Goal: Task Accomplishment & Management: Manage account settings

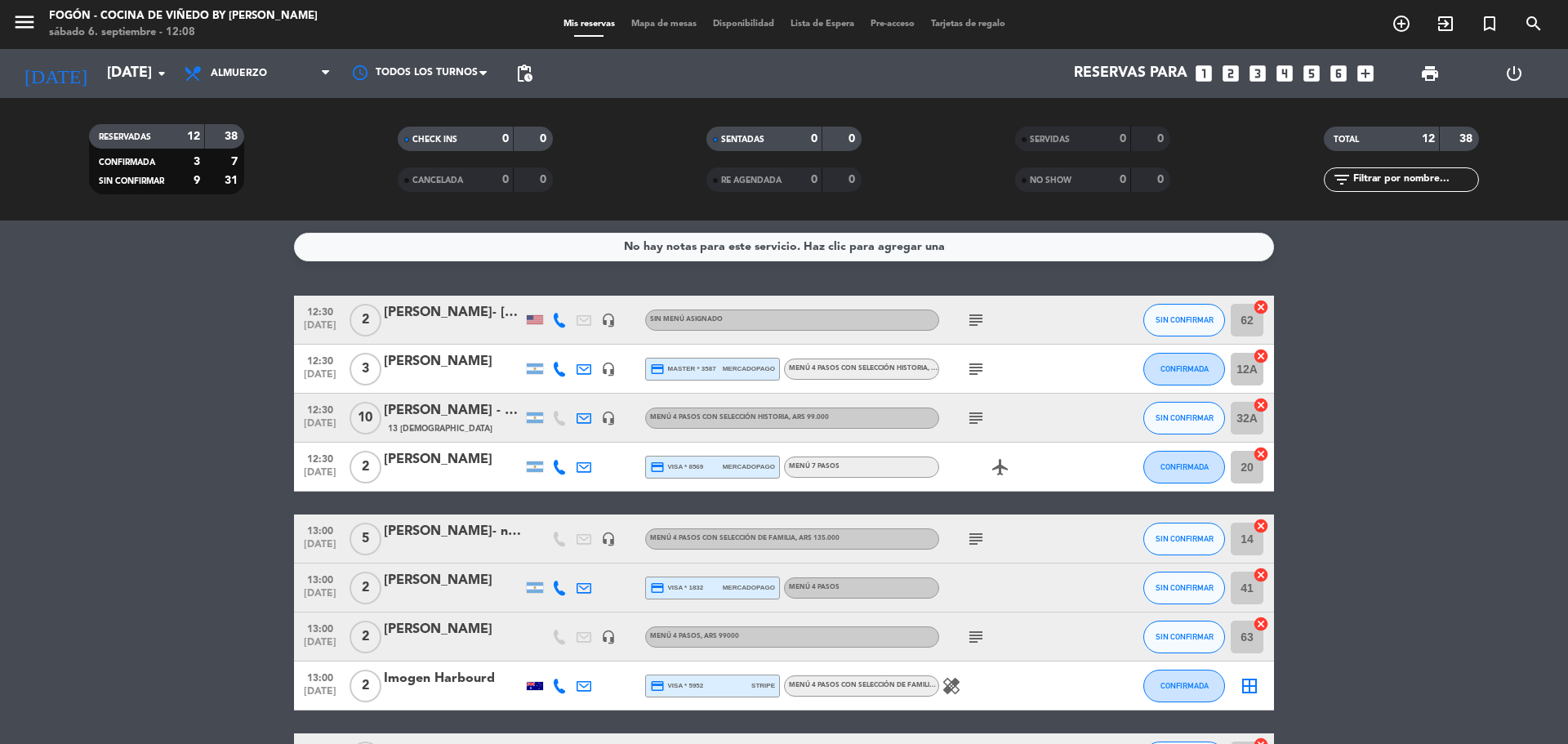
click at [457, 381] on div at bounding box center [453, 380] width 139 height 13
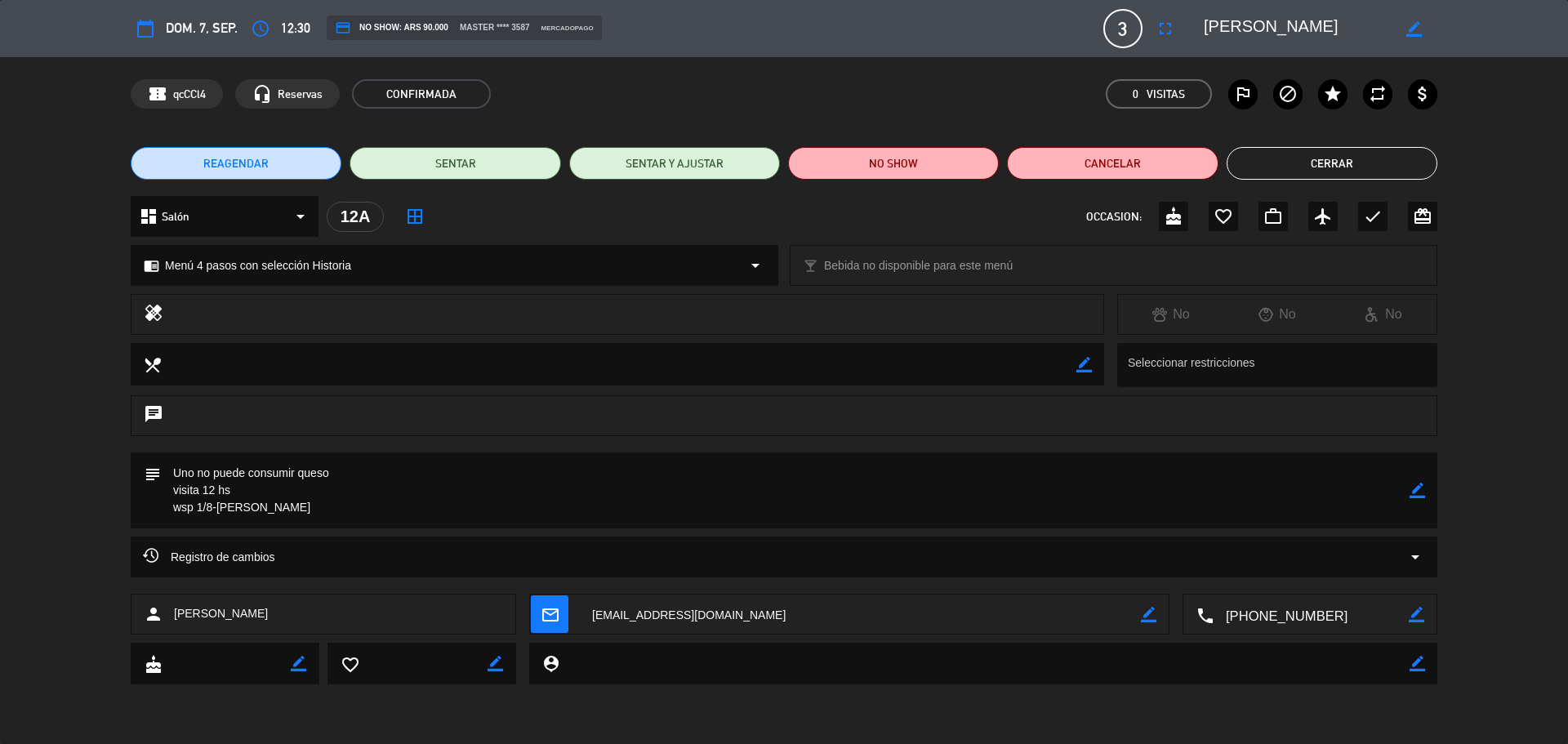
click at [1332, 177] on button "Cerrar" at bounding box center [1331, 164] width 210 height 33
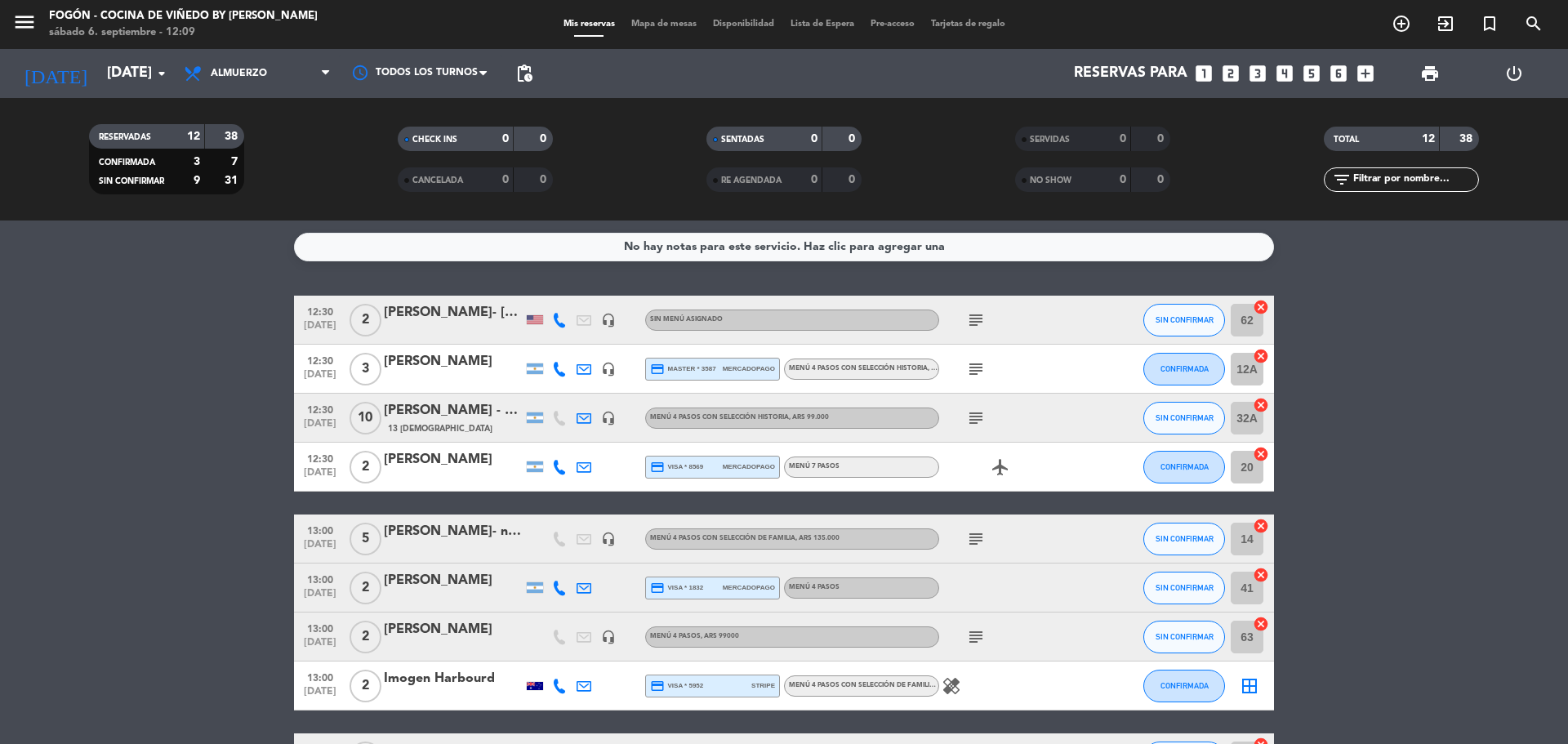
click at [1236, 74] on icon "looks_two" at bounding box center [1231, 74] width 21 height 21
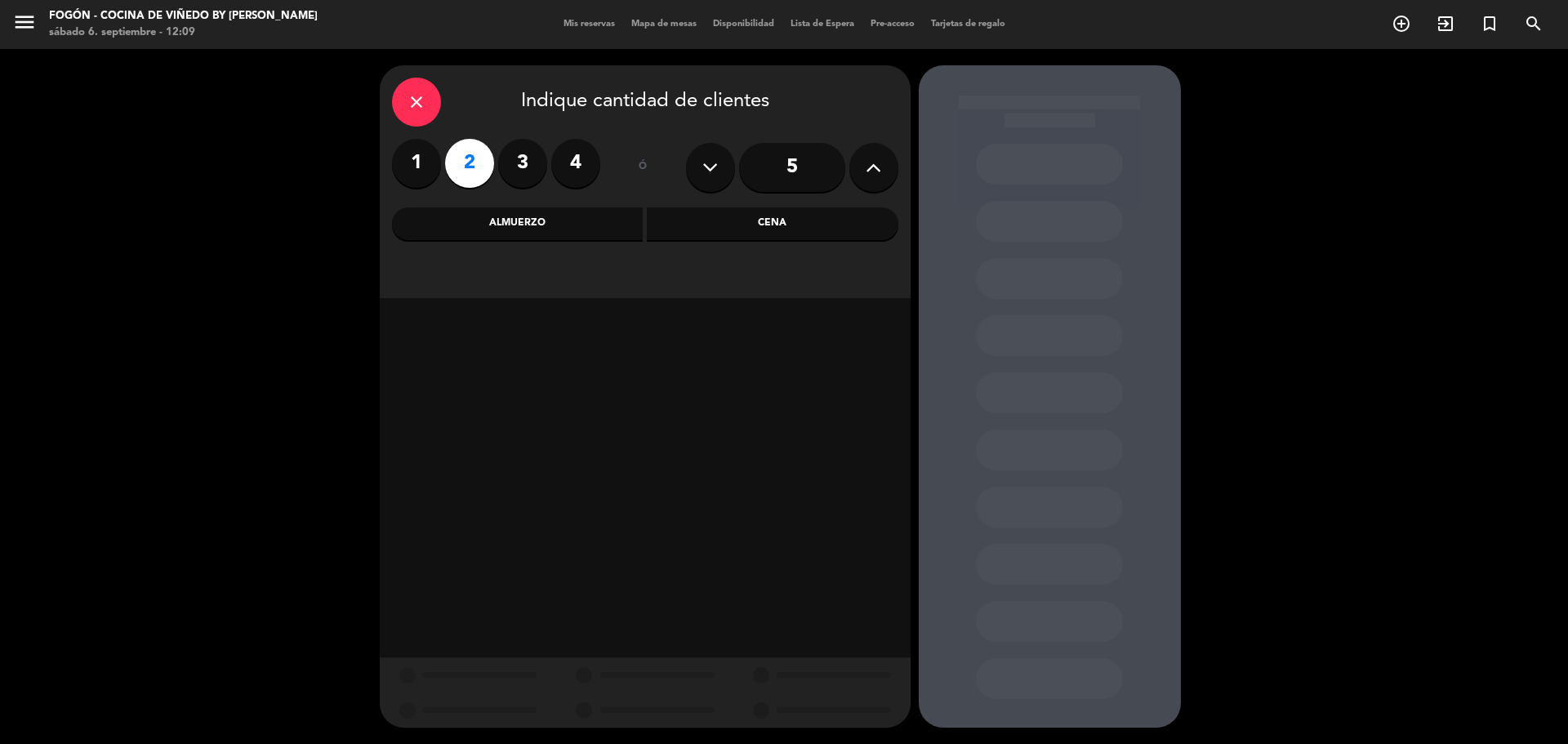
click at [606, 236] on div "Almuerzo" at bounding box center [517, 224] width 251 height 33
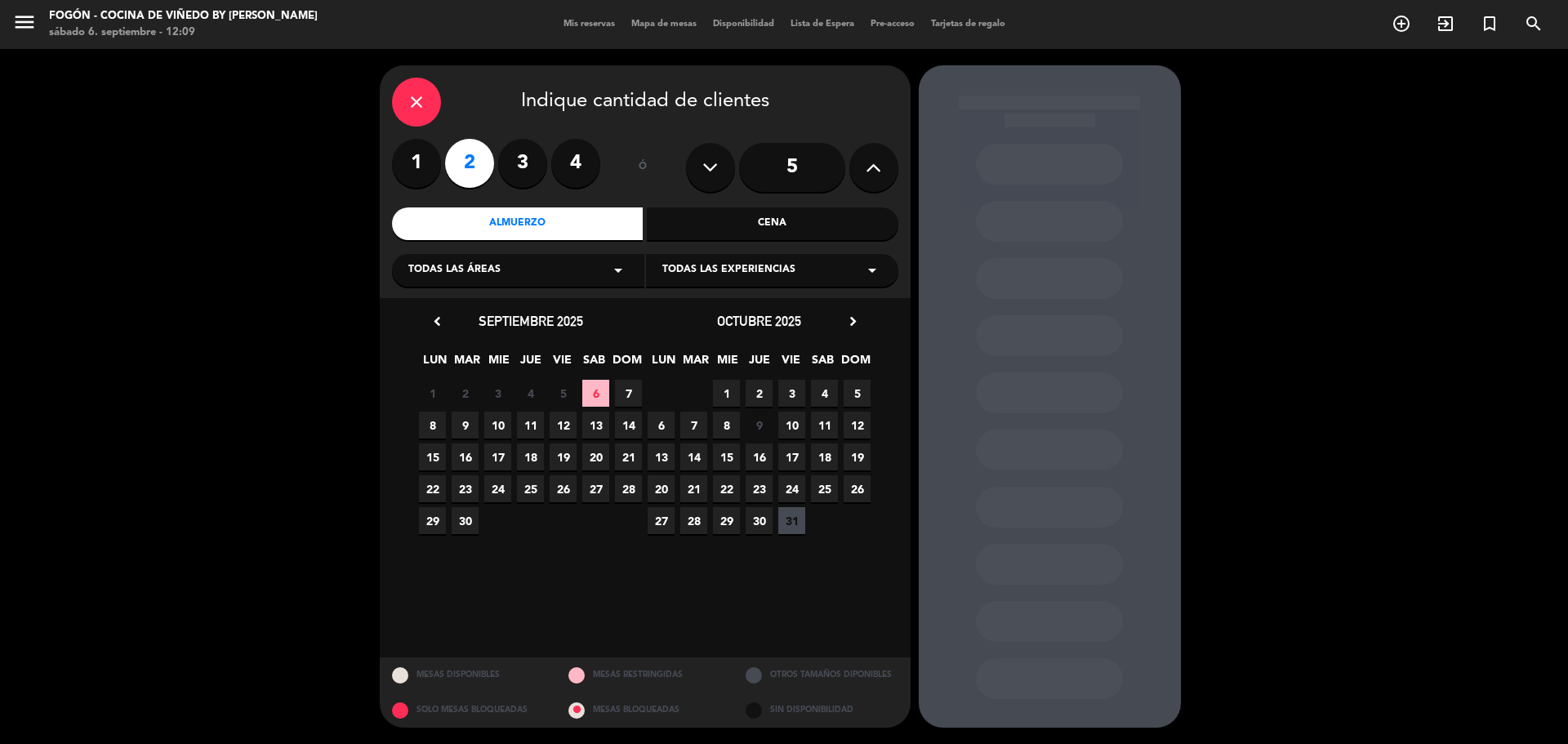
click at [599, 393] on span "6" at bounding box center [596, 393] width 27 height 27
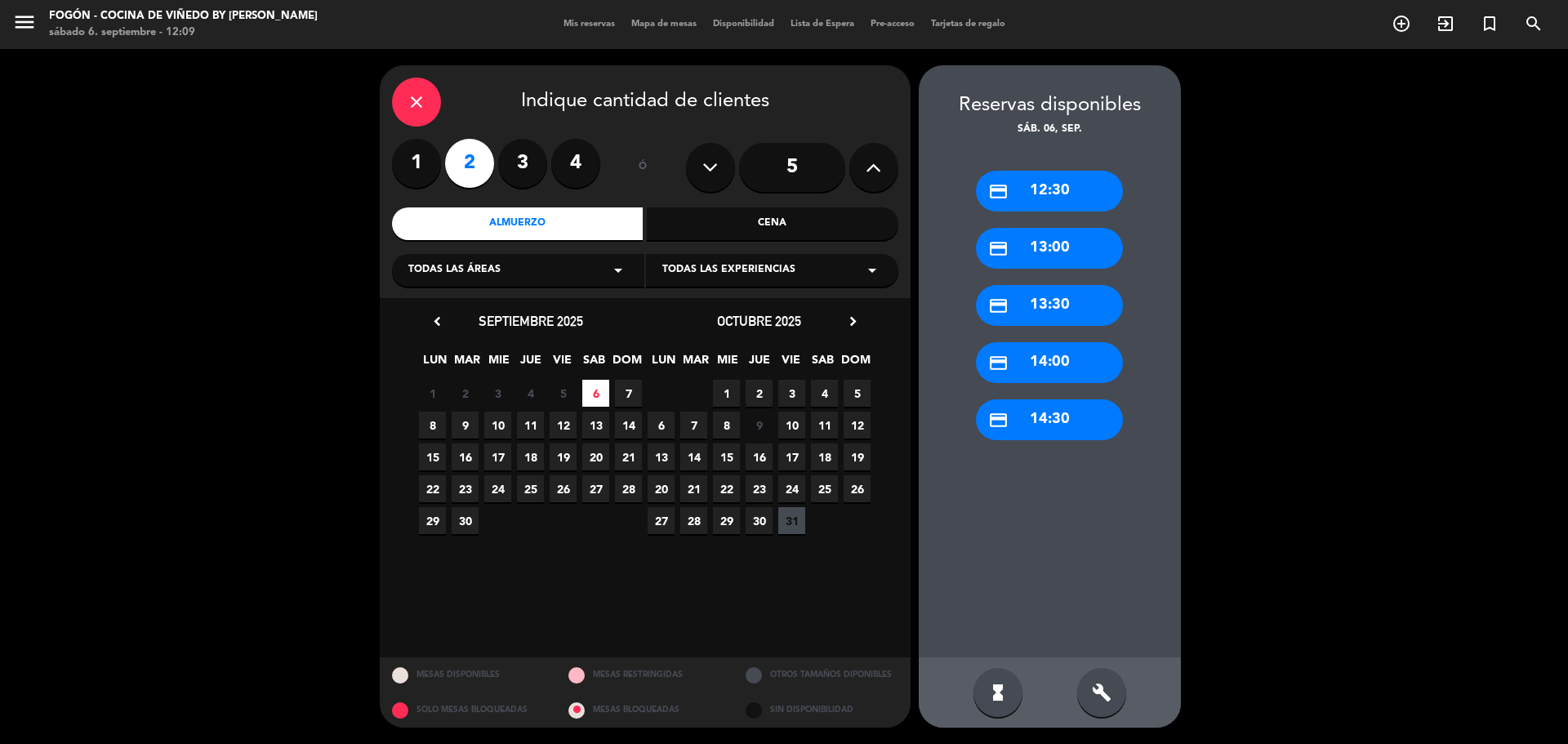
click at [1057, 253] on div "credit_card 13:00" at bounding box center [1050, 248] width 147 height 41
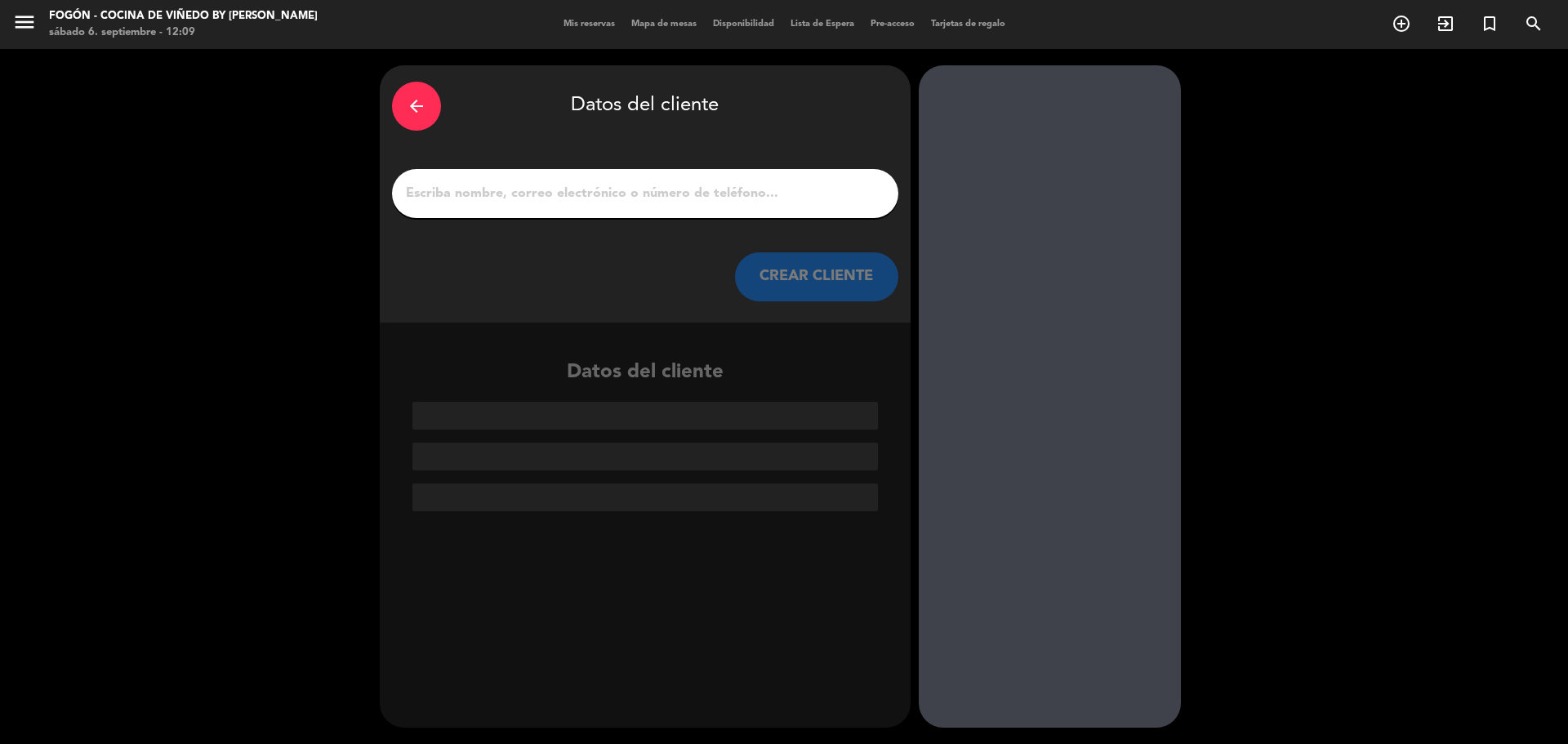
click at [404, 109] on div "arrow_back" at bounding box center [417, 106] width 49 height 49
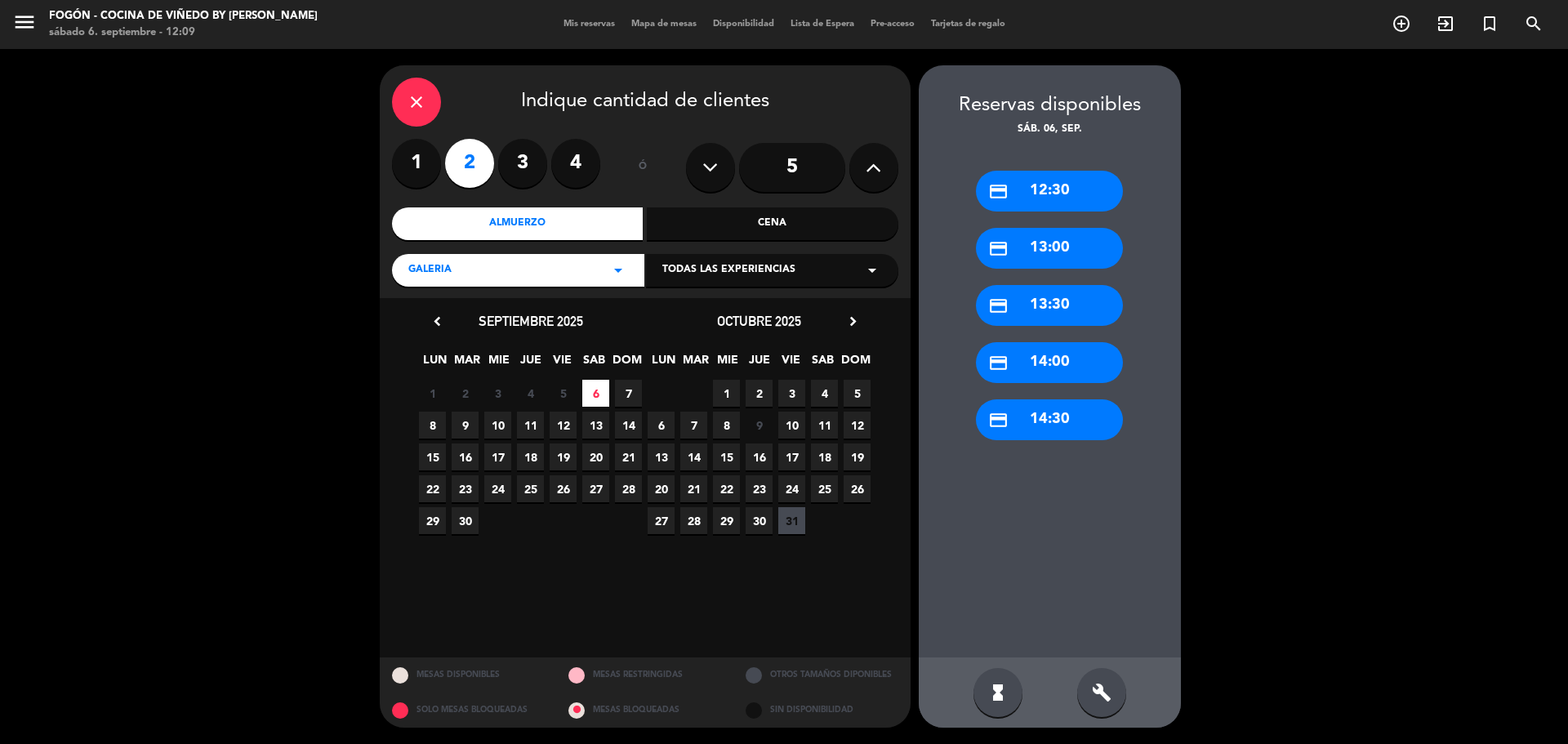
click at [1071, 377] on div "credit_card 14:00" at bounding box center [1050, 363] width 147 height 41
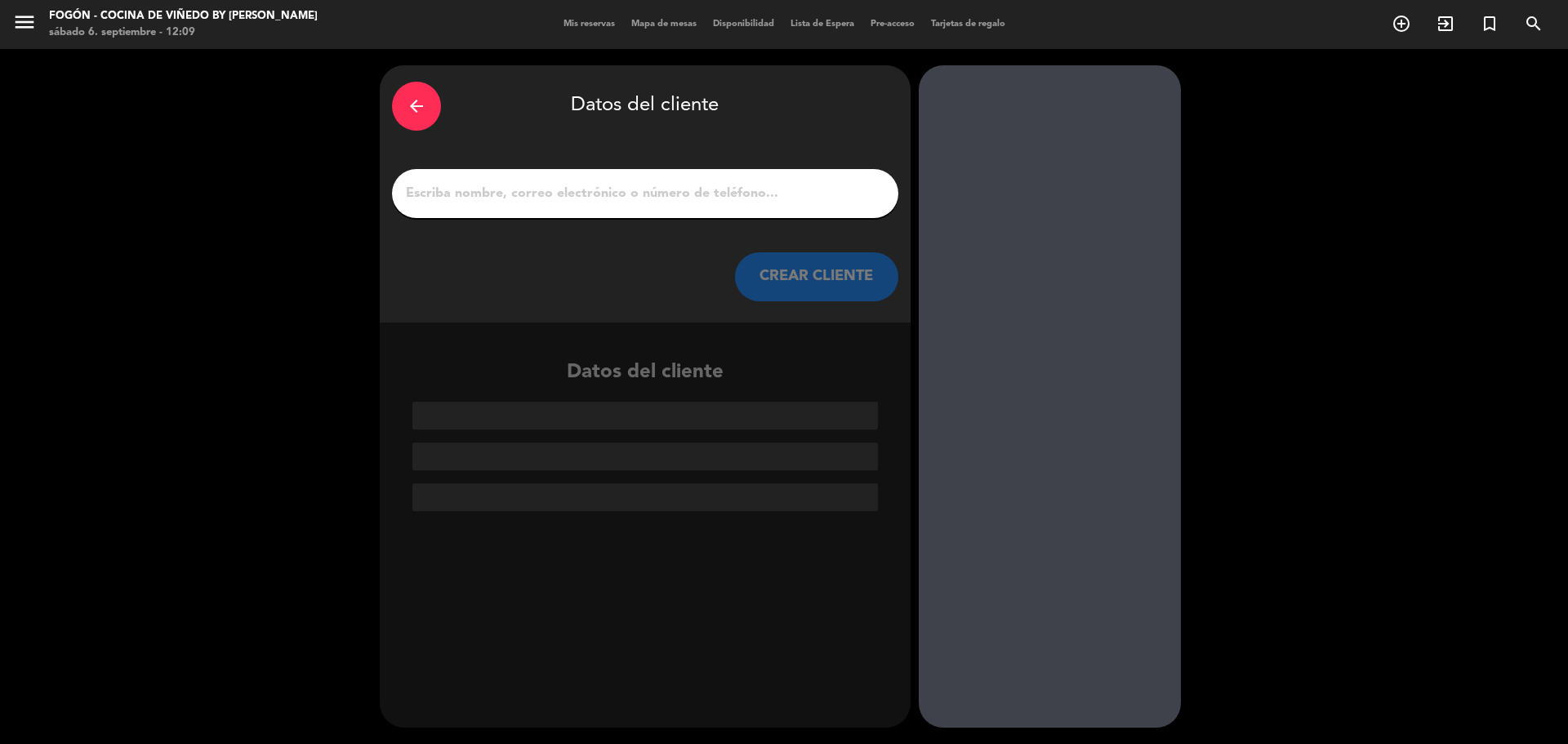
click at [649, 178] on div at bounding box center [645, 194] width 507 height 49
click at [638, 190] on input "1" at bounding box center [645, 194] width 482 height 23
paste input "[PERSON_NAME]"
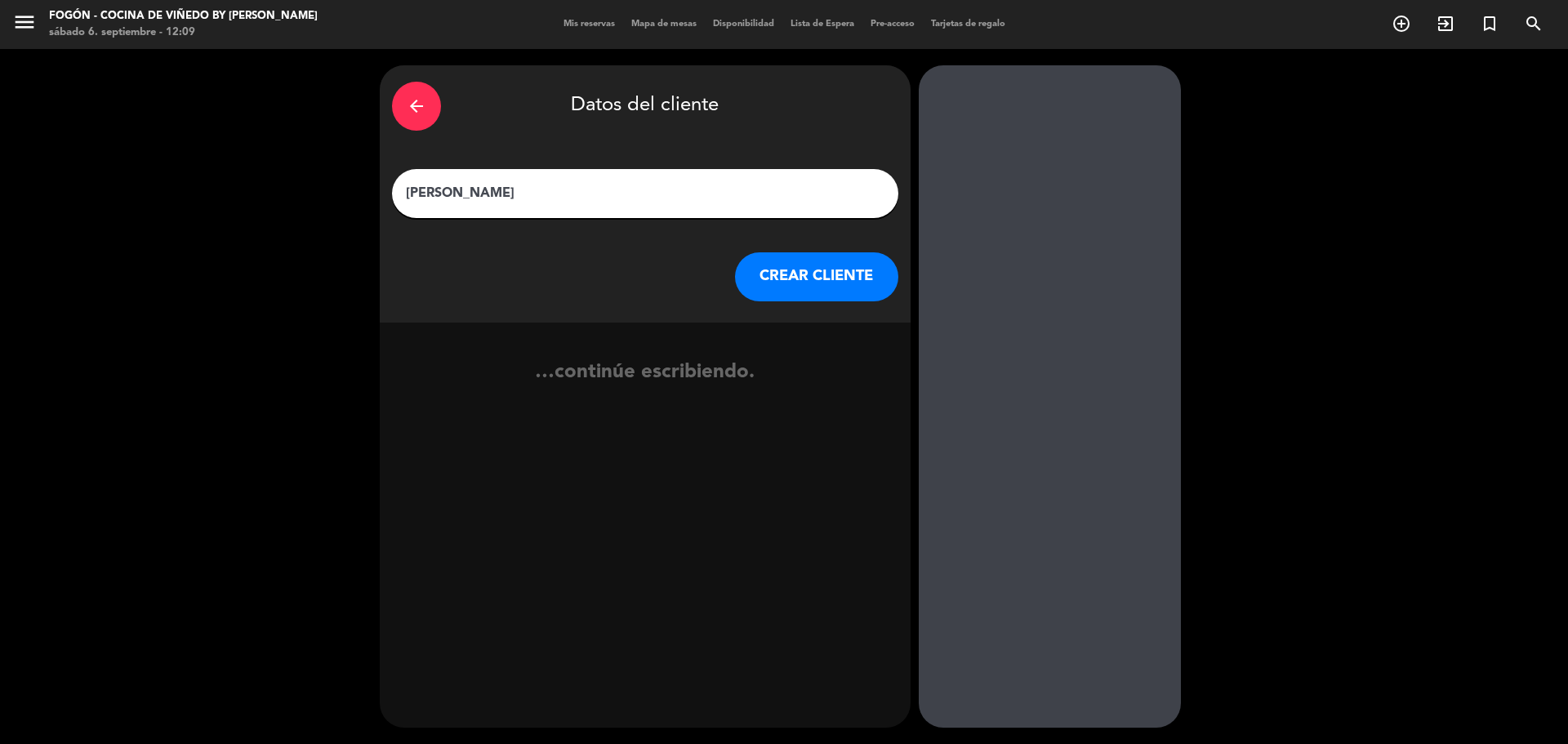
type input "[PERSON_NAME]"
click at [822, 268] on button "CREAR CLIENTE" at bounding box center [817, 277] width 164 height 49
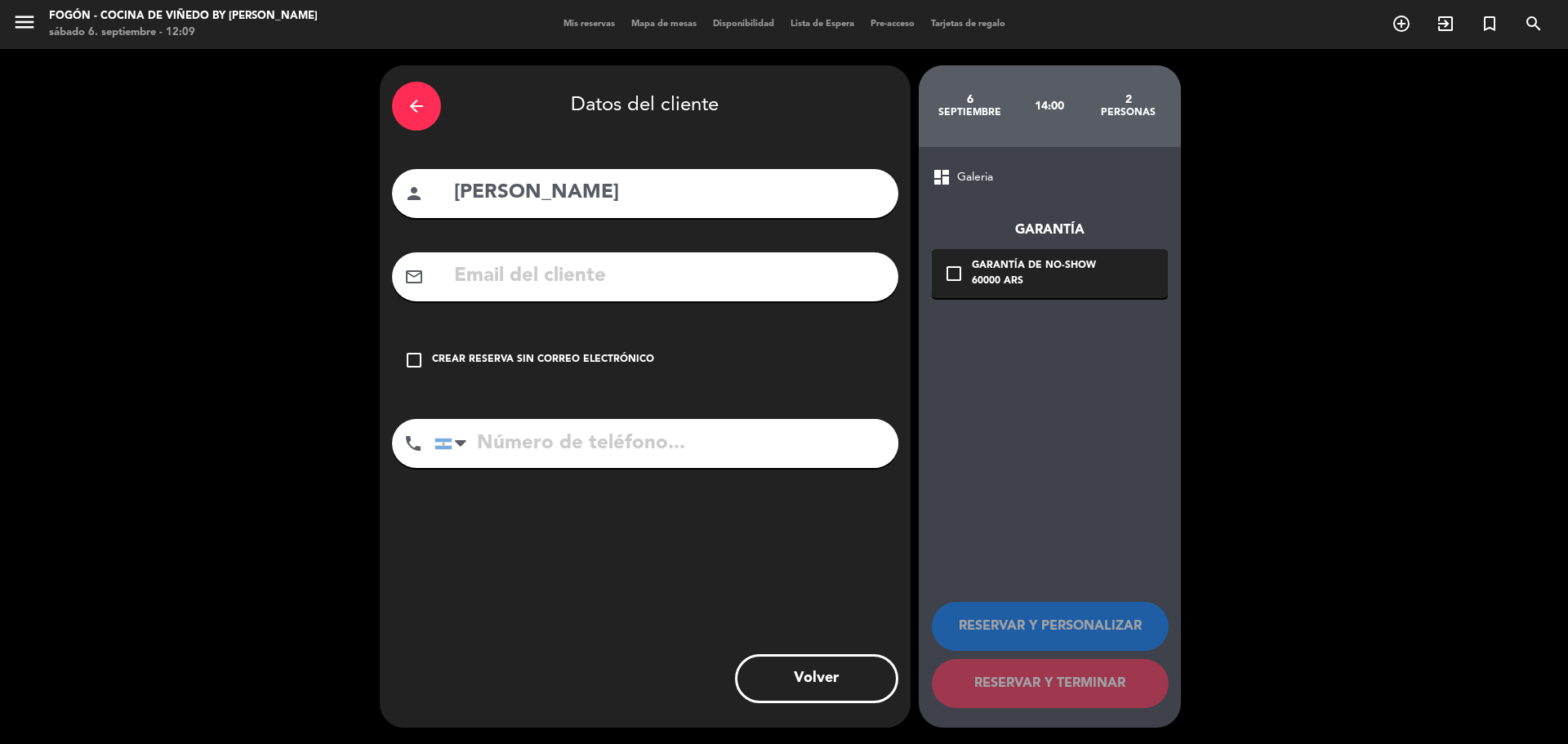
click at [597, 282] on input "text" at bounding box center [669, 276] width 434 height 34
paste input "[EMAIL_ADDRESS][DOMAIN_NAME]"
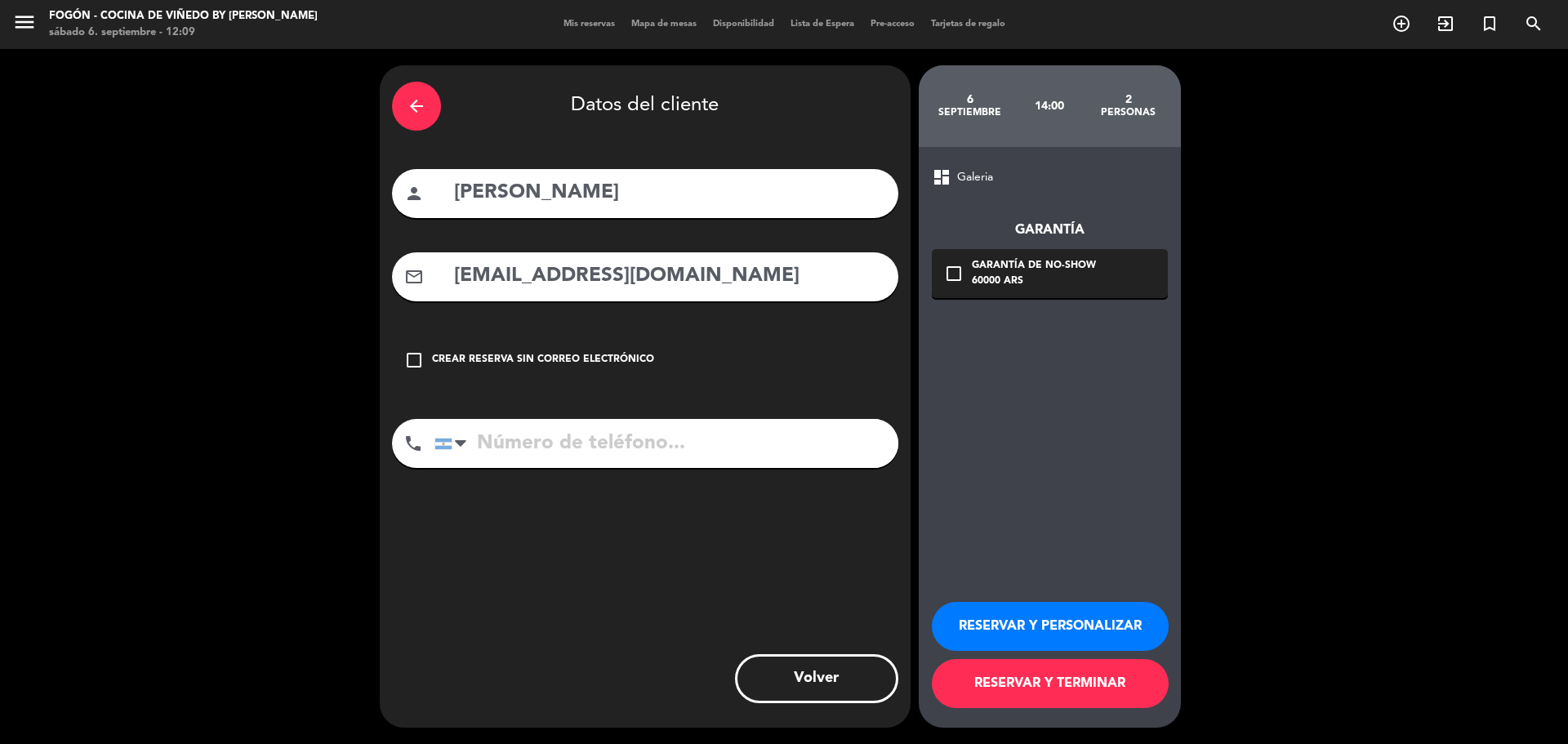
type input "[EMAIL_ADDRESS][DOMAIN_NAME]"
click at [677, 435] on input "tel" at bounding box center [666, 444] width 464 height 49
paste input "2645637649"
type input "2645637649"
click at [1093, 629] on button "RESERVAR Y PERSONALIZAR" at bounding box center [1050, 627] width 237 height 49
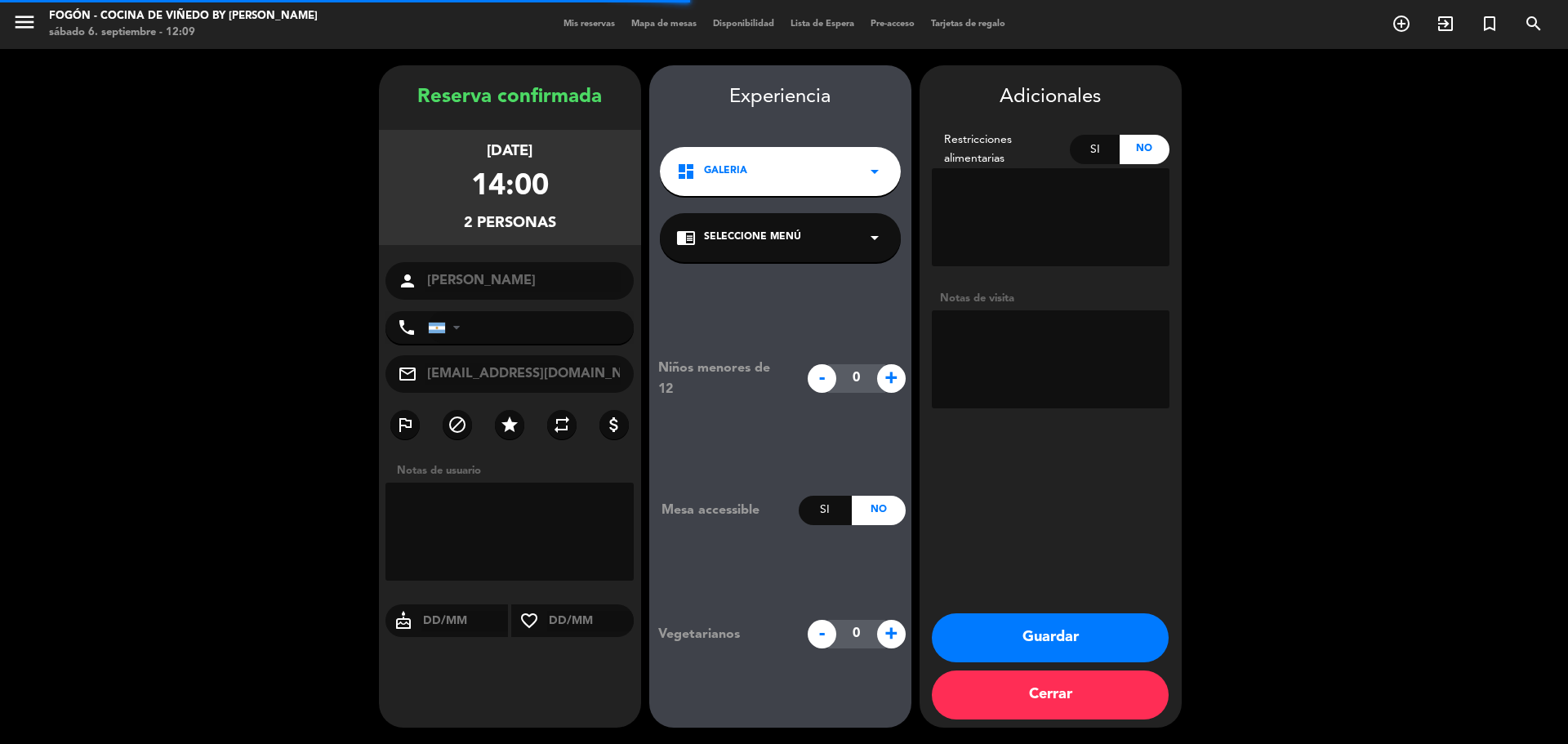
type input "[PHONE_NUMBER]"
click at [852, 247] on div "chrome_reader_mode Seleccione Menú arrow_drop_down" at bounding box center [780, 237] width 241 height 49
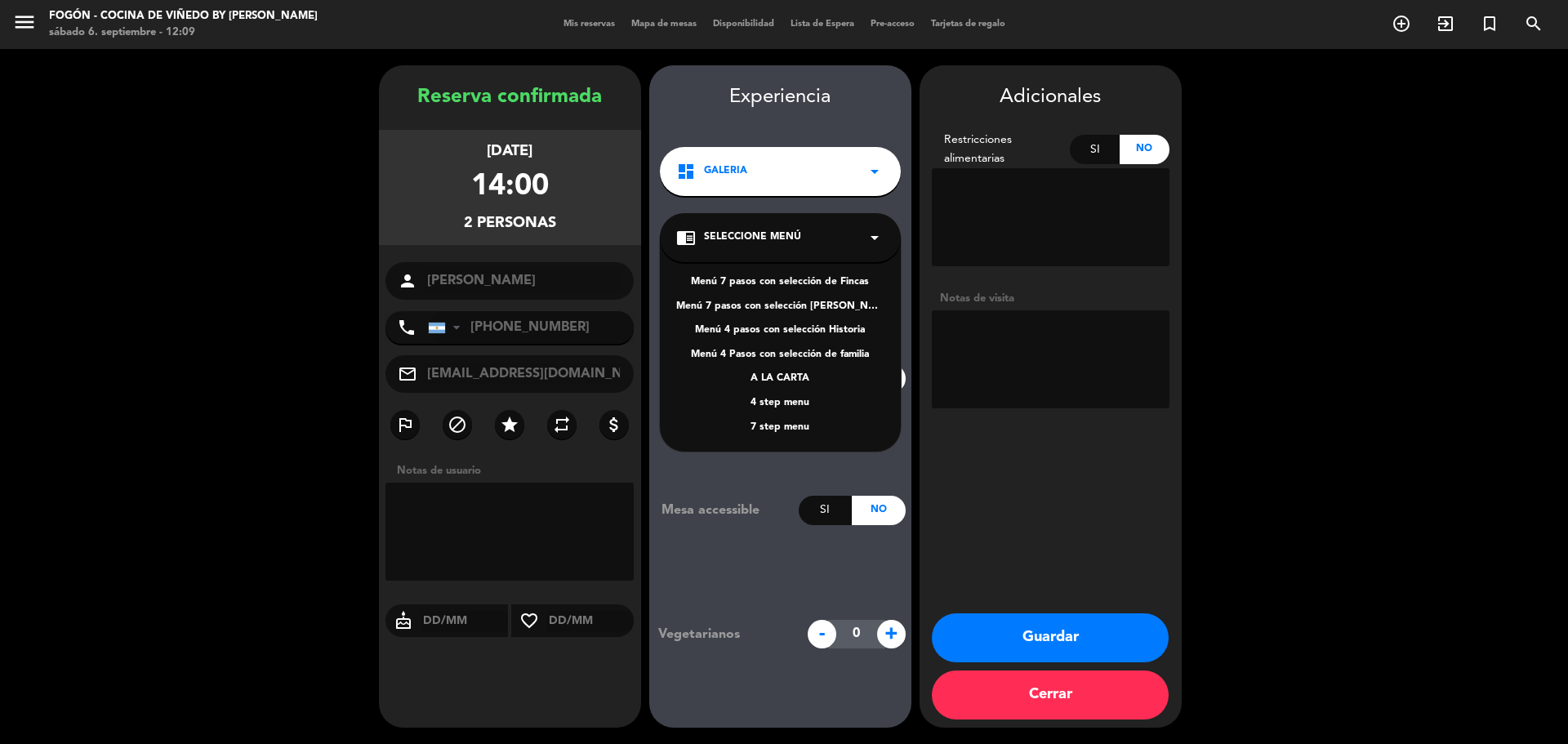
click at [851, 326] on div "Menú 4 pasos con selección Historia" at bounding box center [780, 331] width 209 height 16
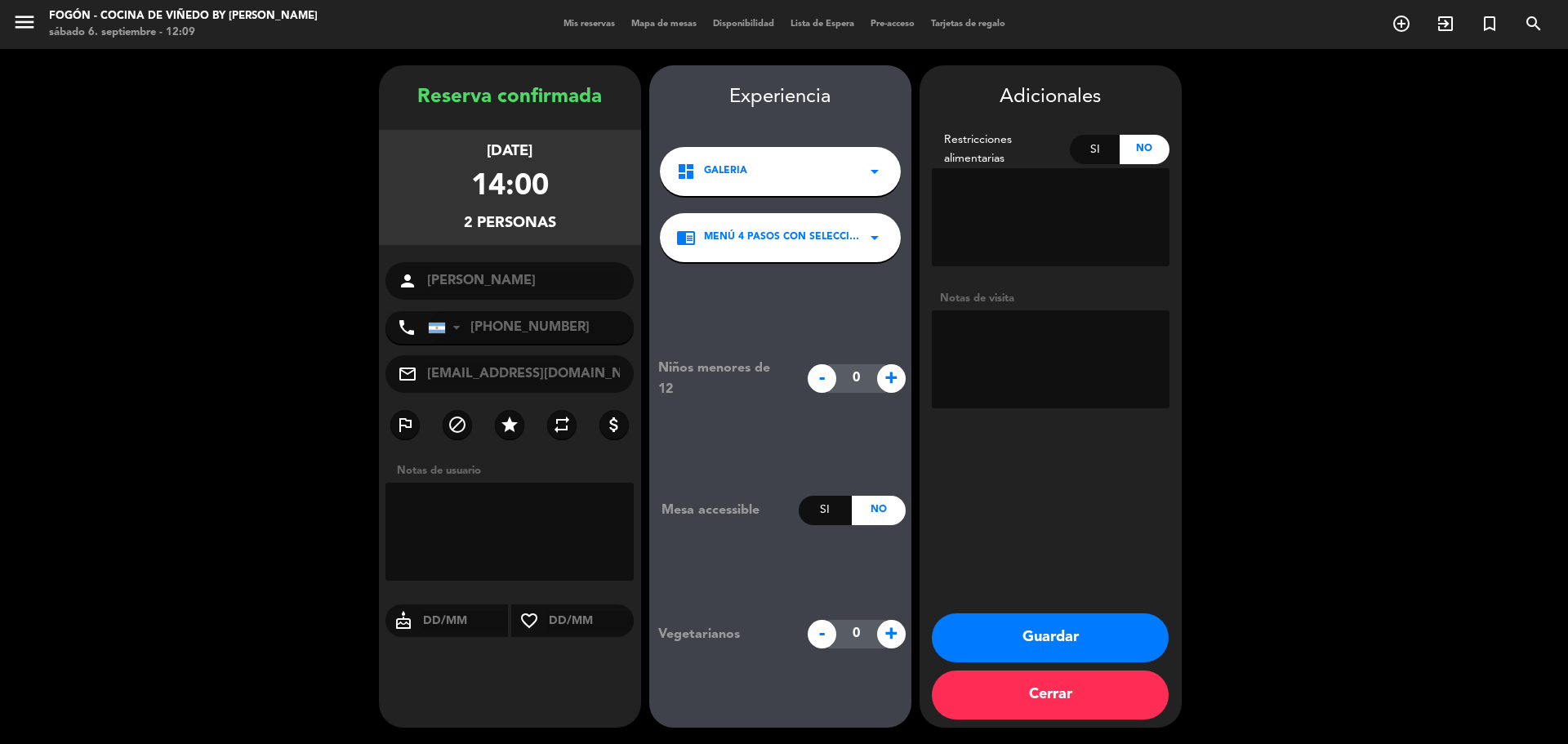
click at [981, 330] on textarea at bounding box center [1051, 359] width 237 height 98
type textarea "wsp 6/9-[PERSON_NAME]"
click at [1122, 639] on button "Guardar" at bounding box center [1050, 638] width 237 height 49
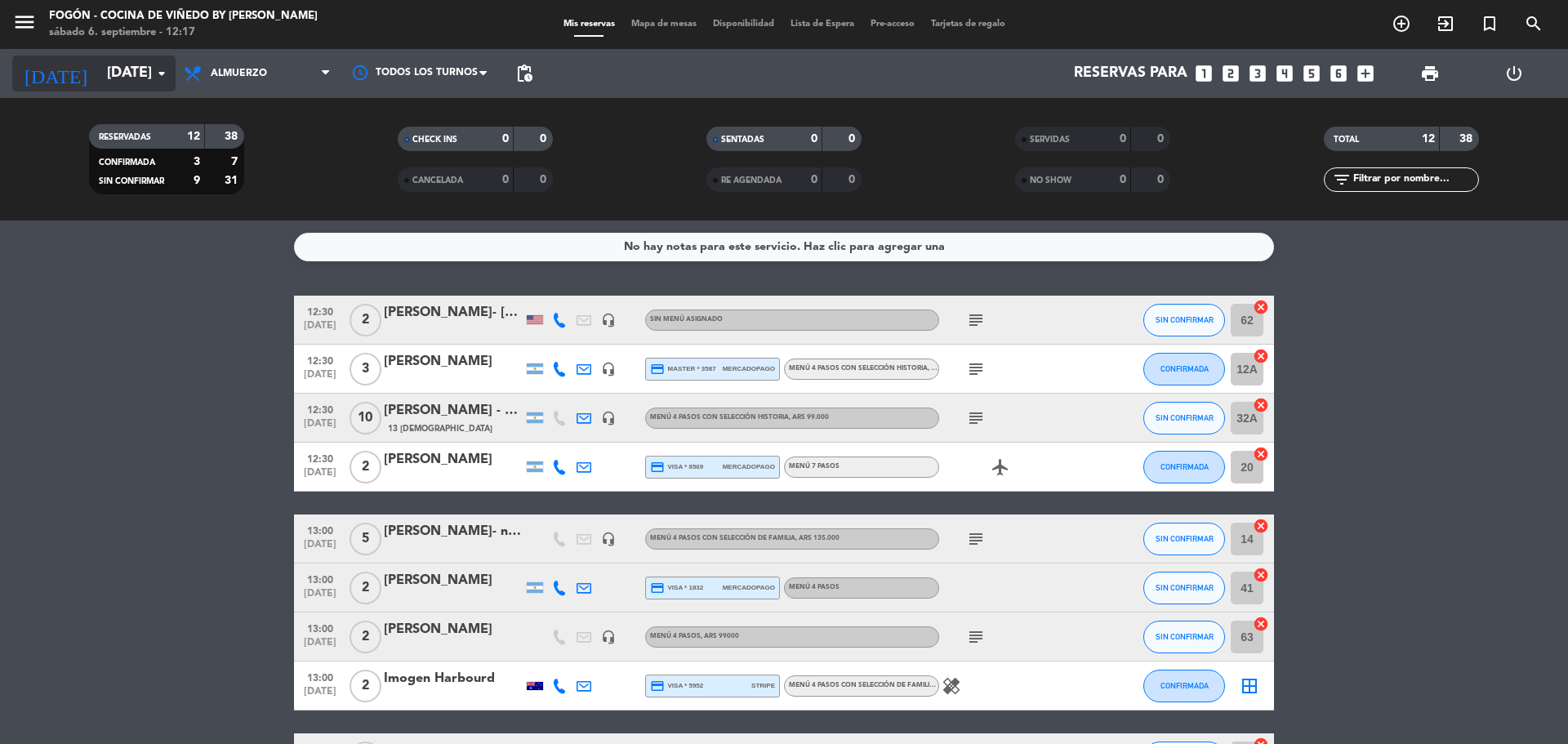
click at [101, 60] on input "[DATE]" at bounding box center [194, 74] width 190 height 33
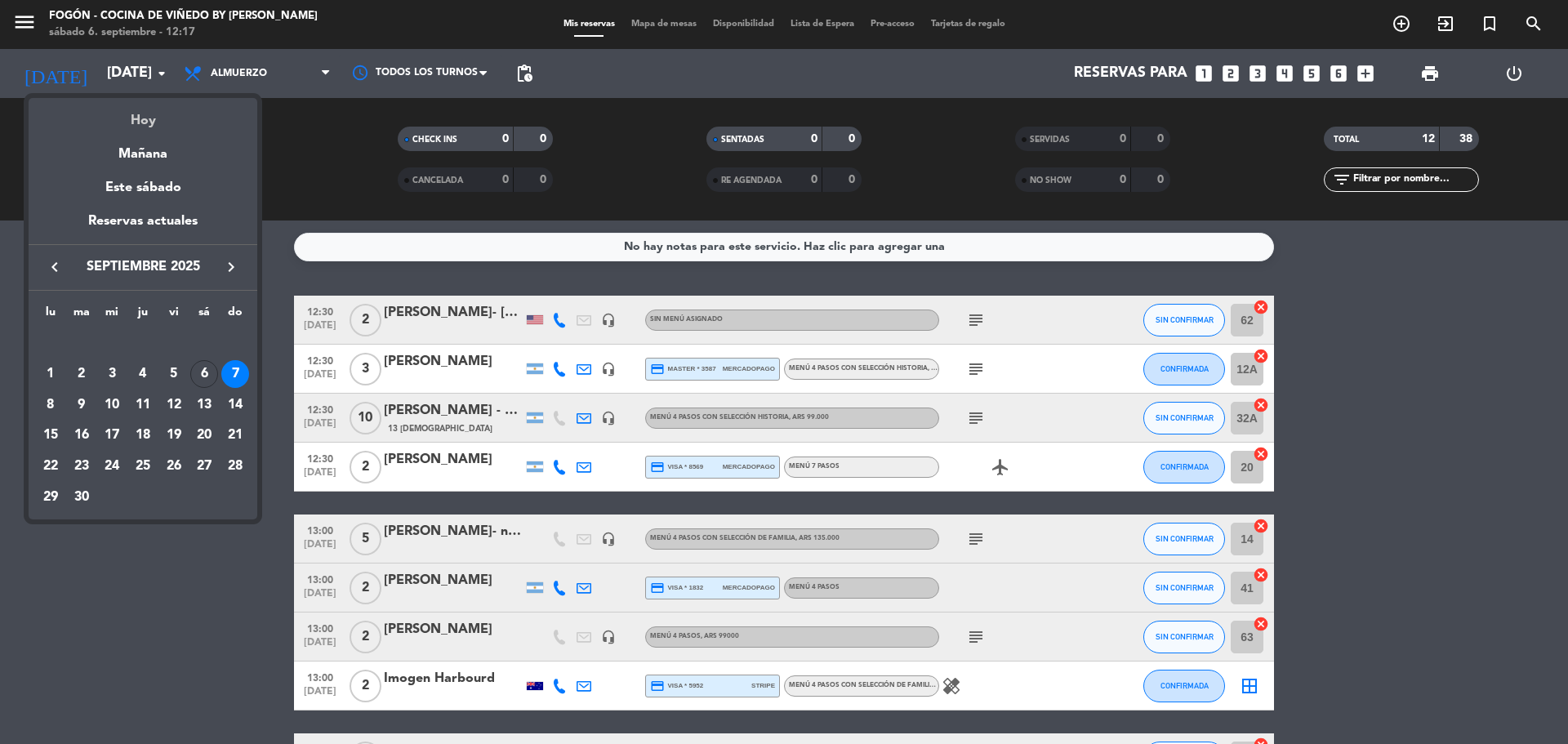
click at [150, 124] on div "Hoy" at bounding box center [142, 115] width 228 height 34
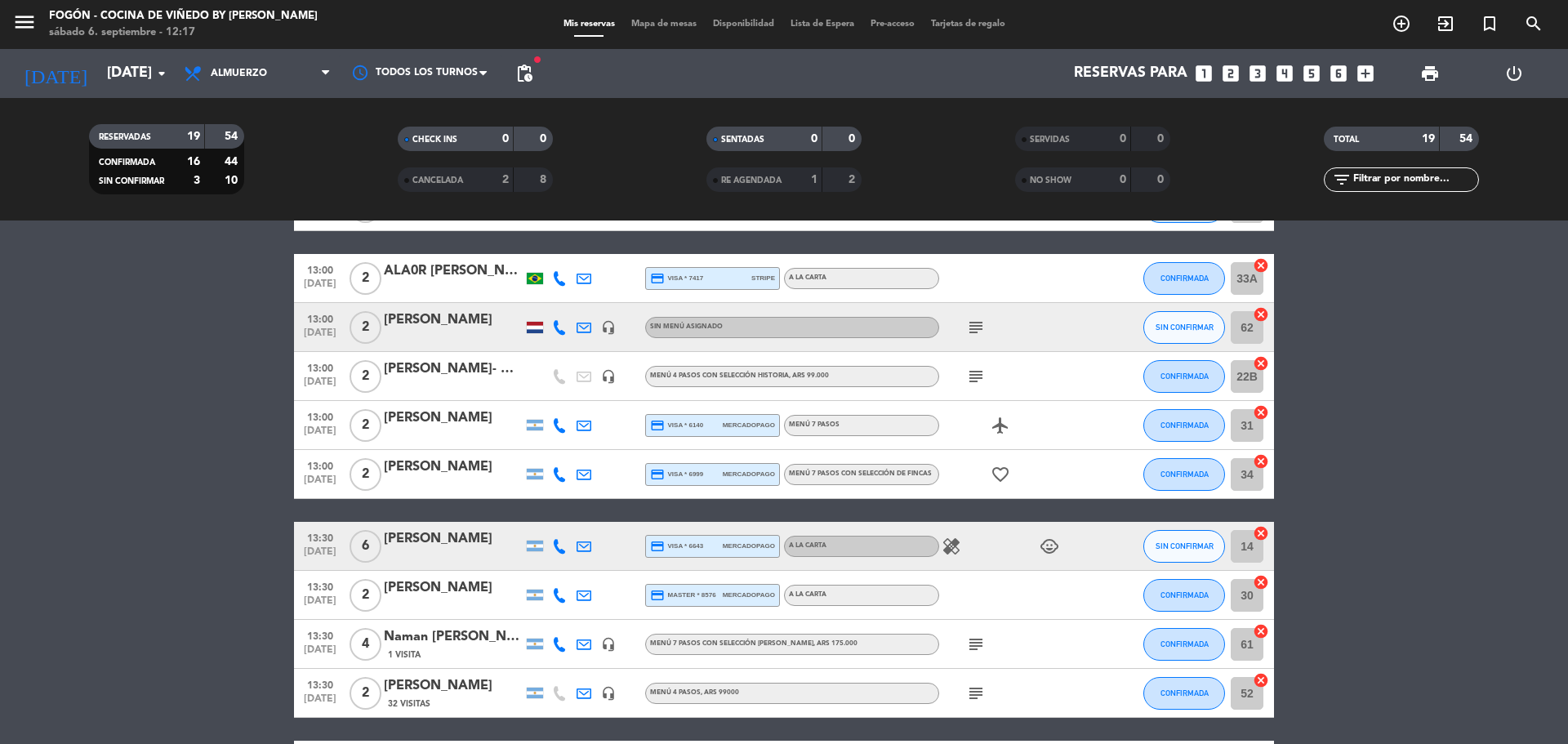
scroll to position [2, 0]
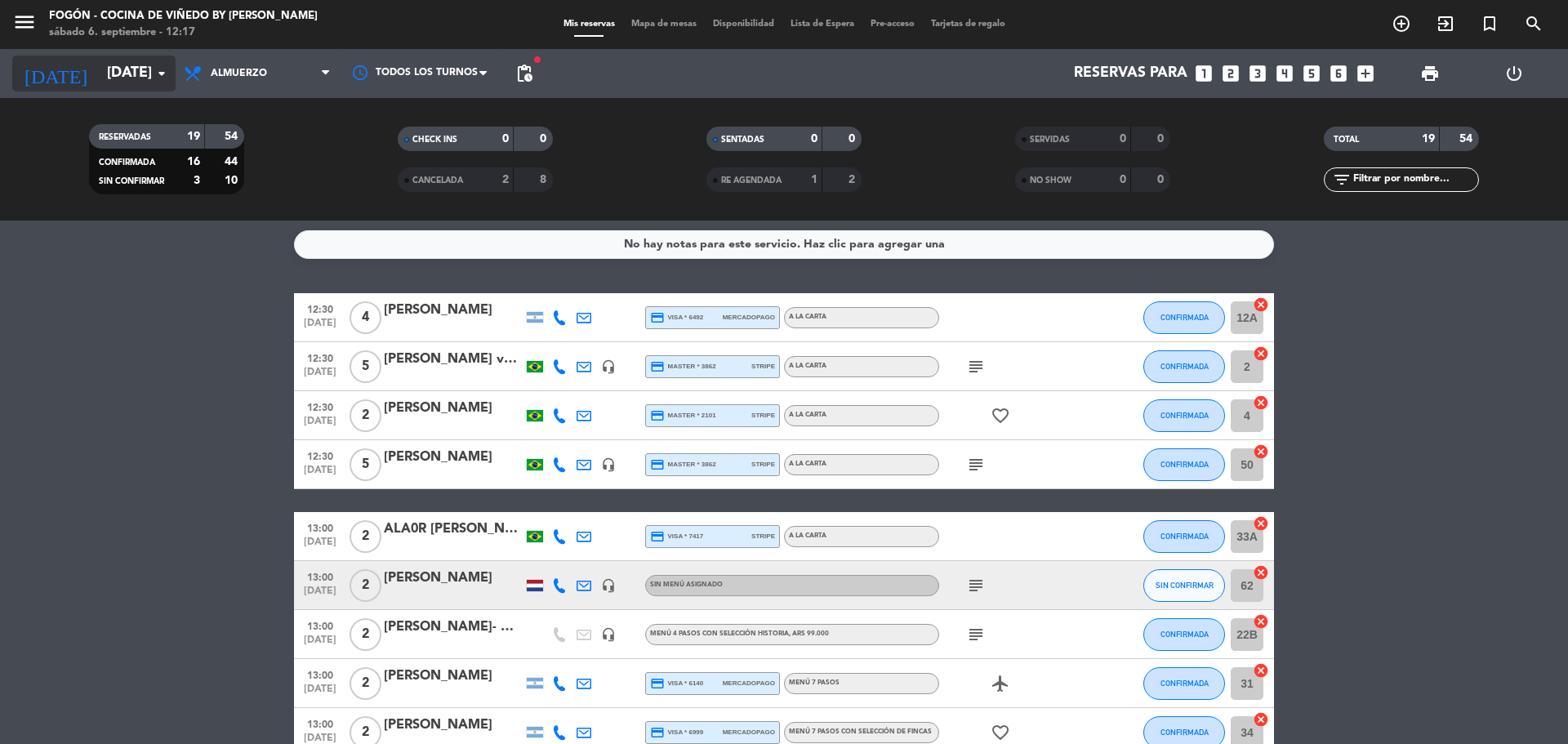
click at [138, 80] on input "[DATE]" at bounding box center [194, 74] width 190 height 33
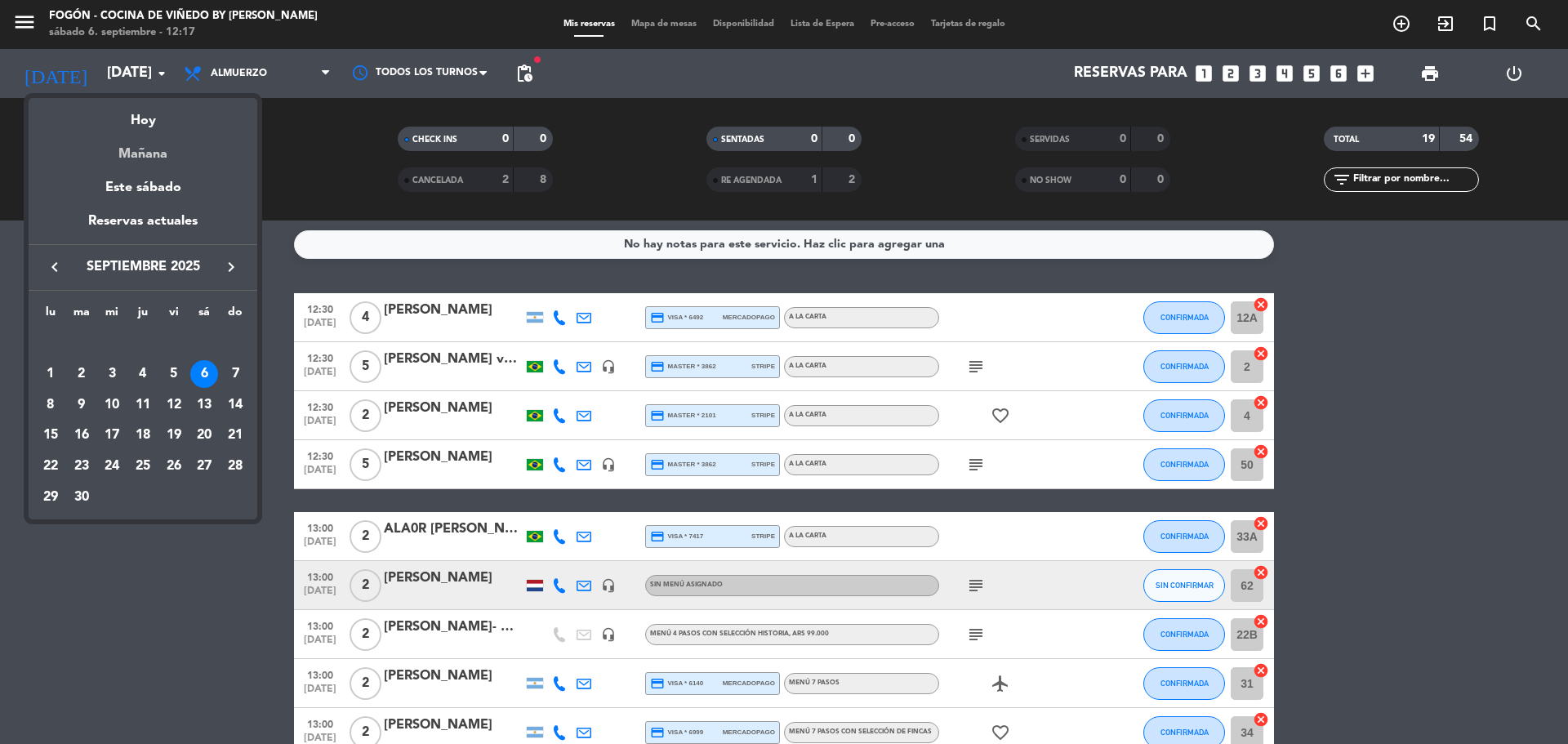
click at [158, 156] on div "Mañana" at bounding box center [142, 148] width 228 height 34
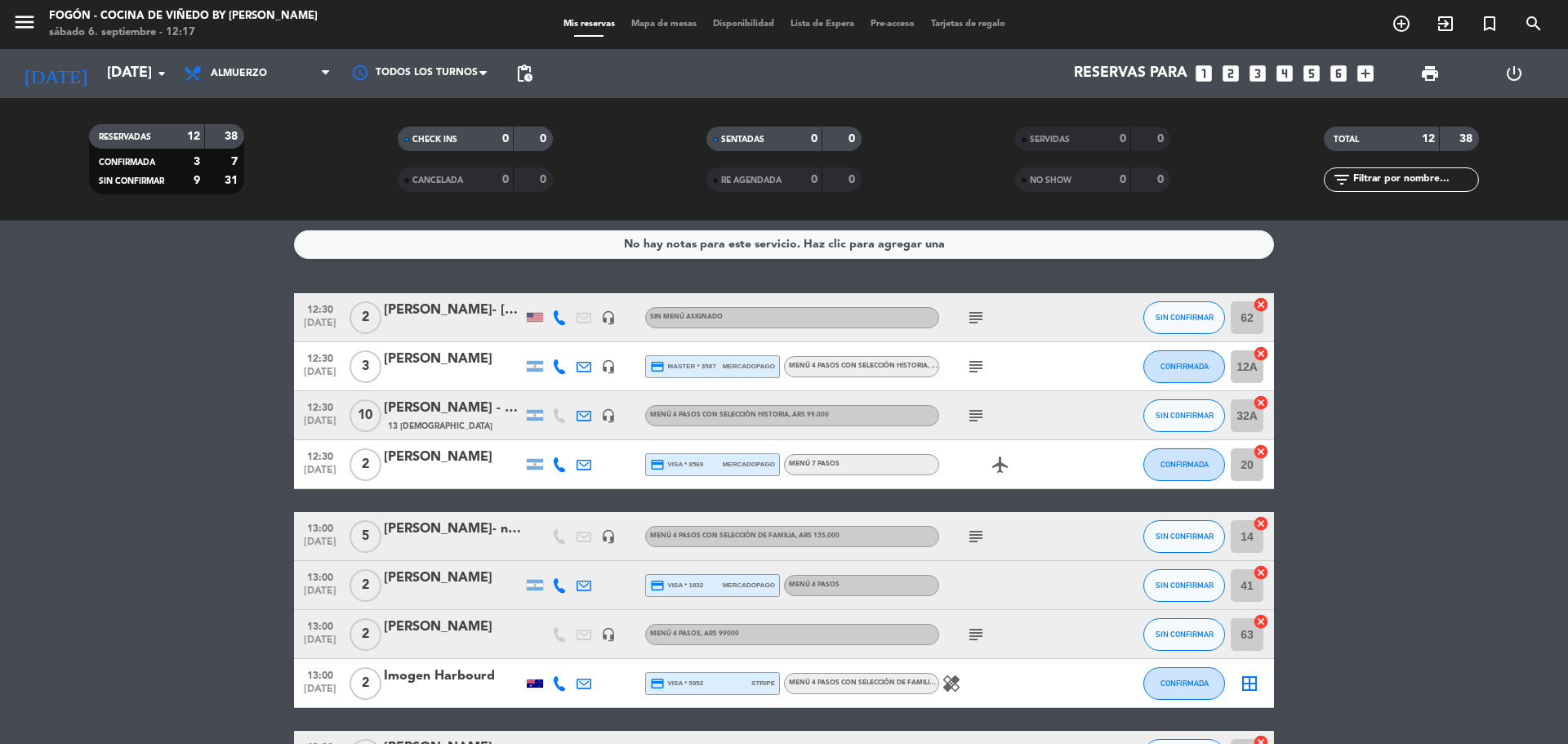
click at [440, 585] on div "[PERSON_NAME]" at bounding box center [453, 579] width 139 height 21
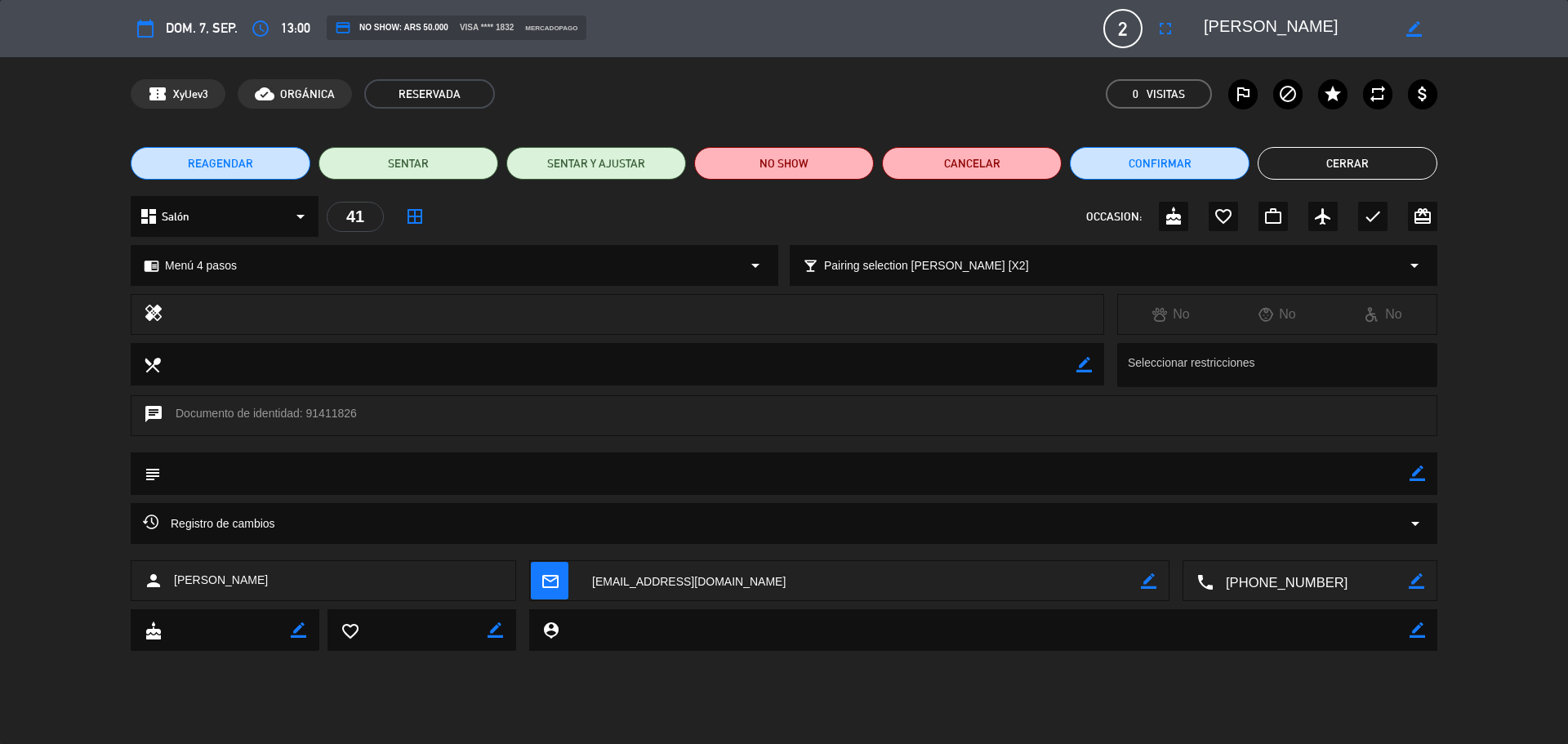
click at [1326, 173] on button "Cerrar" at bounding box center [1348, 164] width 180 height 33
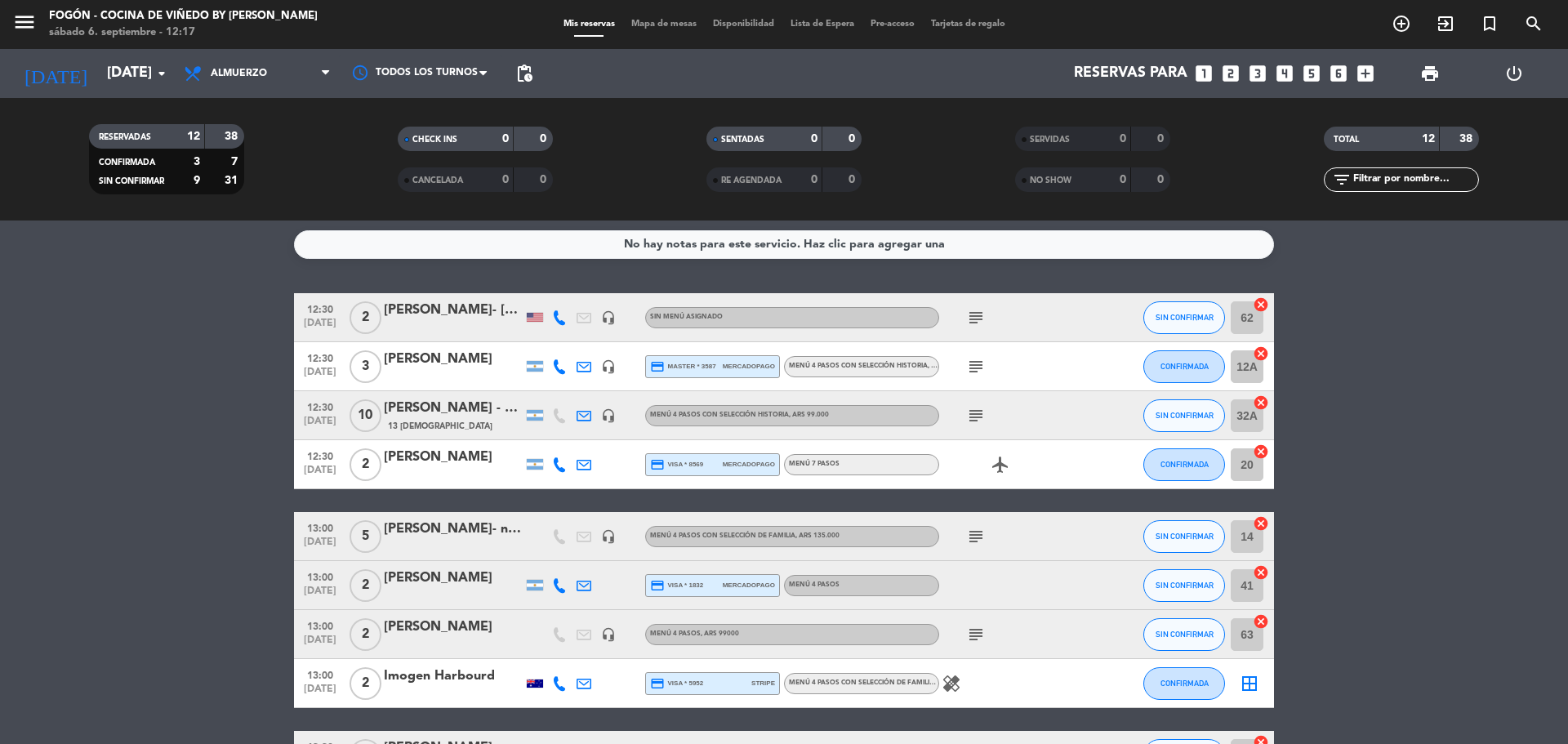
scroll to position [0, 0]
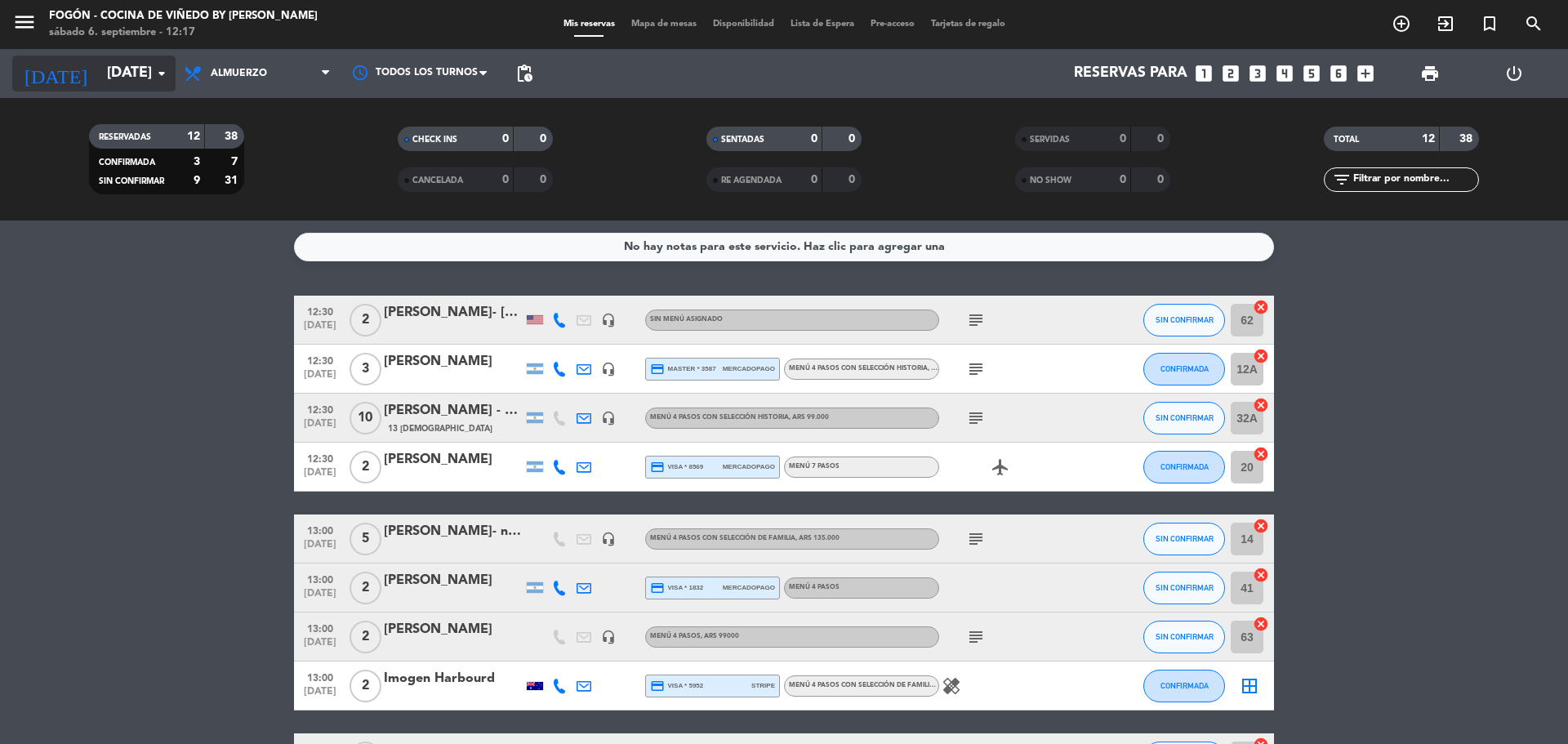
click at [119, 74] on input "[DATE]" at bounding box center [194, 74] width 190 height 33
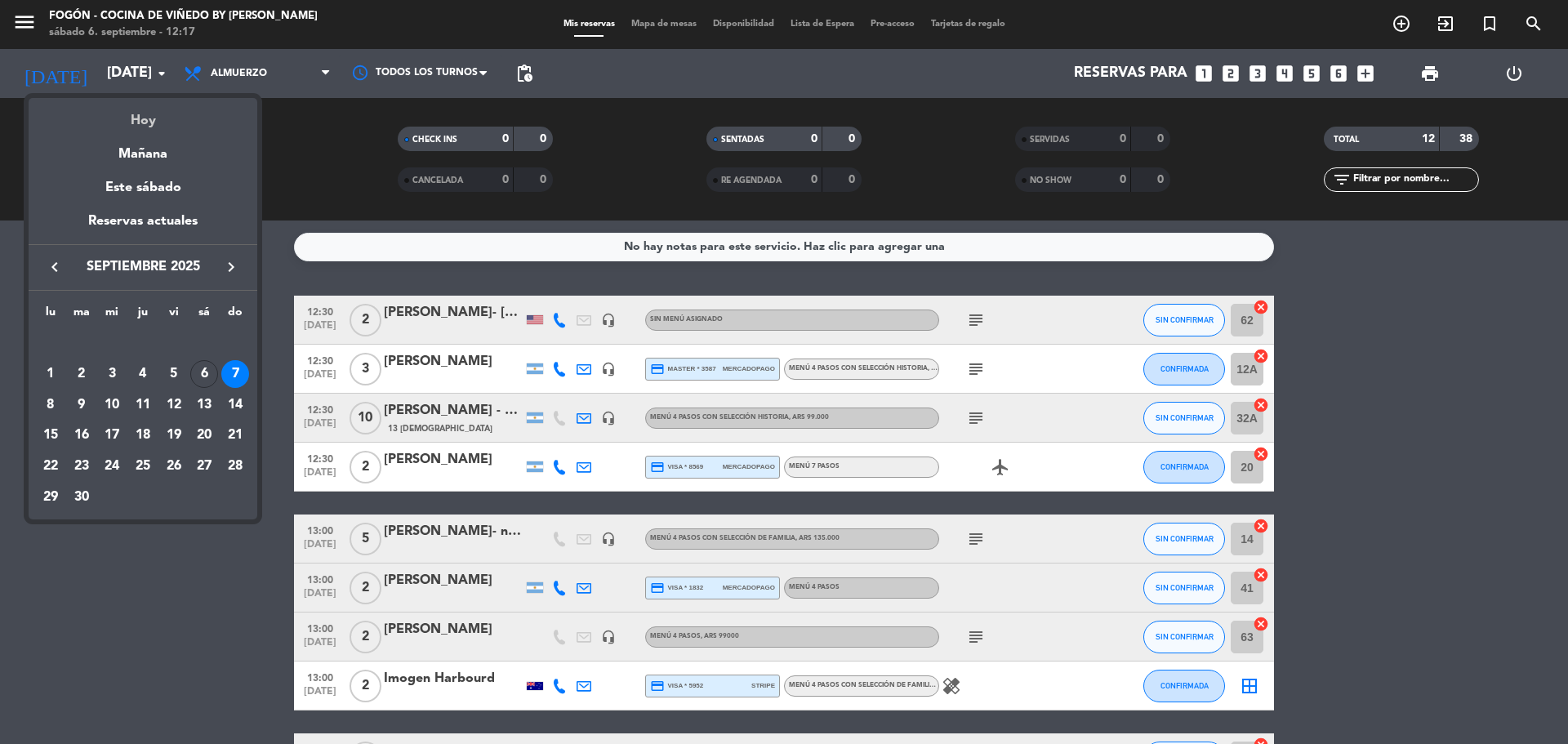
click at [154, 114] on div "Hoy" at bounding box center [142, 115] width 228 height 34
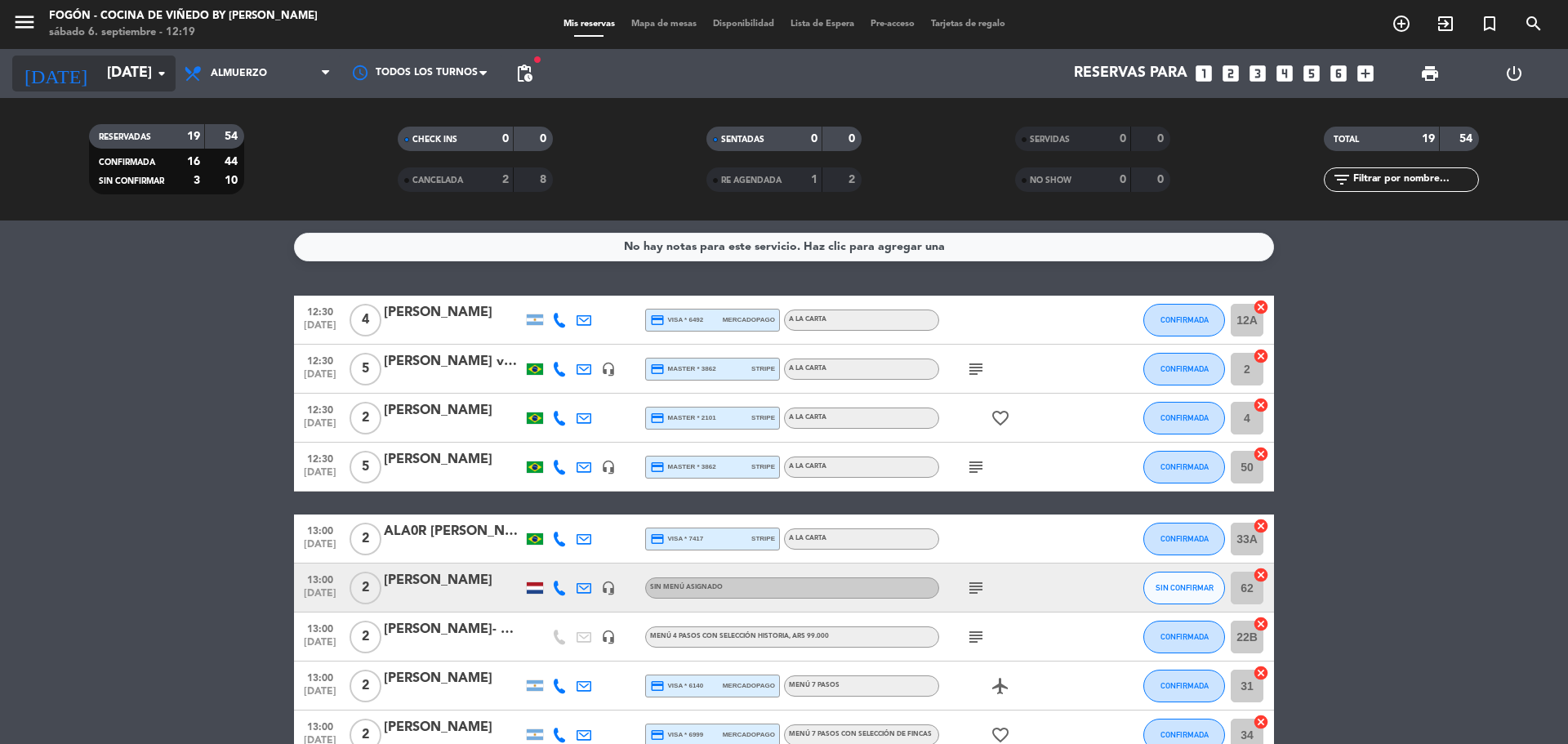
click at [140, 80] on input "[DATE]" at bounding box center [194, 74] width 190 height 33
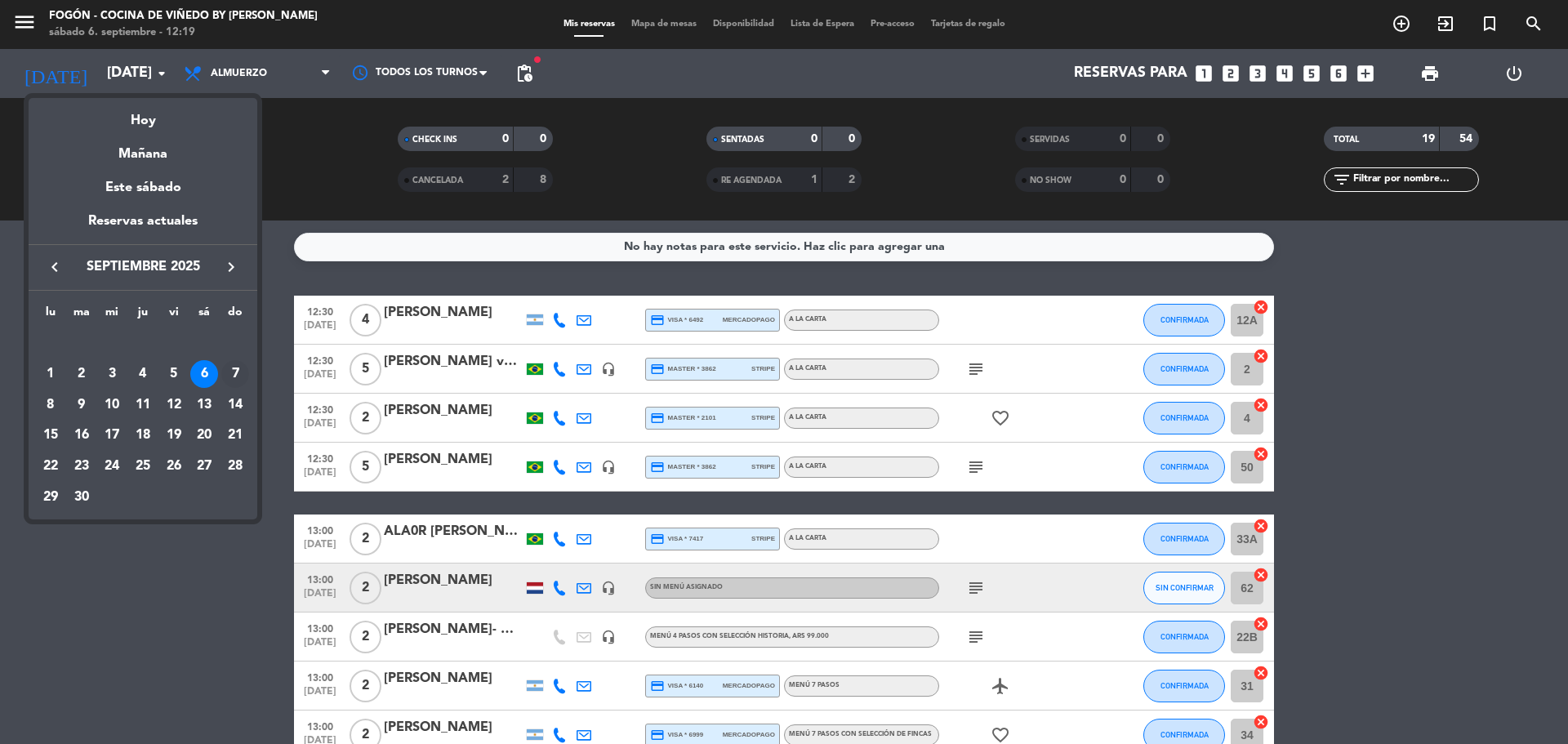
click at [237, 366] on div "7" at bounding box center [235, 374] width 28 height 28
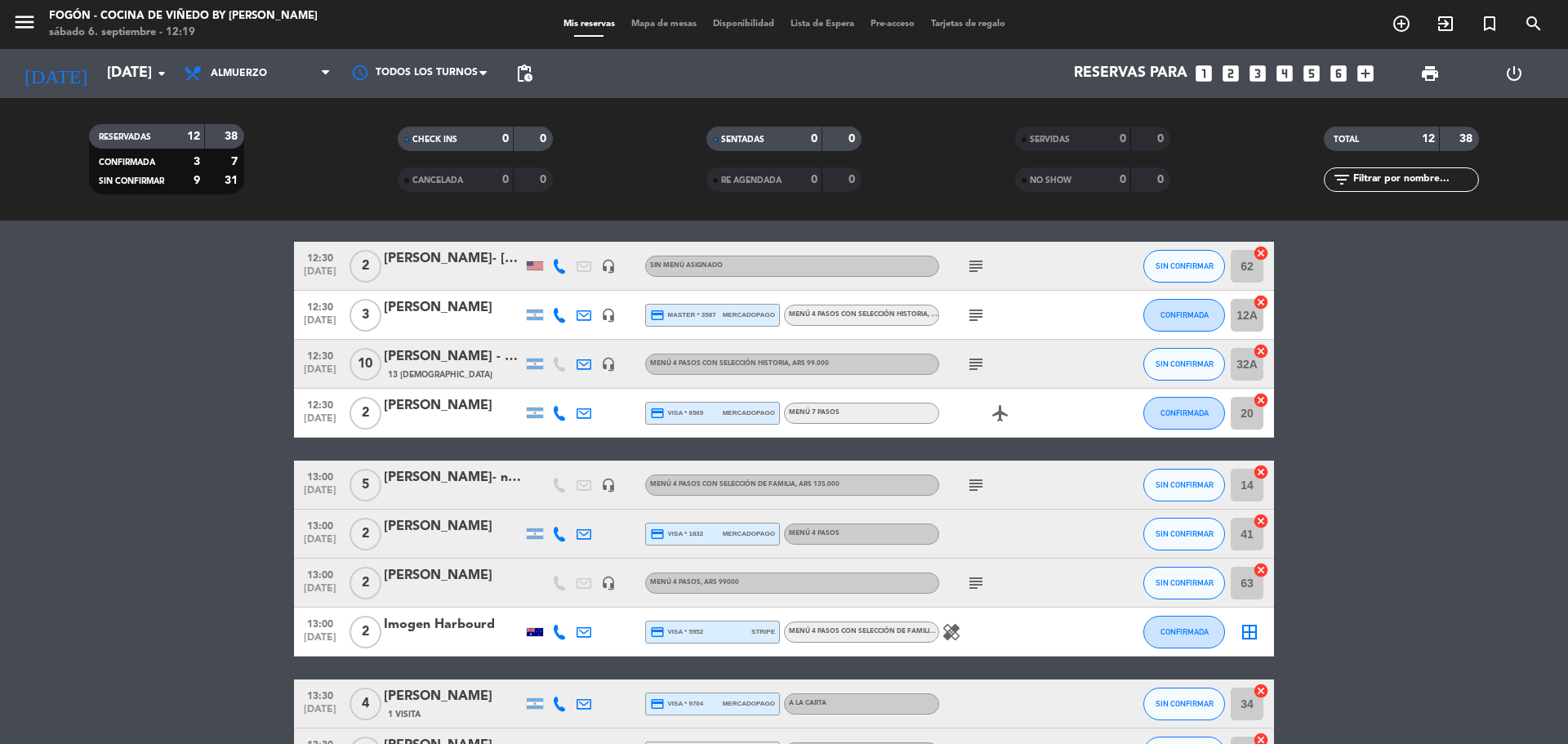
scroll to position [82, 0]
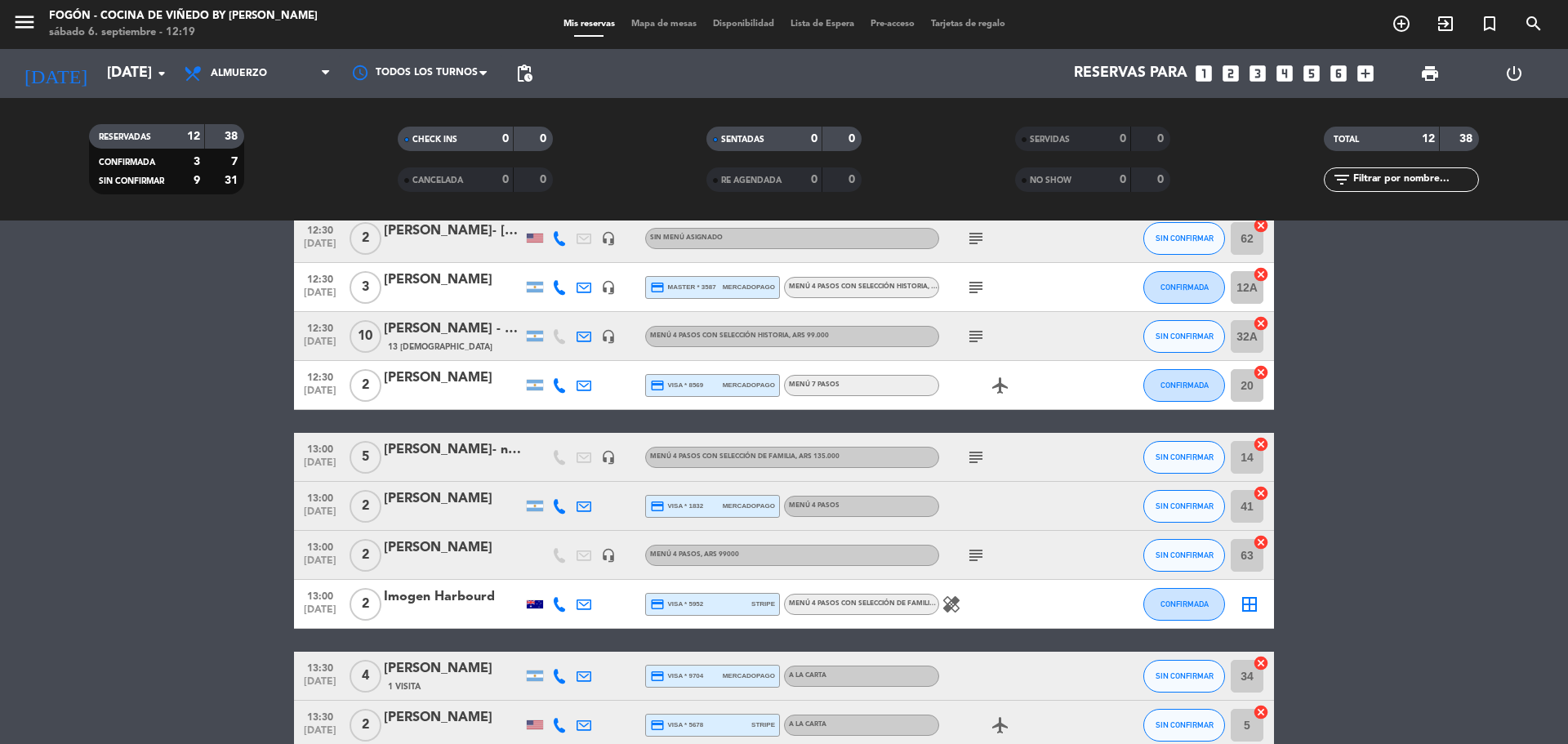
click at [583, 502] on icon at bounding box center [584, 507] width 15 height 15
click at [202, 410] on bookings-row "12:30 [DATE] 2 [PERSON_NAME]- [PERSON_NAME] headset_mic Sin menú asignado subje…" at bounding box center [784, 553] width 1568 height 679
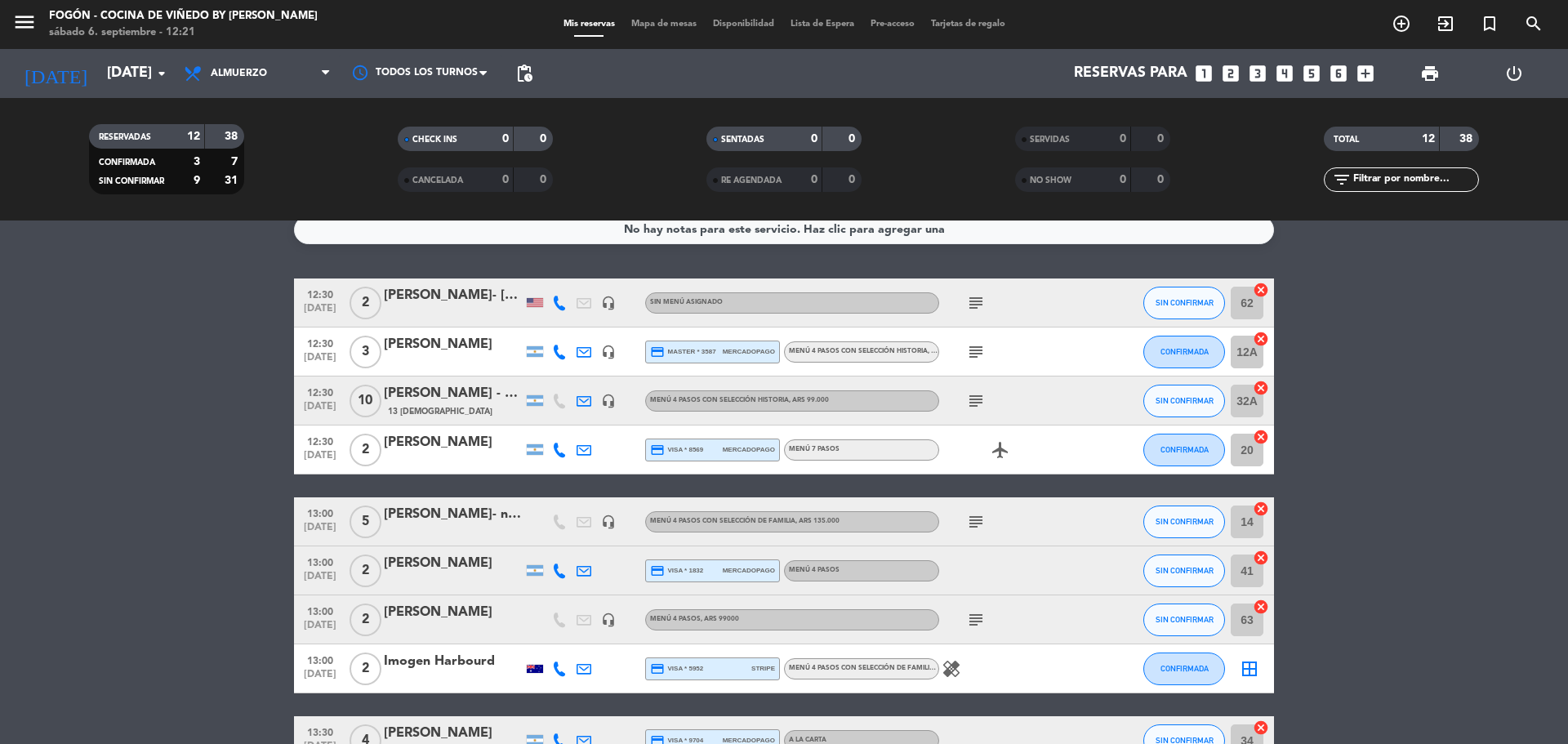
scroll to position [0, 0]
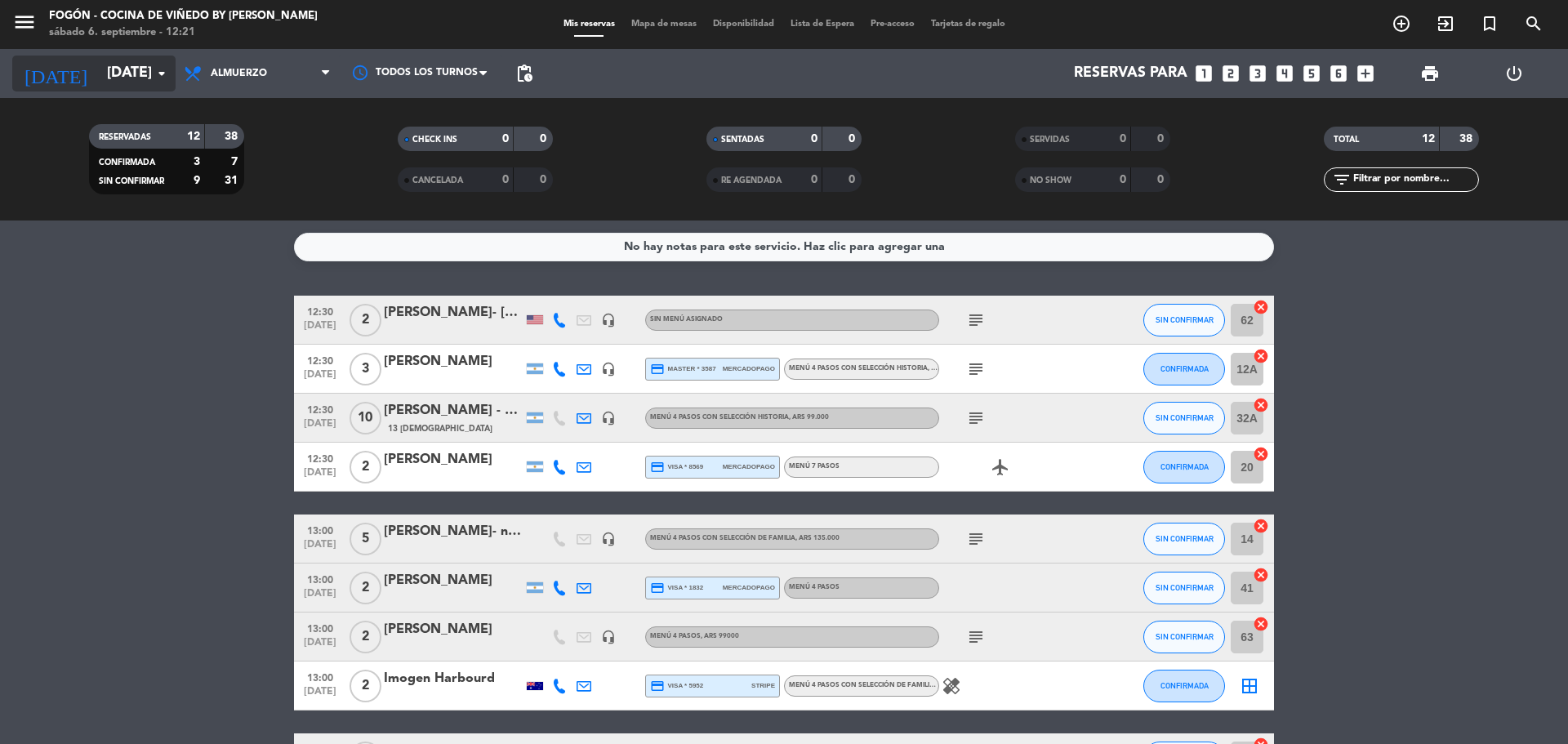
click at [166, 79] on icon "arrow_drop_down" at bounding box center [162, 74] width 20 height 20
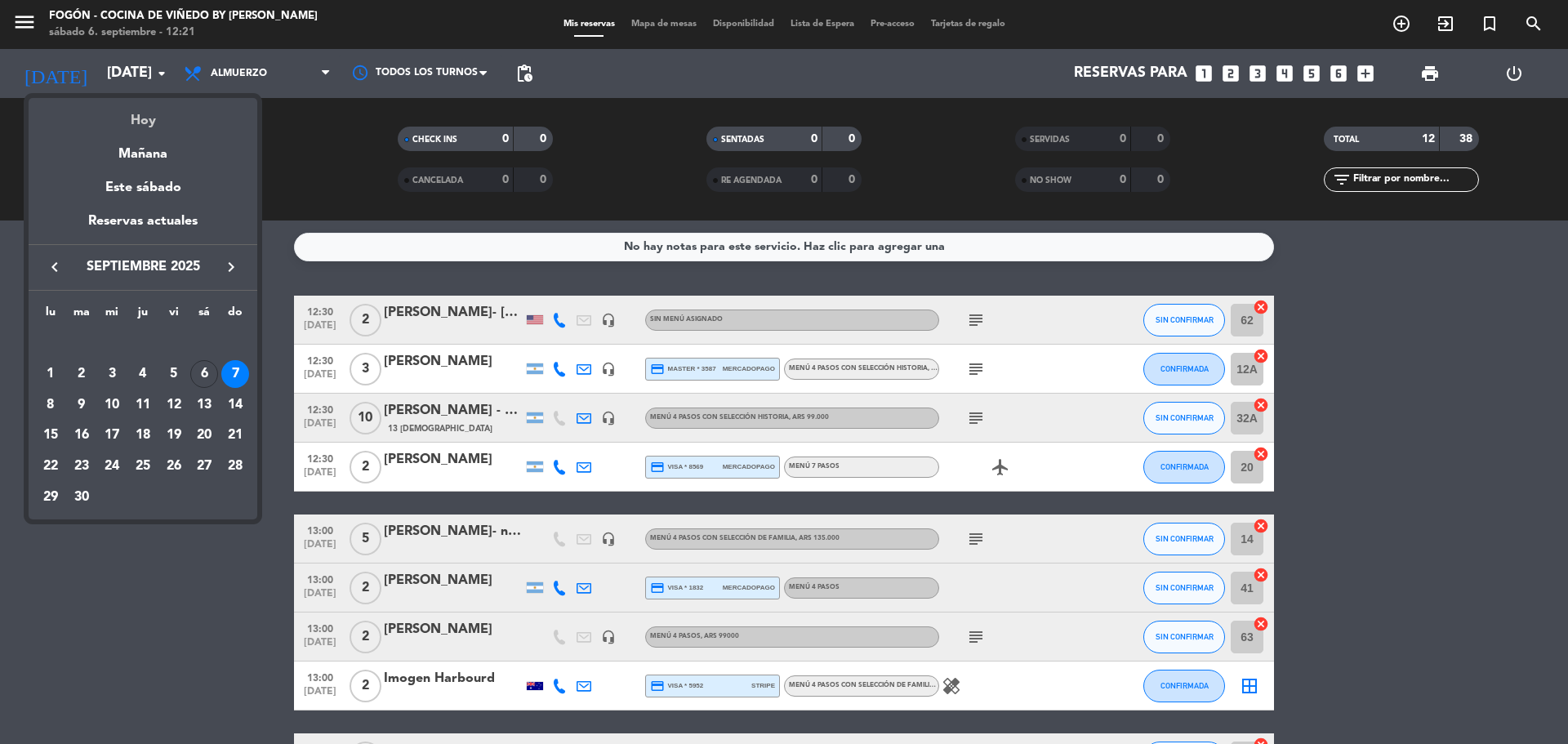
click at [168, 125] on div "Hoy" at bounding box center [142, 115] width 228 height 34
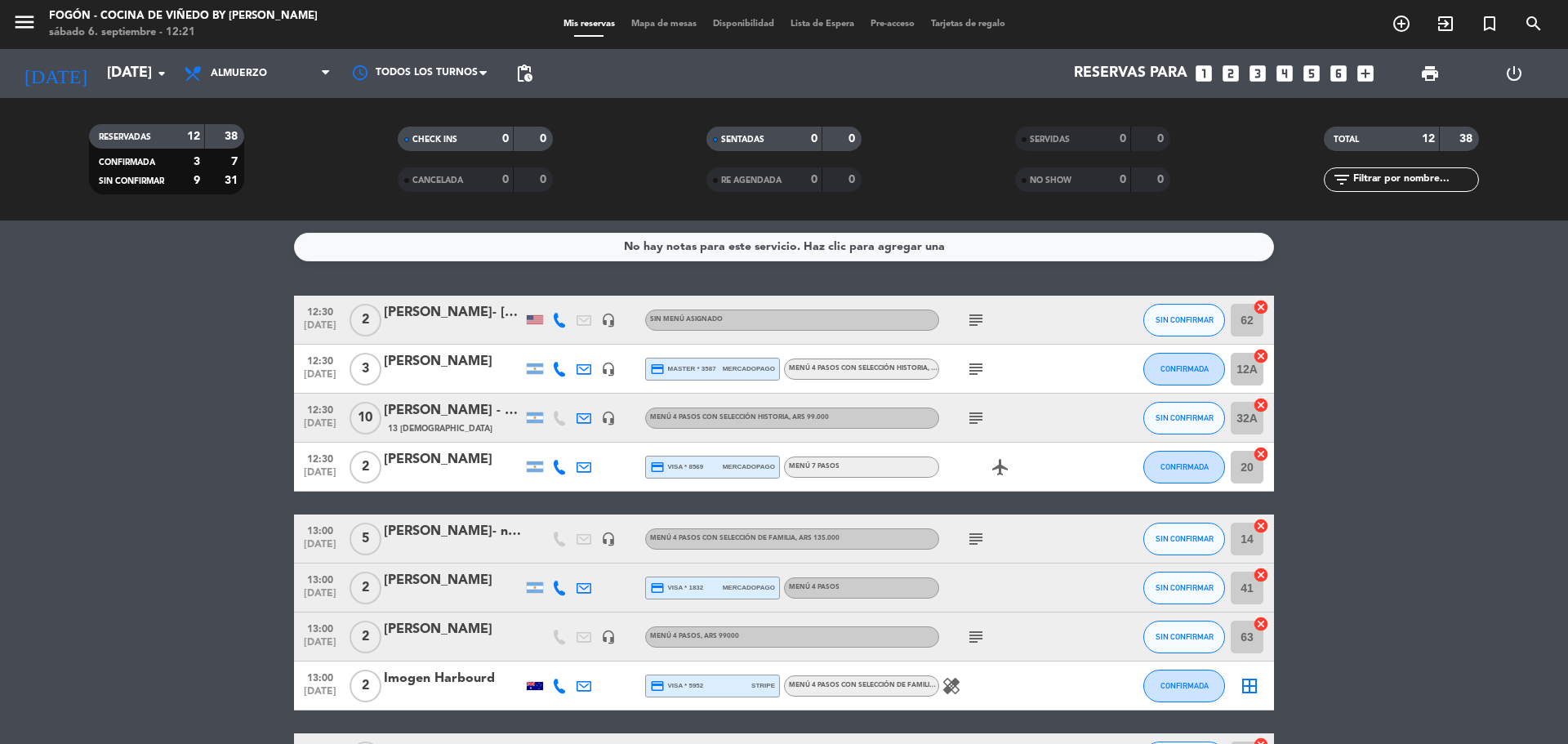
type input "[DATE]"
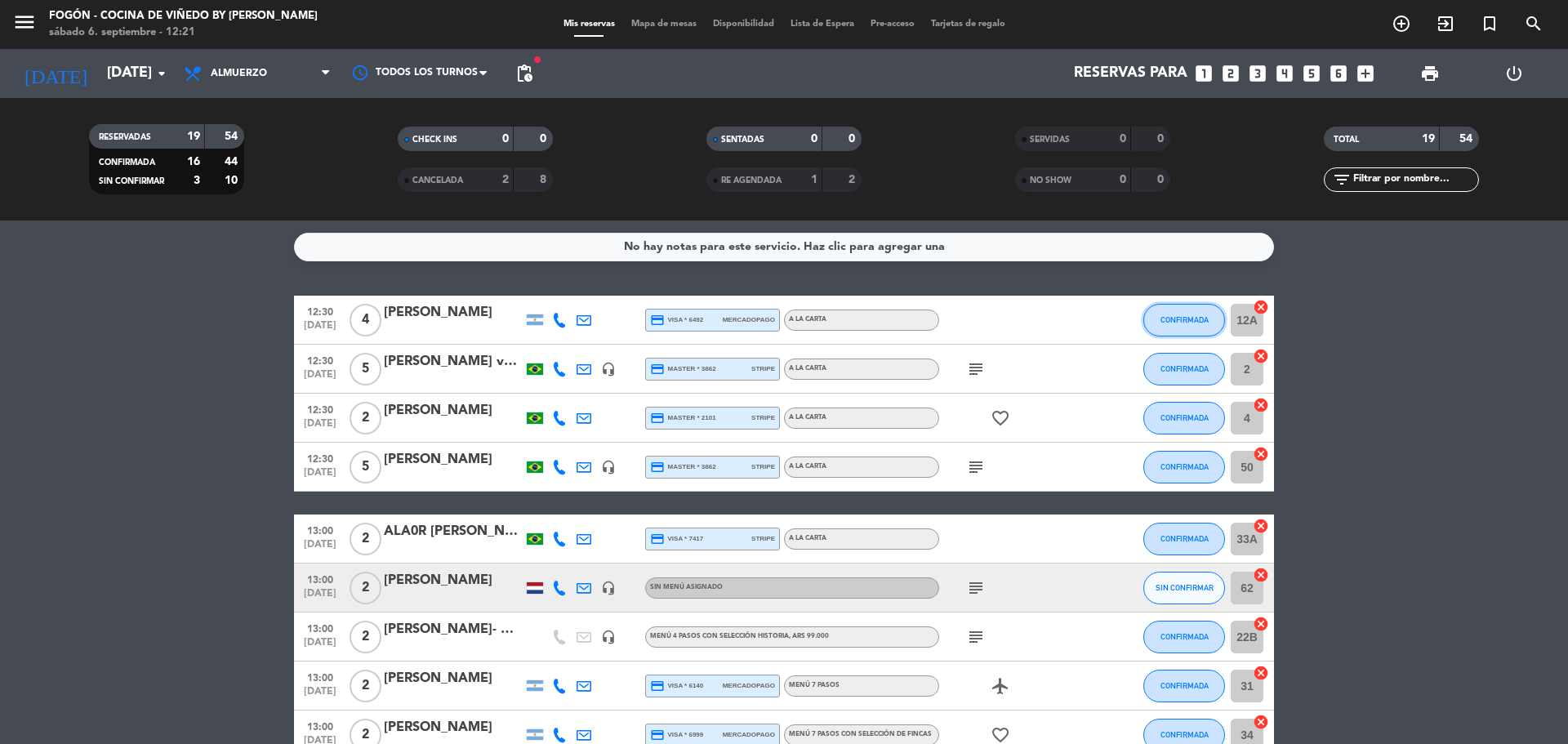
click at [1204, 325] on button "CONFIRMADA" at bounding box center [1184, 320] width 82 height 33
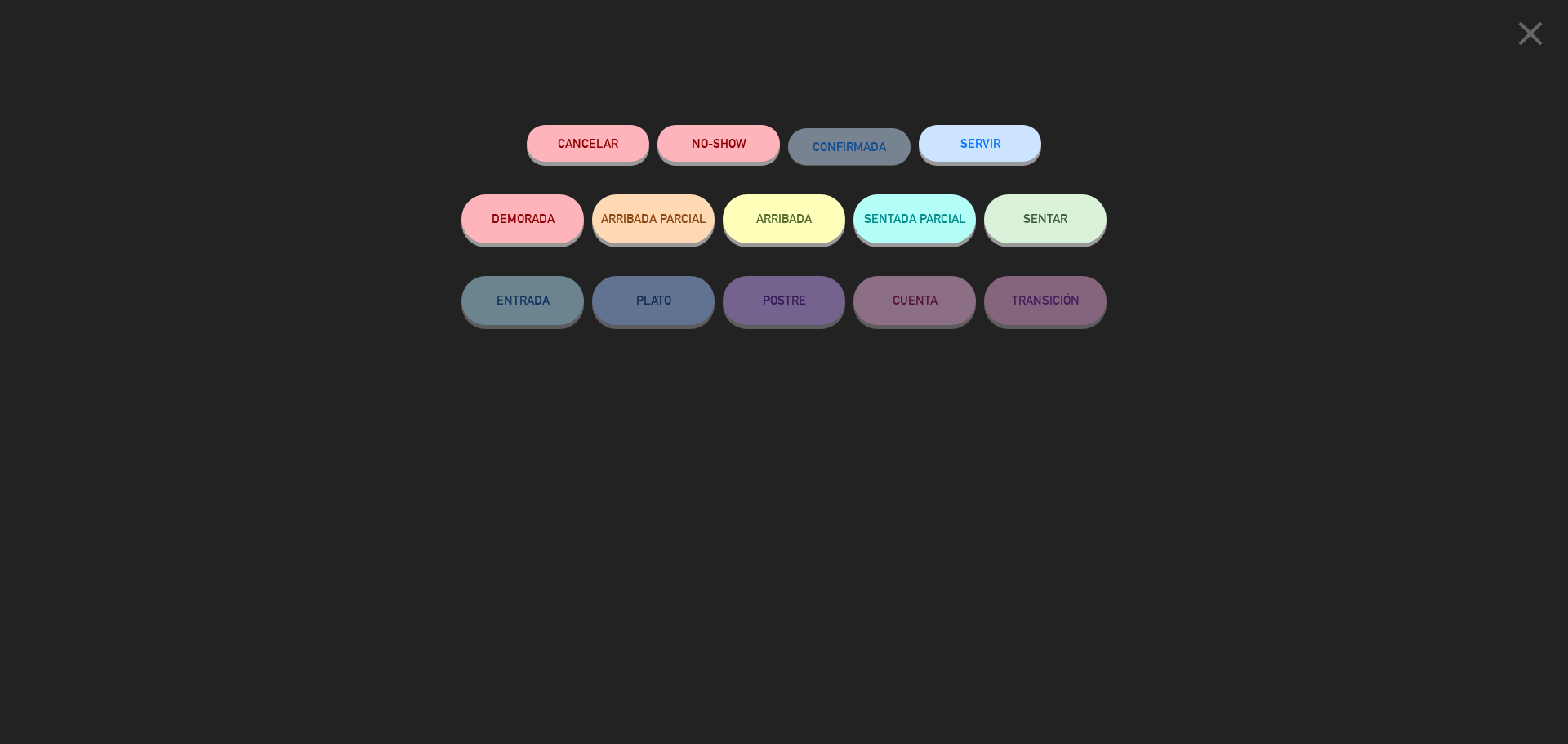
click at [1021, 218] on button "SENTAR" at bounding box center [1046, 219] width 123 height 49
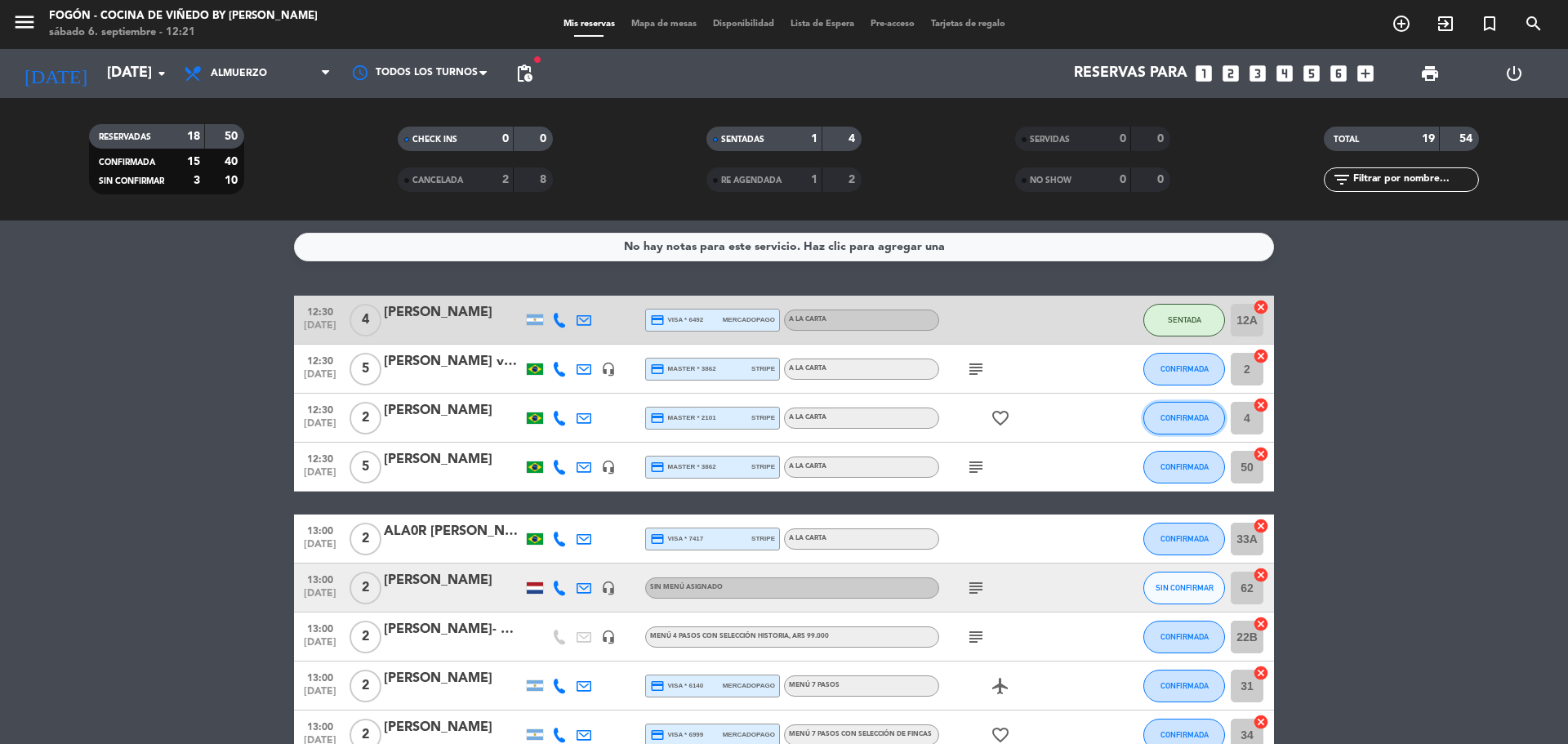
click at [1175, 411] on button "CONFIRMADA" at bounding box center [1184, 418] width 82 height 33
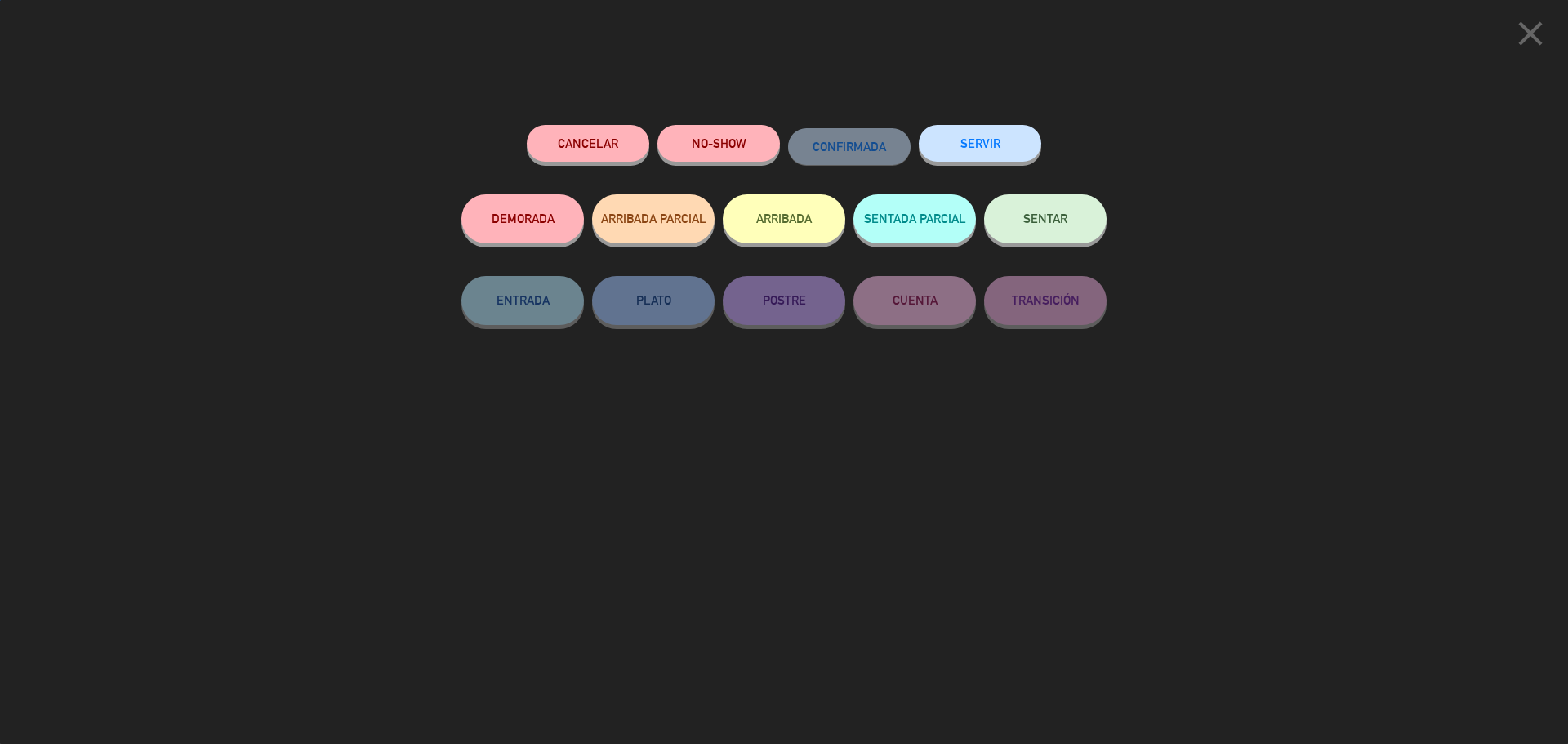
click at [1019, 222] on button "SENTAR" at bounding box center [1046, 219] width 123 height 49
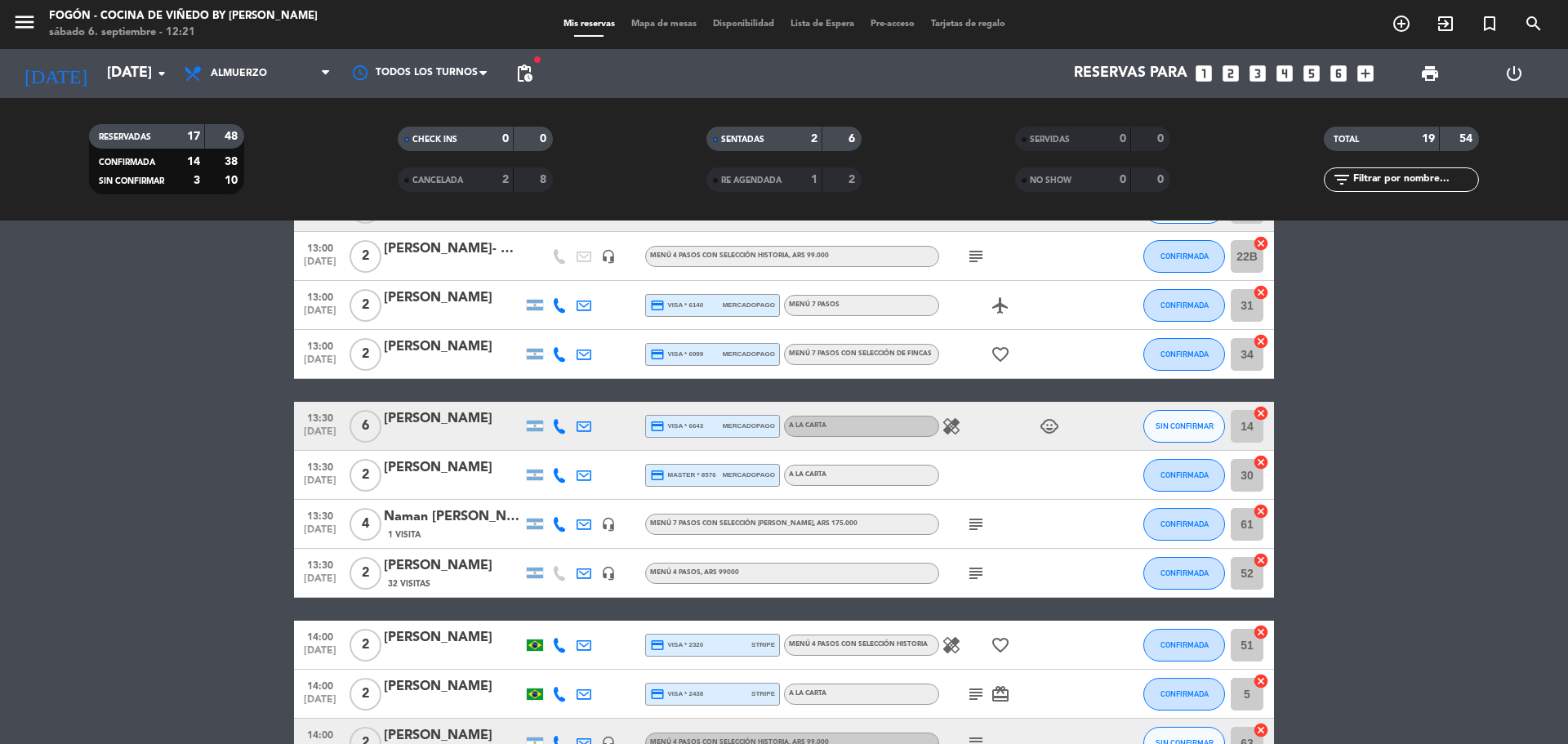
scroll to position [408, 0]
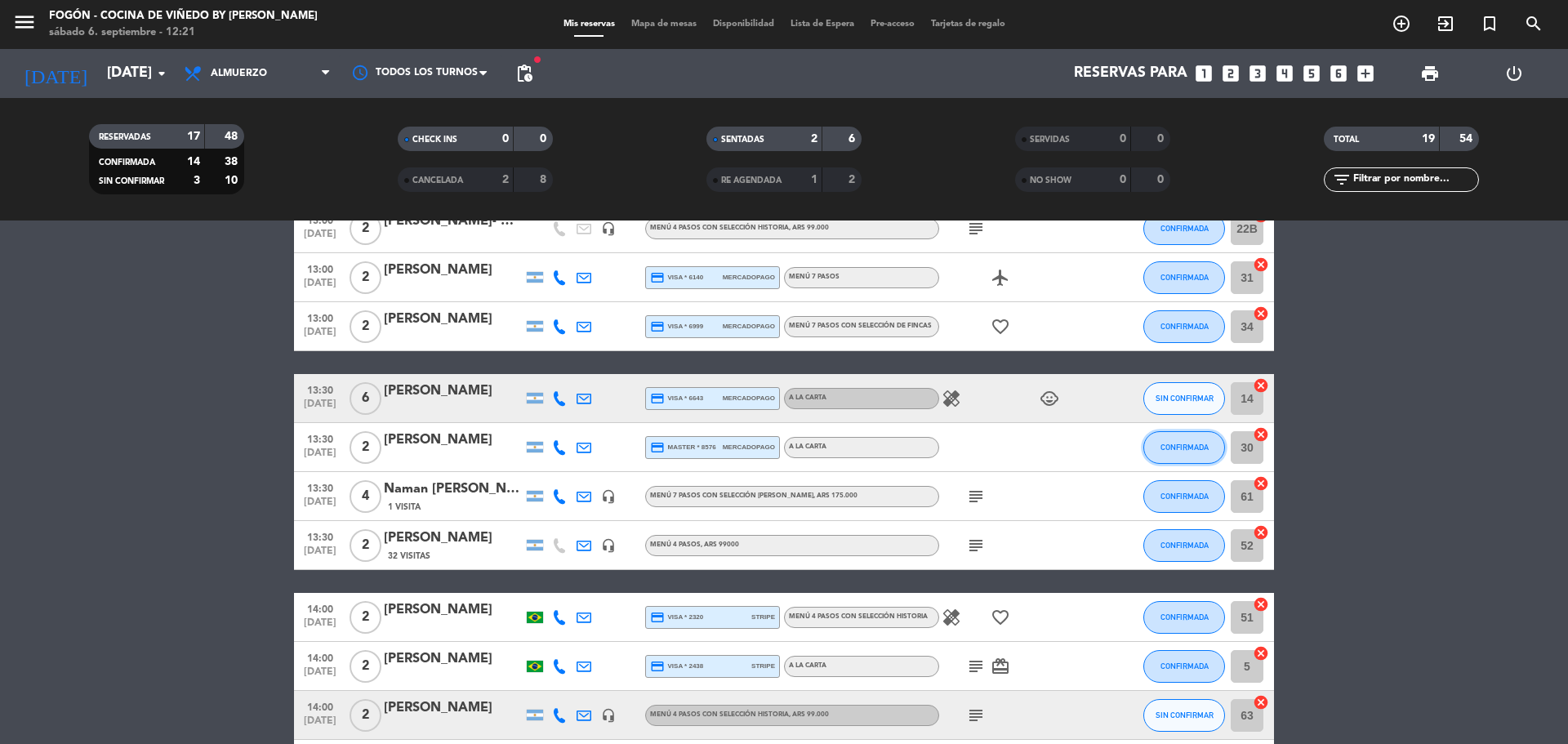
click at [1179, 445] on span "CONFIRMADA" at bounding box center [1184, 447] width 48 height 9
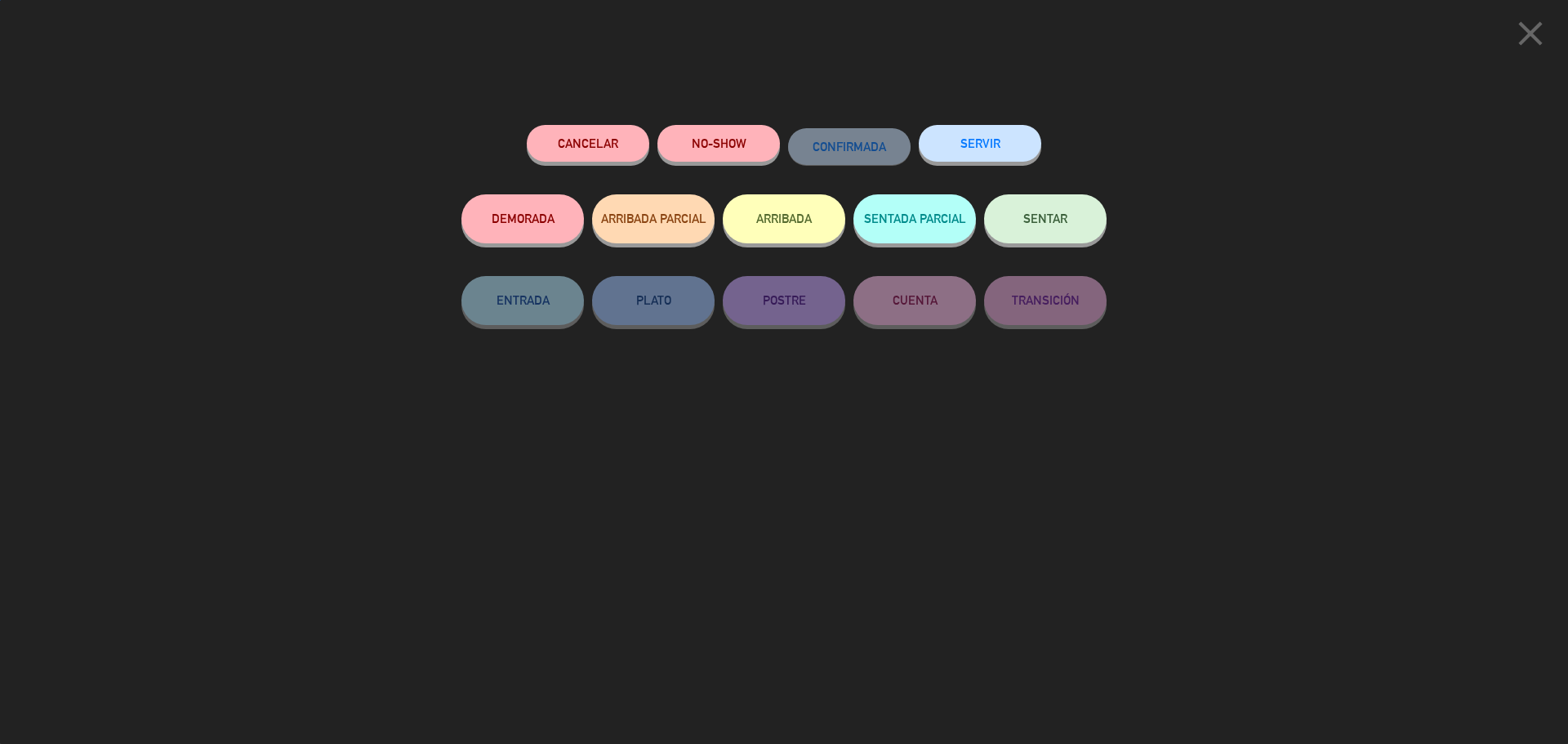
click at [1067, 213] on button "SENTAR" at bounding box center [1046, 219] width 123 height 49
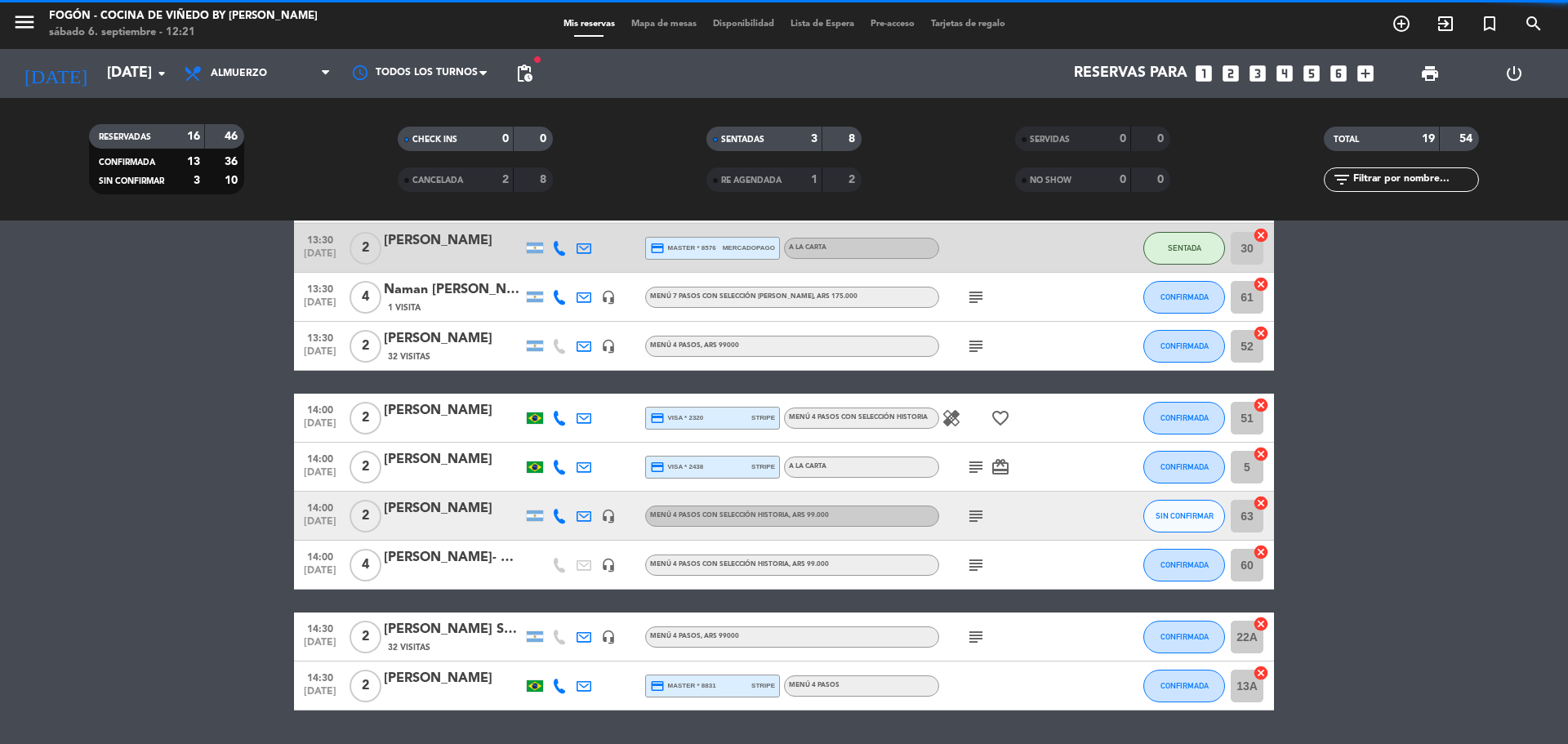
scroll to position [656, 0]
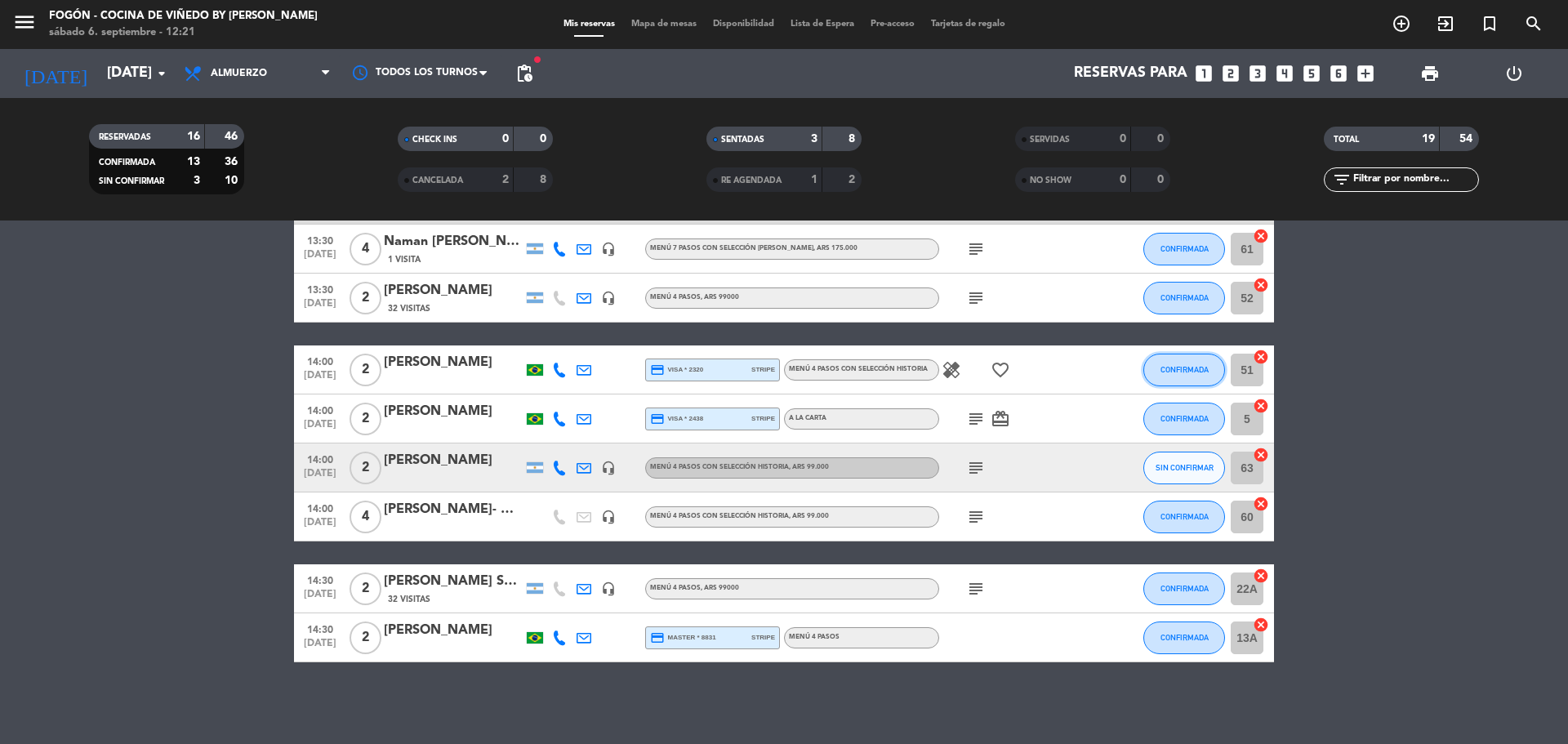
click at [1193, 370] on span "CONFIRMADA" at bounding box center [1184, 369] width 48 height 9
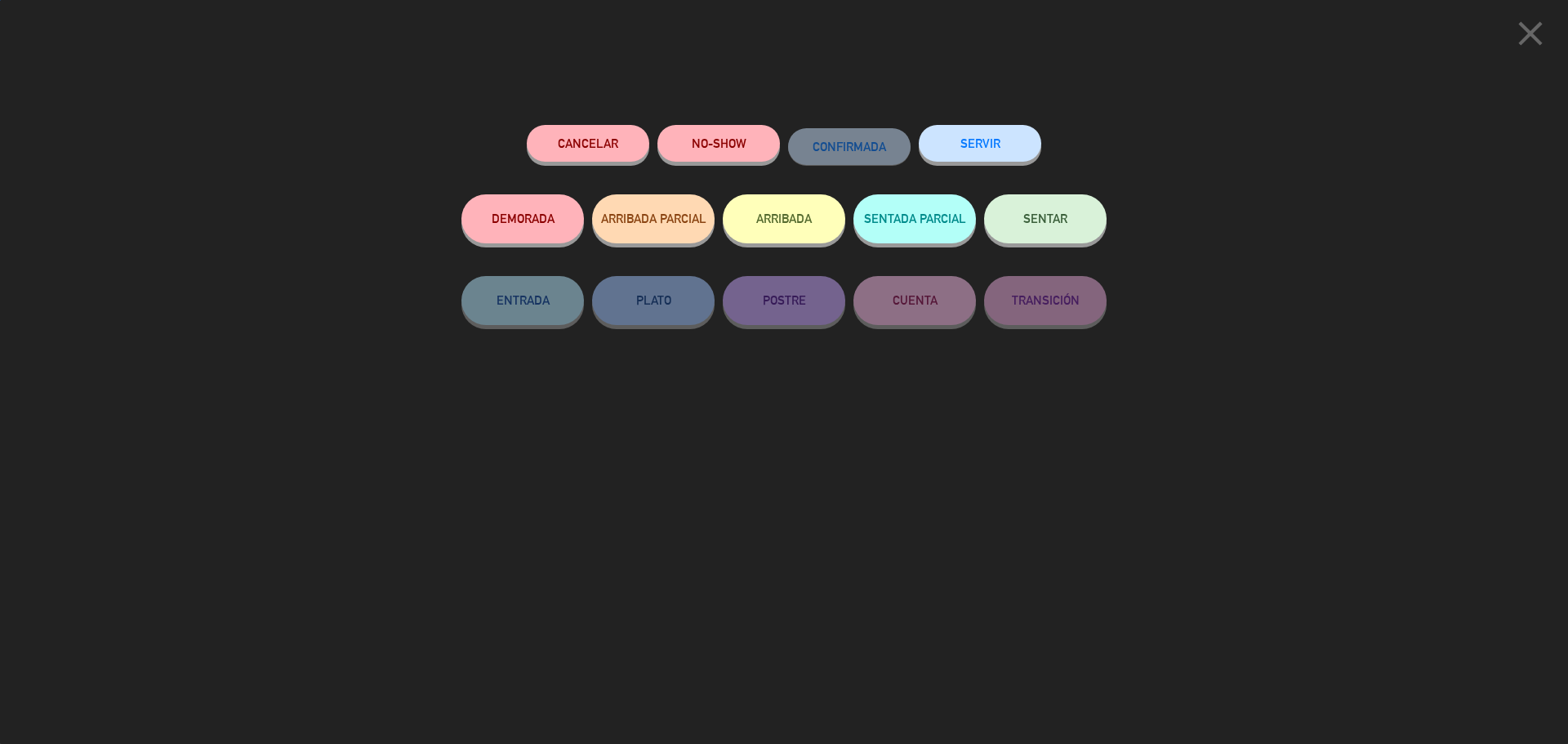
click at [1058, 218] on span "SENTAR" at bounding box center [1046, 218] width 44 height 14
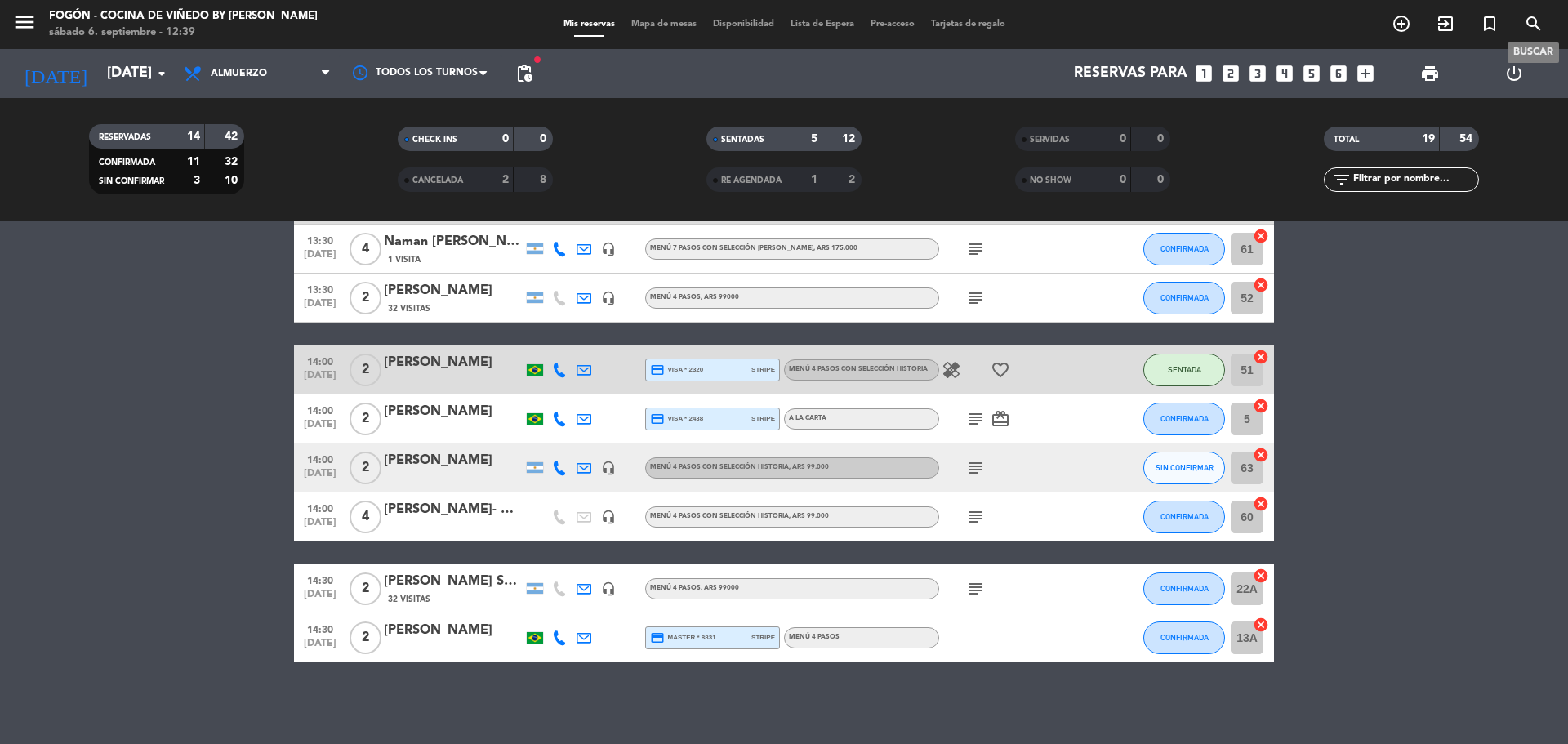
click at [1535, 22] on icon "search" at bounding box center [1534, 24] width 20 height 20
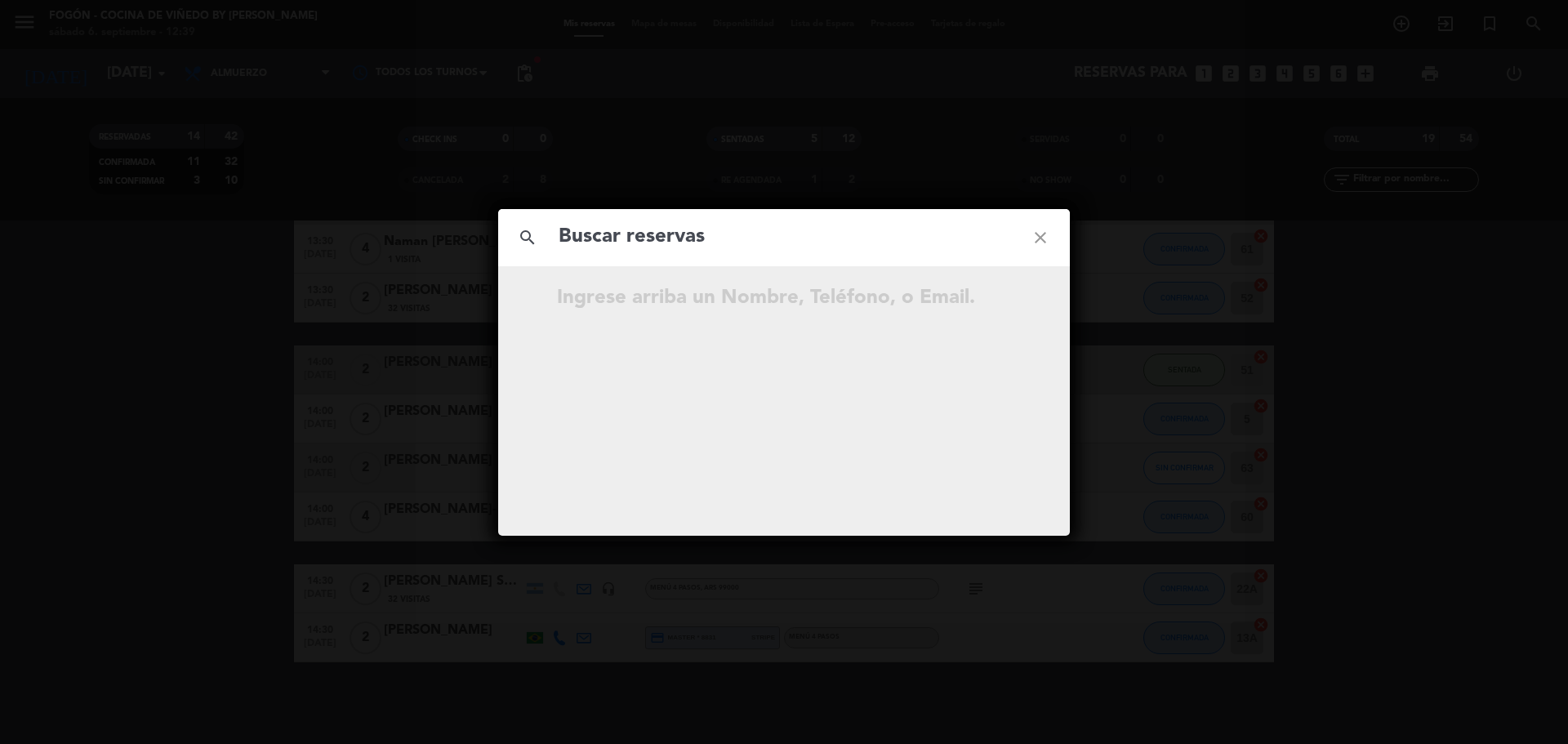
click at [754, 232] on input "text" at bounding box center [784, 237] width 454 height 34
type input "[PERSON_NAME]"
click at [1002, 302] on icon "open_in_new" at bounding box center [1000, 300] width 20 height 20
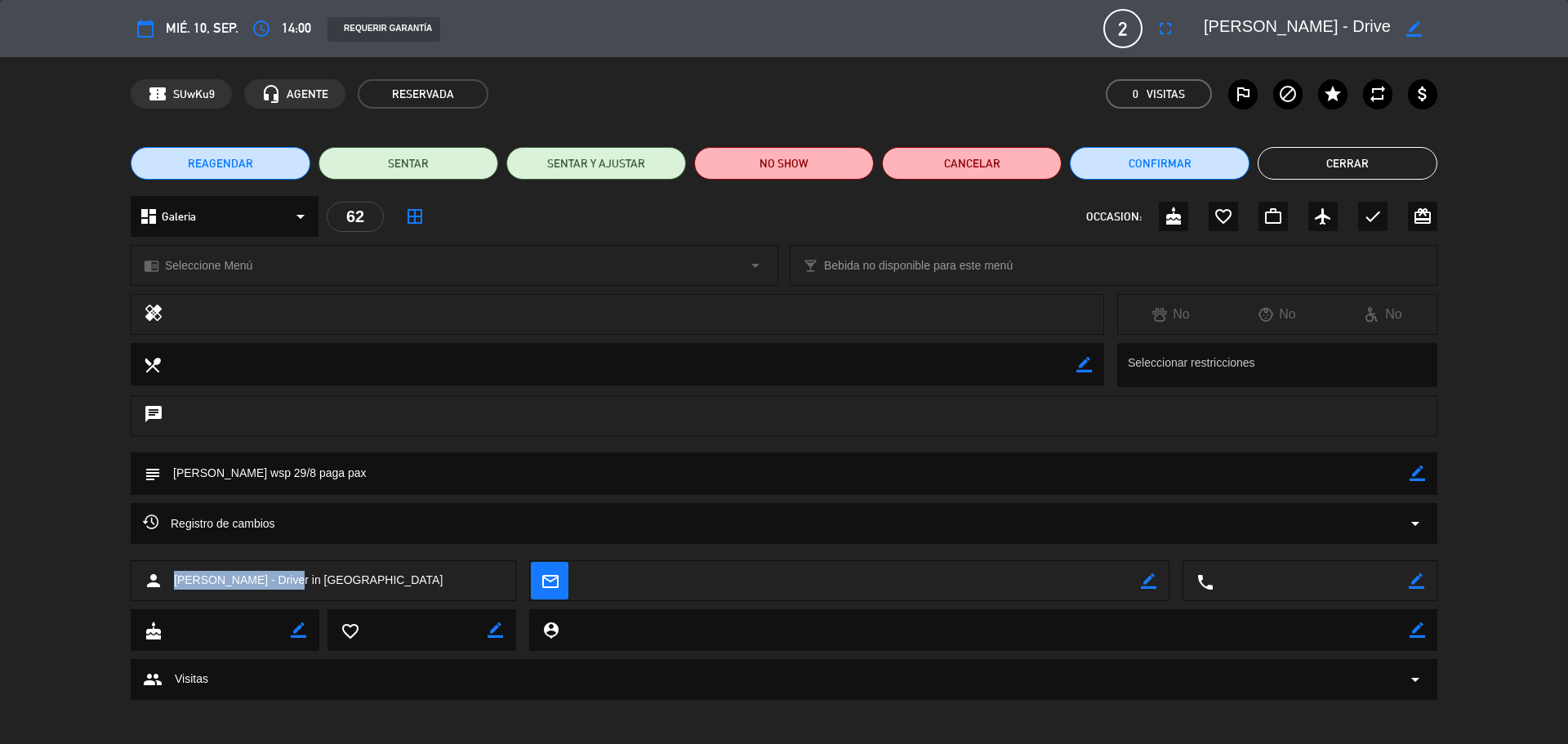
drag, startPoint x: 290, startPoint y: 581, endPoint x: 174, endPoint y: 580, distance: 116.0
click at [174, 580] on span "[PERSON_NAME] - Driver in [GEOGRAPHIC_DATA]" at bounding box center [309, 580] width 268 height 19
copy span "[PERSON_NAME]"
click at [264, 155] on button "REAGENDAR" at bounding box center [221, 164] width 180 height 33
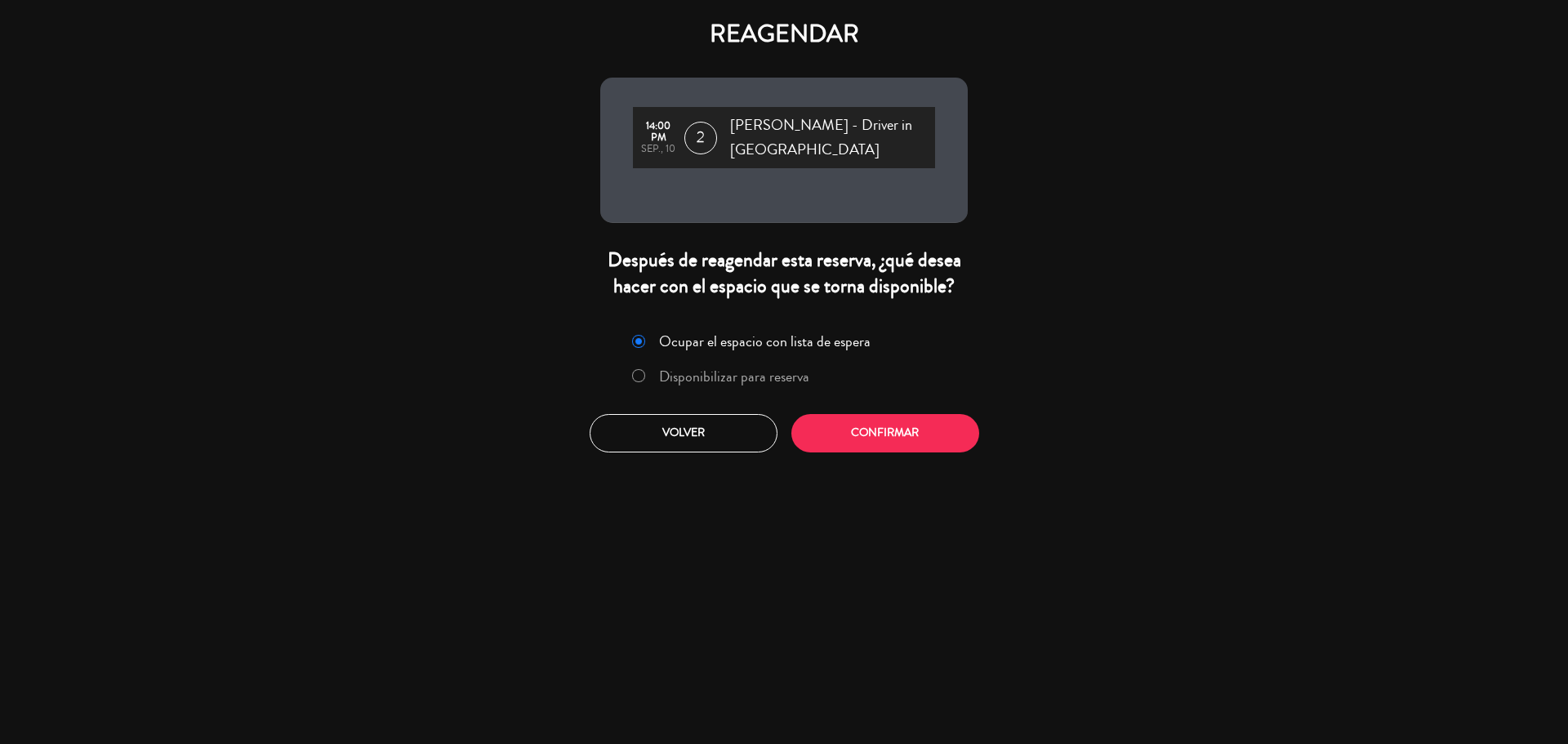
click at [775, 378] on label "Disponibilizar para reserva" at bounding box center [734, 377] width 151 height 15
click at [823, 440] on button "Confirmar" at bounding box center [885, 433] width 188 height 38
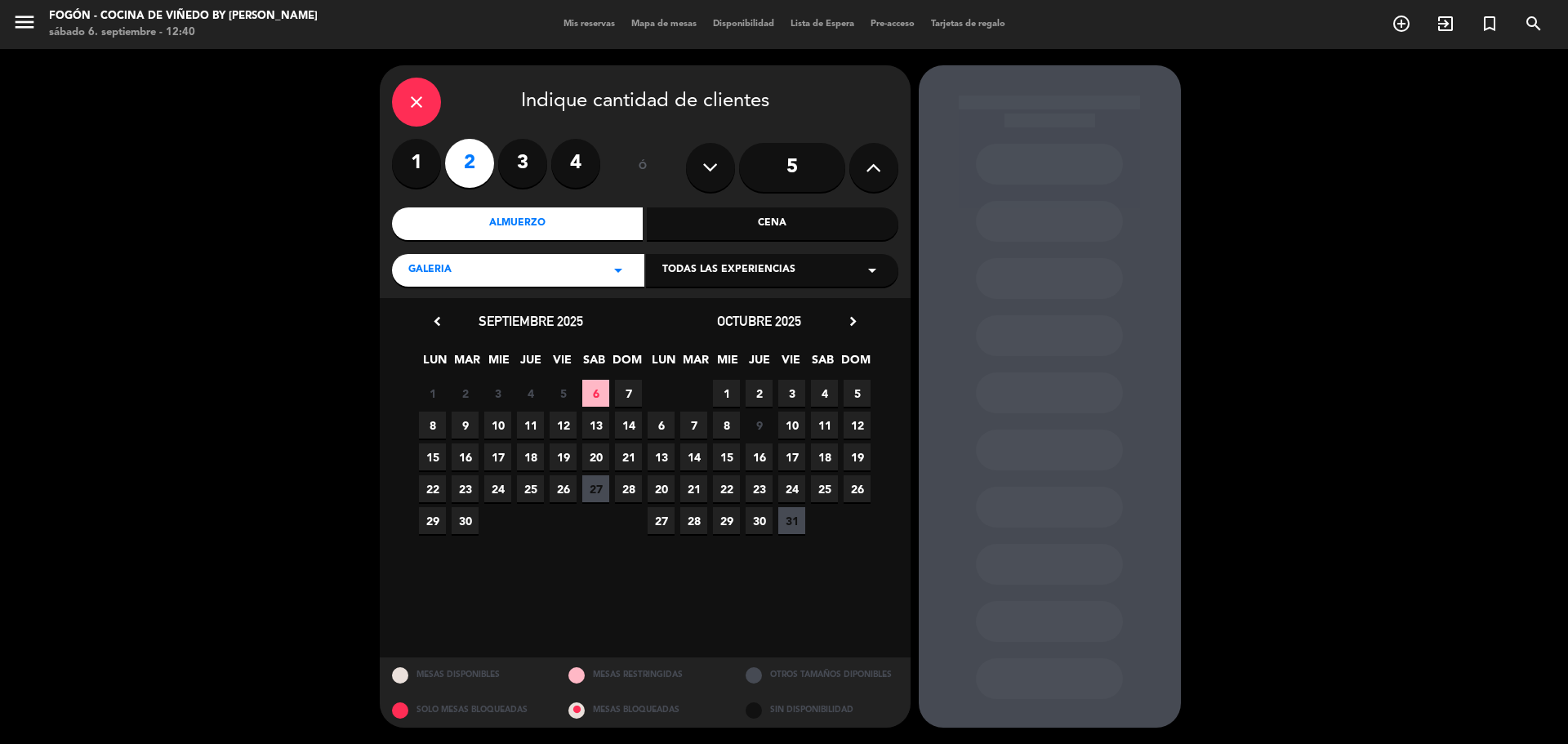
click at [604, 391] on span "6" at bounding box center [596, 393] width 27 height 27
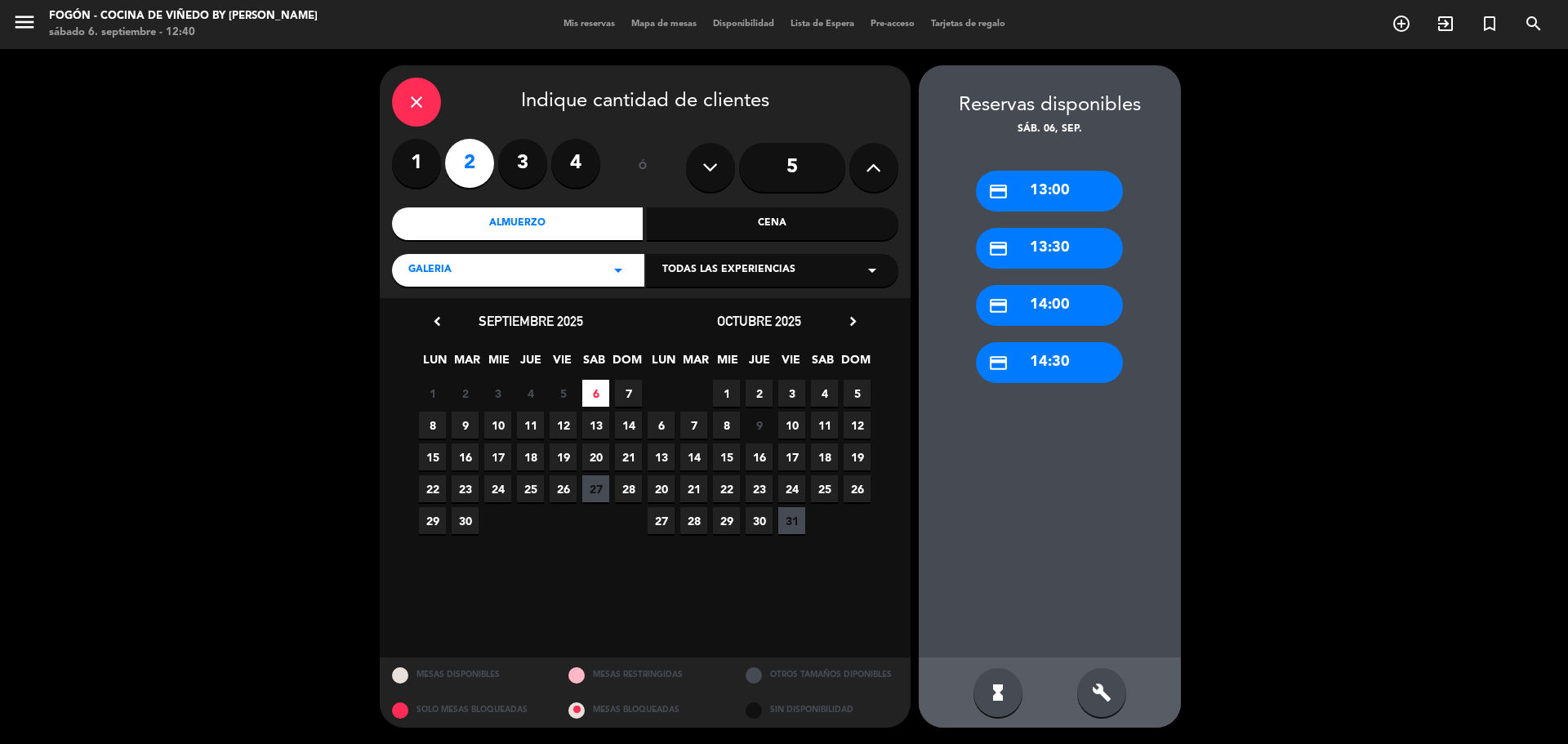
click at [1043, 198] on div "credit_card 13:00" at bounding box center [1050, 192] width 147 height 41
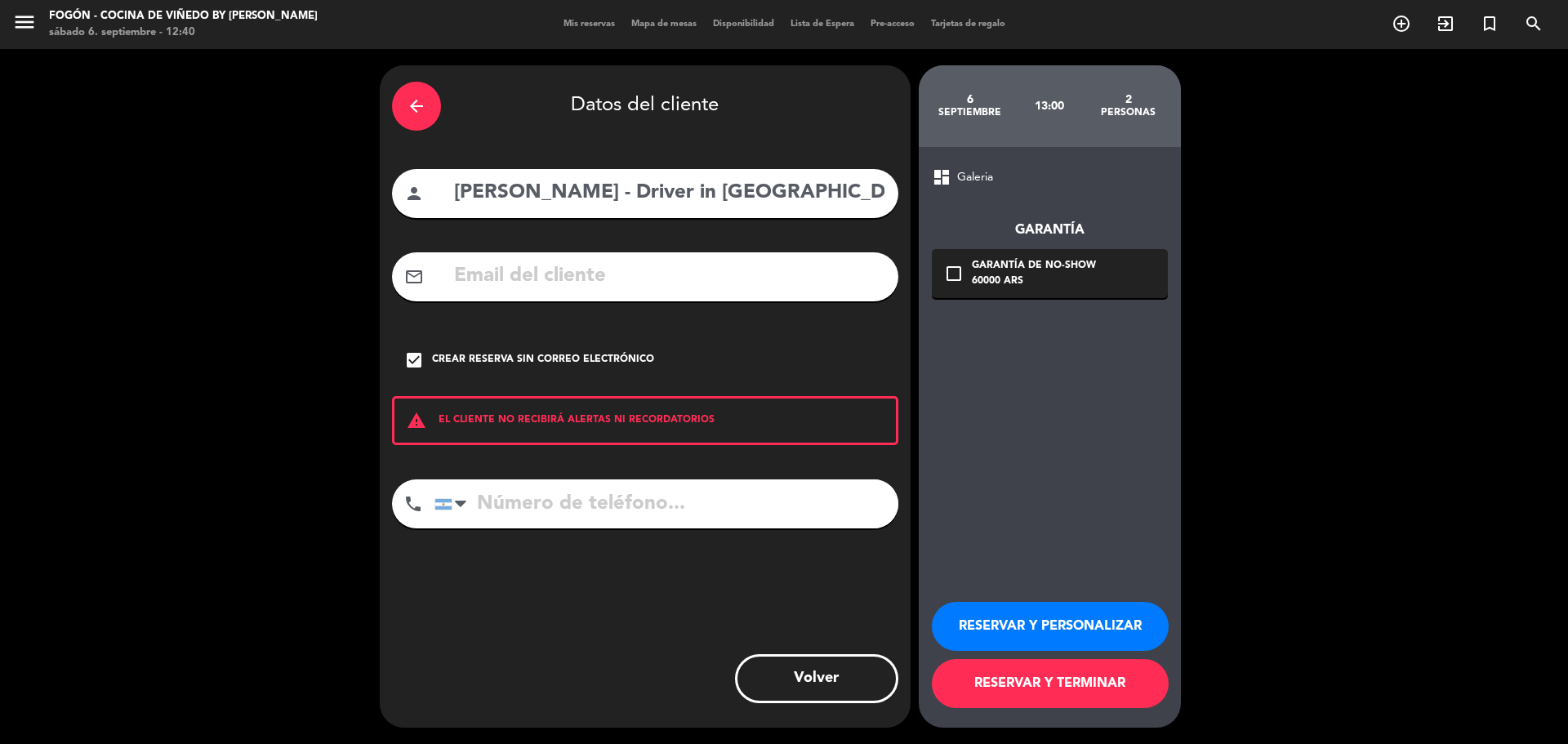
click at [1009, 613] on button "RESERVAR Y PERSONALIZAR" at bounding box center [1050, 627] width 237 height 49
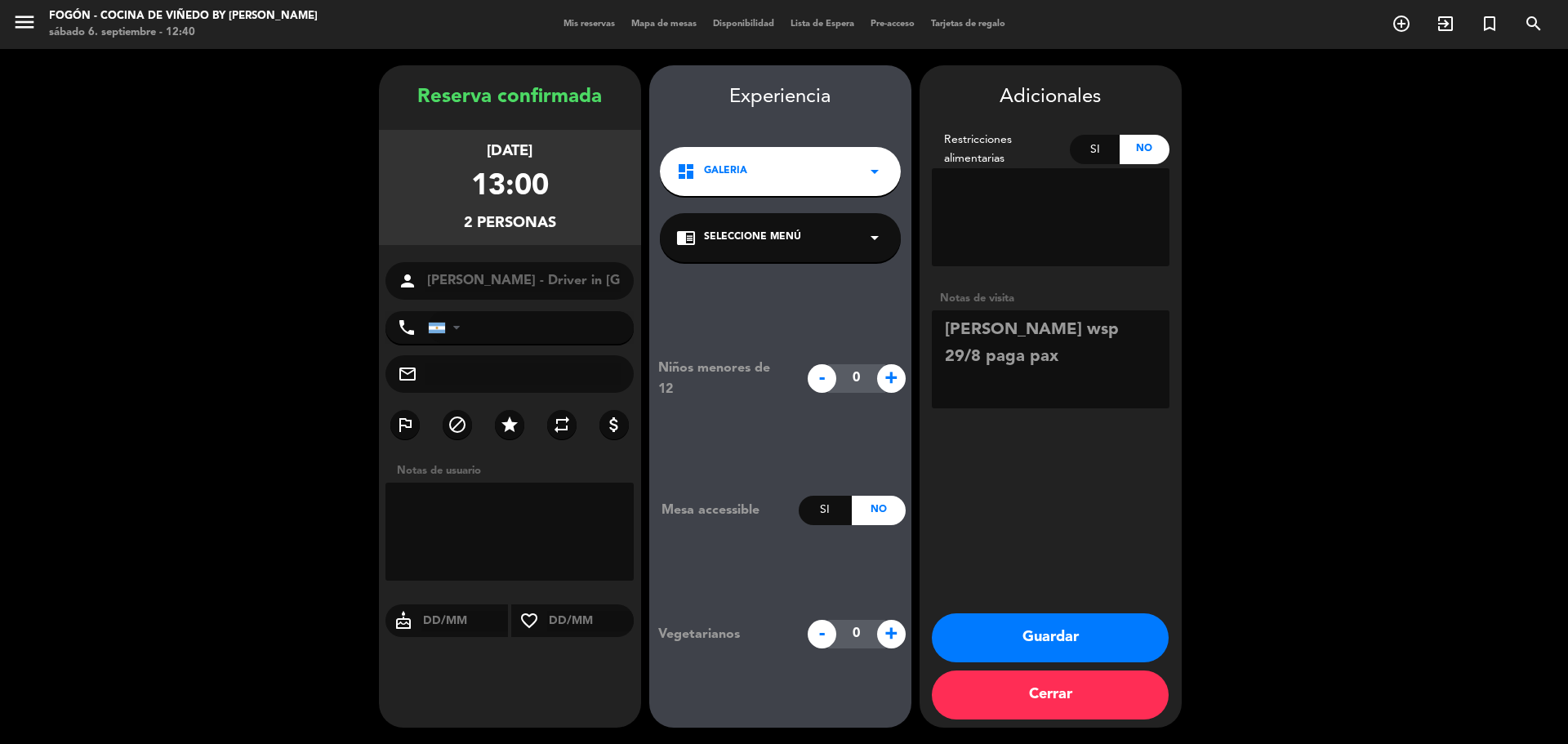
click at [1058, 644] on button "Guardar" at bounding box center [1050, 638] width 237 height 49
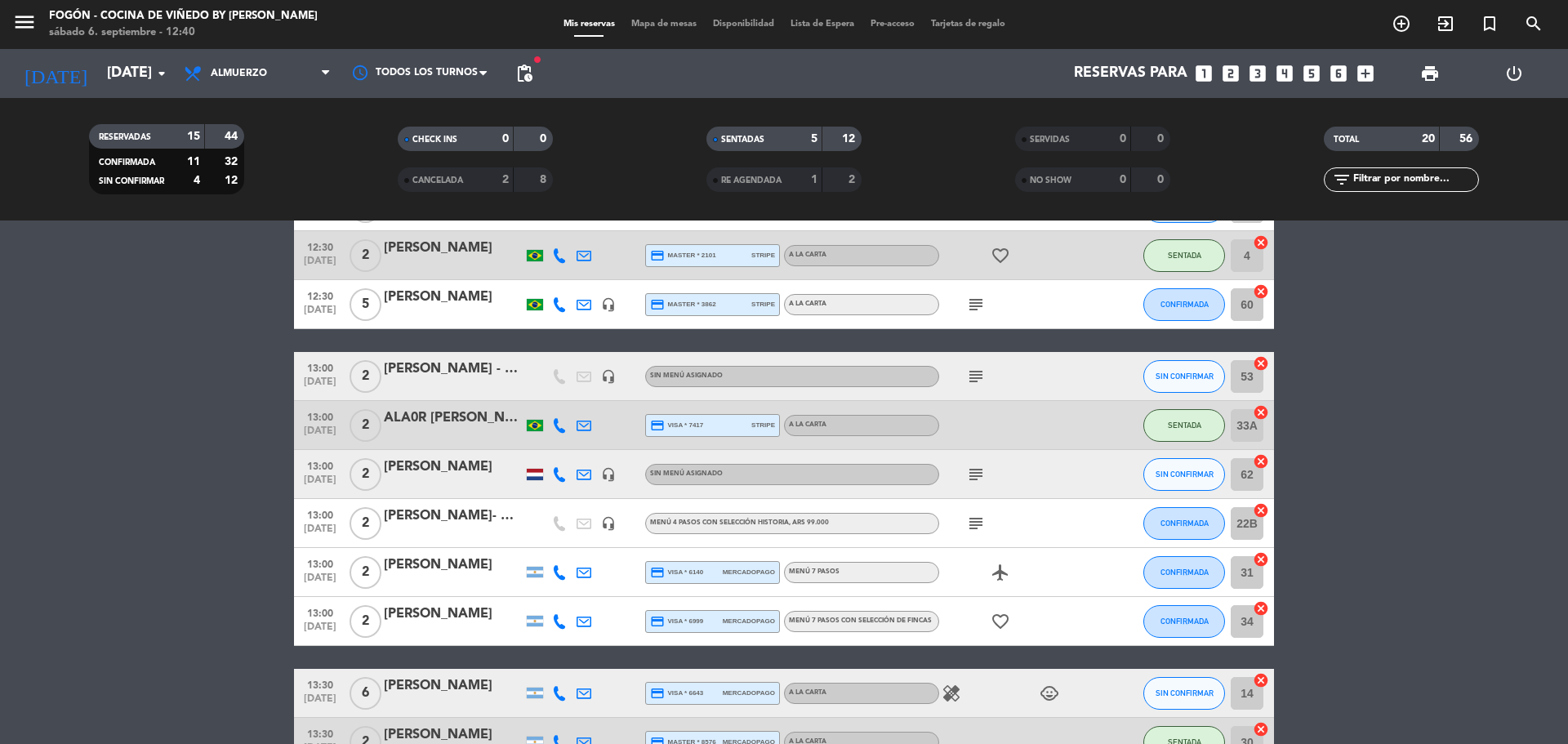
scroll to position [164, 0]
click at [1162, 387] on button "SIN CONFIRMAR" at bounding box center [1184, 376] width 82 height 33
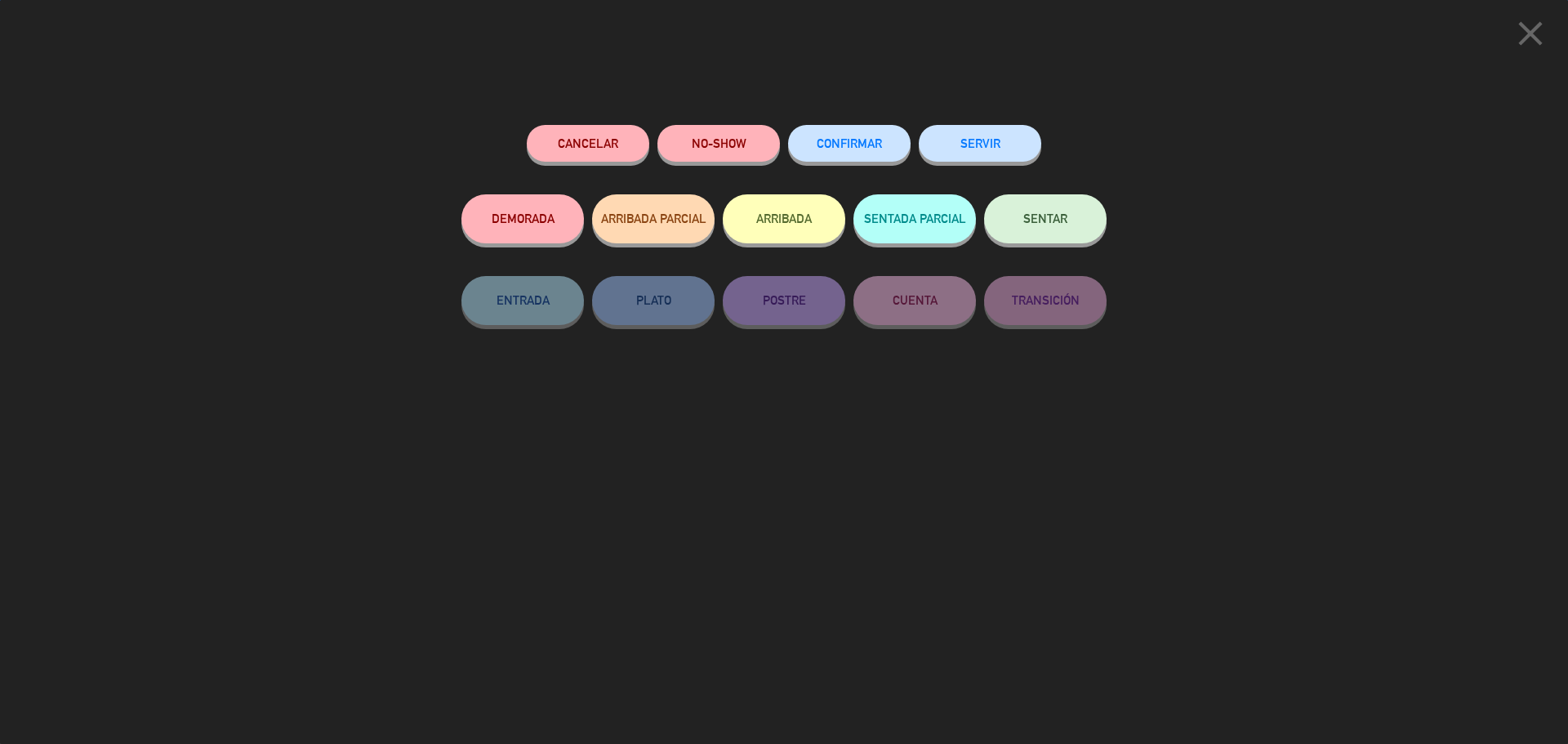
click at [1015, 222] on button "SENTAR" at bounding box center [1046, 219] width 123 height 49
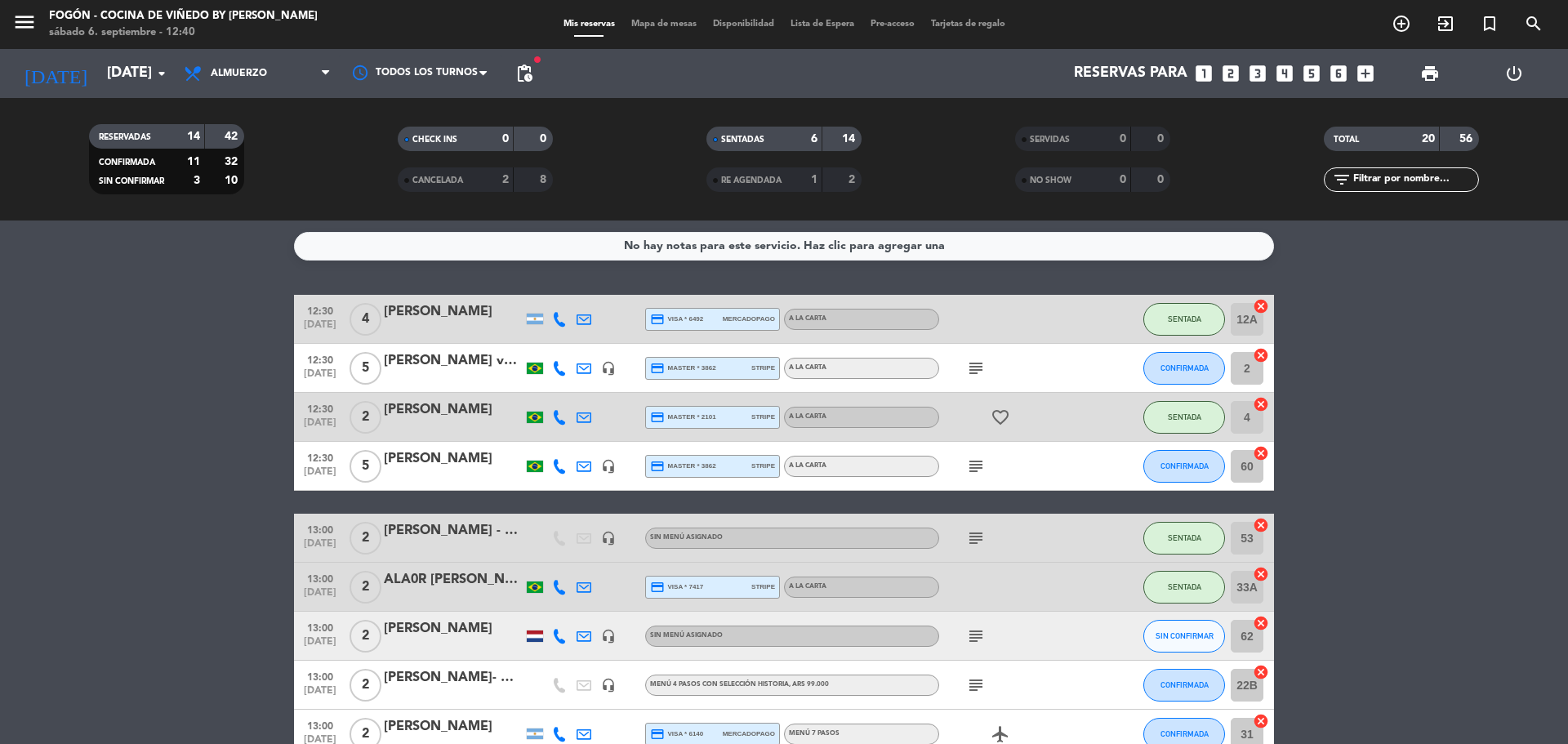
scroll to position [0, 0]
click at [1180, 385] on button "CONFIRMADA" at bounding box center [1184, 369] width 82 height 33
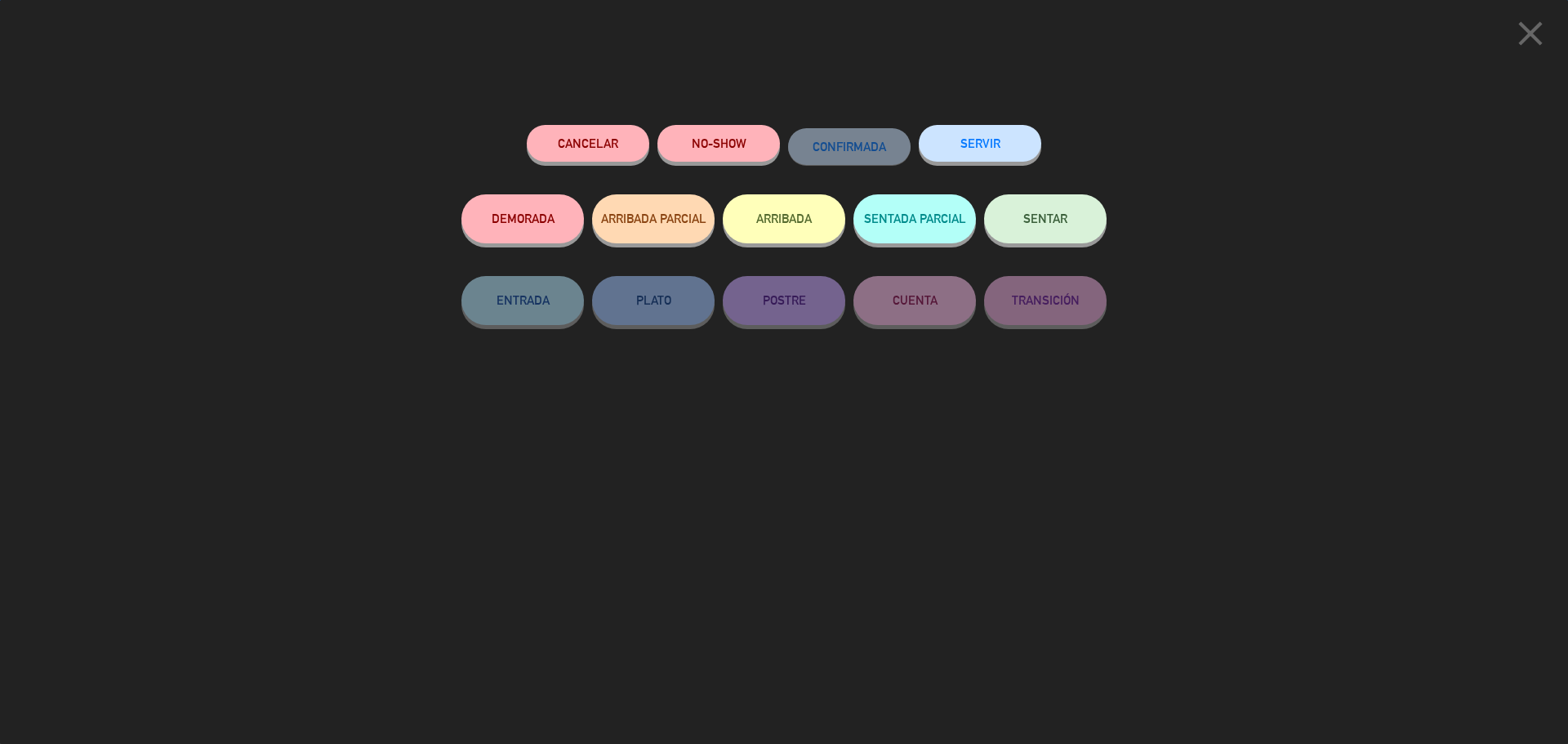
click at [1068, 241] on button "SENTAR" at bounding box center [1046, 219] width 123 height 49
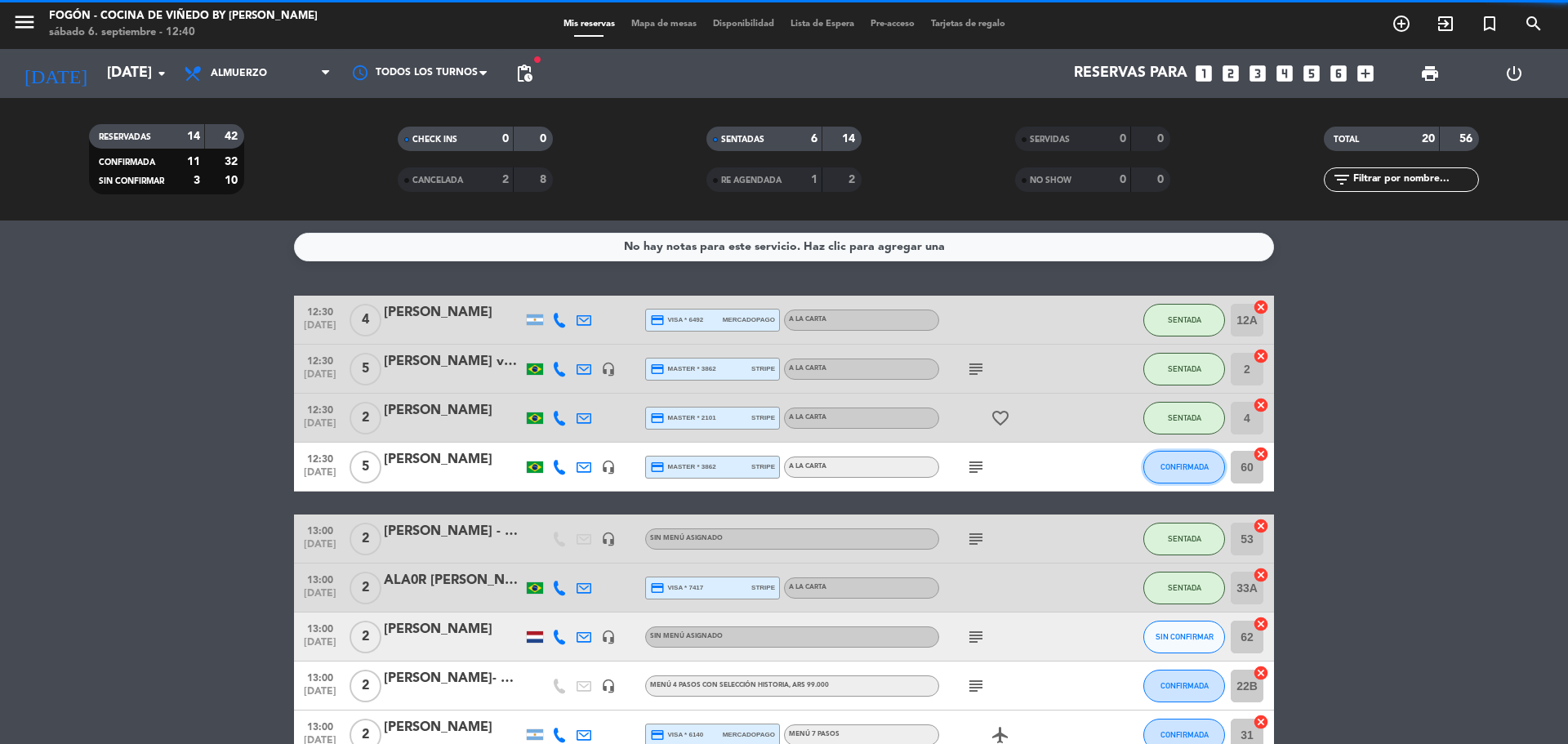
click at [1185, 470] on span "CONFIRMADA" at bounding box center [1184, 467] width 48 height 9
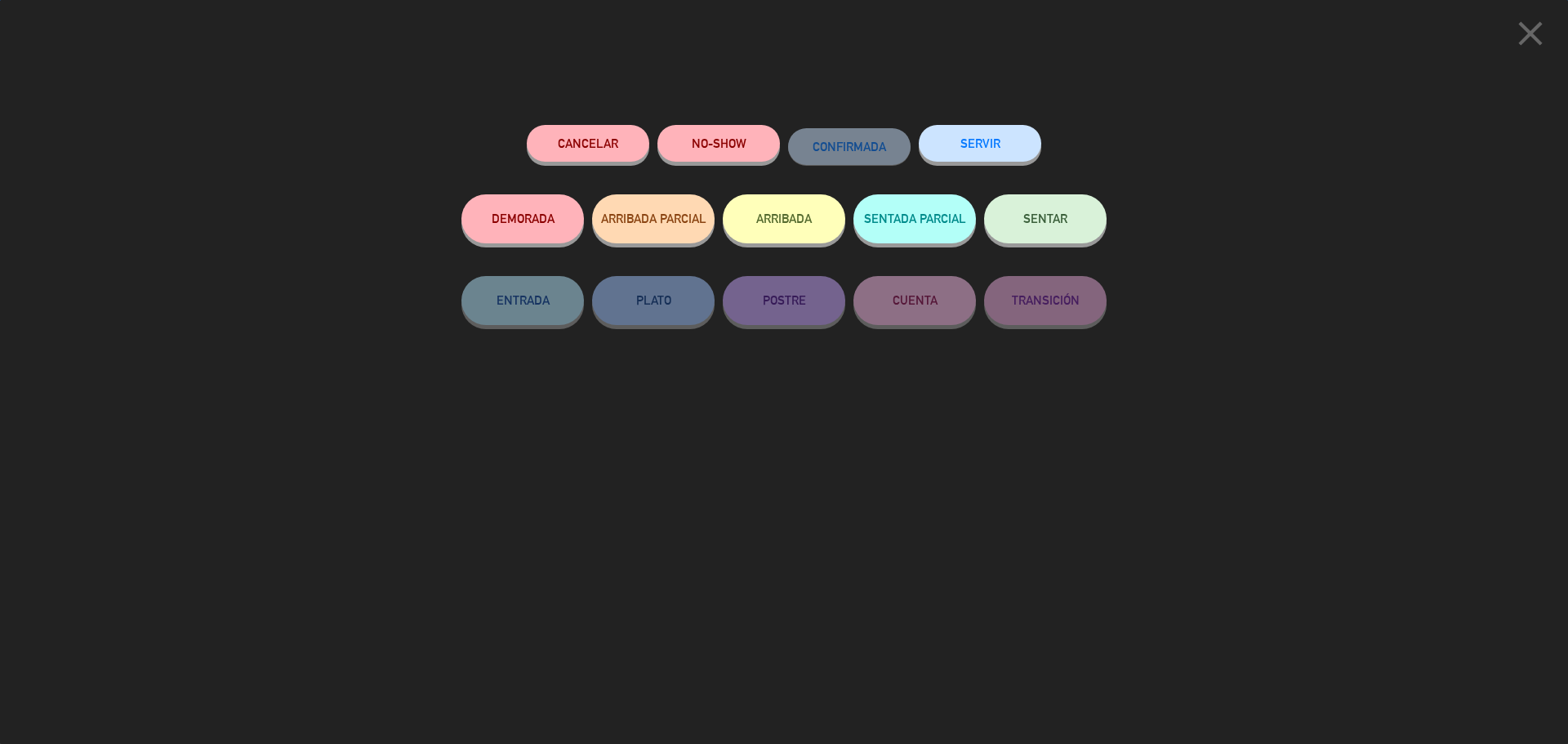
click at [1076, 220] on button "SENTAR" at bounding box center [1046, 219] width 123 height 49
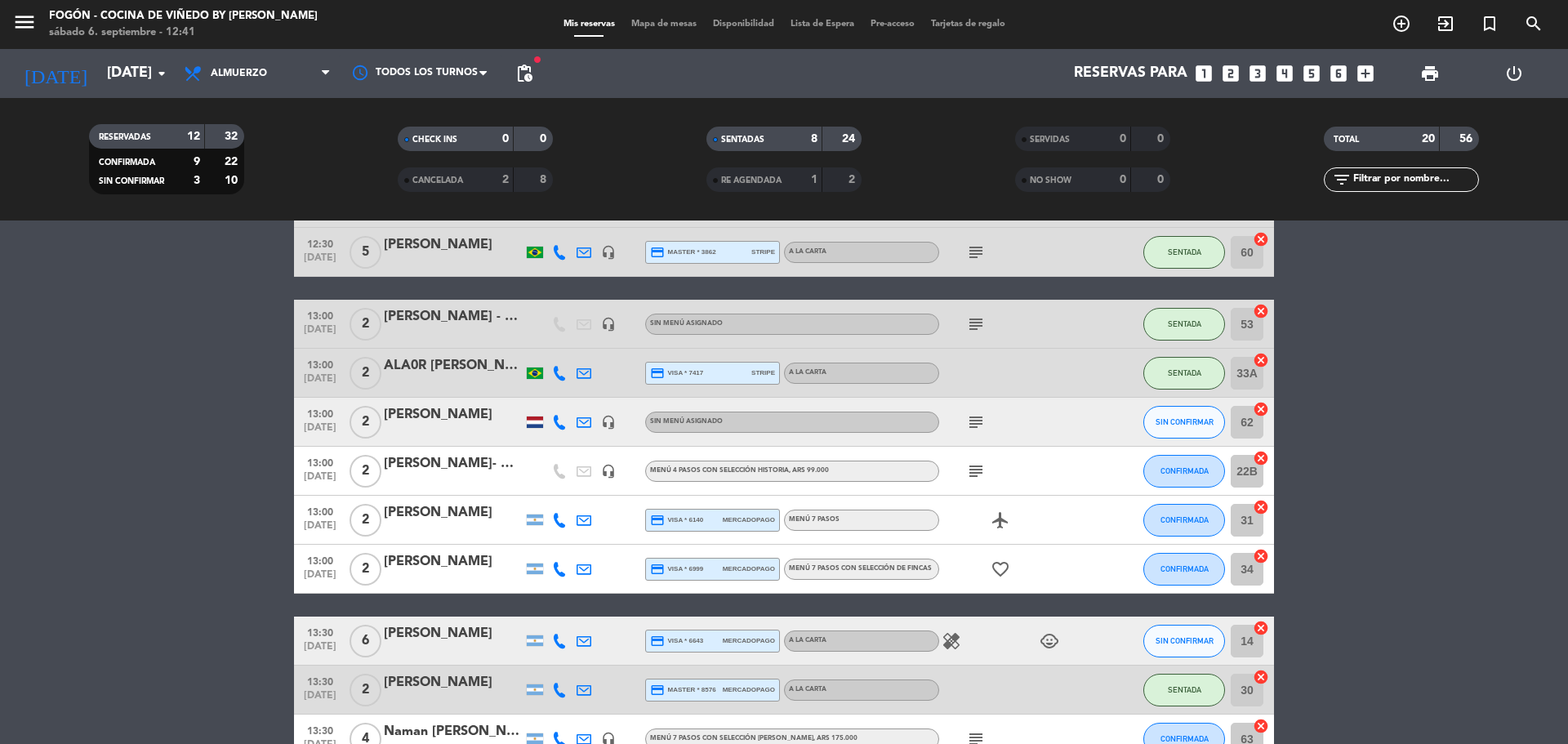
scroll to position [133, 0]
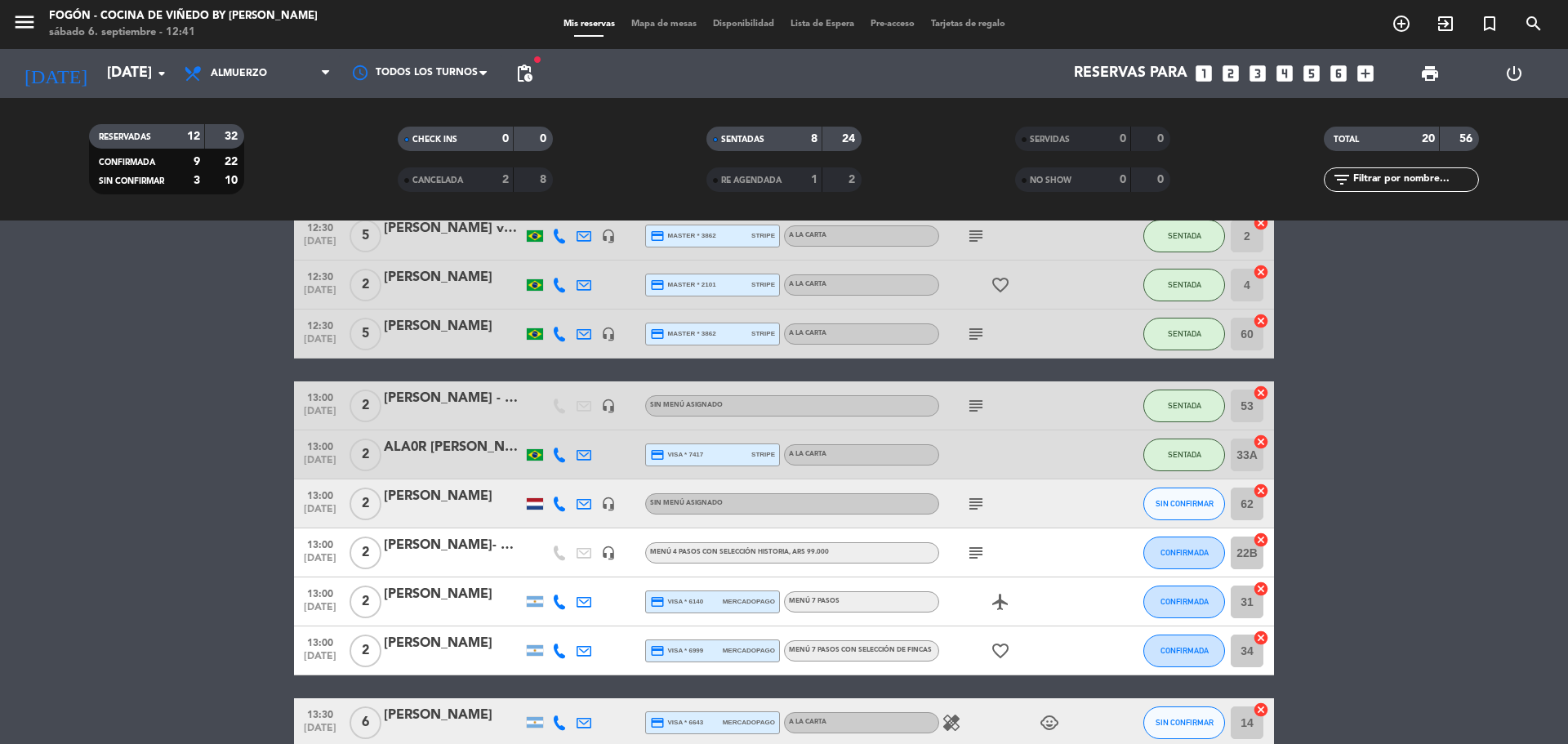
click at [493, 400] on div "[PERSON_NAME] - Driver in [GEOGRAPHIC_DATA]" at bounding box center [453, 399] width 139 height 21
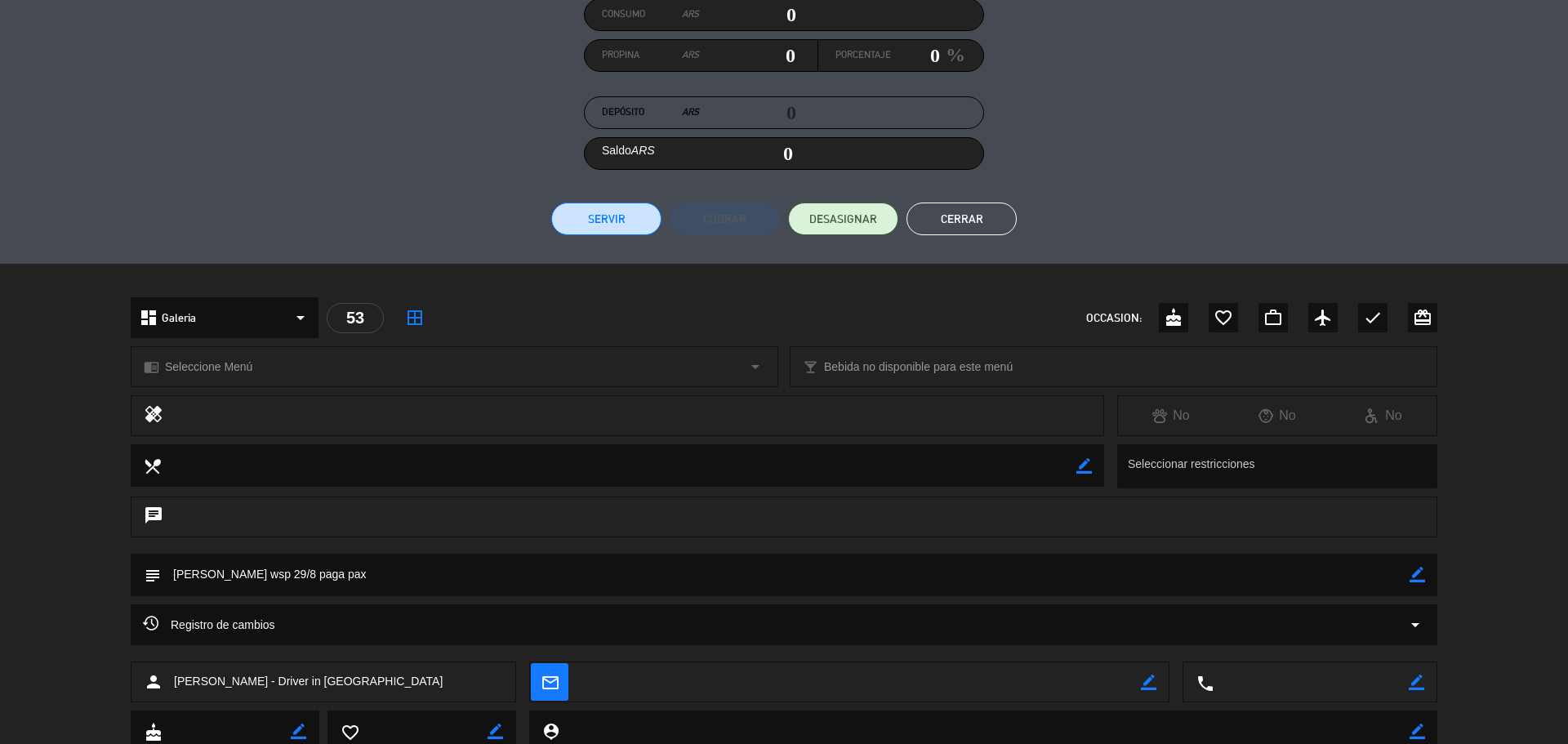
scroll to position [0, 0]
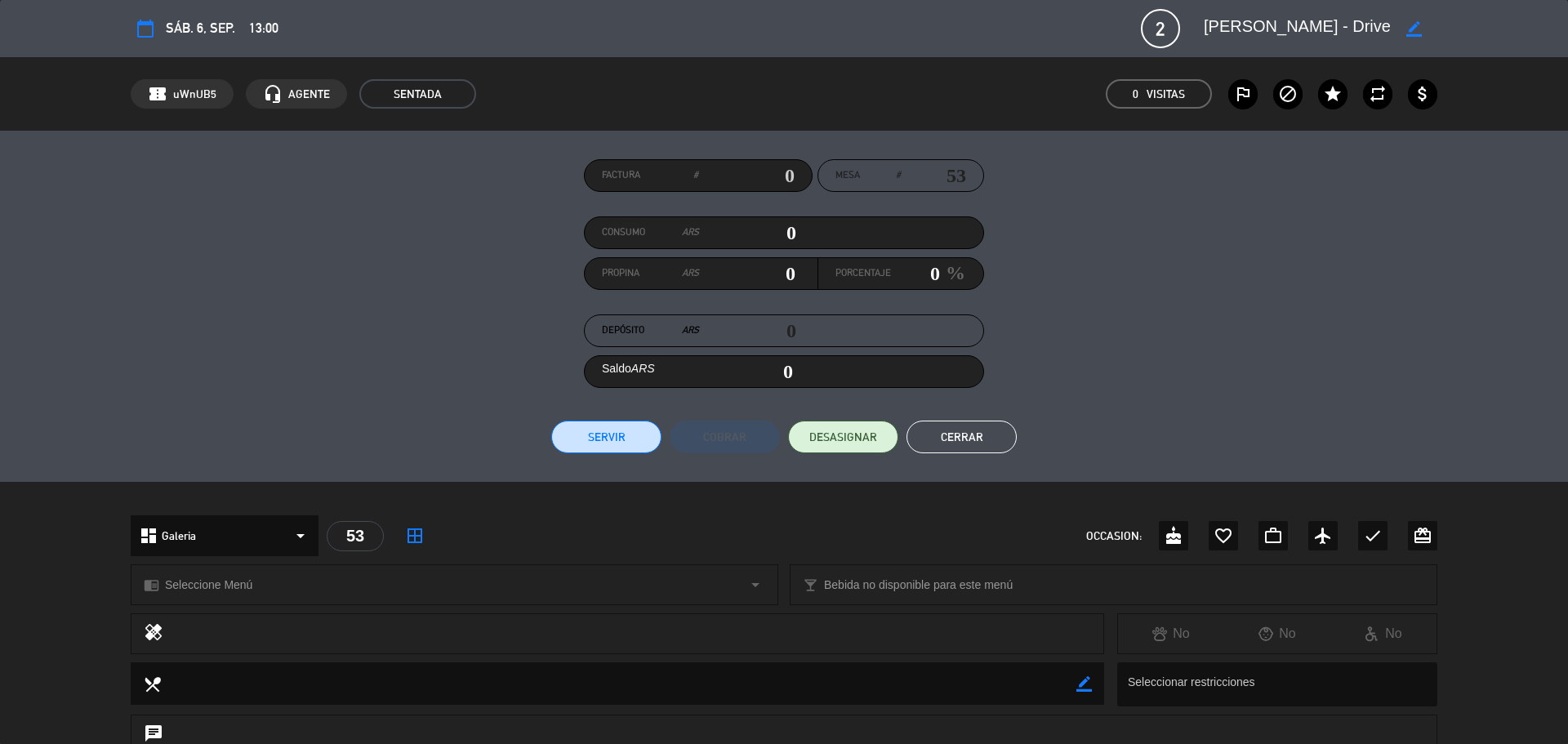
click at [979, 443] on button "Cerrar" at bounding box center [962, 437] width 110 height 33
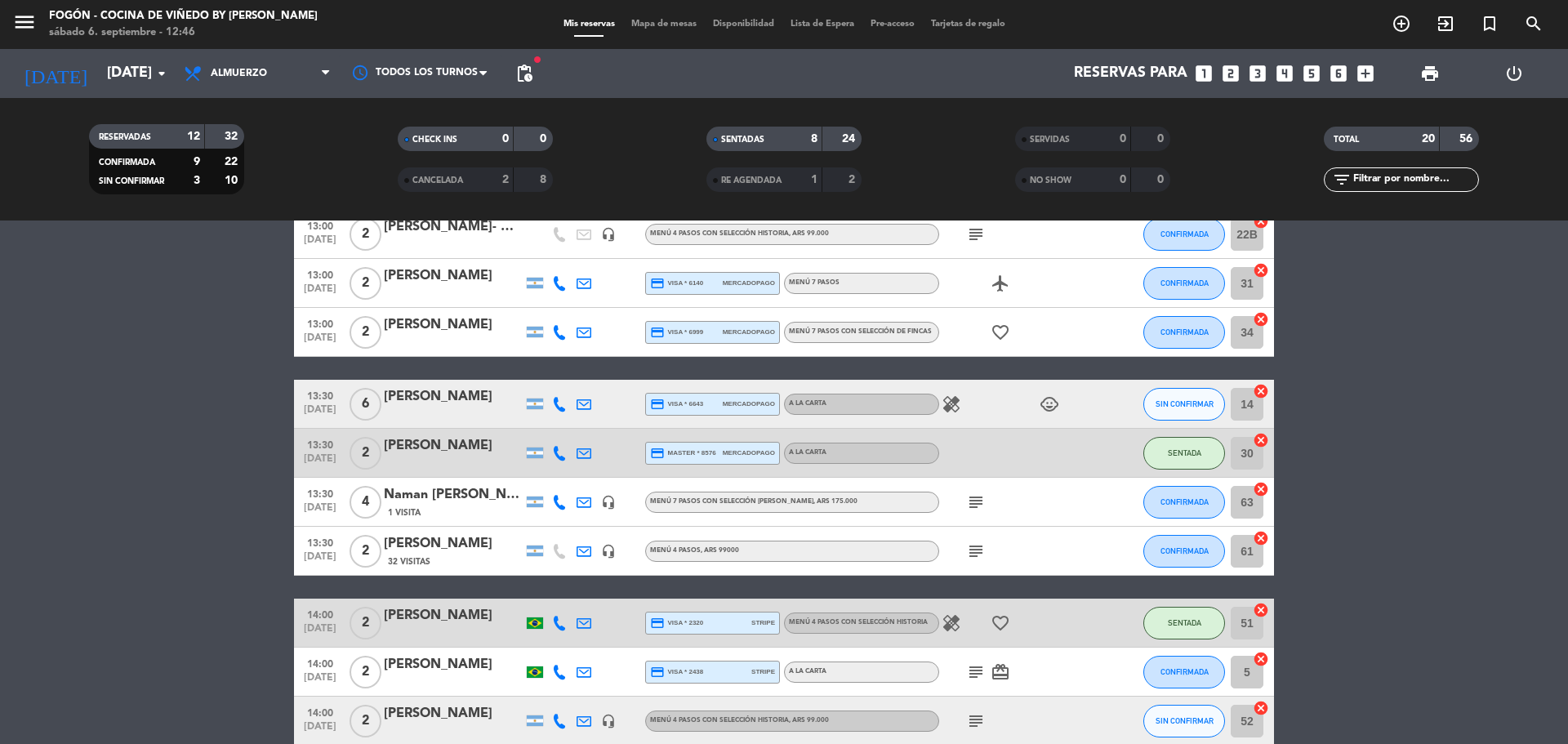
scroll to position [542, 0]
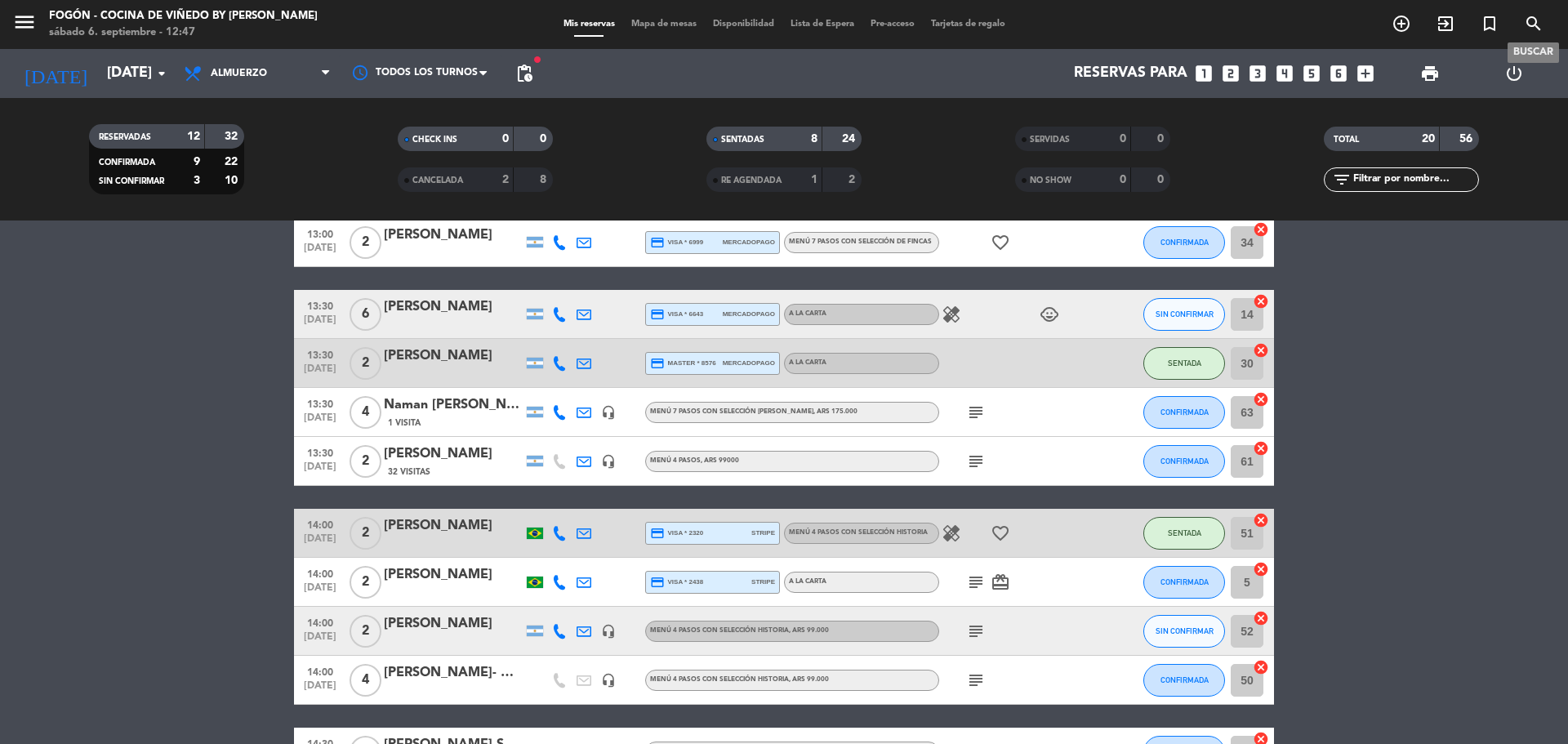
click at [1539, 28] on icon "search" at bounding box center [1534, 24] width 20 height 20
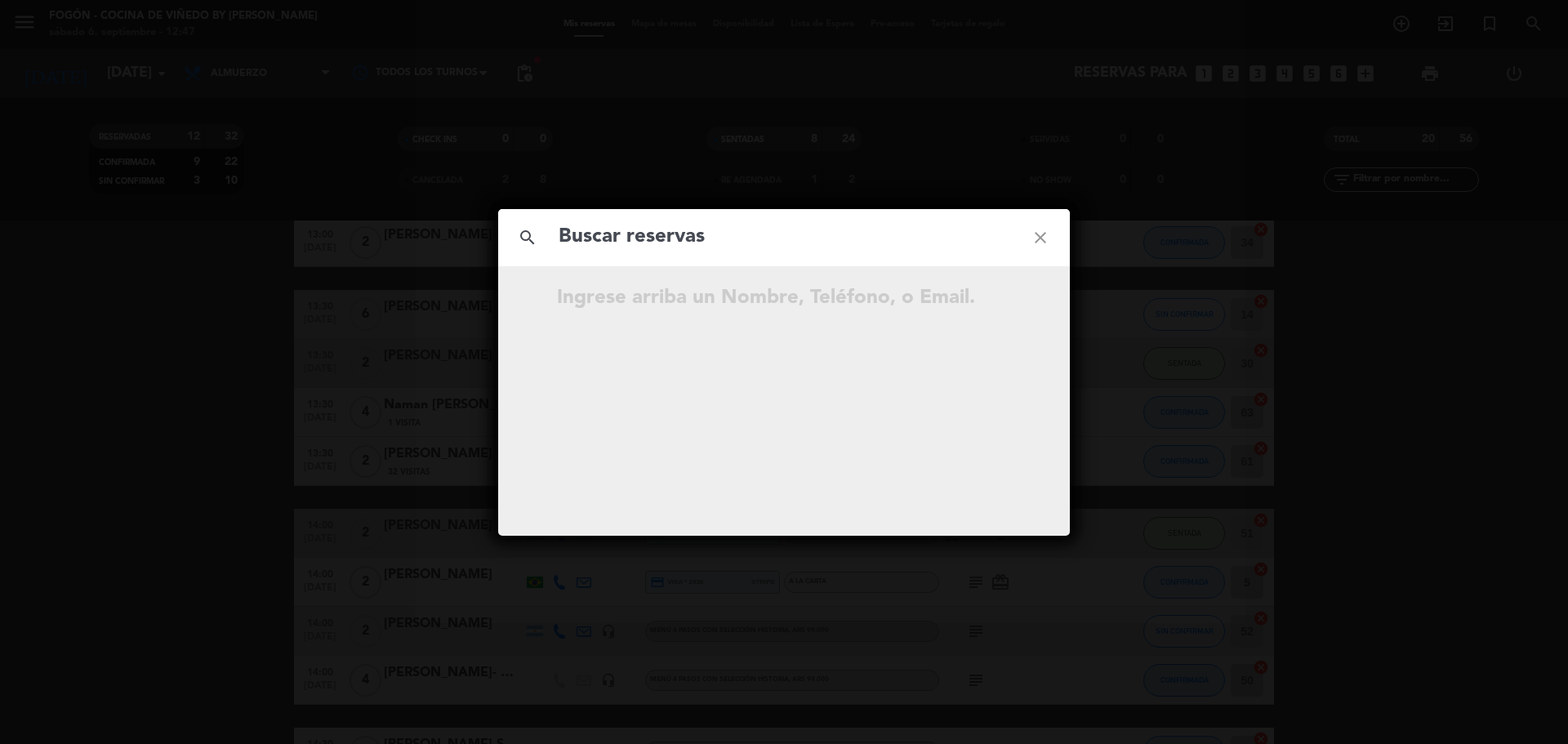
click at [742, 232] on input "text" at bounding box center [784, 237] width 454 height 34
type input "[PERSON_NAME]"
click at [1031, 239] on icon "close" at bounding box center [1041, 238] width 59 height 59
click at [1040, 244] on icon "close" at bounding box center [1041, 238] width 59 height 59
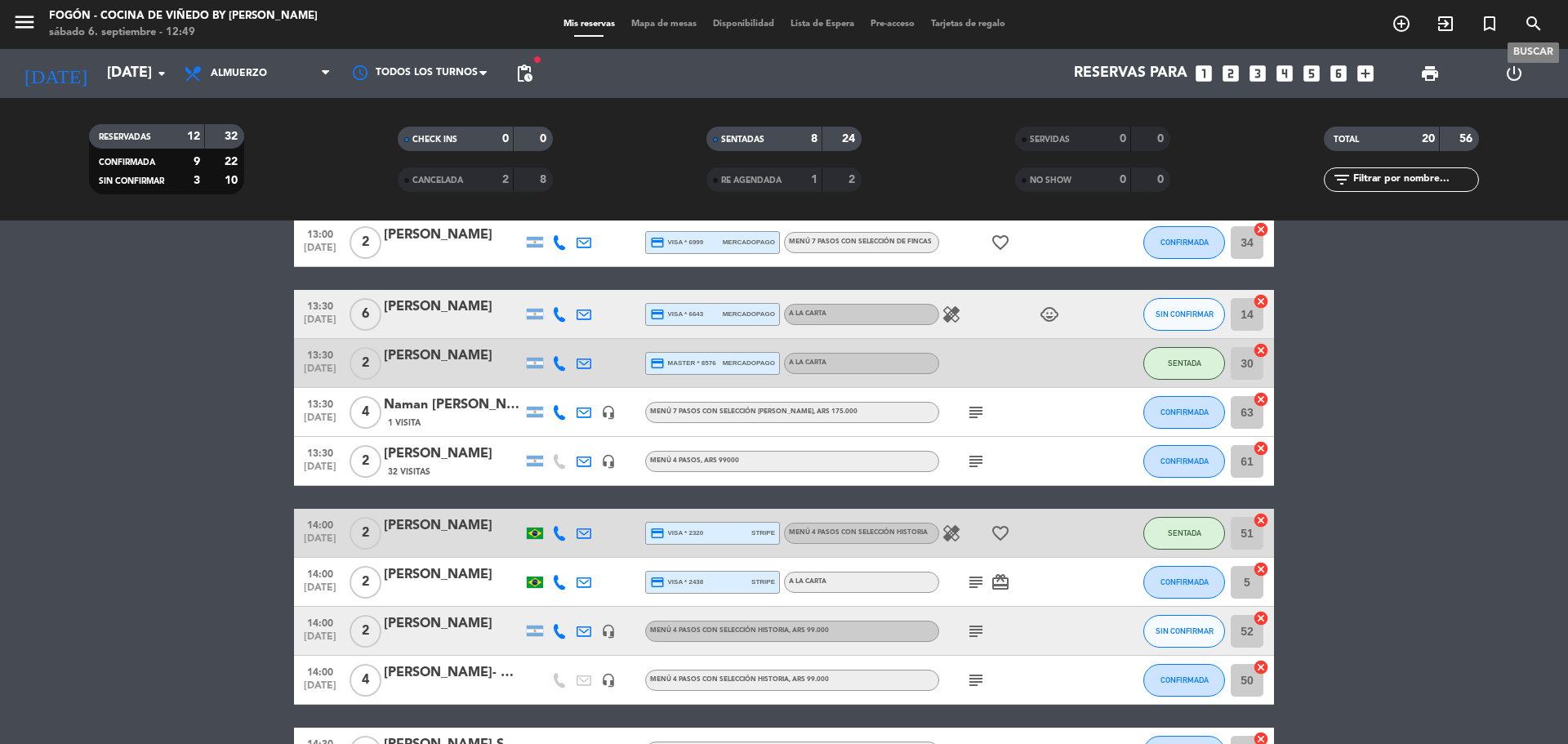
click at [1534, 18] on icon "search" at bounding box center [1534, 24] width 20 height 20
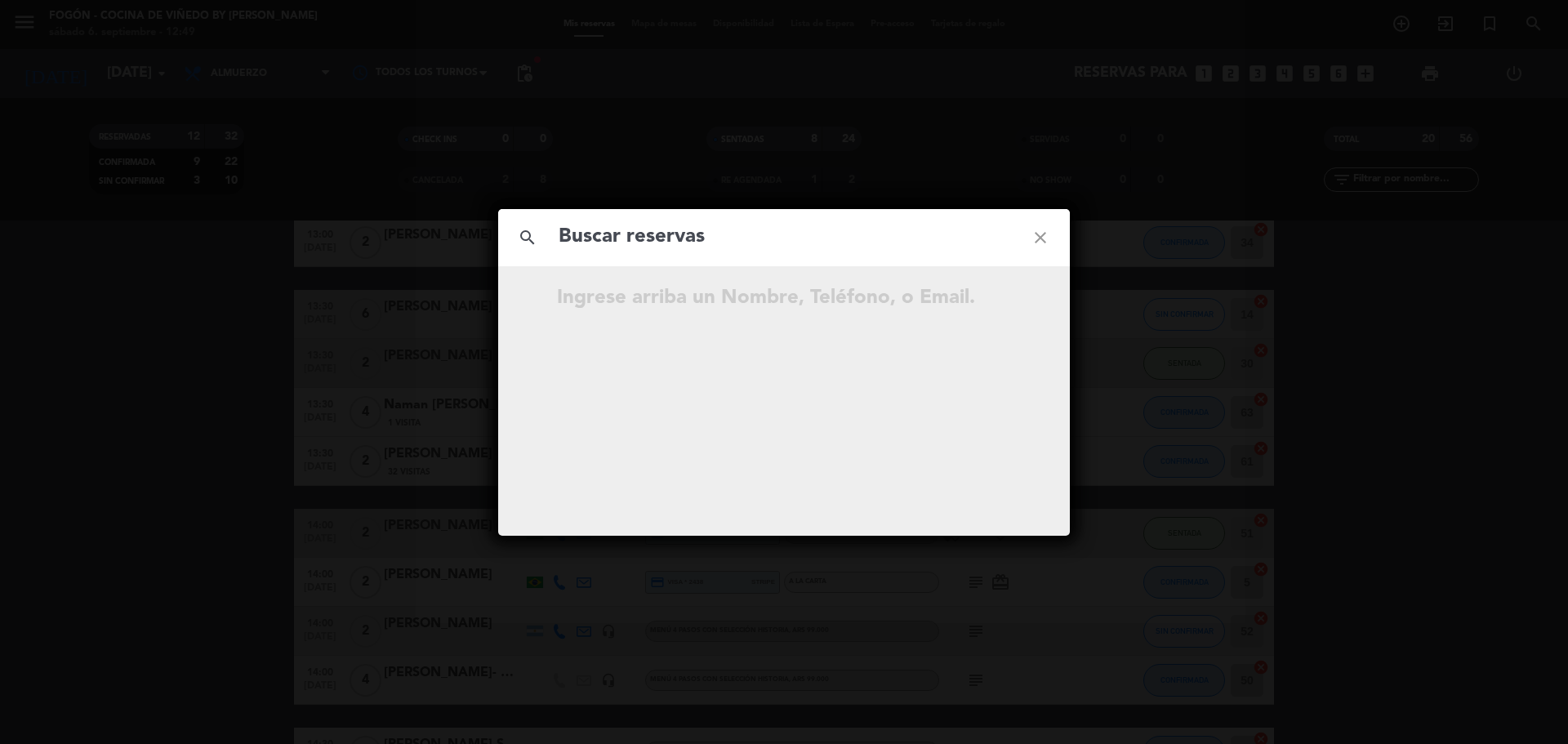
click at [800, 233] on input "text" at bounding box center [784, 237] width 454 height 34
type input "[PERSON_NAME]"
click at [1007, 296] on icon "open_in_new" at bounding box center [1000, 300] width 20 height 20
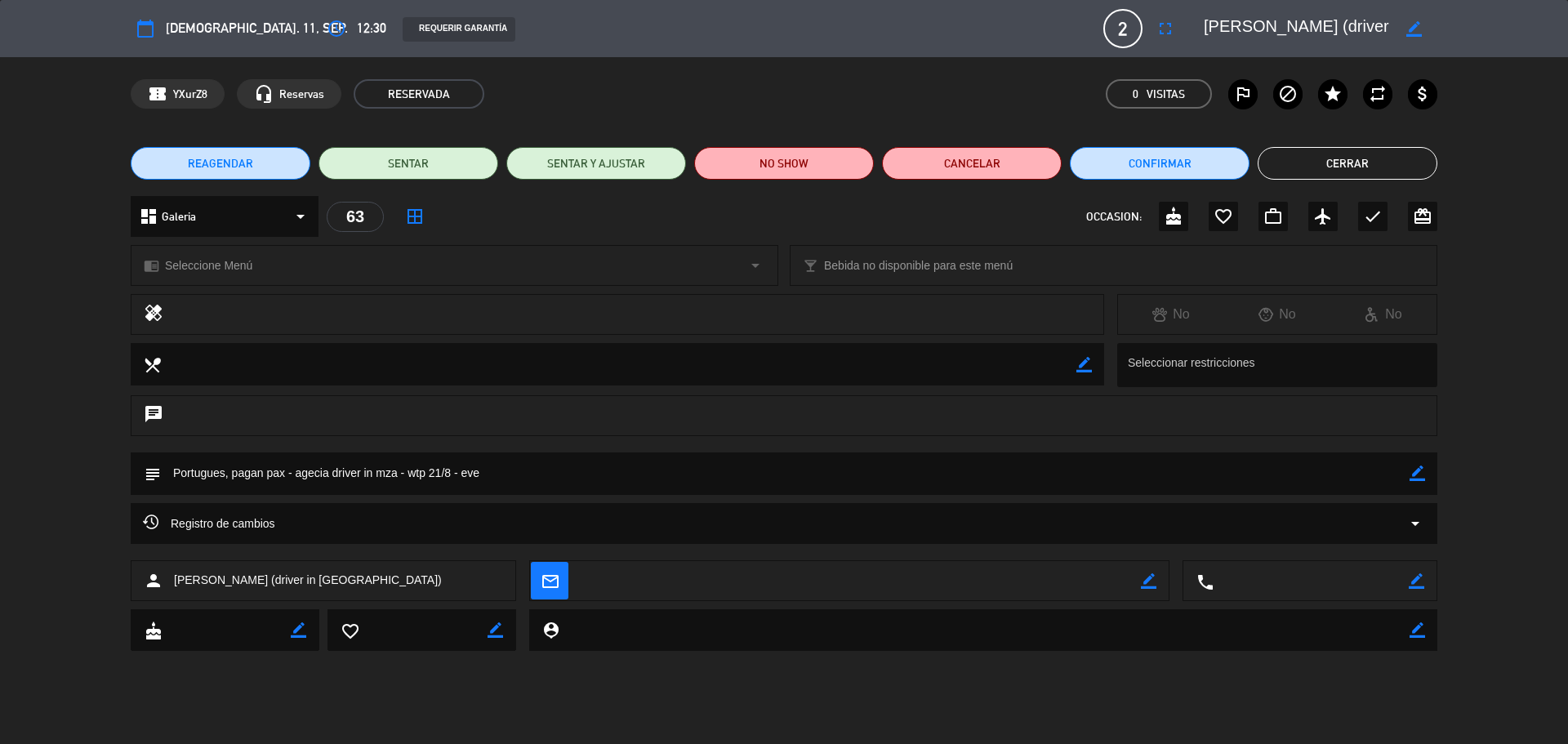
click at [245, 162] on span "REAGENDAR" at bounding box center [221, 164] width 65 height 17
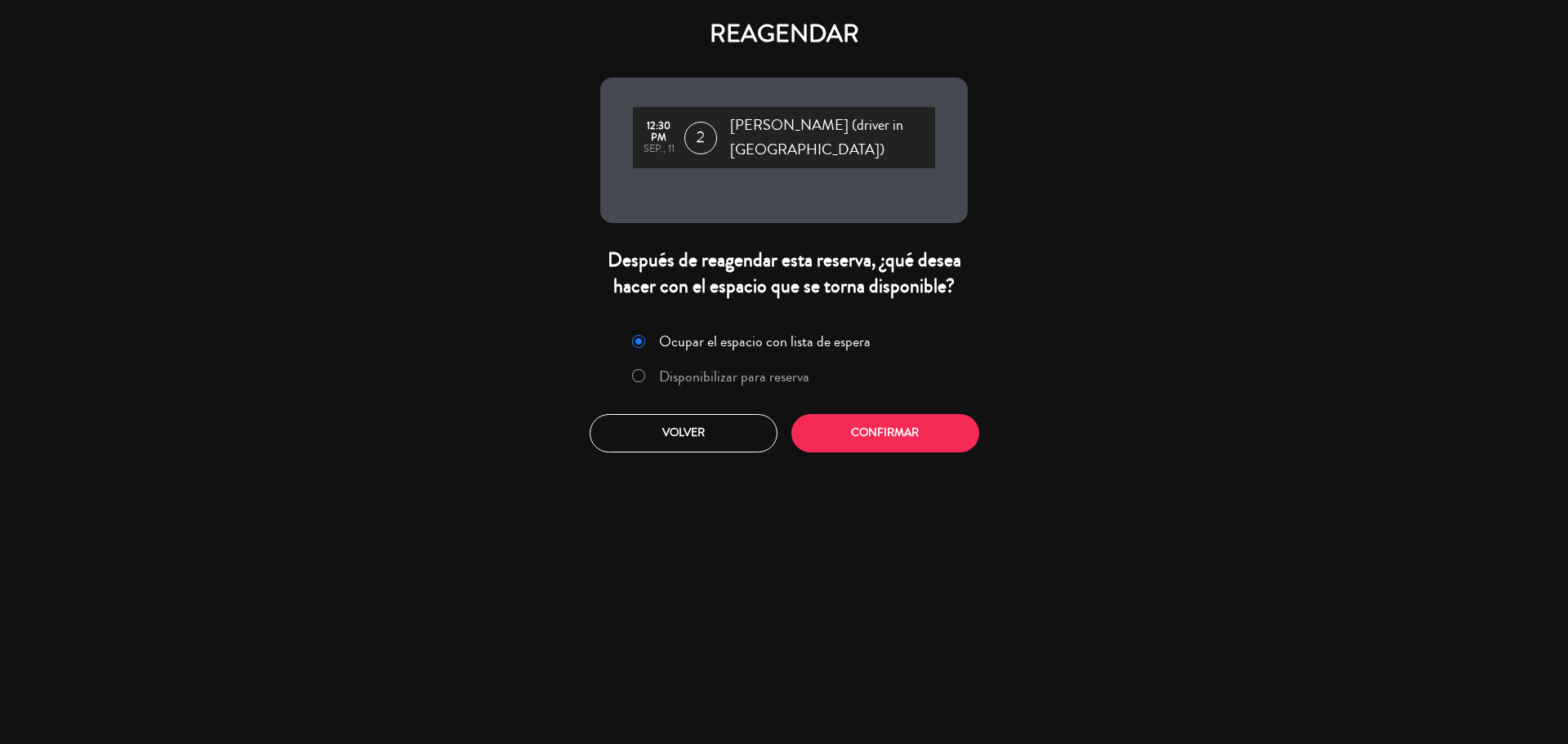
click at [736, 377] on label "Disponibilizar para reserva" at bounding box center [734, 377] width 151 height 15
click at [882, 430] on button "Confirmar" at bounding box center [885, 433] width 188 height 38
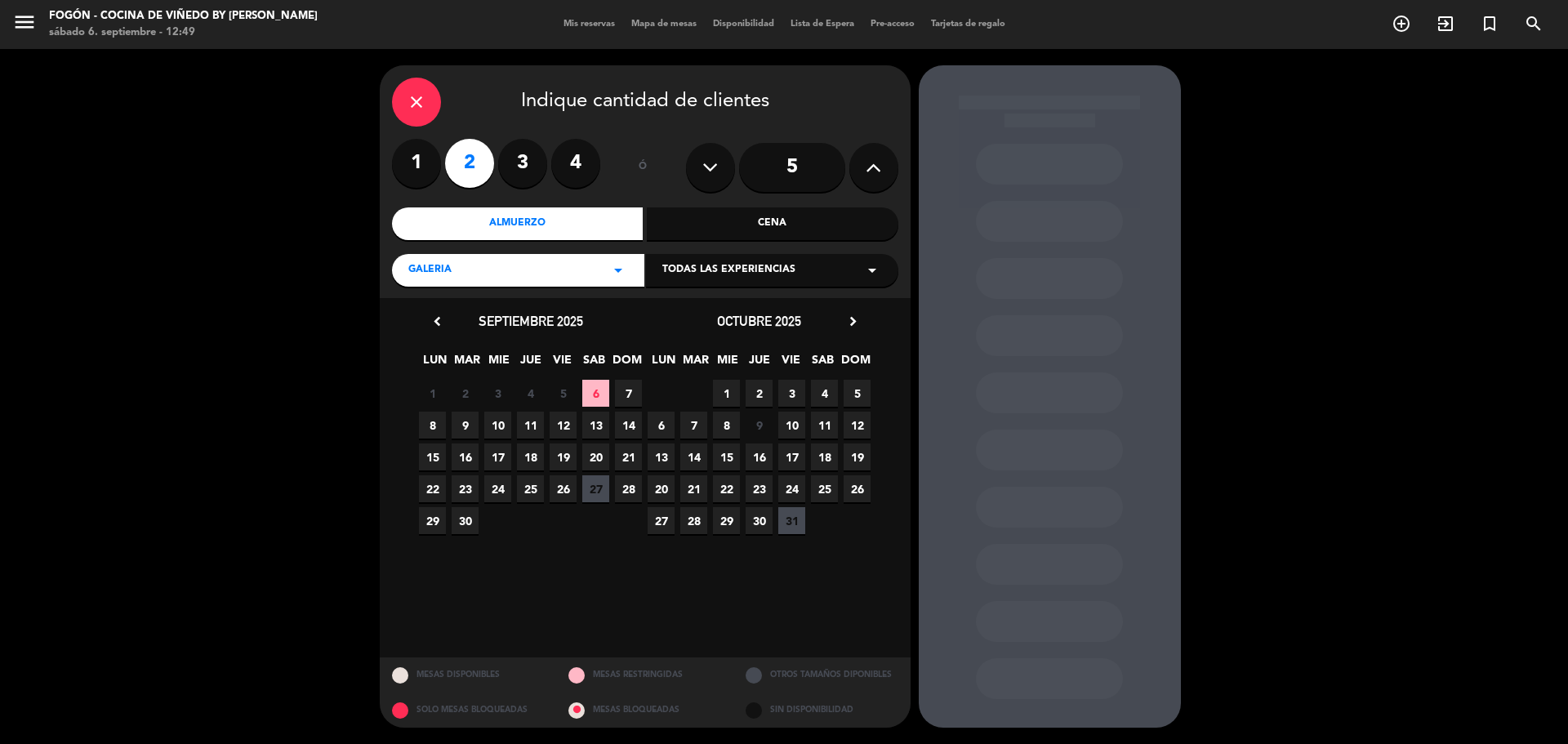
click at [493, 426] on span "10" at bounding box center [498, 425] width 27 height 27
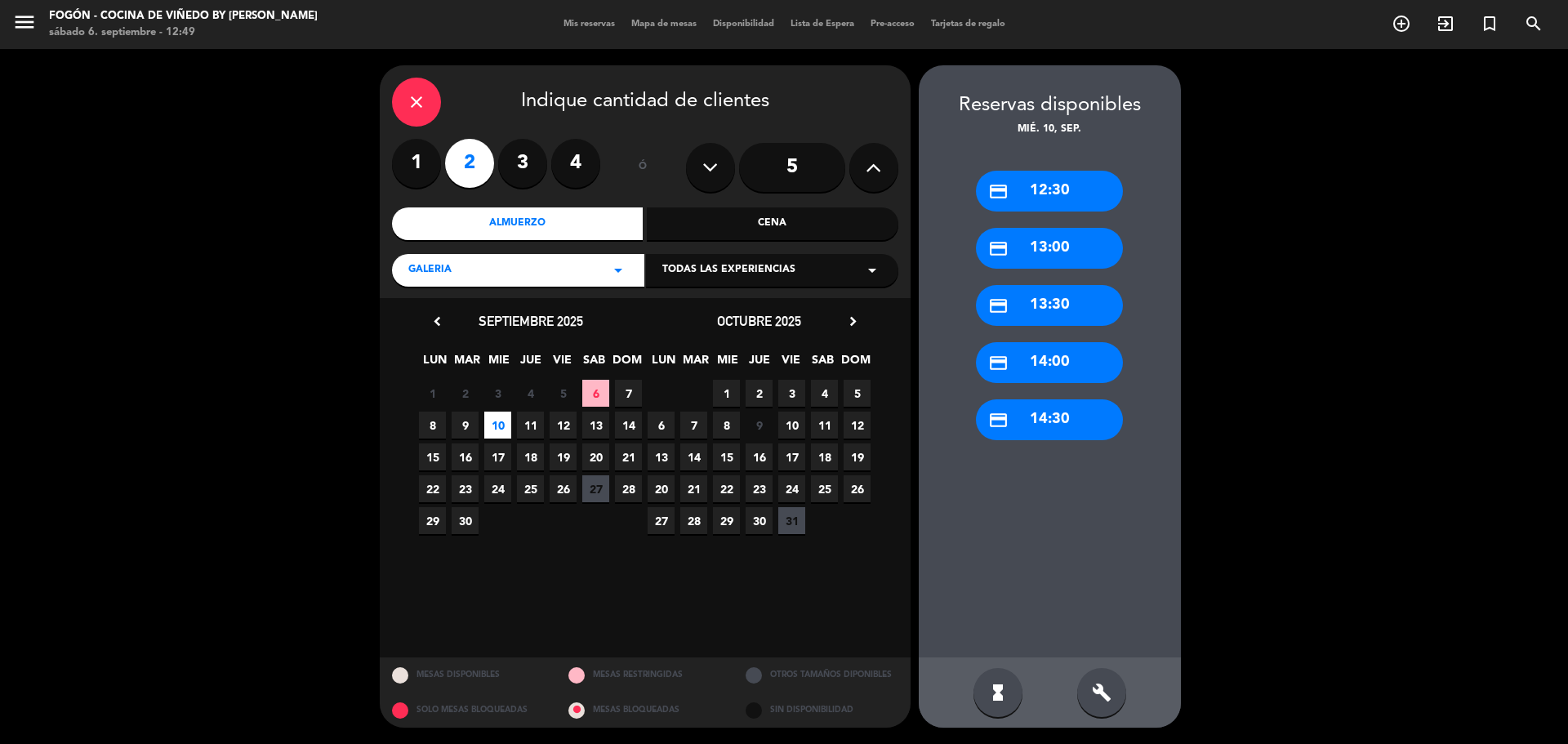
click at [1086, 192] on div "credit_card 12:30" at bounding box center [1050, 192] width 147 height 41
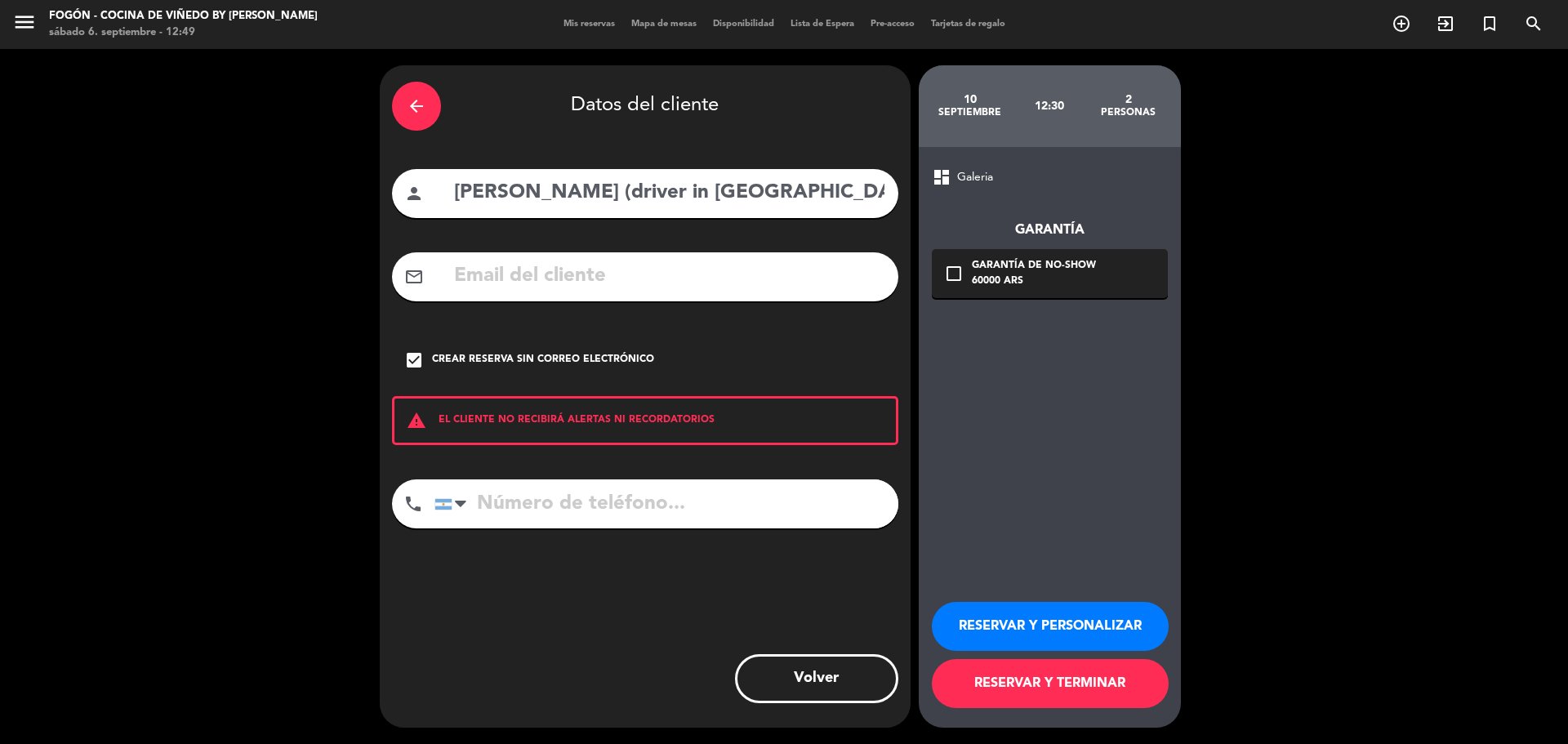
click at [1099, 648] on button "RESERVAR Y PERSONALIZAR" at bounding box center [1050, 627] width 237 height 49
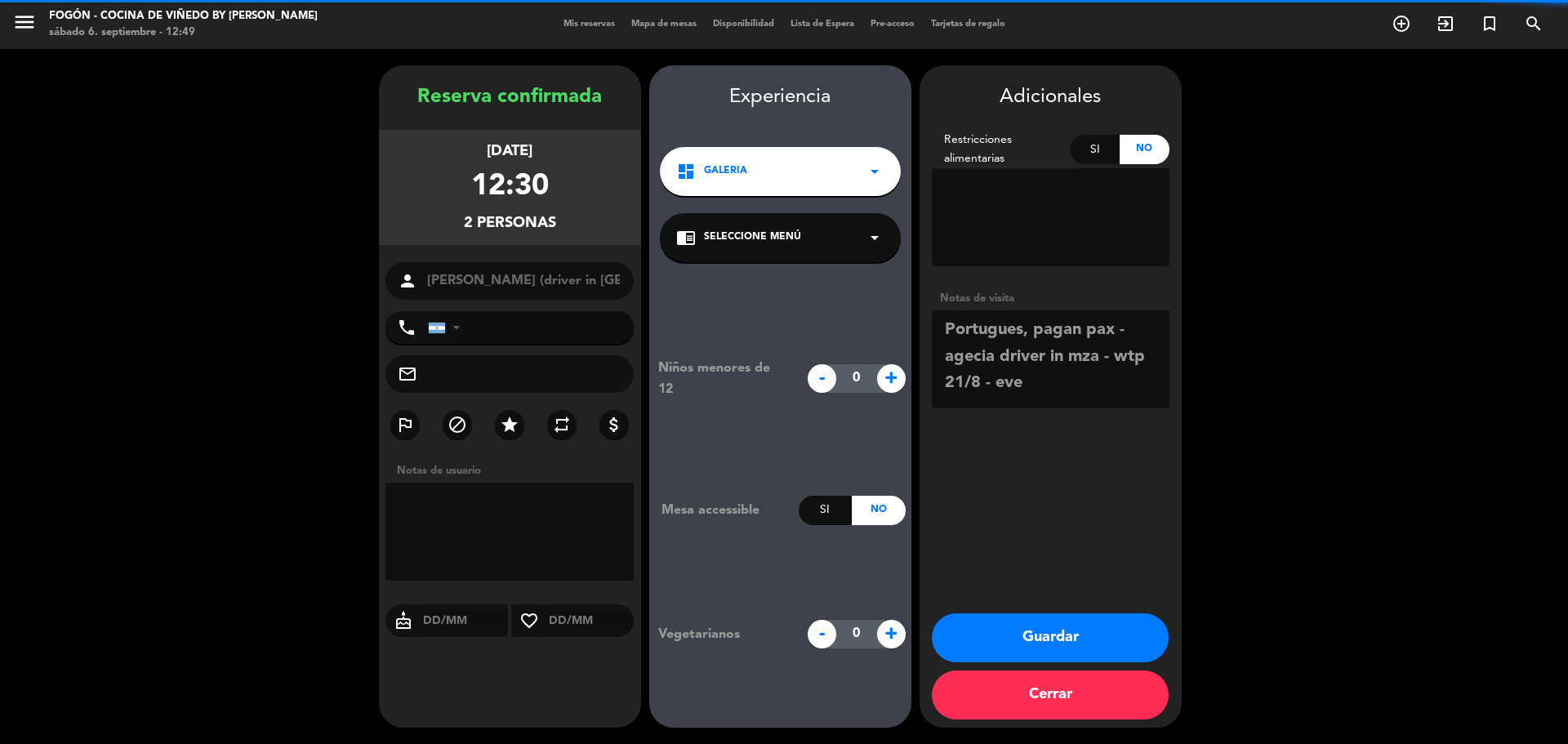
click at [1057, 626] on button "Guardar" at bounding box center [1050, 638] width 237 height 49
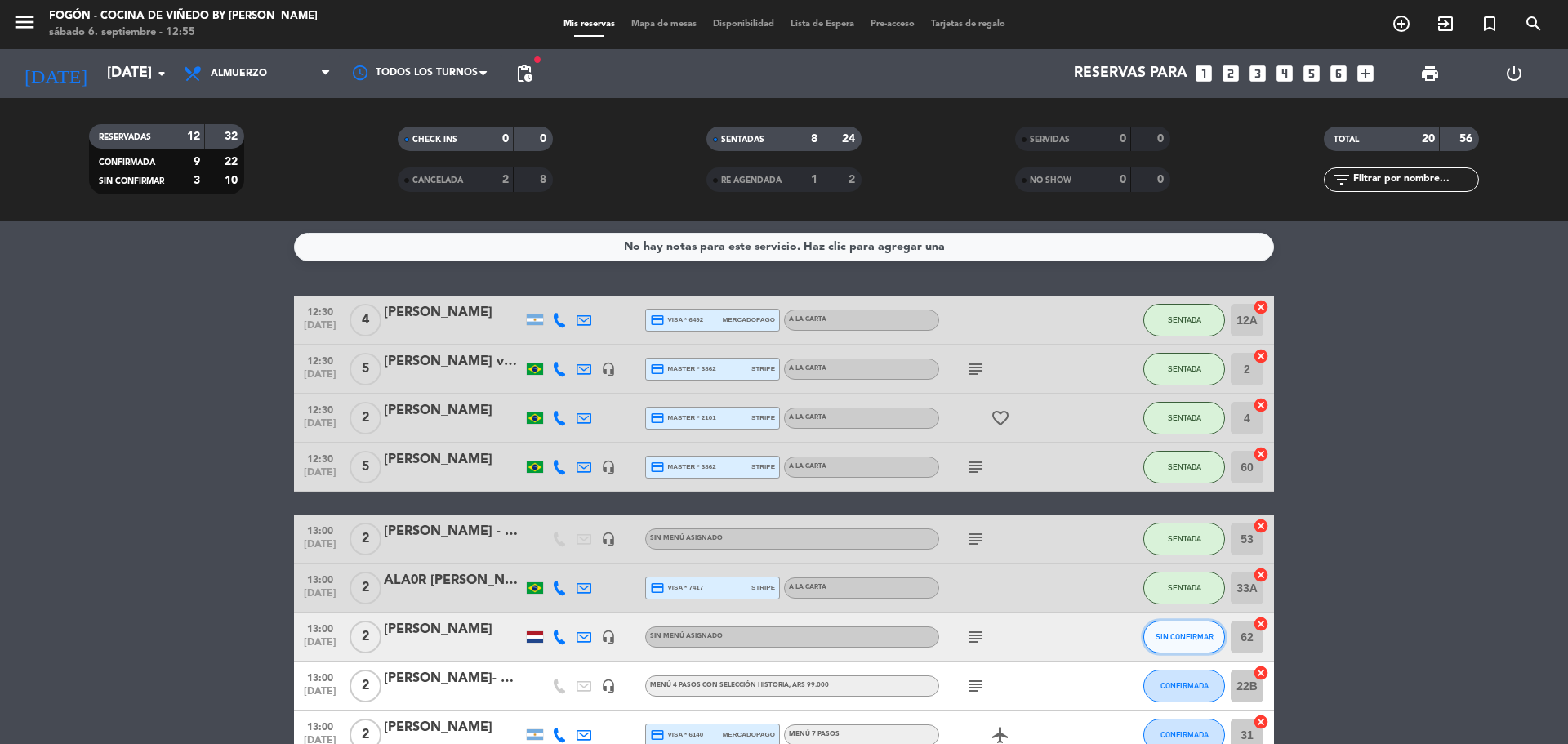
click at [1219, 638] on button "SIN CONFIRMAR" at bounding box center [1184, 638] width 82 height 33
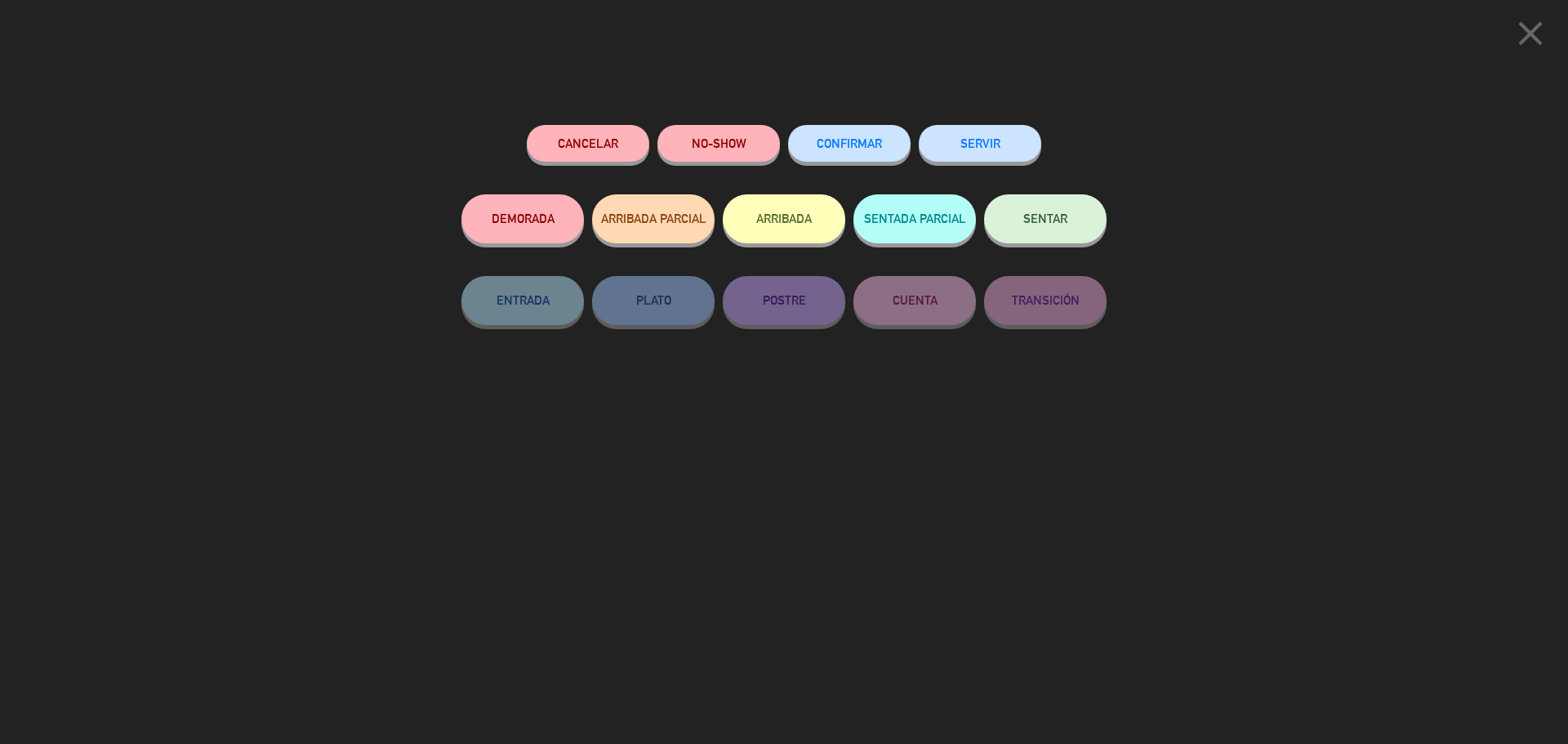
click at [1065, 199] on button "SENTAR" at bounding box center [1046, 219] width 123 height 49
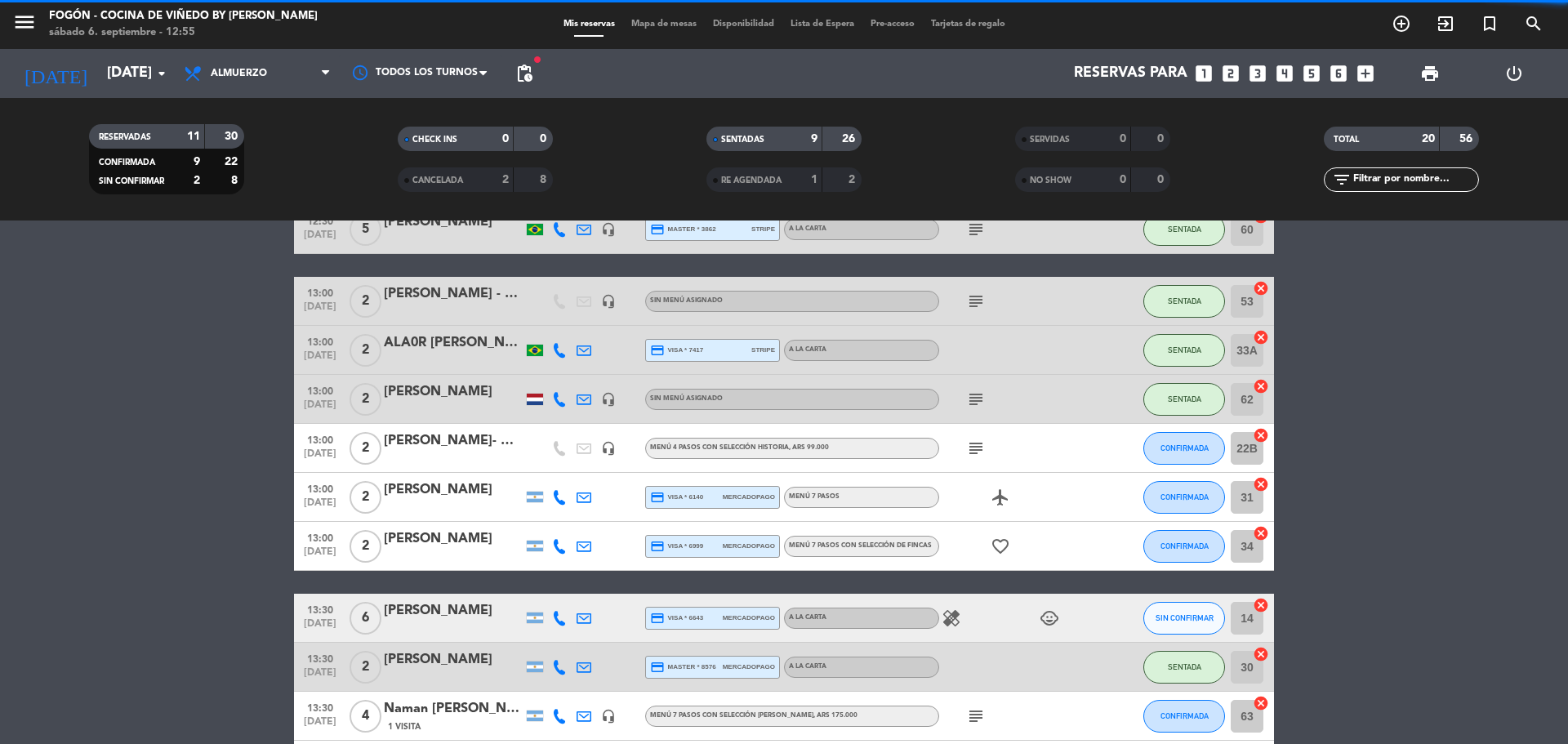
scroll to position [327, 0]
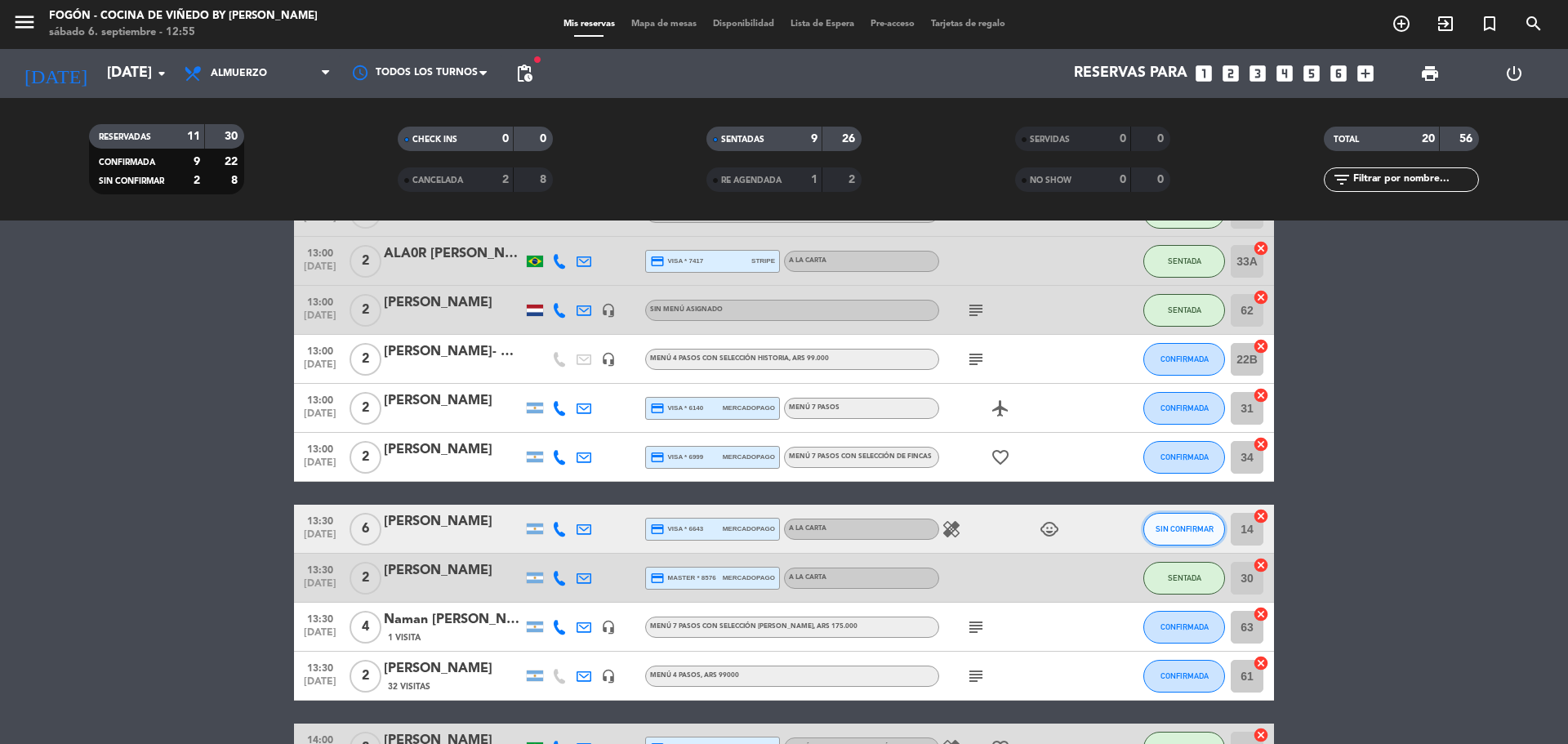
click at [1169, 530] on span "SIN CONFIRMAR" at bounding box center [1184, 529] width 58 height 9
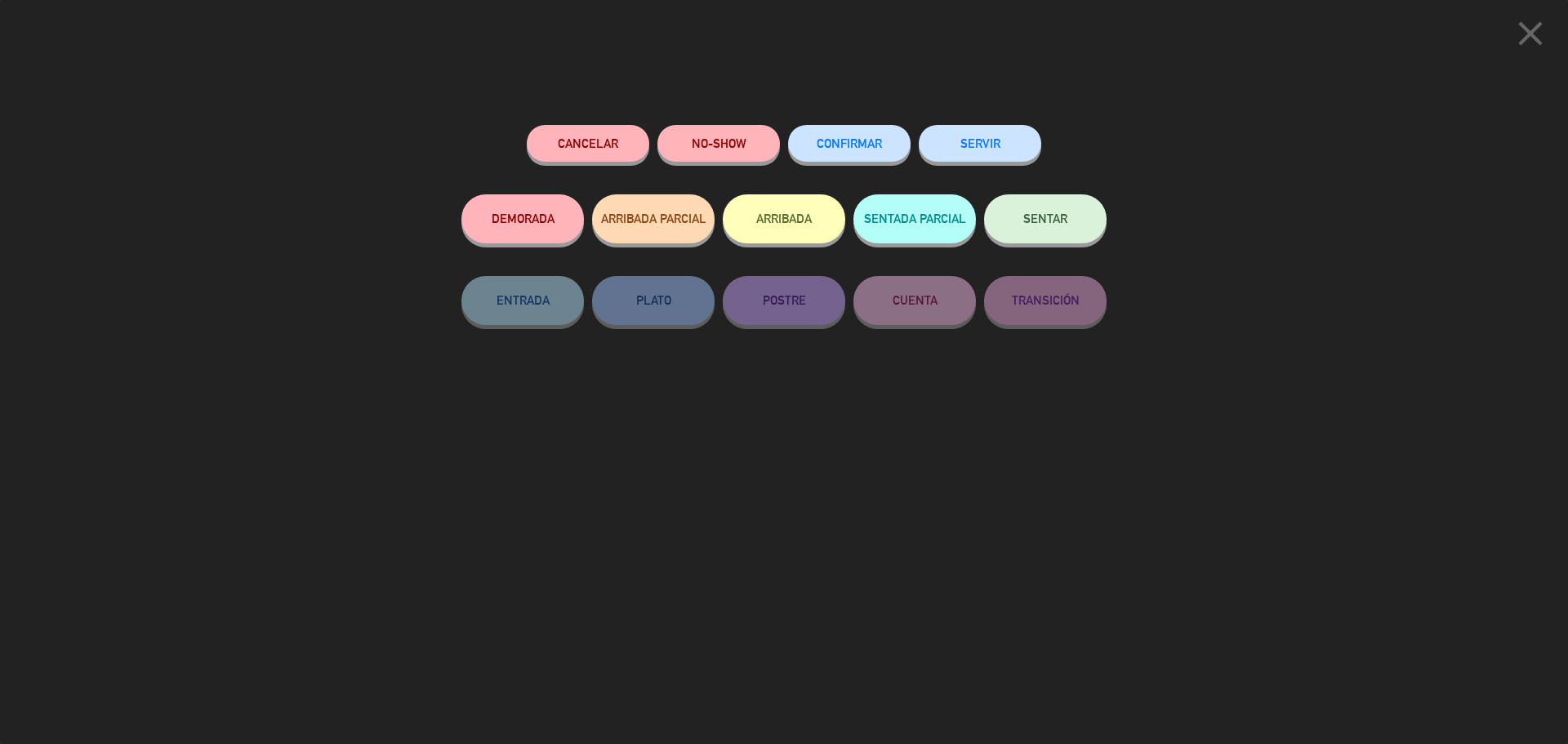
click at [1051, 165] on div "Cancelar NO-SHOW CONFIRMAR SERVIR" at bounding box center [784, 160] width 645 height 70
click at [1058, 215] on span "SENTAR" at bounding box center [1046, 218] width 44 height 14
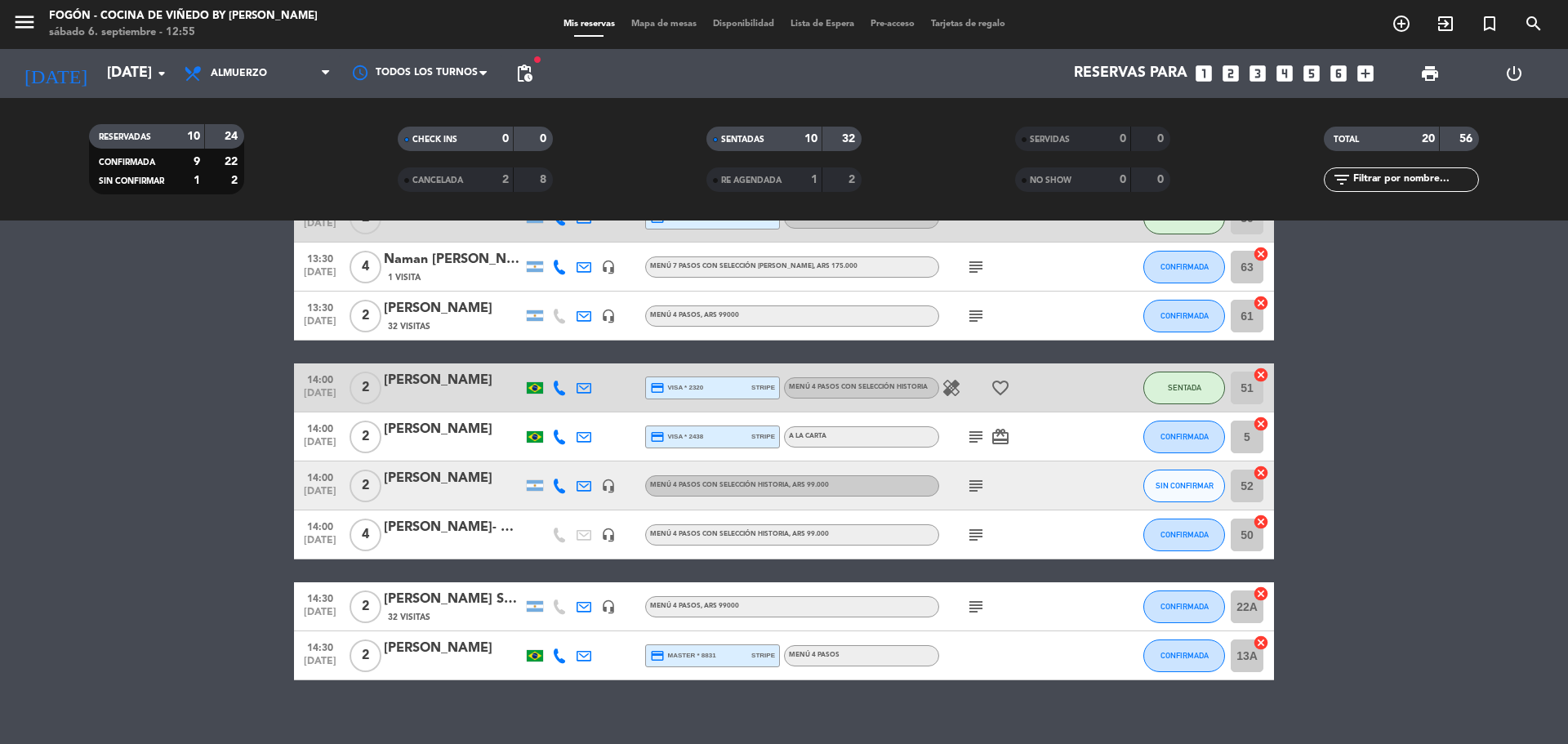
scroll to position [705, 0]
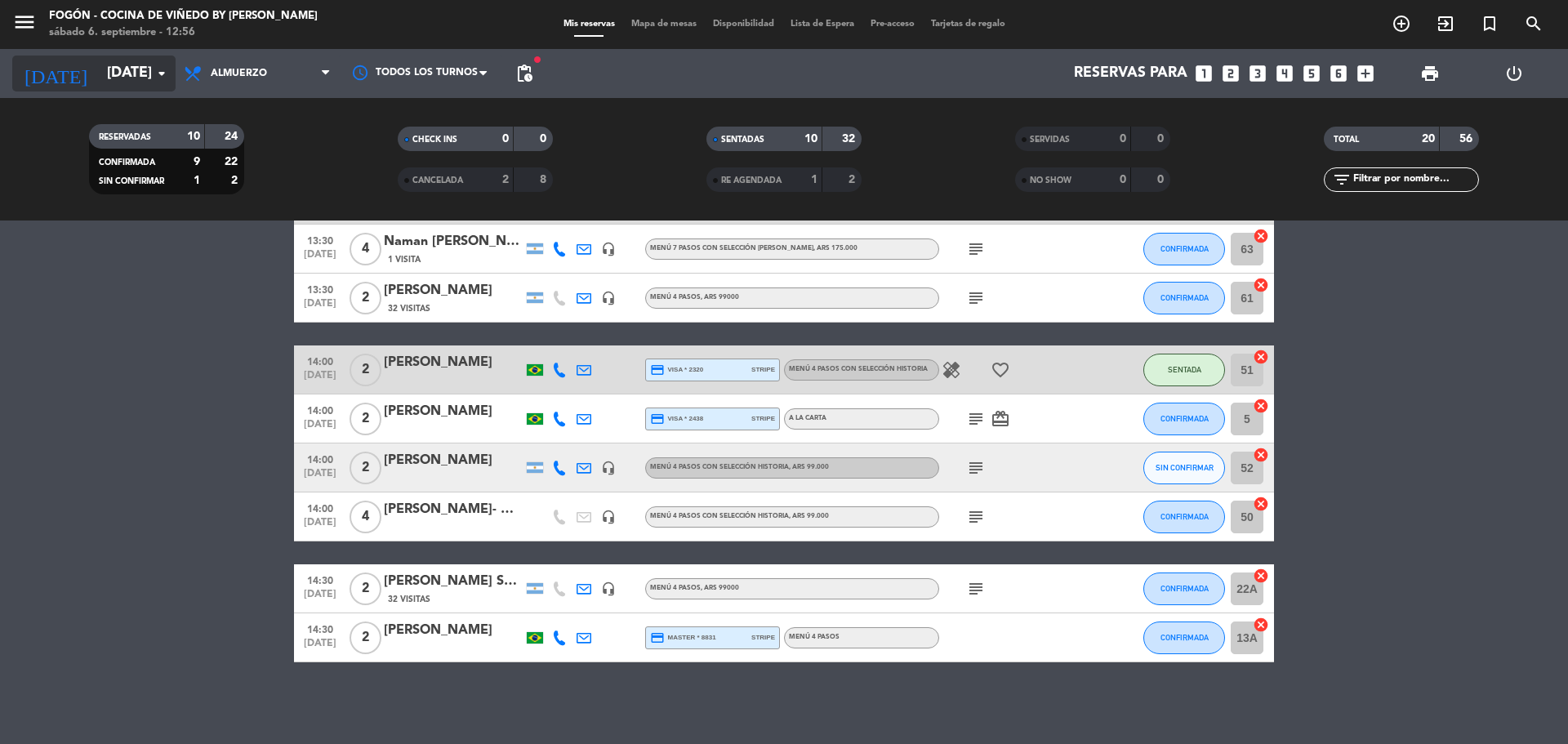
click at [131, 81] on input "[DATE]" at bounding box center [194, 74] width 190 height 33
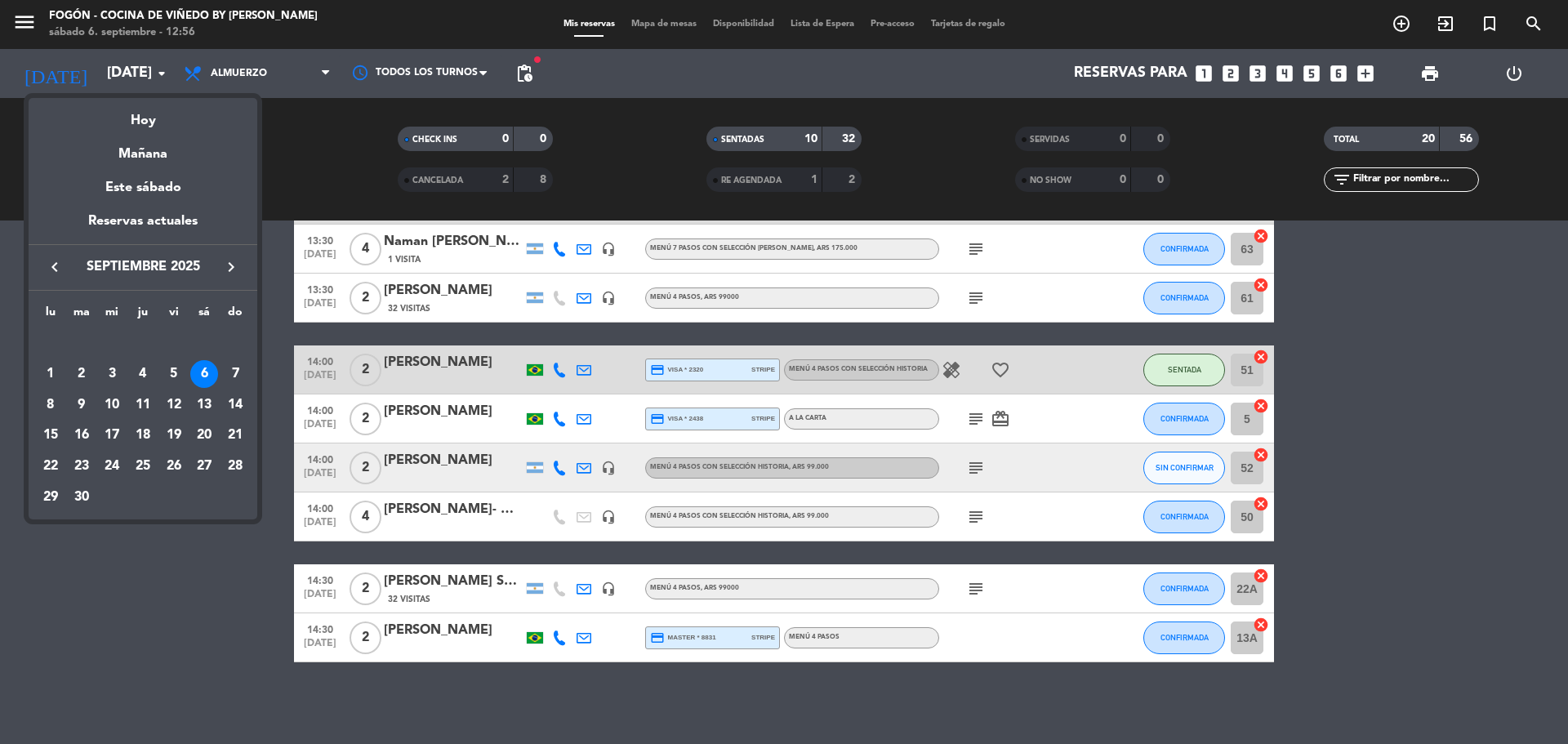
click at [265, 73] on div at bounding box center [784, 372] width 1568 height 744
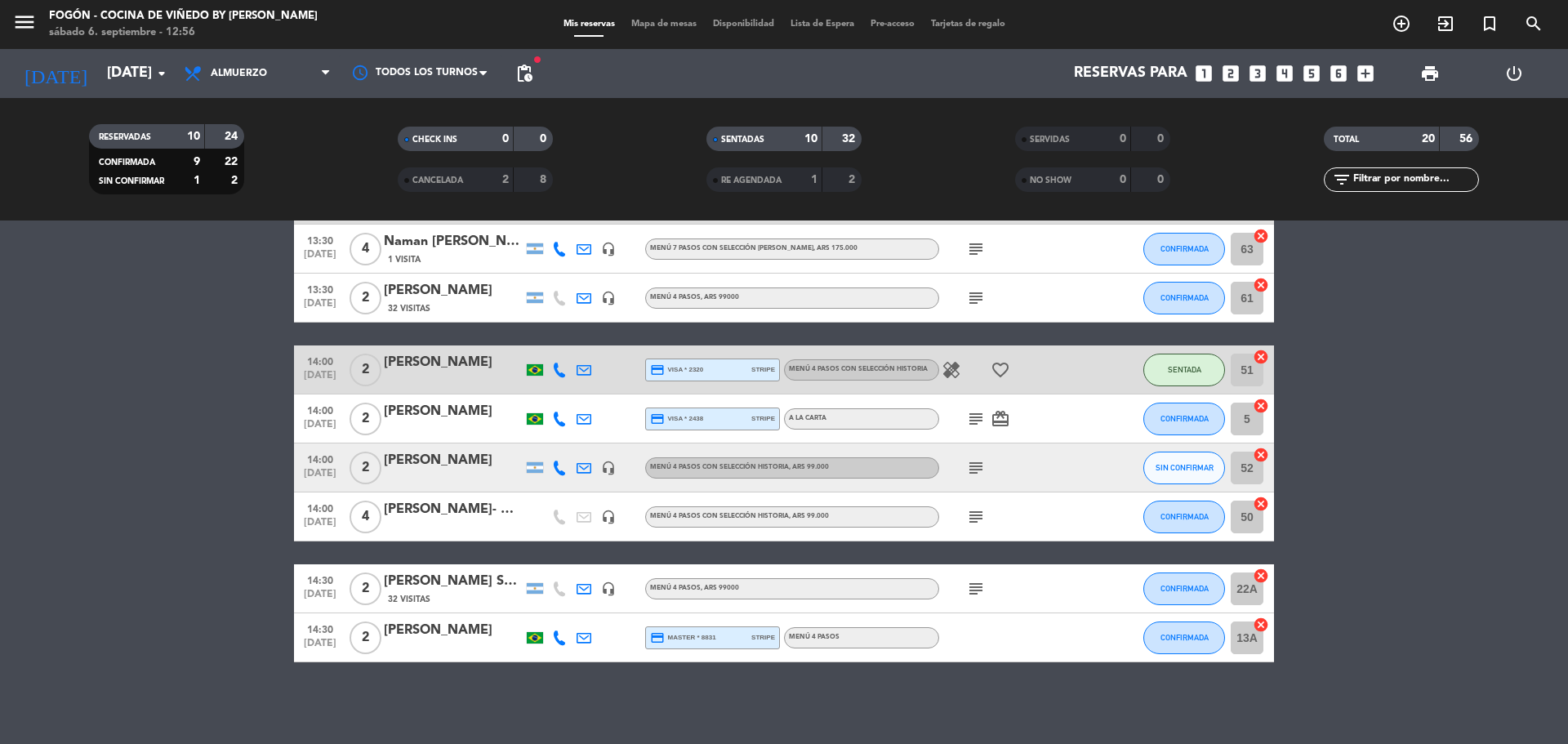
click at [265, 73] on span "Almuerzo" at bounding box center [238, 74] width 56 height 11
click at [237, 183] on div "menu Fogón - Cocina de viñedo by [PERSON_NAME] [DATE] 6. septiembre - 12:56 Mis…" at bounding box center [784, 110] width 1568 height 220
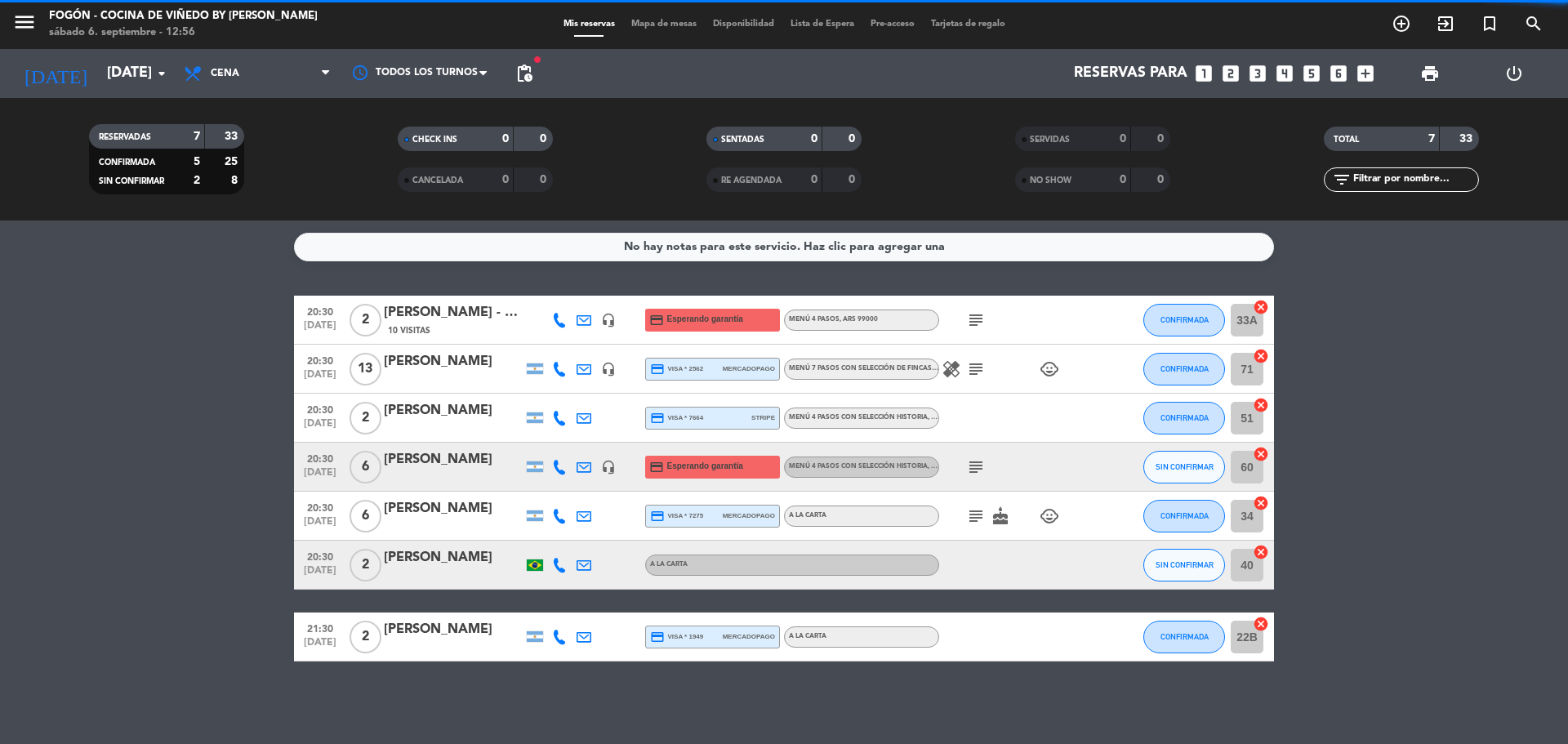
scroll to position [0, 0]
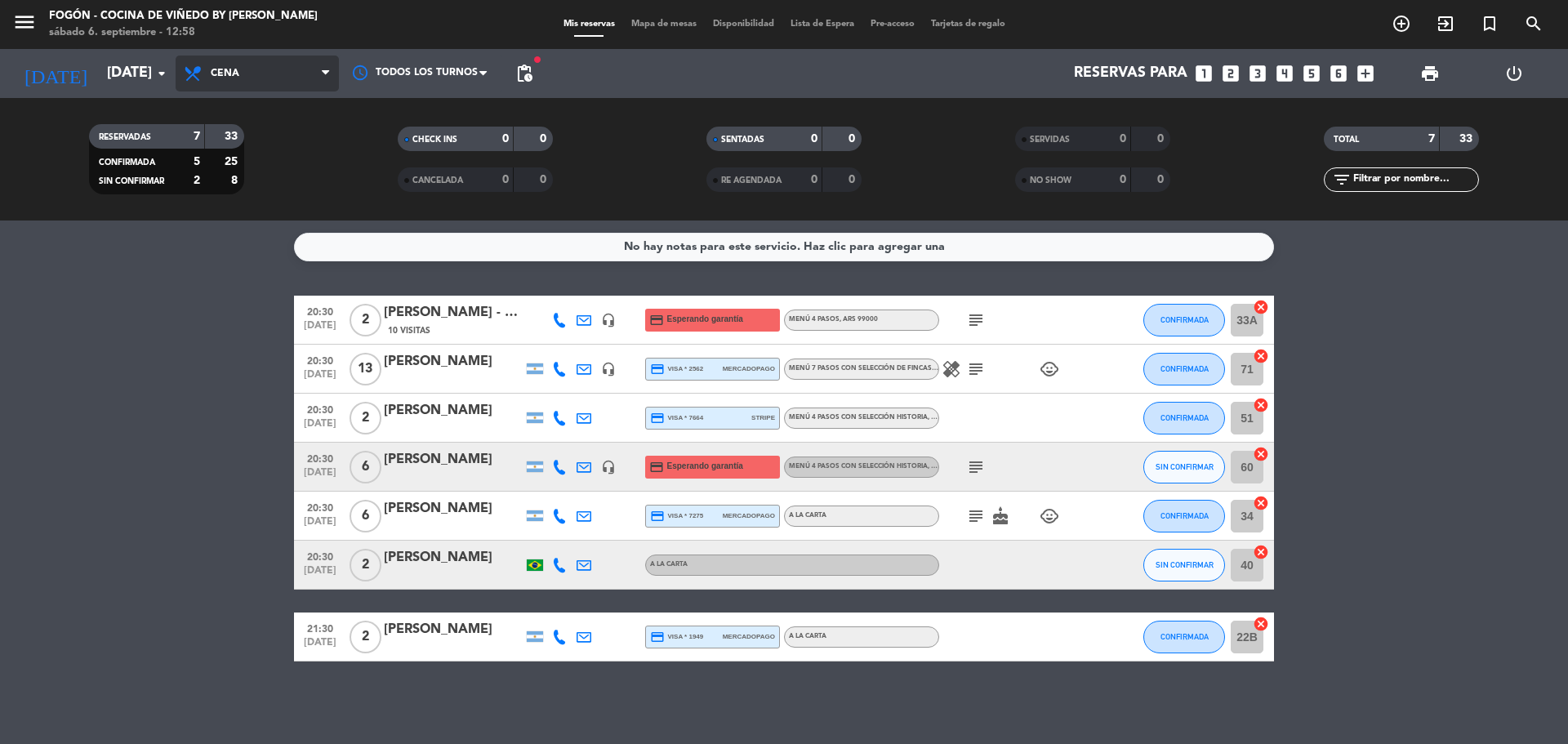
click at [251, 82] on span "Cena" at bounding box center [258, 74] width 164 height 36
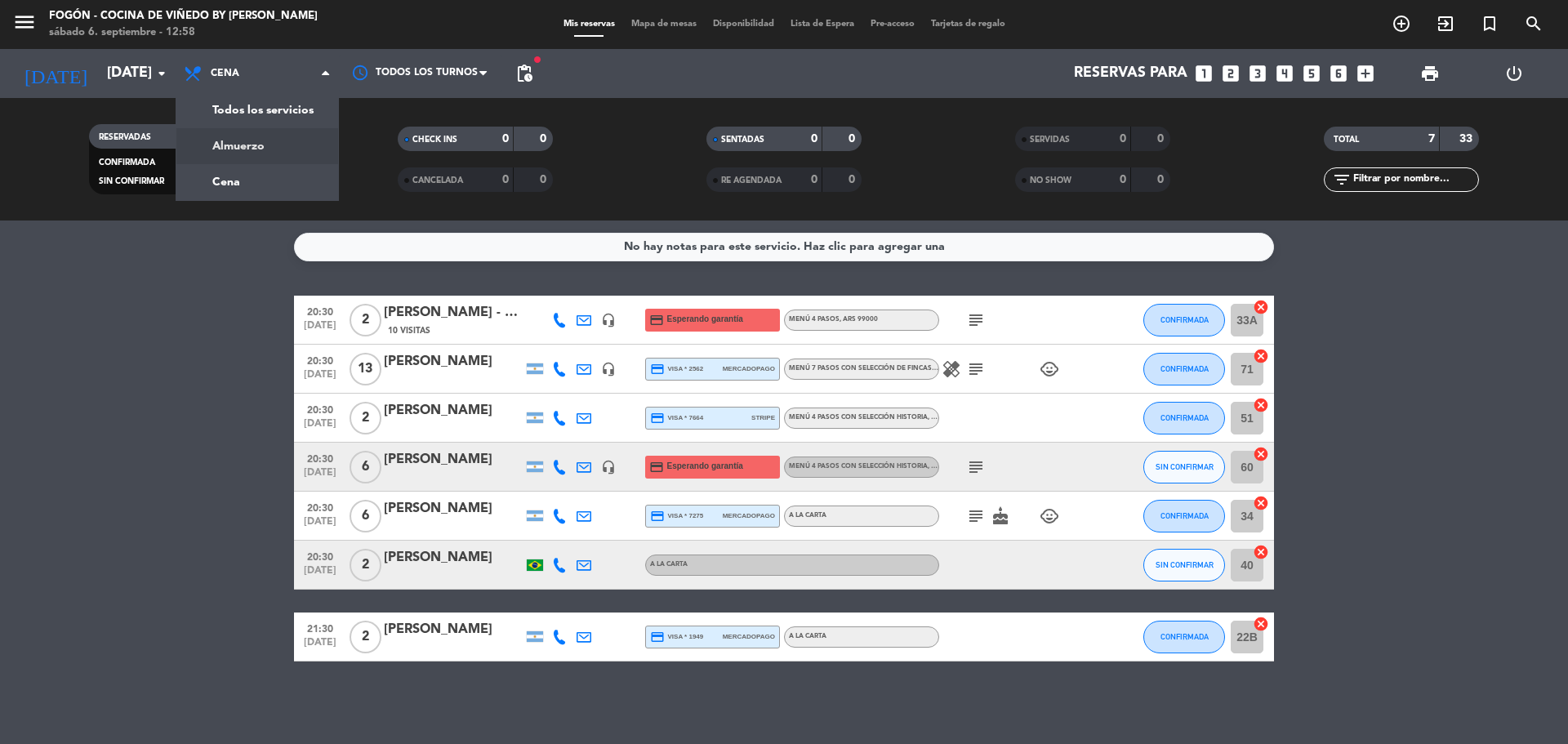
click at [264, 150] on div "menu Fogón - Cocina de viñedo by [PERSON_NAME] [DATE] 6. septiembre - 12:58 Mis…" at bounding box center [784, 110] width 1568 height 220
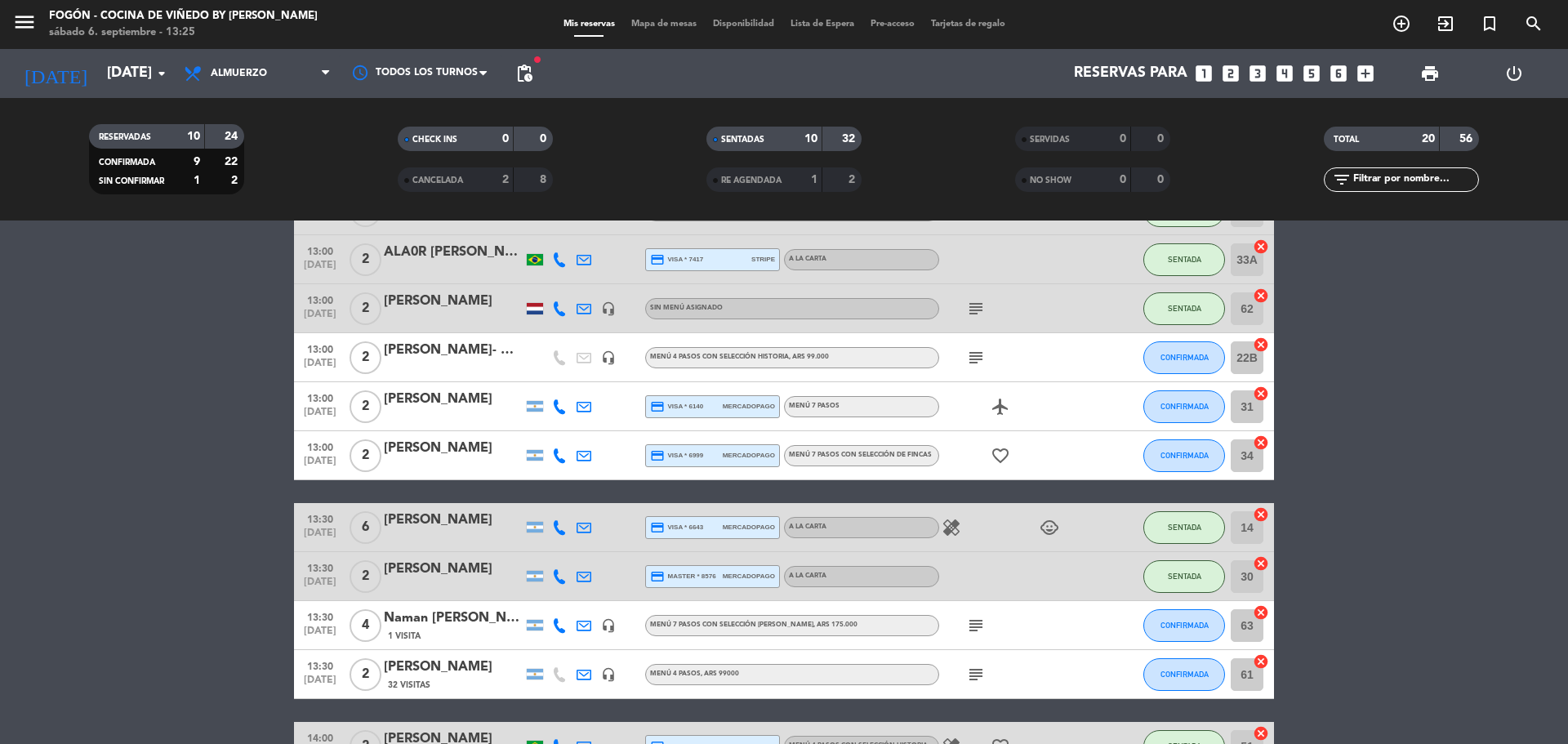
scroll to position [327, 0]
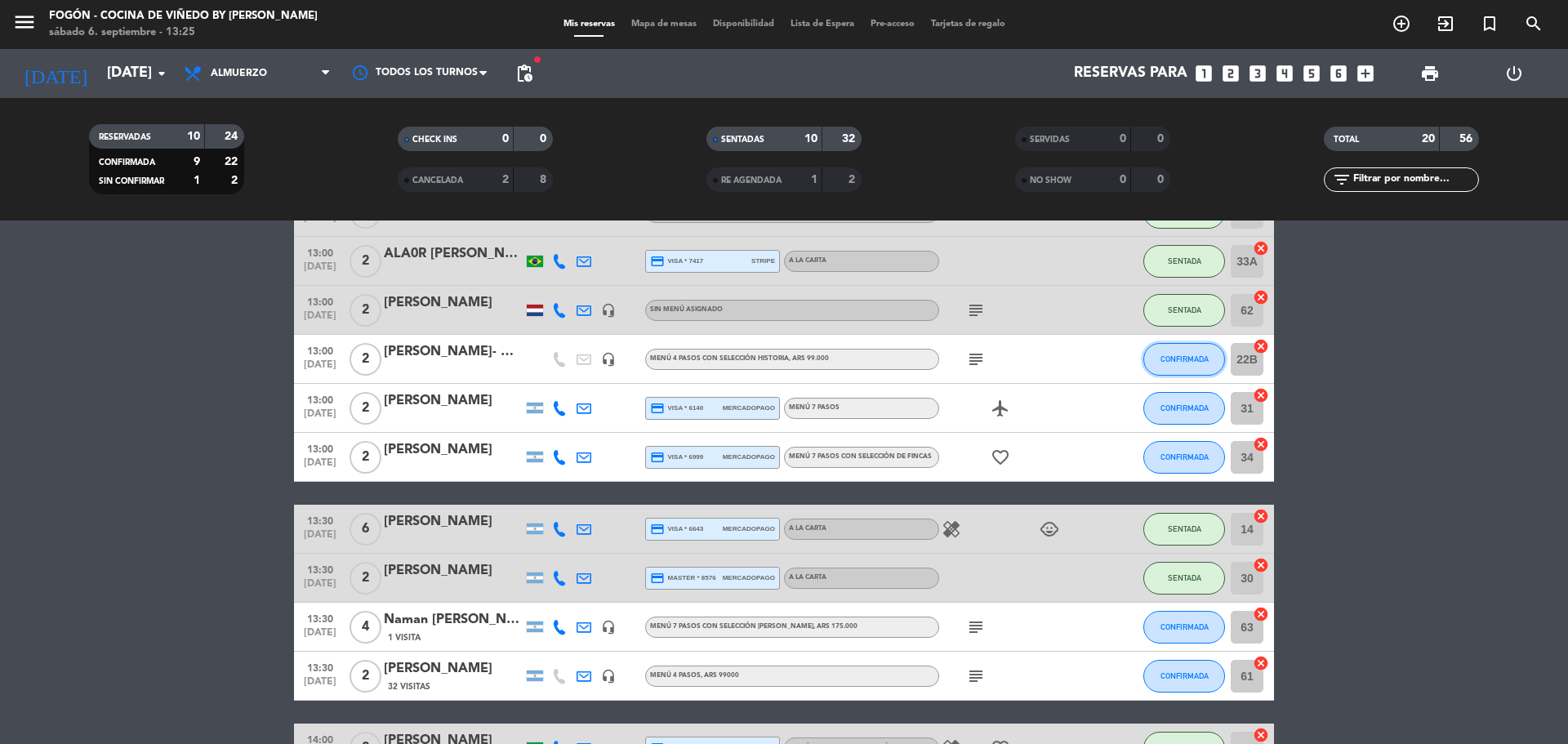
click at [1170, 368] on button "CONFIRMADA" at bounding box center [1184, 359] width 82 height 33
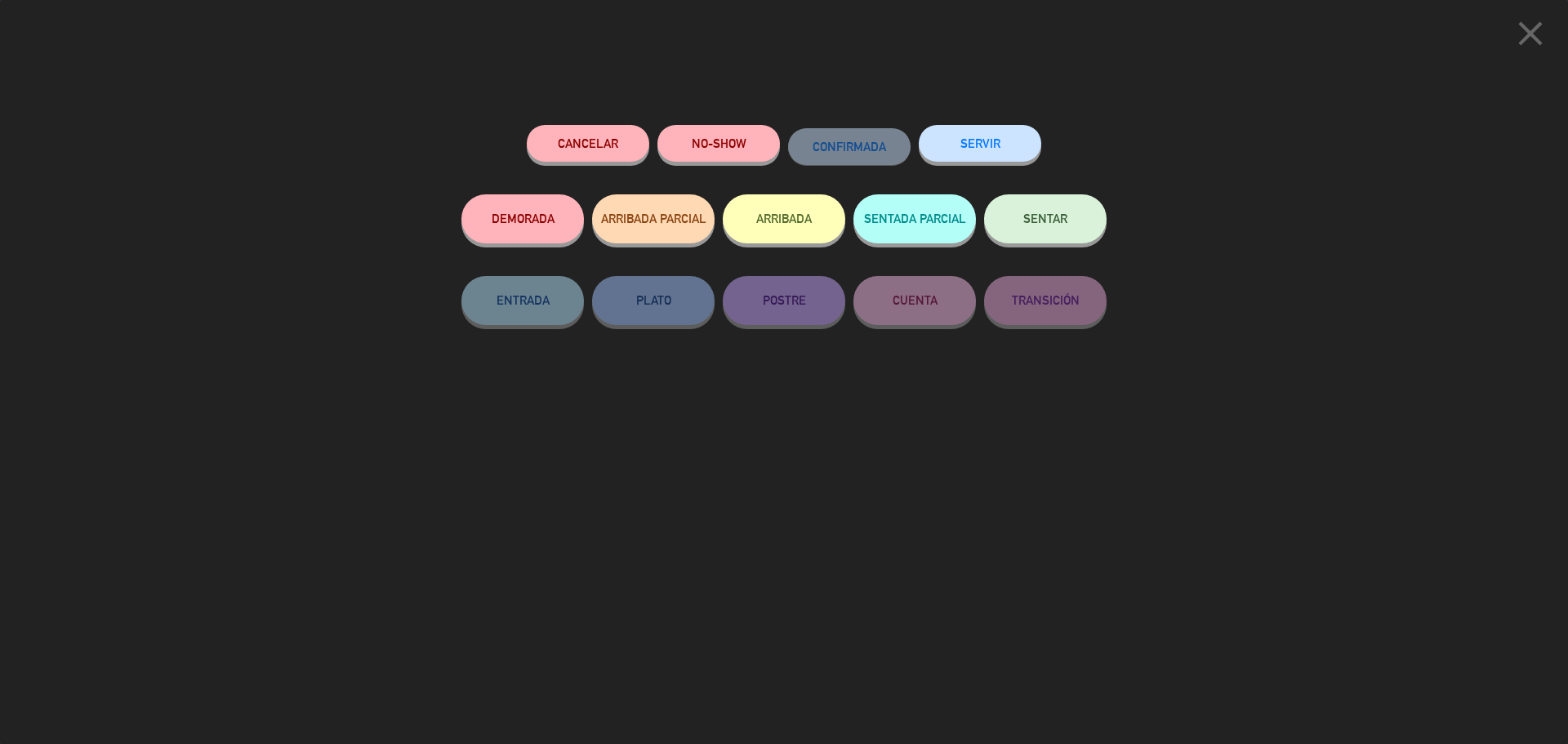
click at [1075, 230] on button "SENTAR" at bounding box center [1046, 219] width 123 height 49
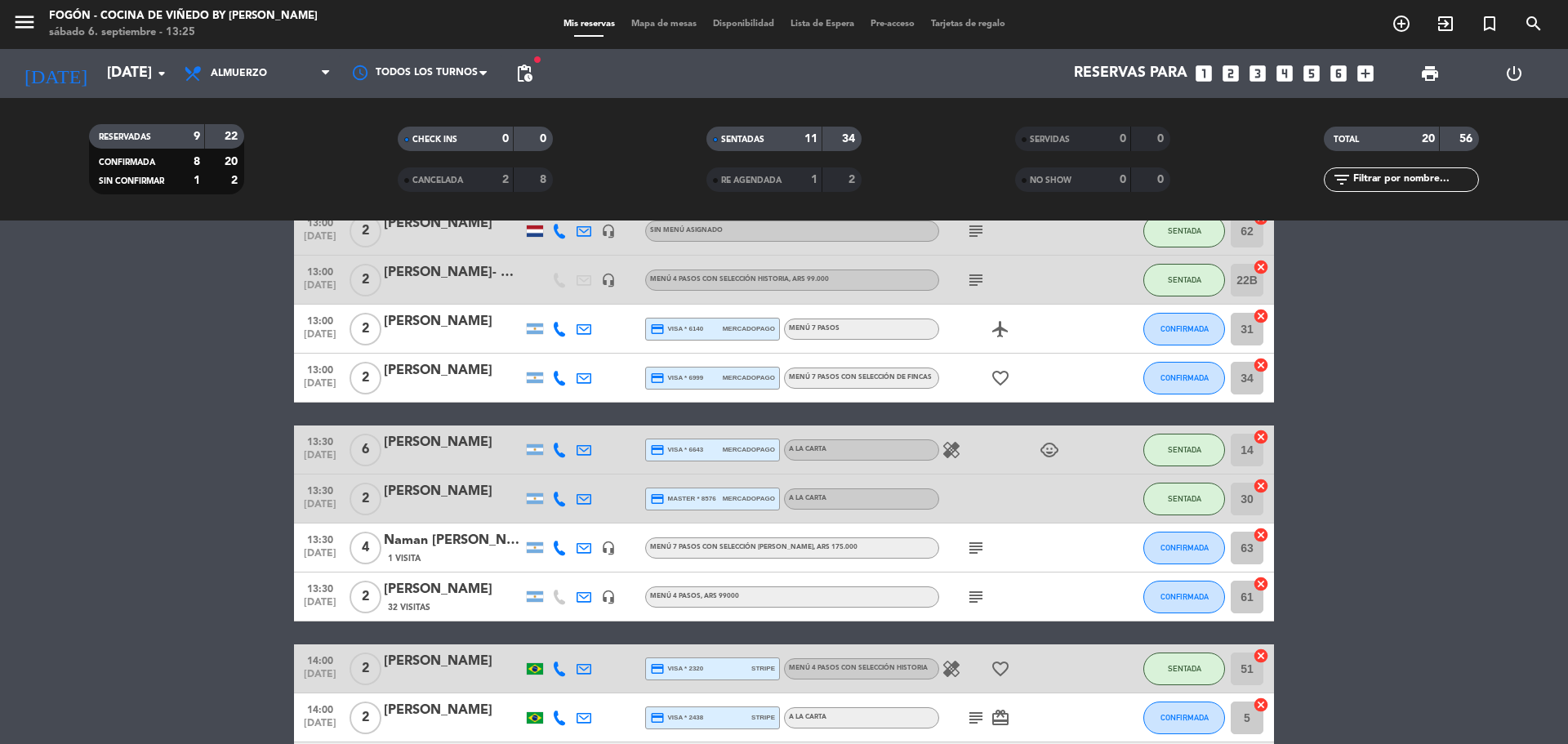
scroll to position [378, 0]
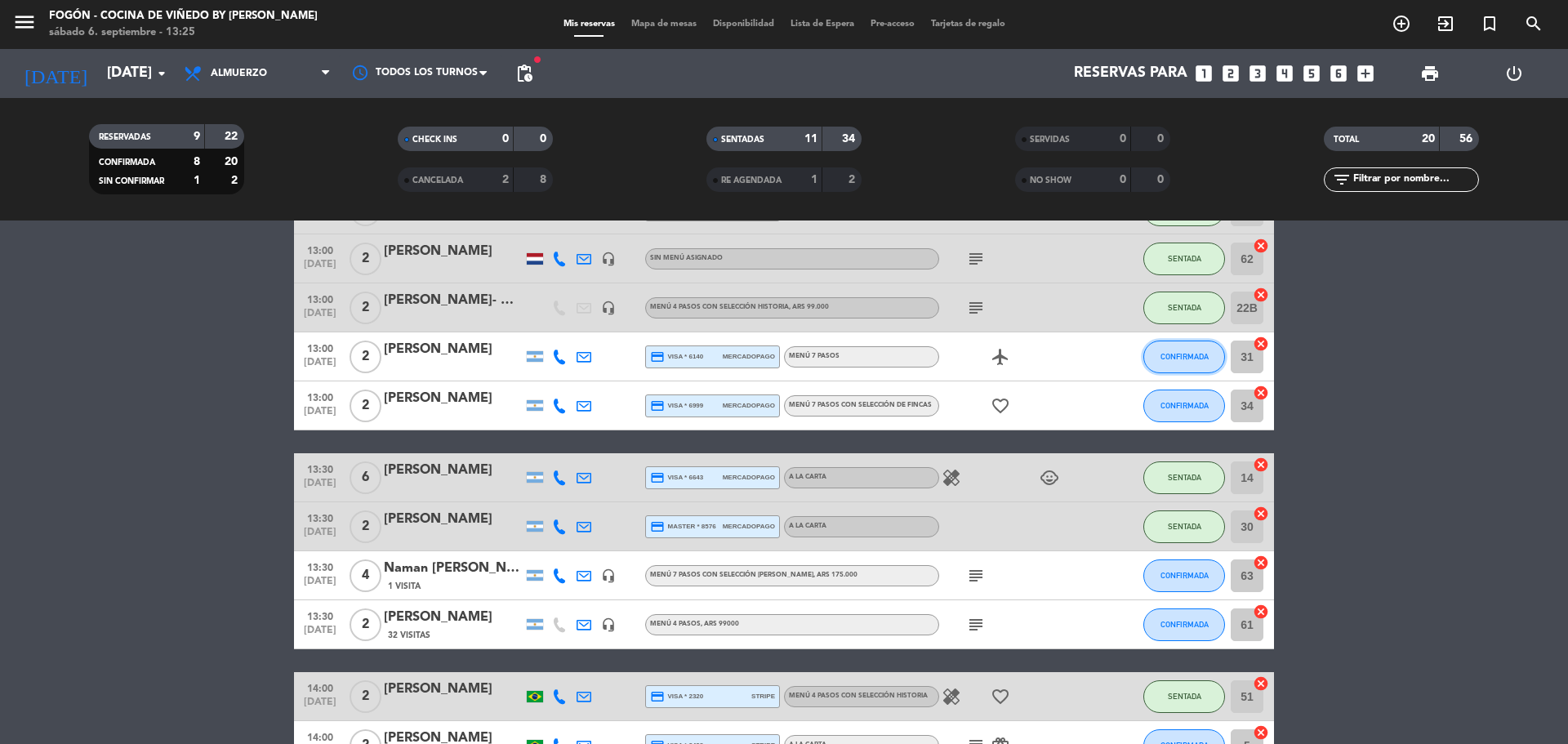
click at [1183, 362] on button "CONFIRMADA" at bounding box center [1184, 357] width 82 height 33
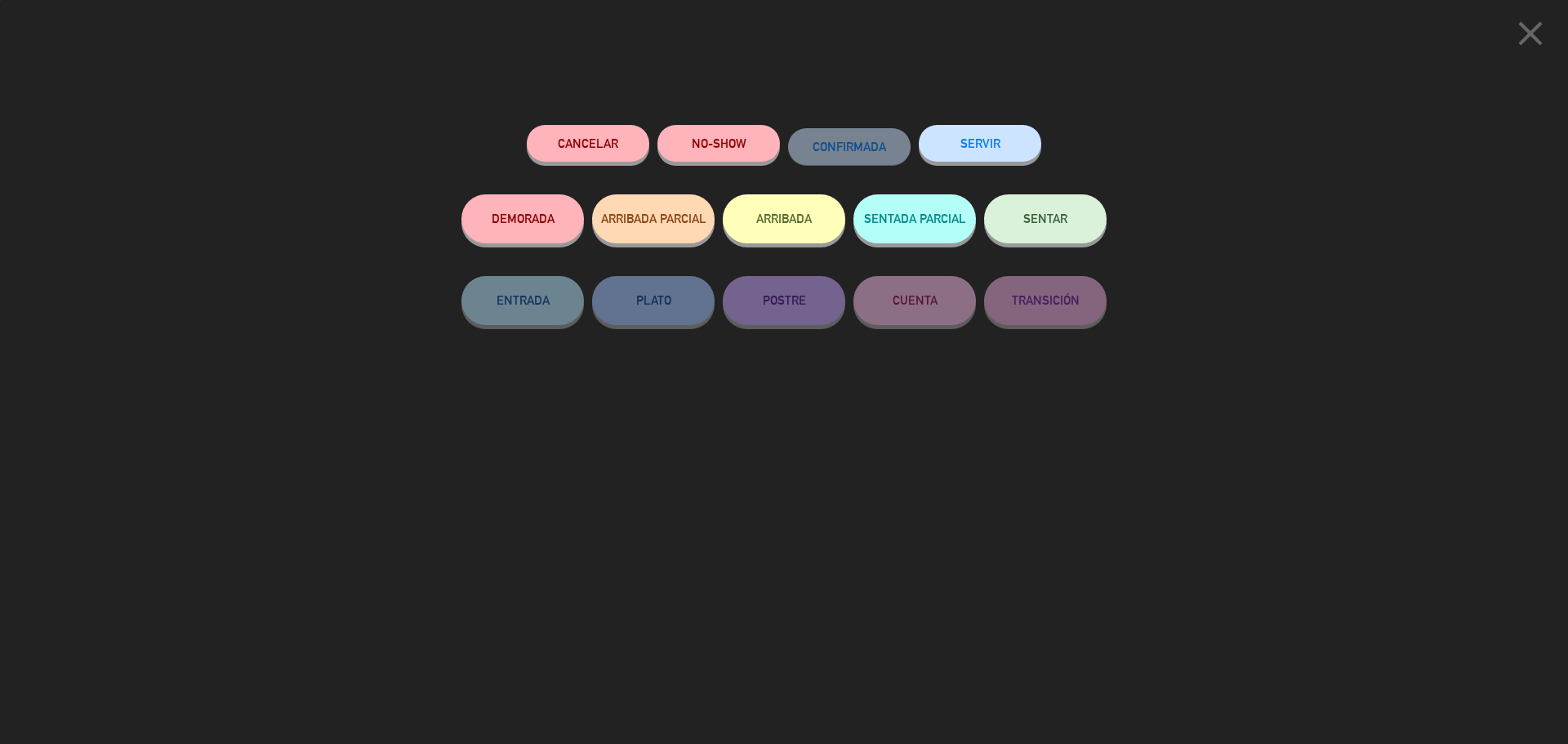
drag, startPoint x: 1048, startPoint y: 241, endPoint x: 1152, endPoint y: 274, distance: 109.1
click at [1055, 242] on button "SENTAR" at bounding box center [1046, 219] width 123 height 49
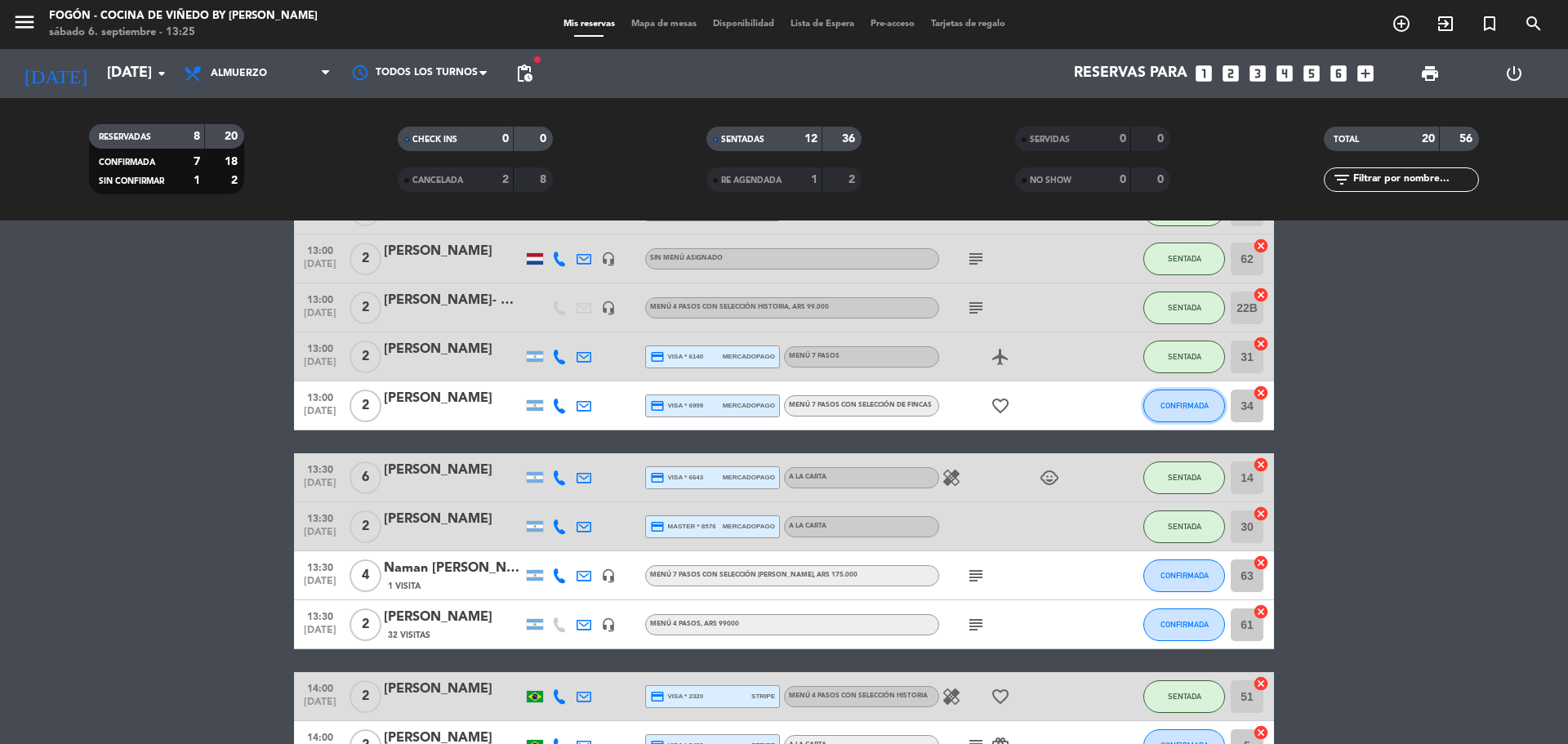
click at [1184, 408] on span "CONFIRMADA" at bounding box center [1184, 405] width 48 height 9
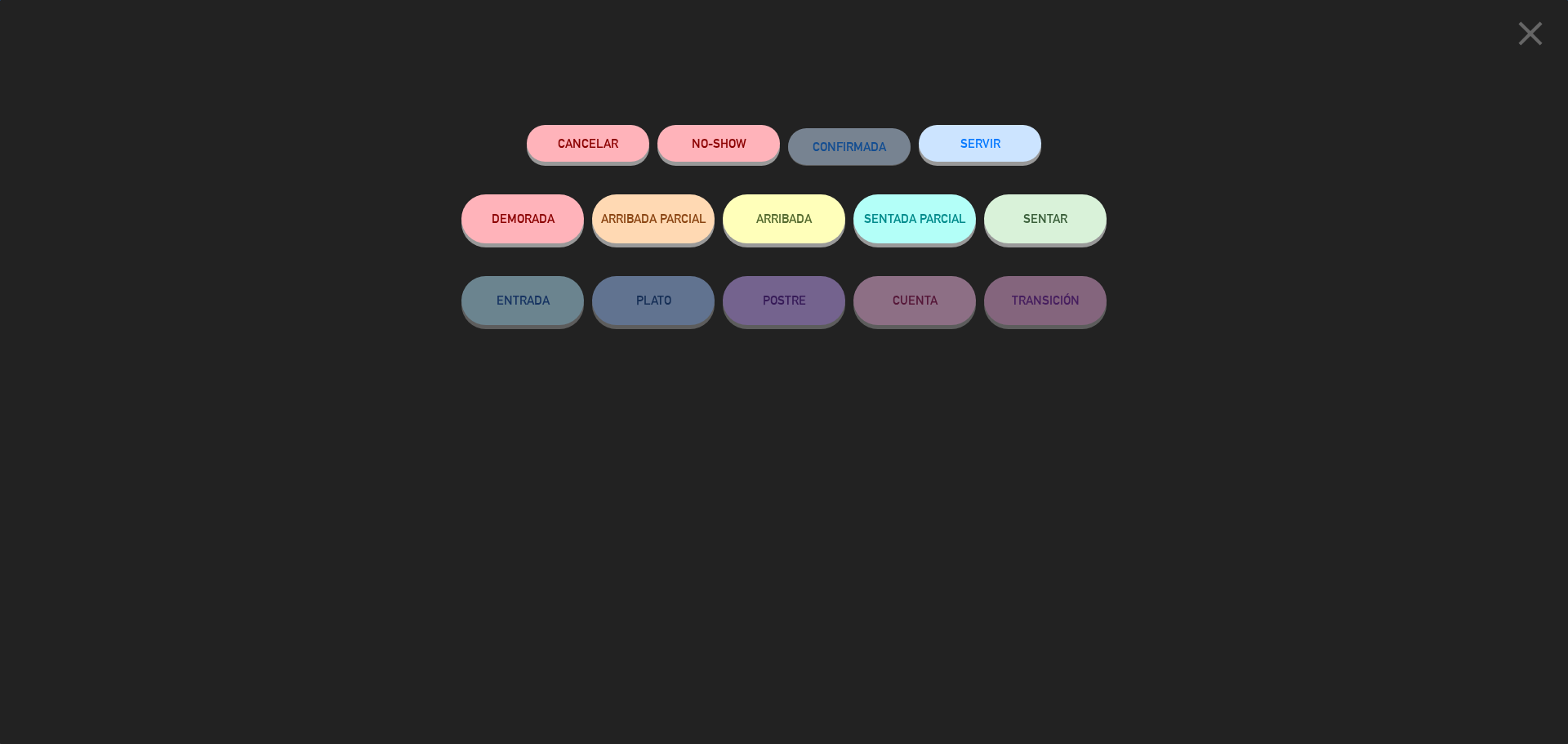
click at [1074, 209] on button "SENTAR" at bounding box center [1046, 219] width 123 height 49
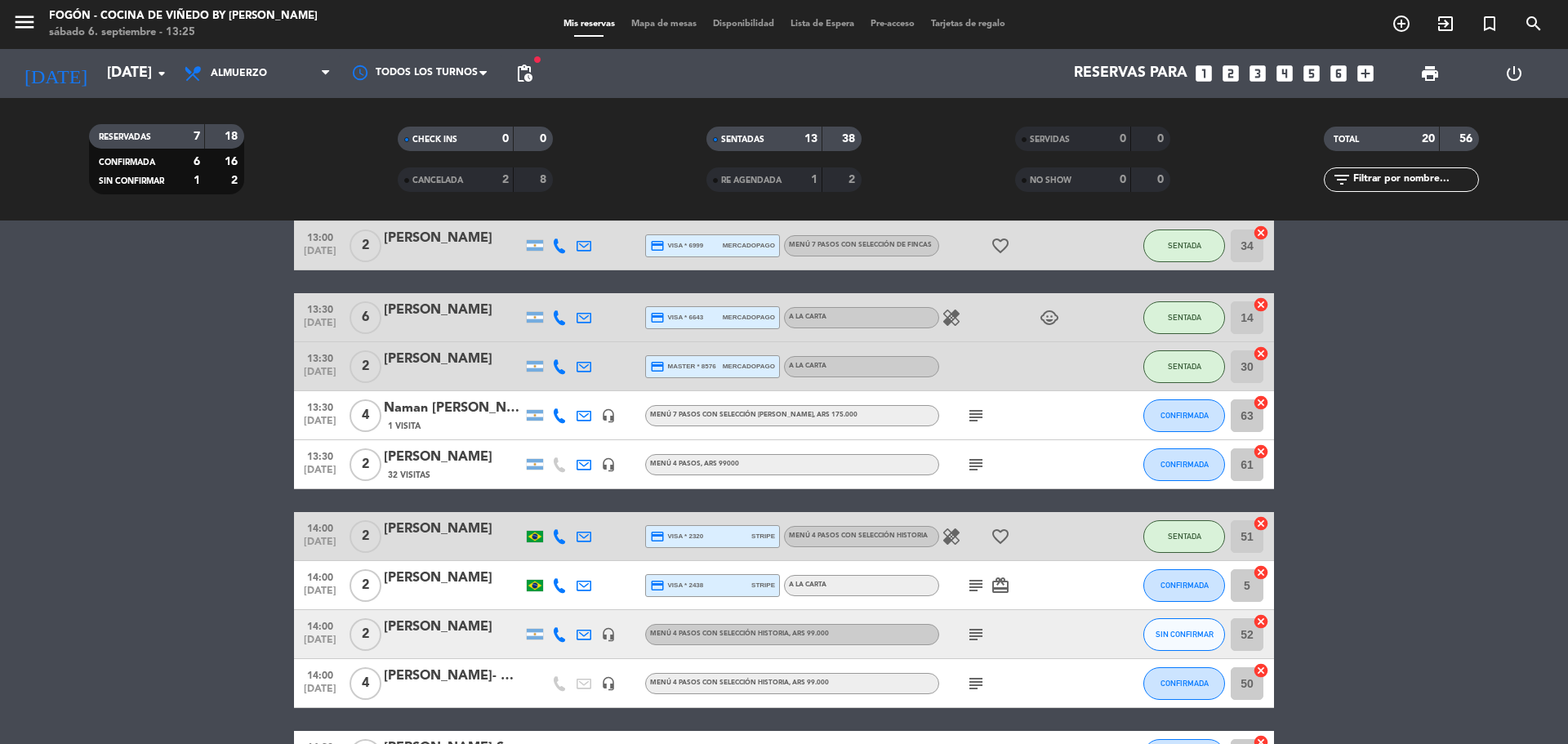
scroll to position [542, 0]
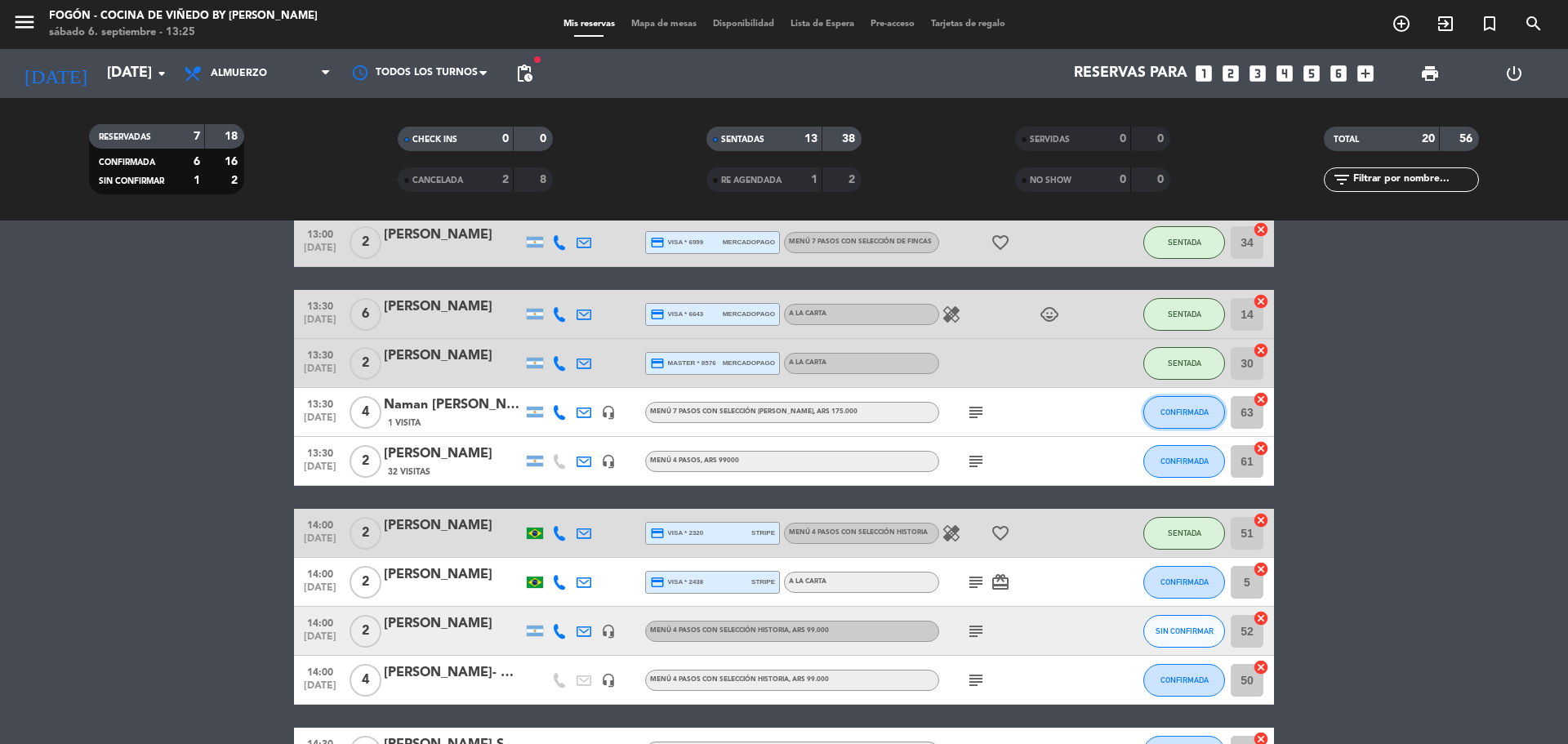
click at [1187, 410] on span "CONFIRMADA" at bounding box center [1184, 412] width 48 height 9
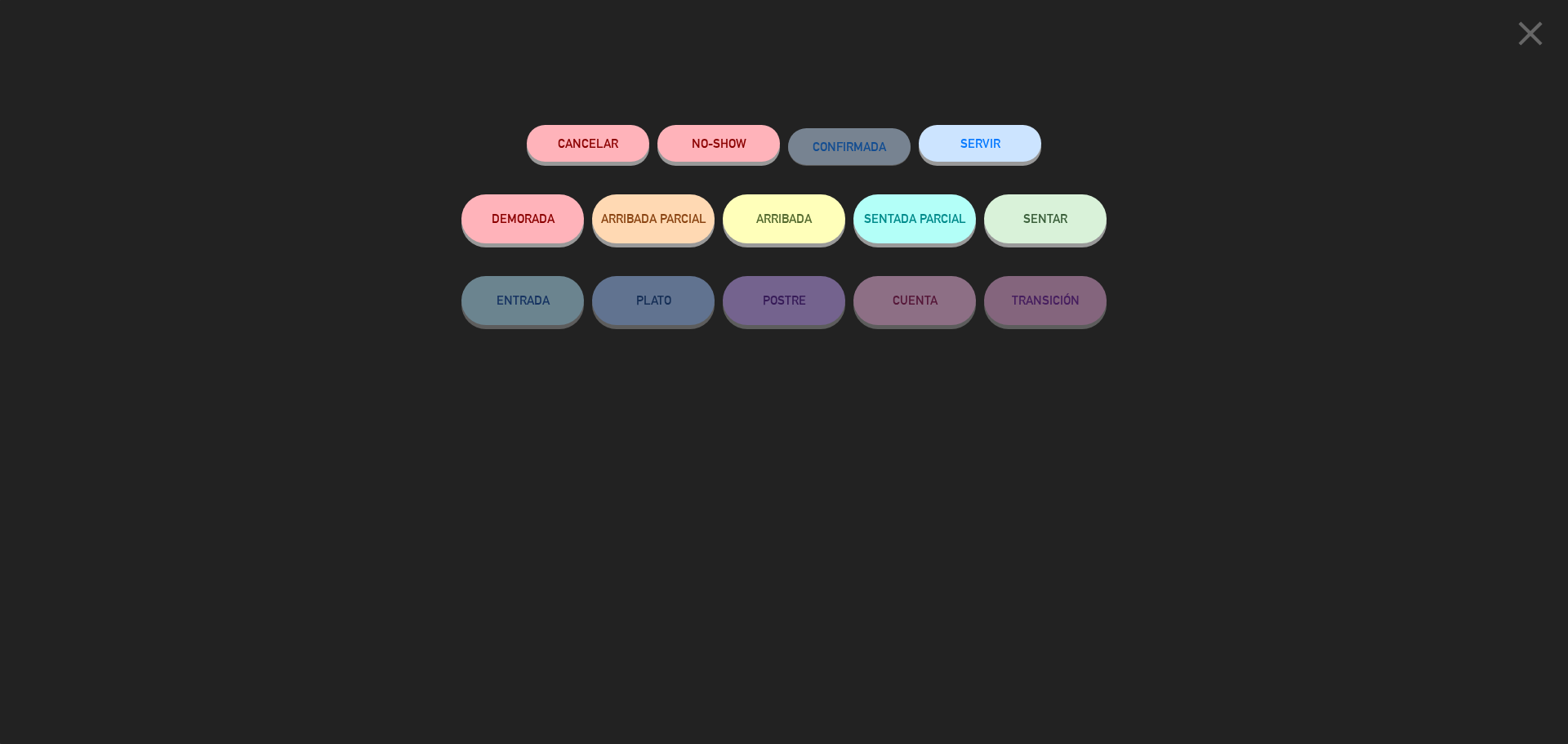
click at [1070, 223] on button "SENTAR" at bounding box center [1046, 219] width 123 height 49
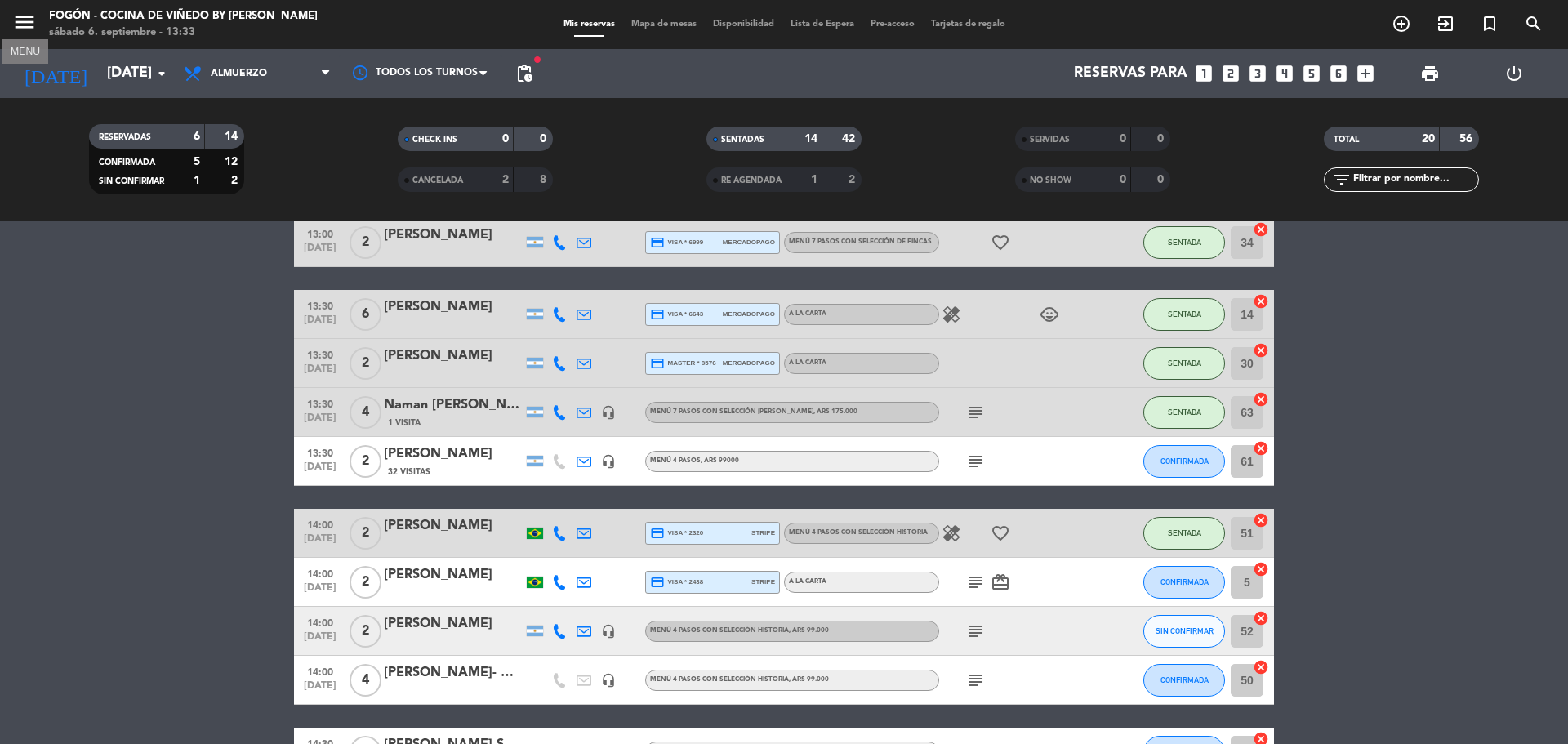
click at [16, 25] on icon "menu" at bounding box center [25, 22] width 25 height 25
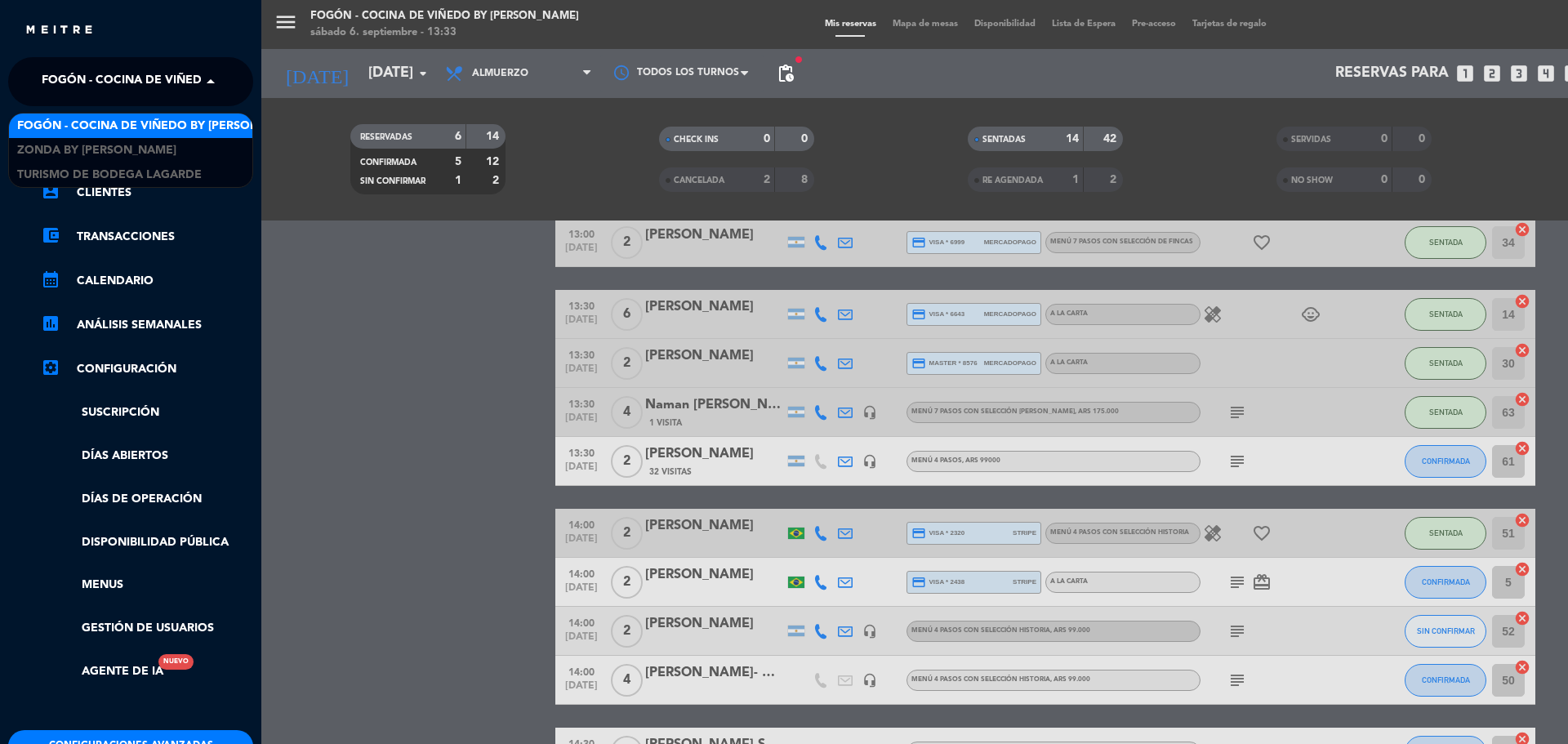
click at [69, 74] on span "Fogón - Cocina de viñedo by [PERSON_NAME]" at bounding box center [184, 82] width 286 height 34
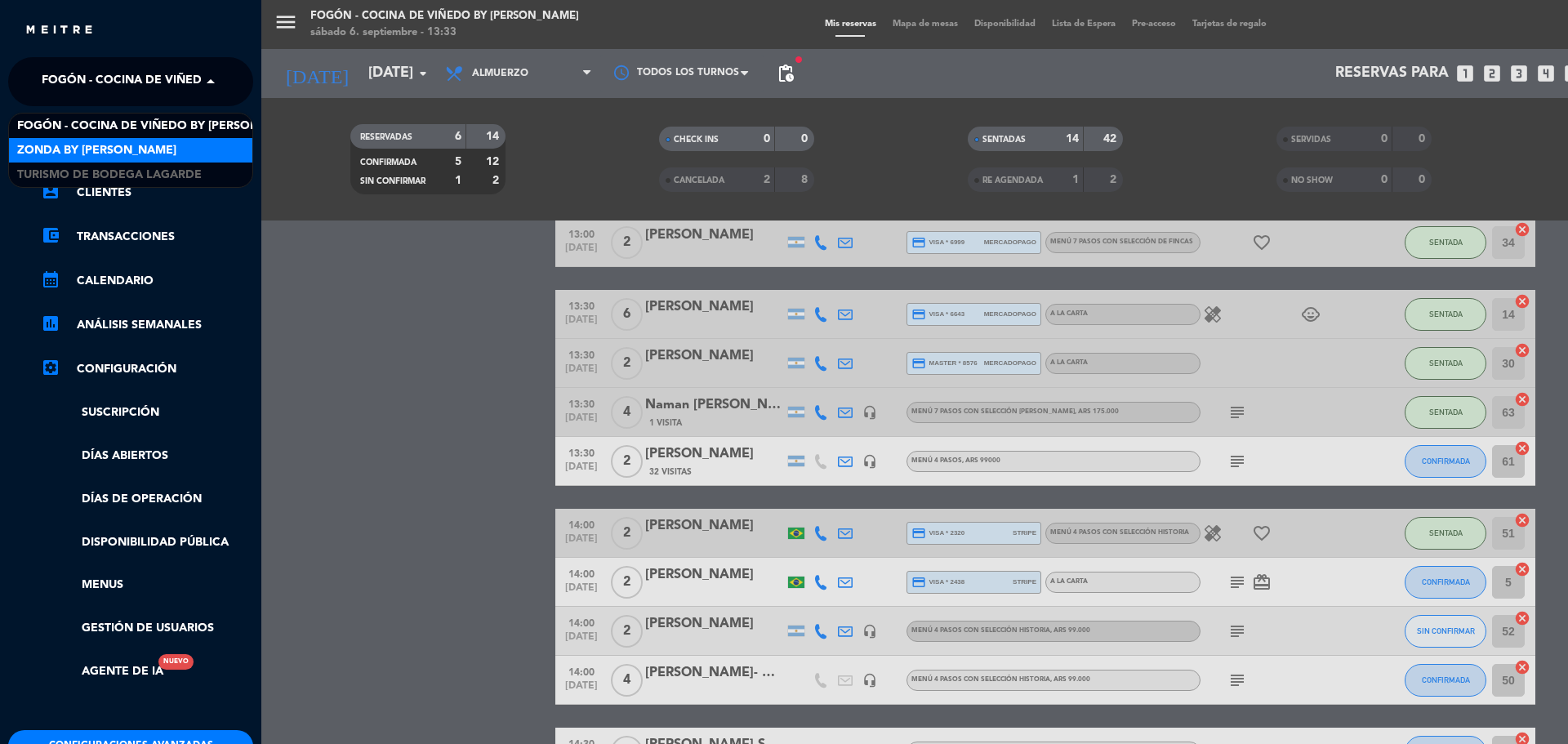
click at [91, 149] on span "Zonda by [PERSON_NAME]" at bounding box center [97, 151] width 160 height 19
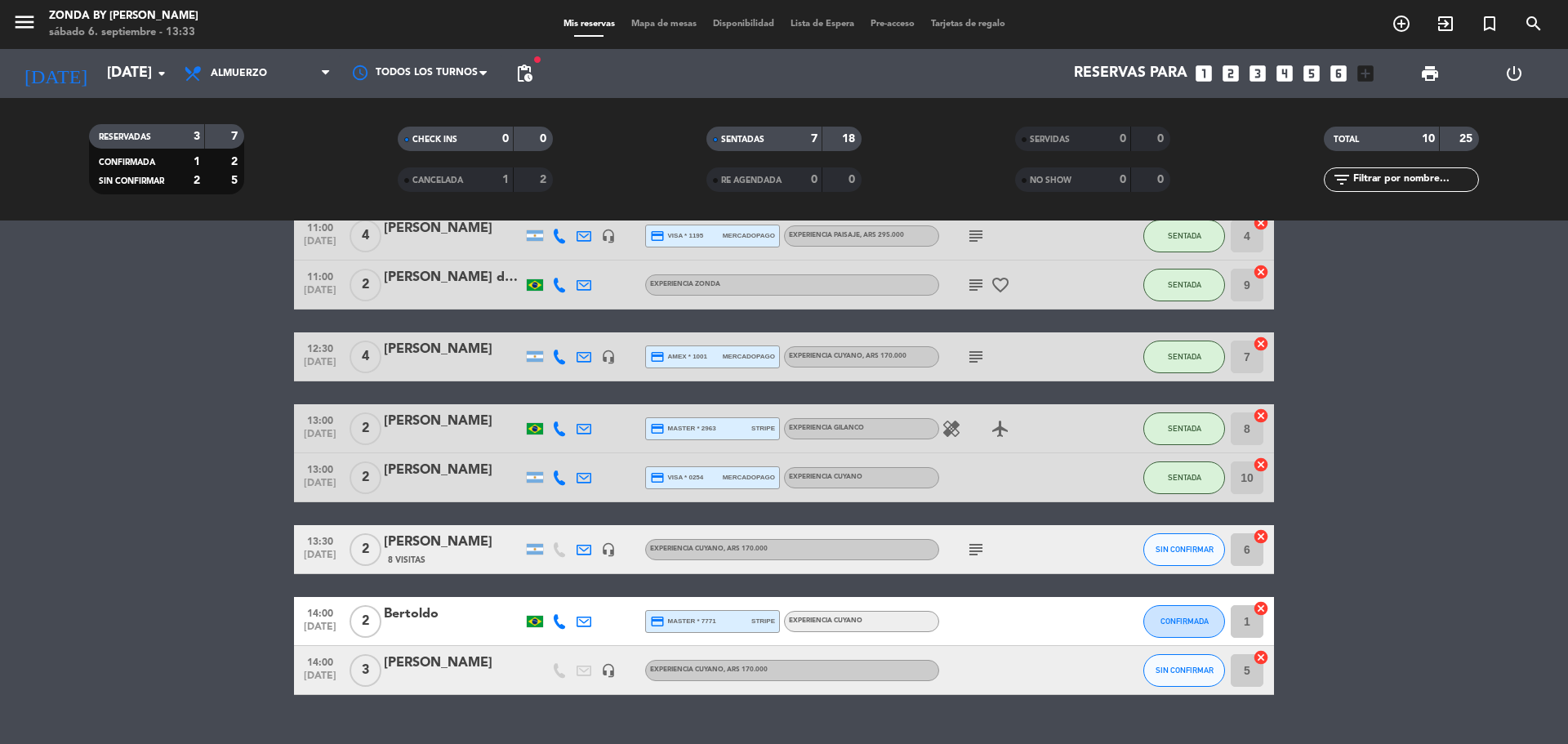
scroll to position [214, 0]
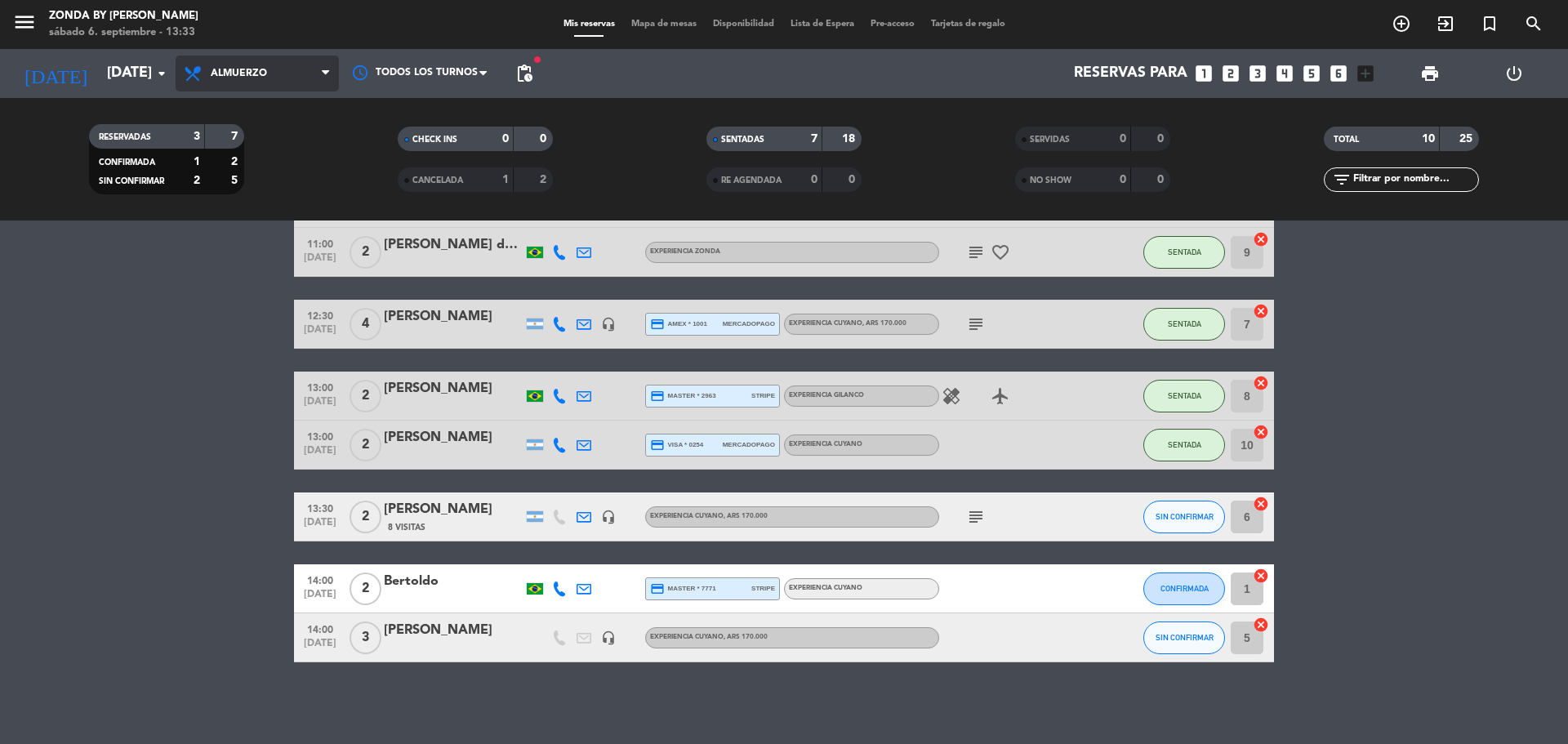
click at [273, 76] on span "Almuerzo" at bounding box center [258, 74] width 164 height 36
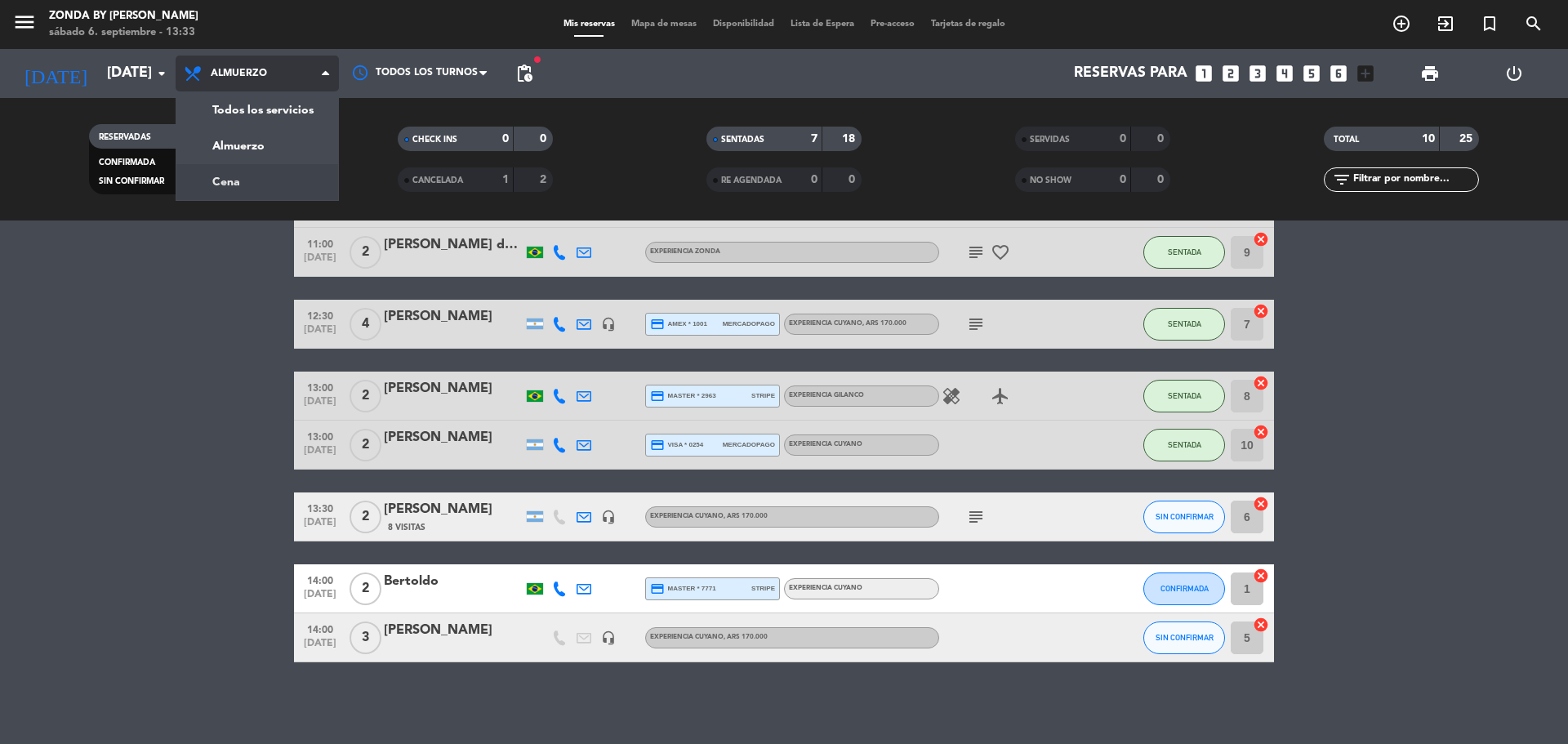
click at [237, 181] on div "menu Zonda by [PERSON_NAME] [DATE] 6. septiembre - 13:33 Mis reservas Mapa de m…" at bounding box center [784, 110] width 1568 height 220
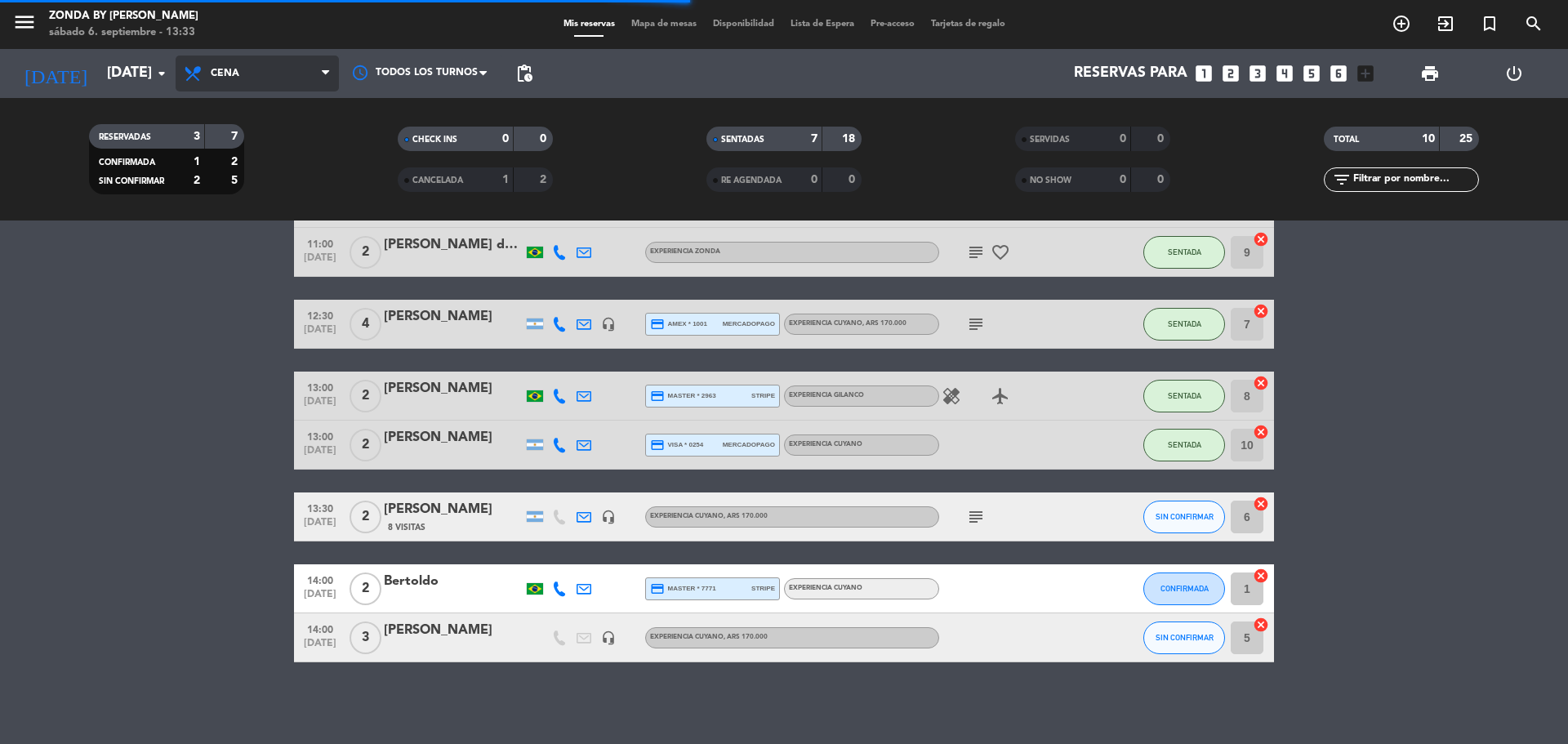
scroll to position [0, 0]
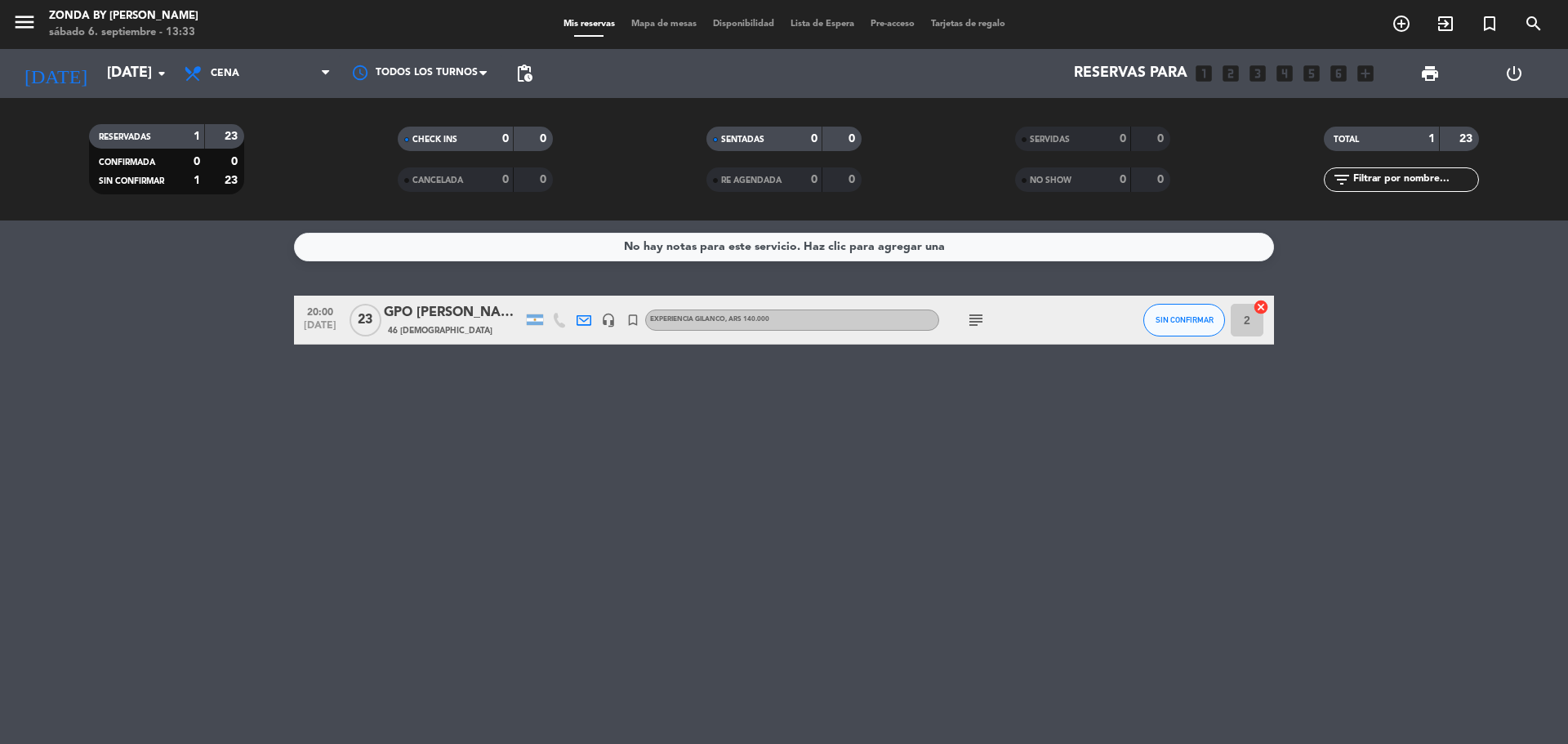
click at [481, 297] on div "20:00 [DATE] GPO [PERSON_NAME] 46 Visitas headset_mic turned_in_not EXPERIENCIA…" at bounding box center [784, 320] width 980 height 49
click at [477, 318] on div "GPO [PERSON_NAME]" at bounding box center [453, 313] width 139 height 21
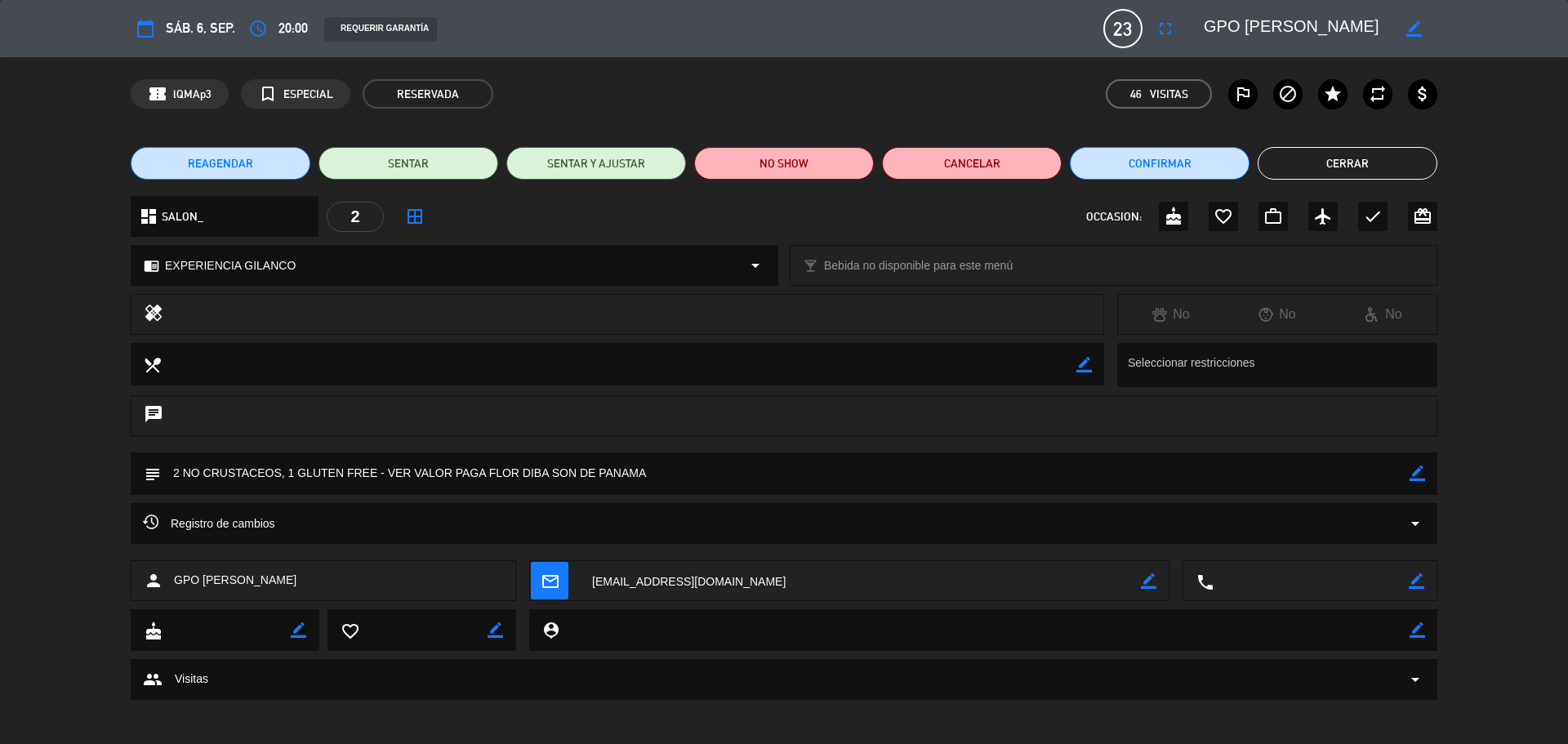
click at [1341, 166] on button "Cerrar" at bounding box center [1348, 164] width 180 height 33
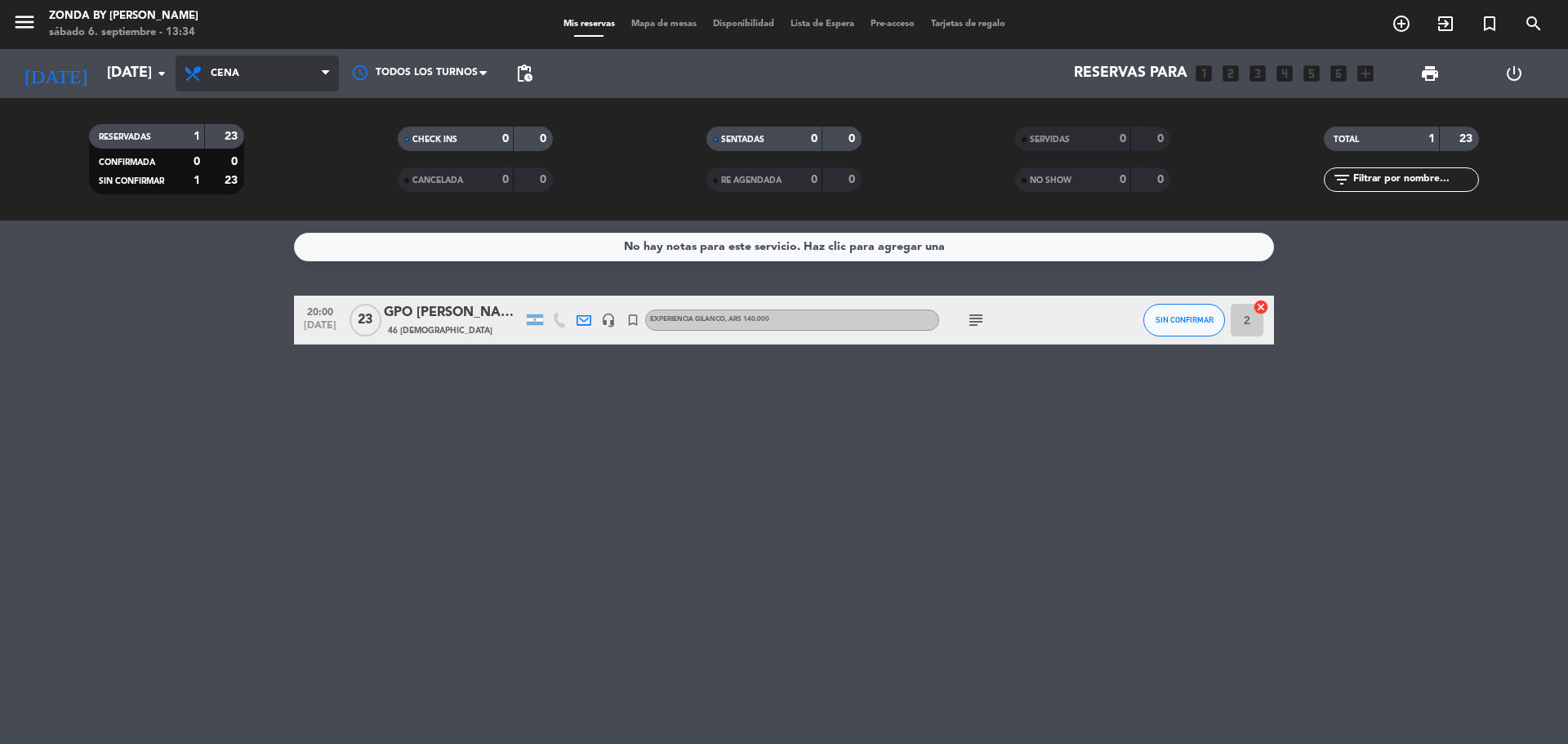
click at [285, 59] on span "Cena" at bounding box center [258, 74] width 164 height 36
click at [232, 145] on div "menu Zonda by [PERSON_NAME] [DATE] 6. septiembre - 13:34 Mis reservas Mapa de m…" at bounding box center [784, 110] width 1568 height 220
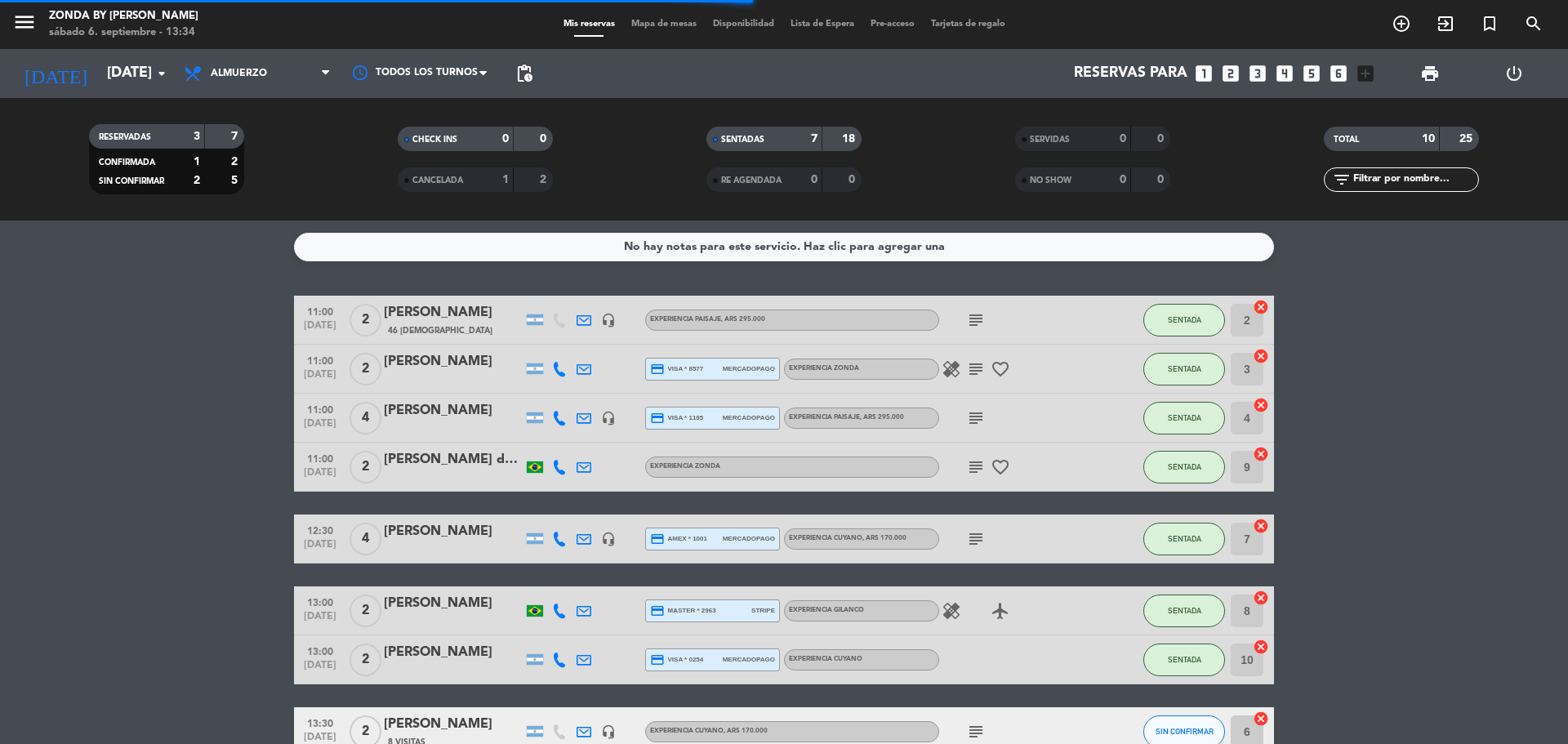
click at [11, 22] on div "menu Zonda by [PERSON_NAME] [DATE] 6. septiembre - 13:34" at bounding box center [196, 25] width 392 height 38
click at [11, 31] on div "menu Zonda by [PERSON_NAME] [DATE] 6. septiembre - 13:34" at bounding box center [196, 25] width 392 height 38
click at [19, 29] on icon "menu" at bounding box center [25, 22] width 25 height 25
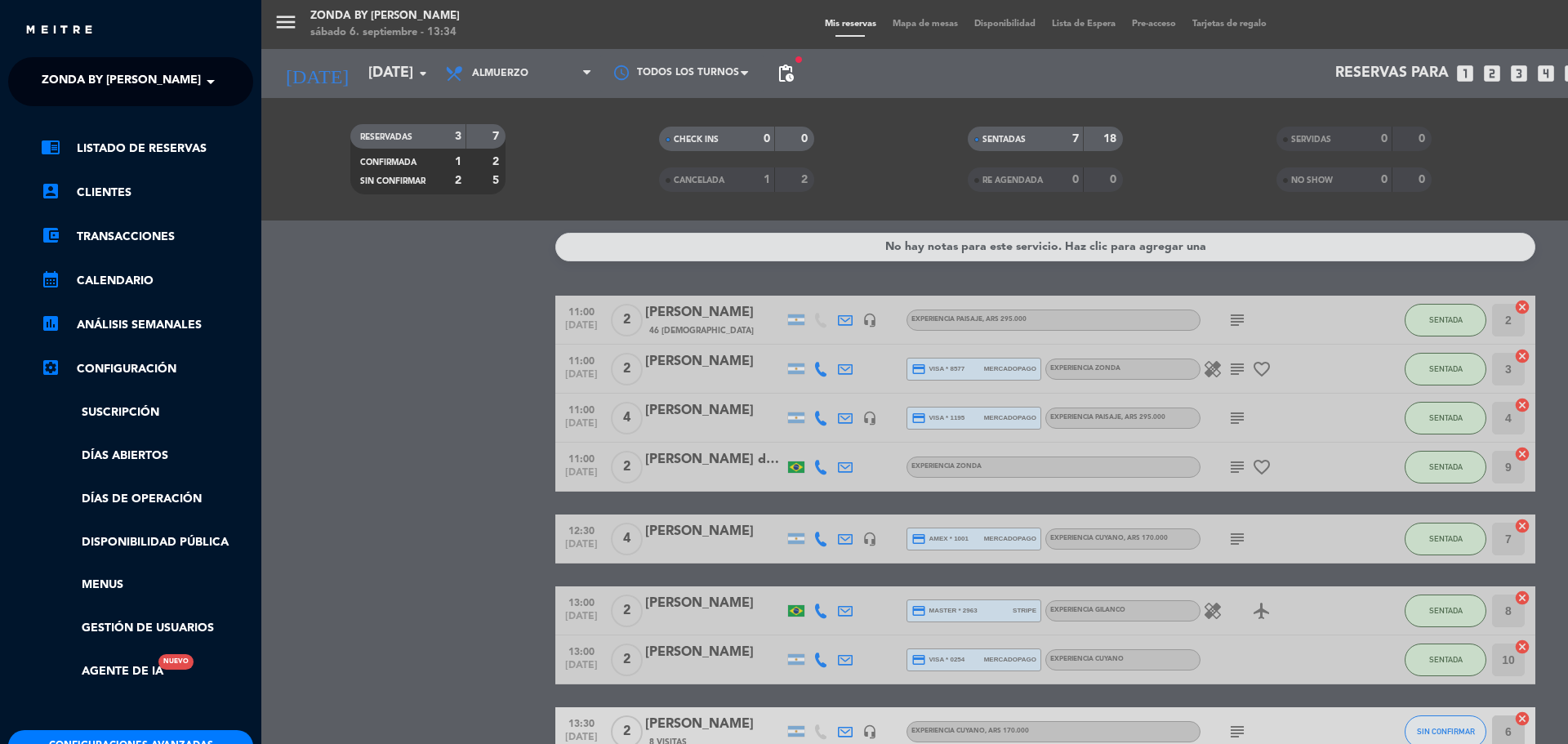
click at [87, 73] on span "Zonda by [PERSON_NAME]" at bounding box center [121, 82] width 160 height 34
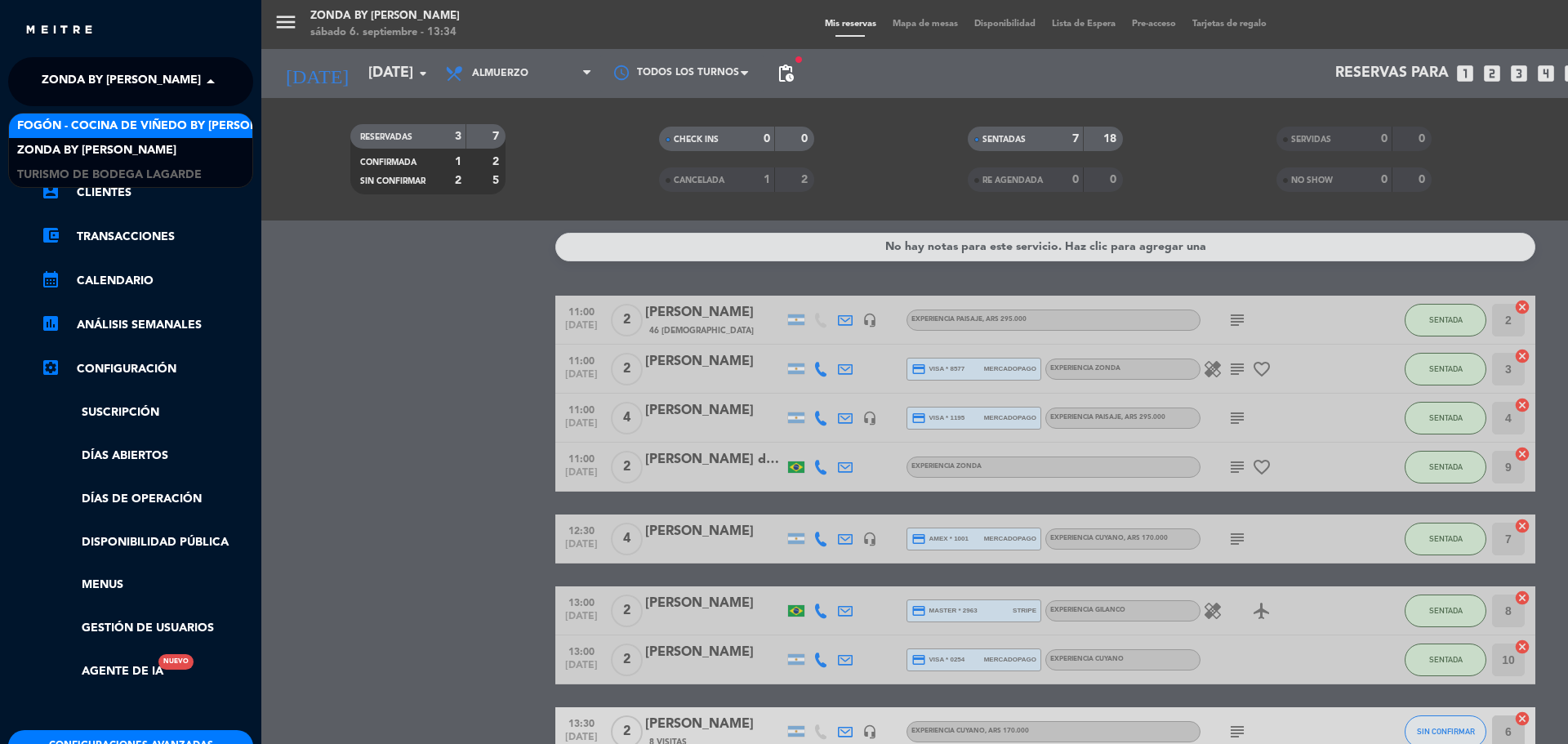
click at [86, 119] on span "Fogón - Cocina de viñedo by [PERSON_NAME]" at bounding box center [160, 126] width 286 height 19
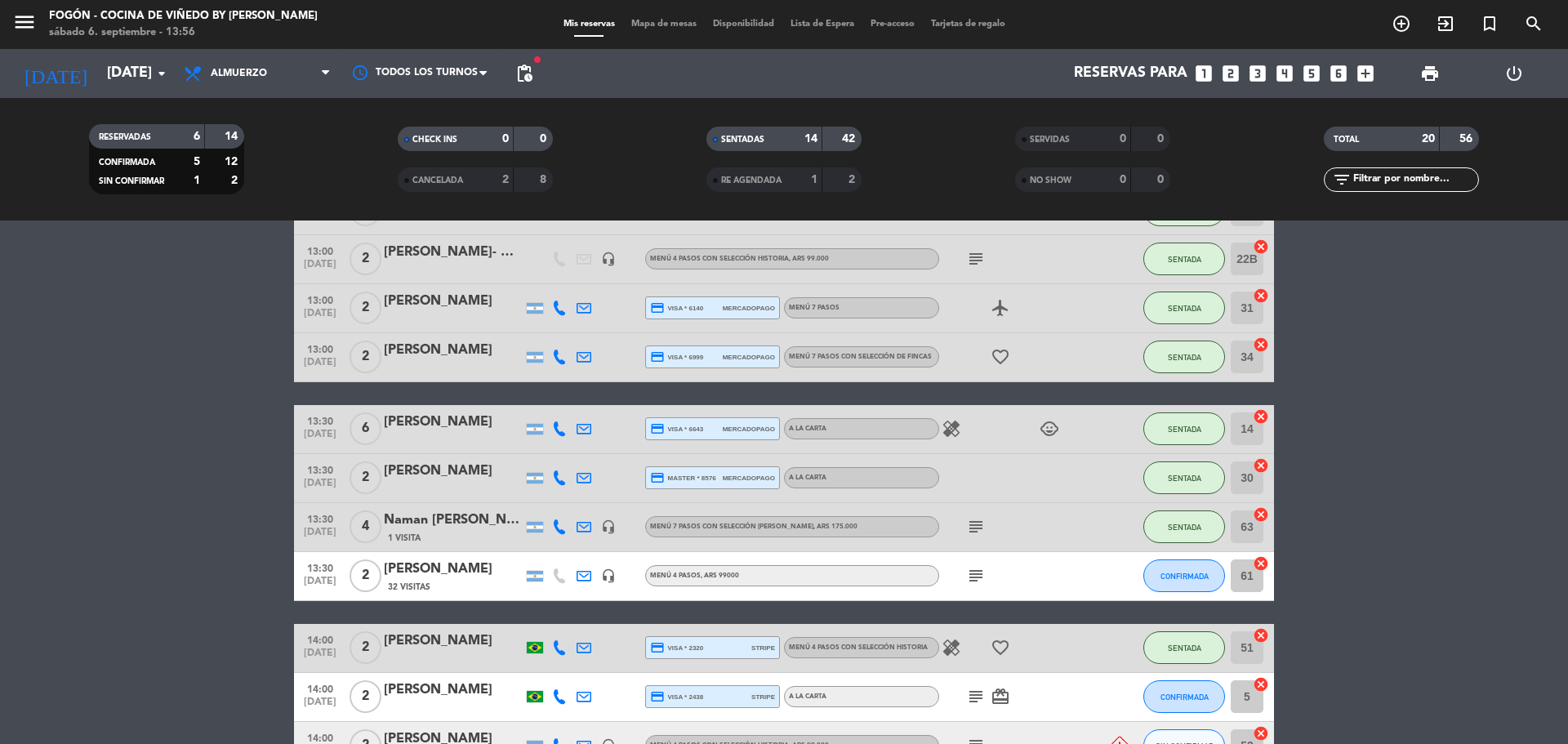
scroll to position [554, 0]
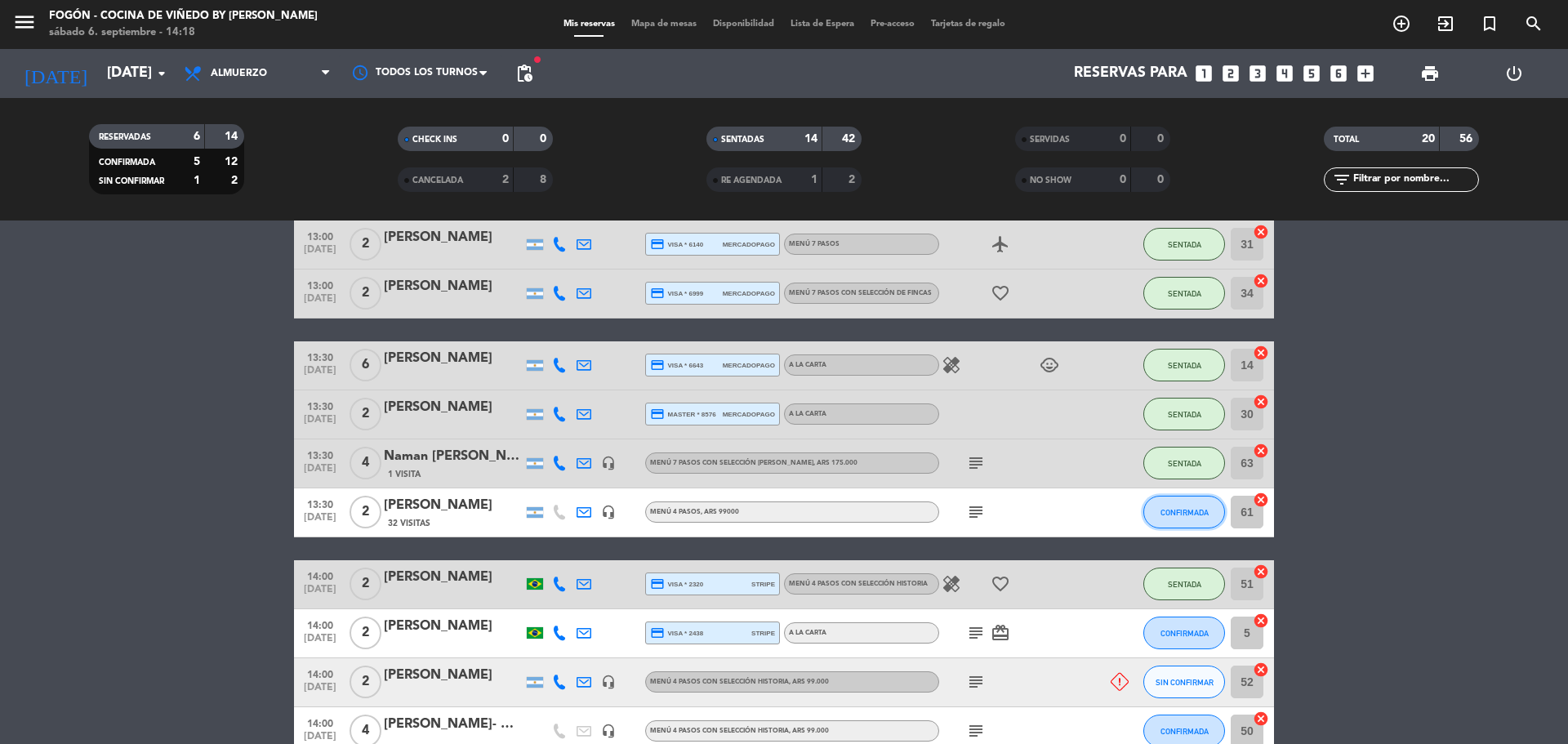
click at [1191, 509] on span "CONFIRMADA" at bounding box center [1184, 512] width 48 height 9
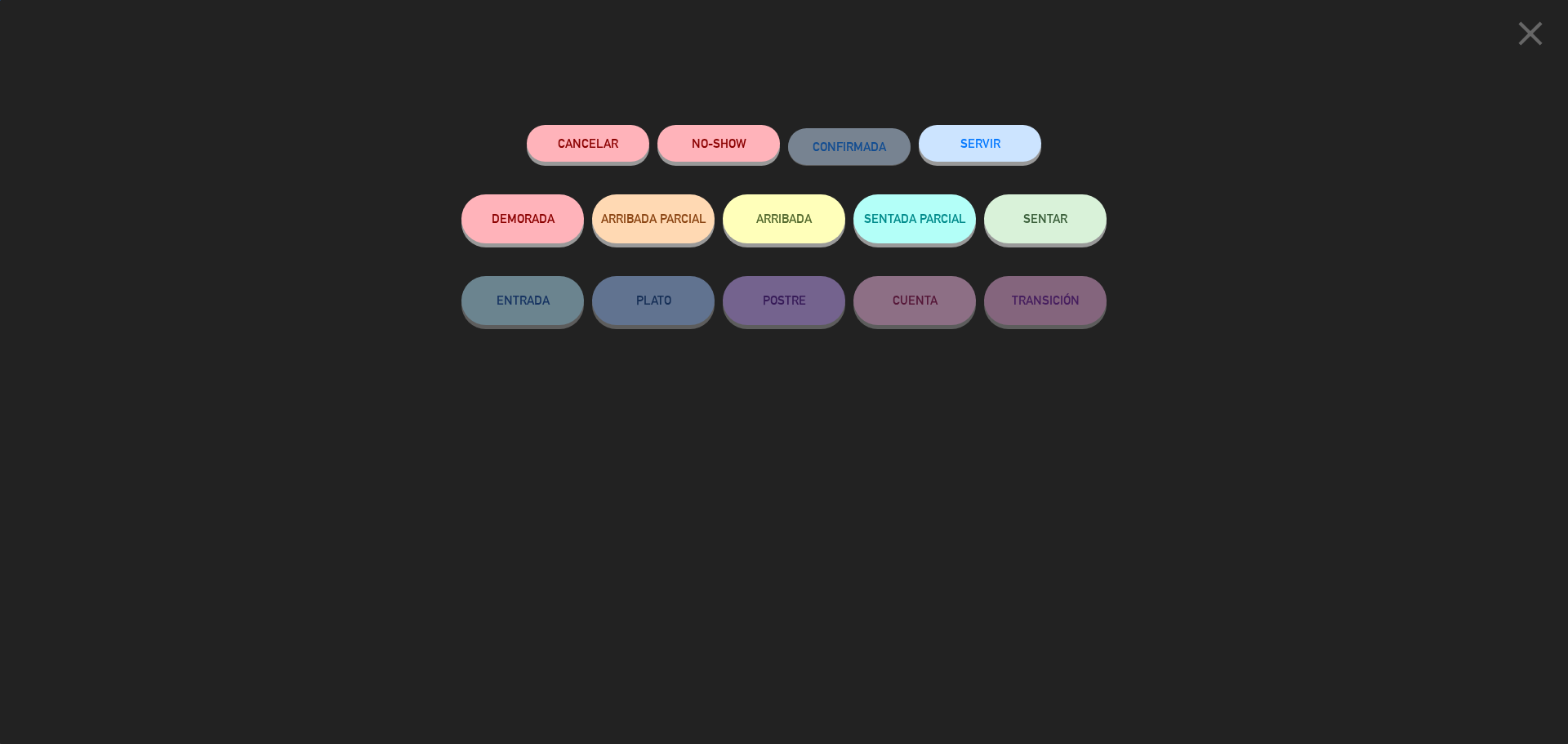
click at [1071, 230] on button "SENTAR" at bounding box center [1046, 219] width 123 height 49
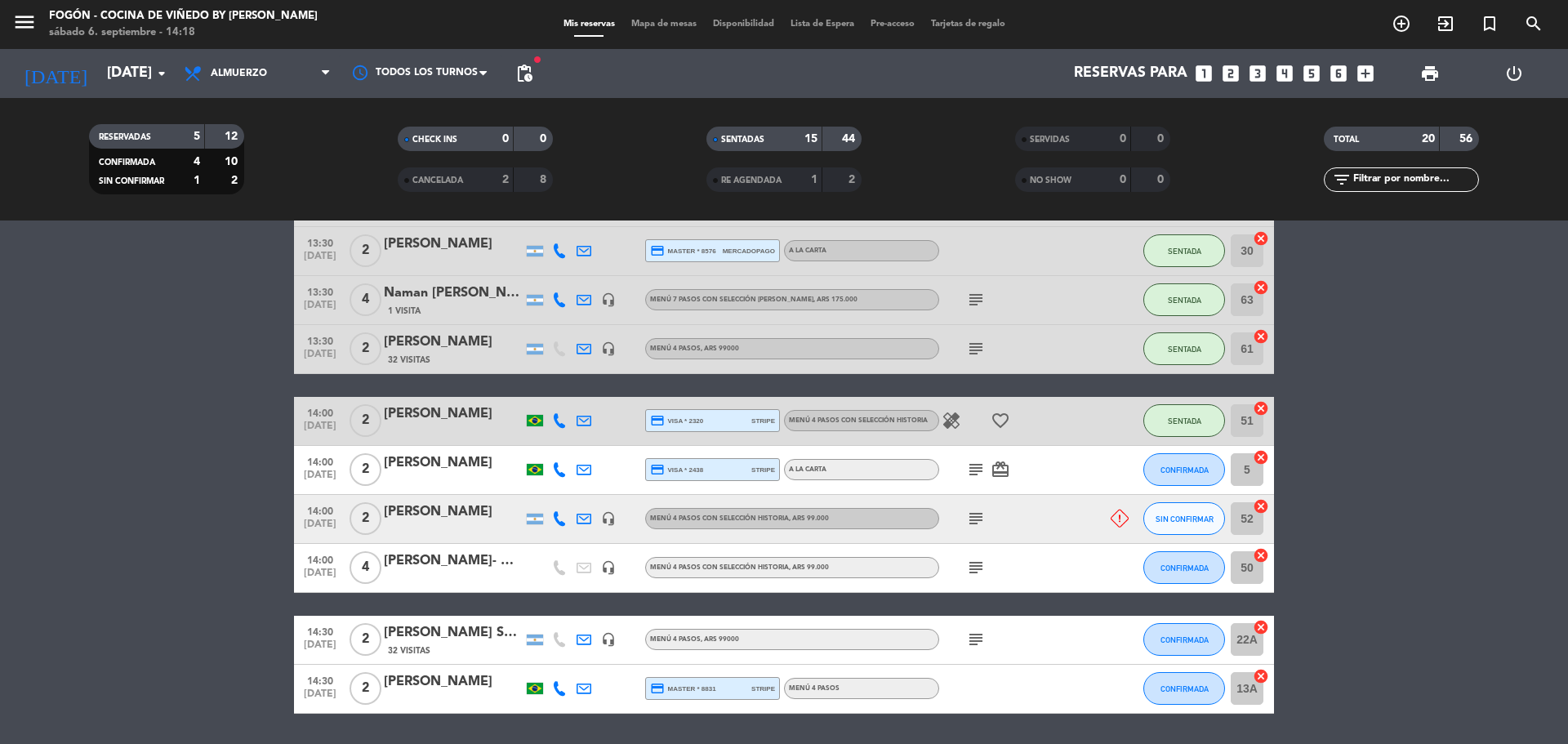
scroll to position [769, 0]
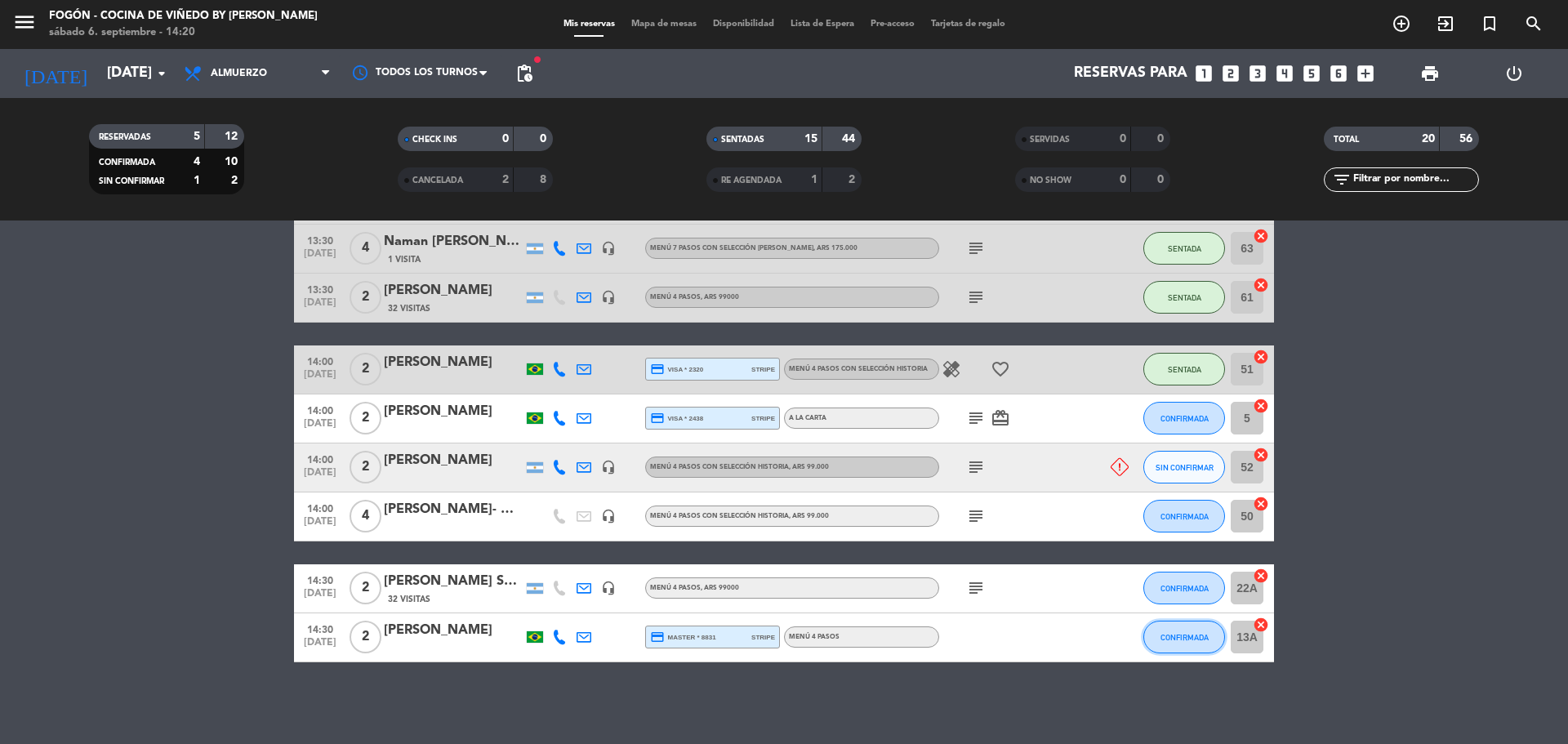
click at [1181, 636] on span "CONFIRMADA" at bounding box center [1184, 637] width 48 height 9
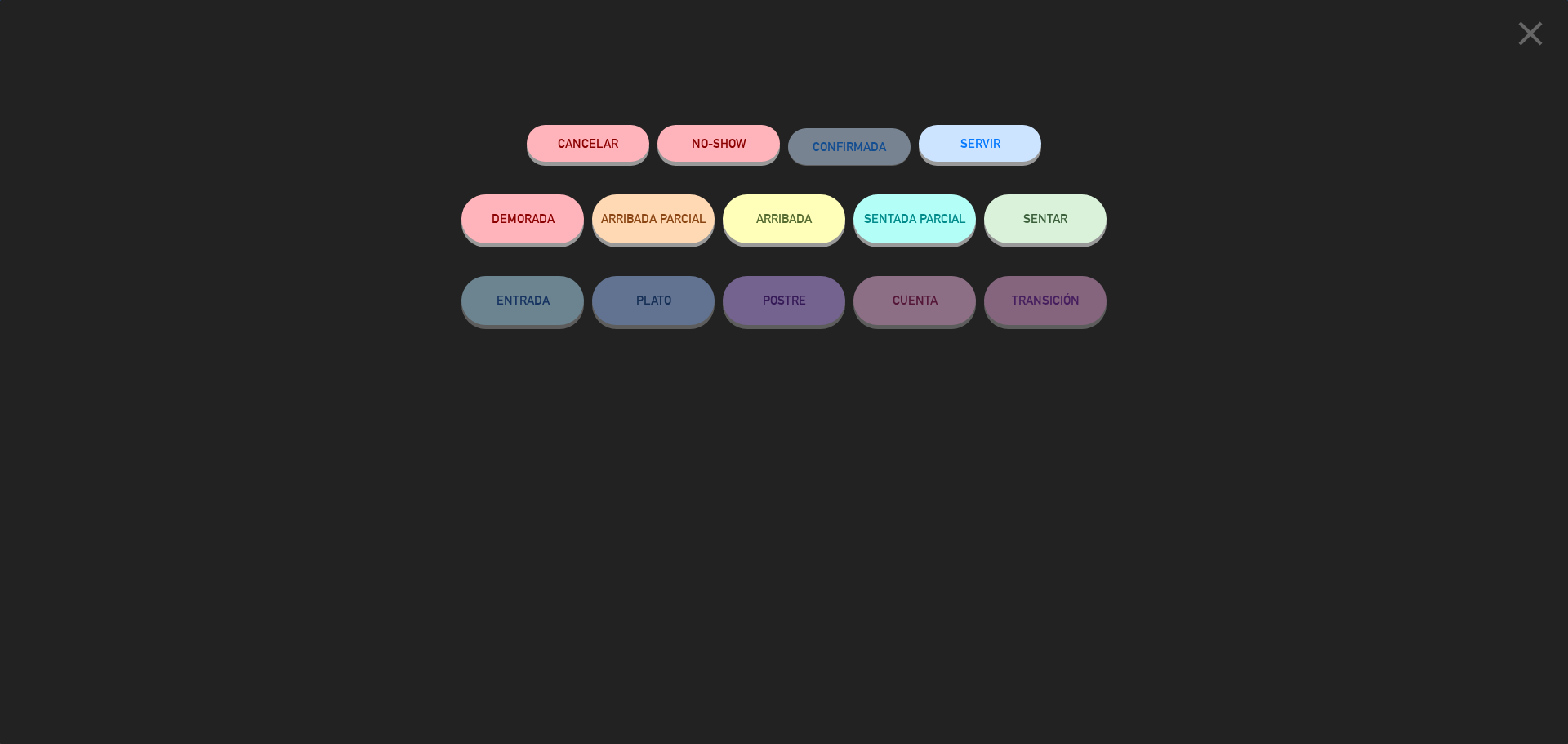
click at [1057, 213] on button "SENTAR" at bounding box center [1046, 219] width 123 height 49
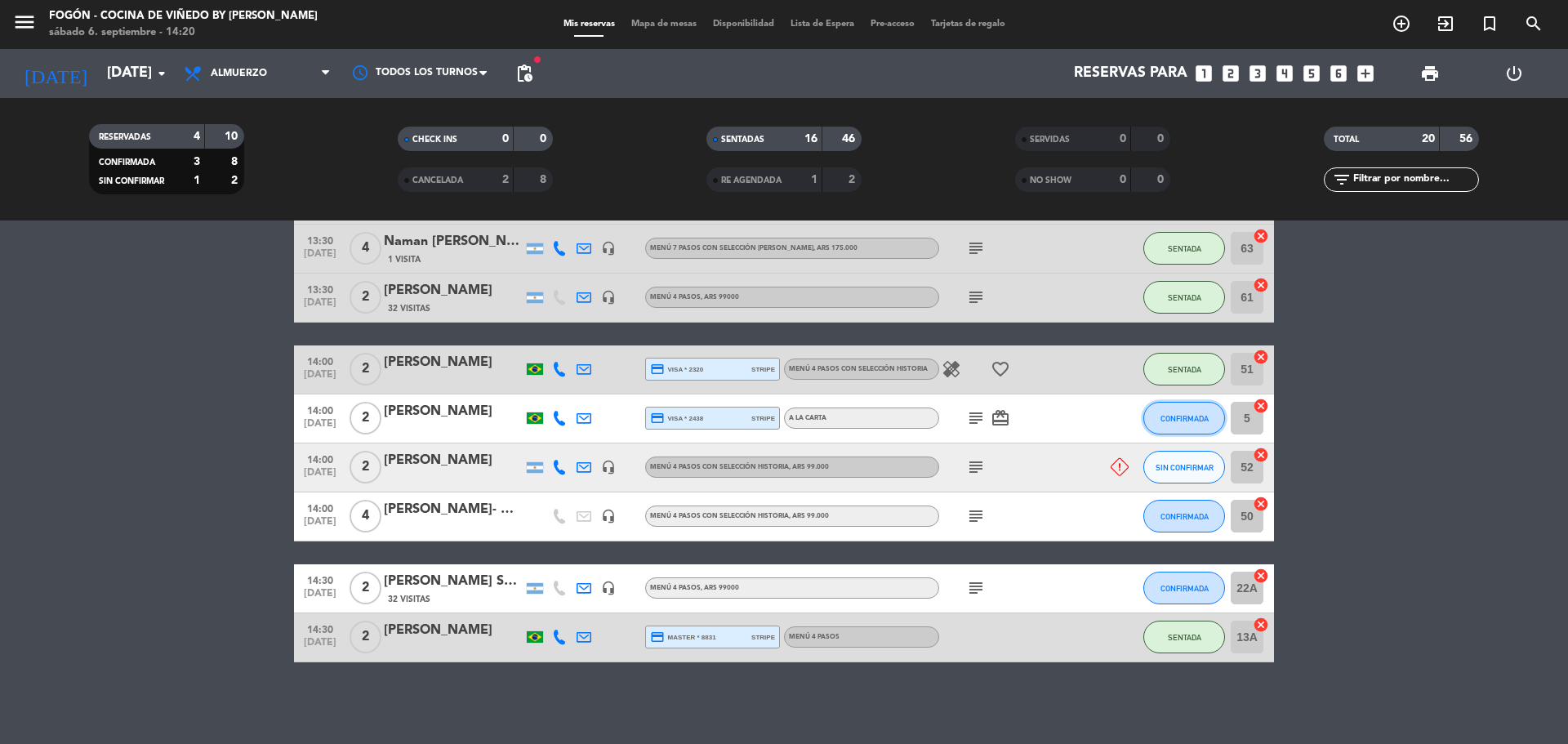
click at [1172, 423] on button "CONFIRMADA" at bounding box center [1184, 418] width 82 height 33
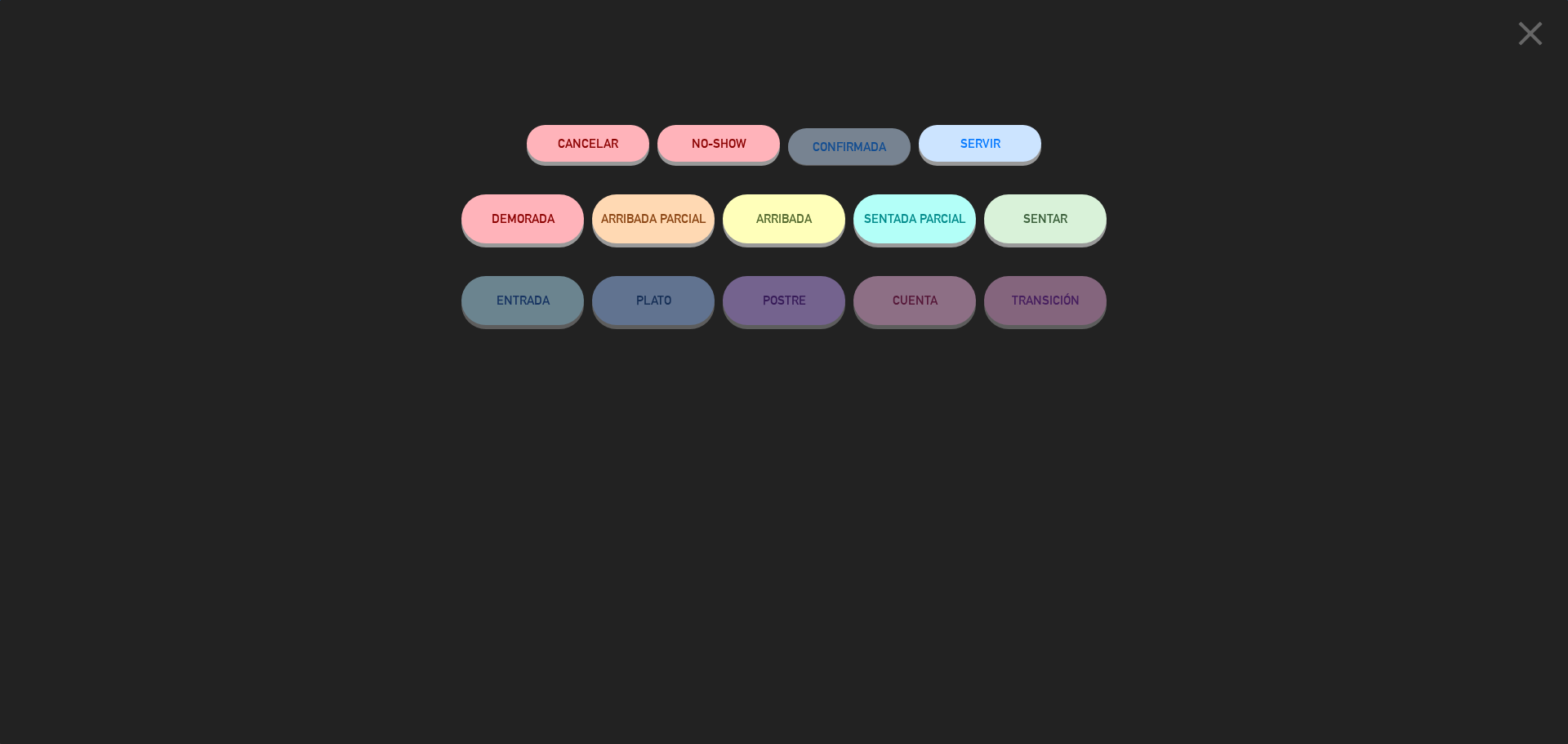
click at [1040, 217] on span "SENTAR" at bounding box center [1046, 218] width 44 height 14
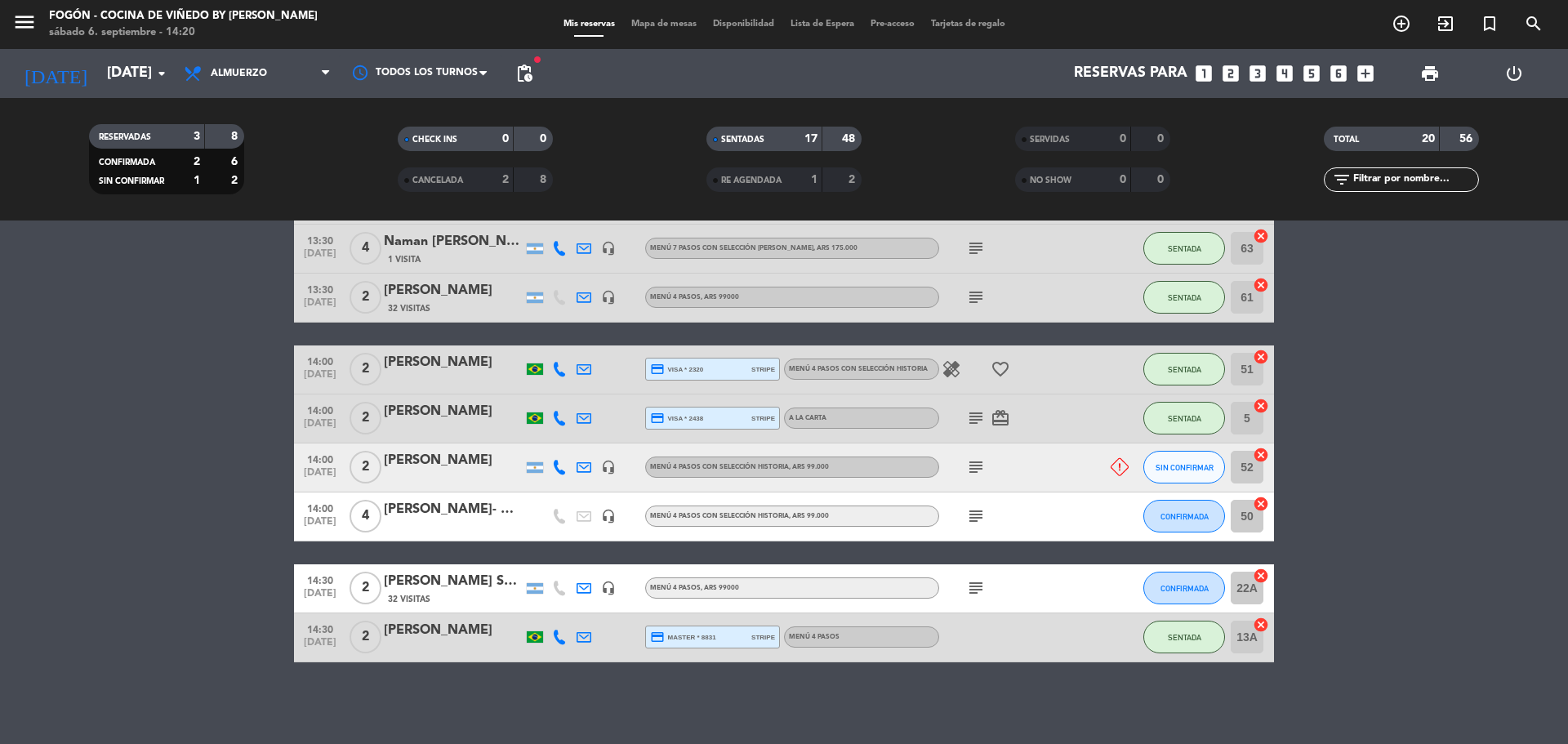
click at [1119, 469] on icon at bounding box center [1120, 467] width 18 height 18
click at [1188, 525] on button "CONFIRMADA" at bounding box center [1184, 516] width 82 height 33
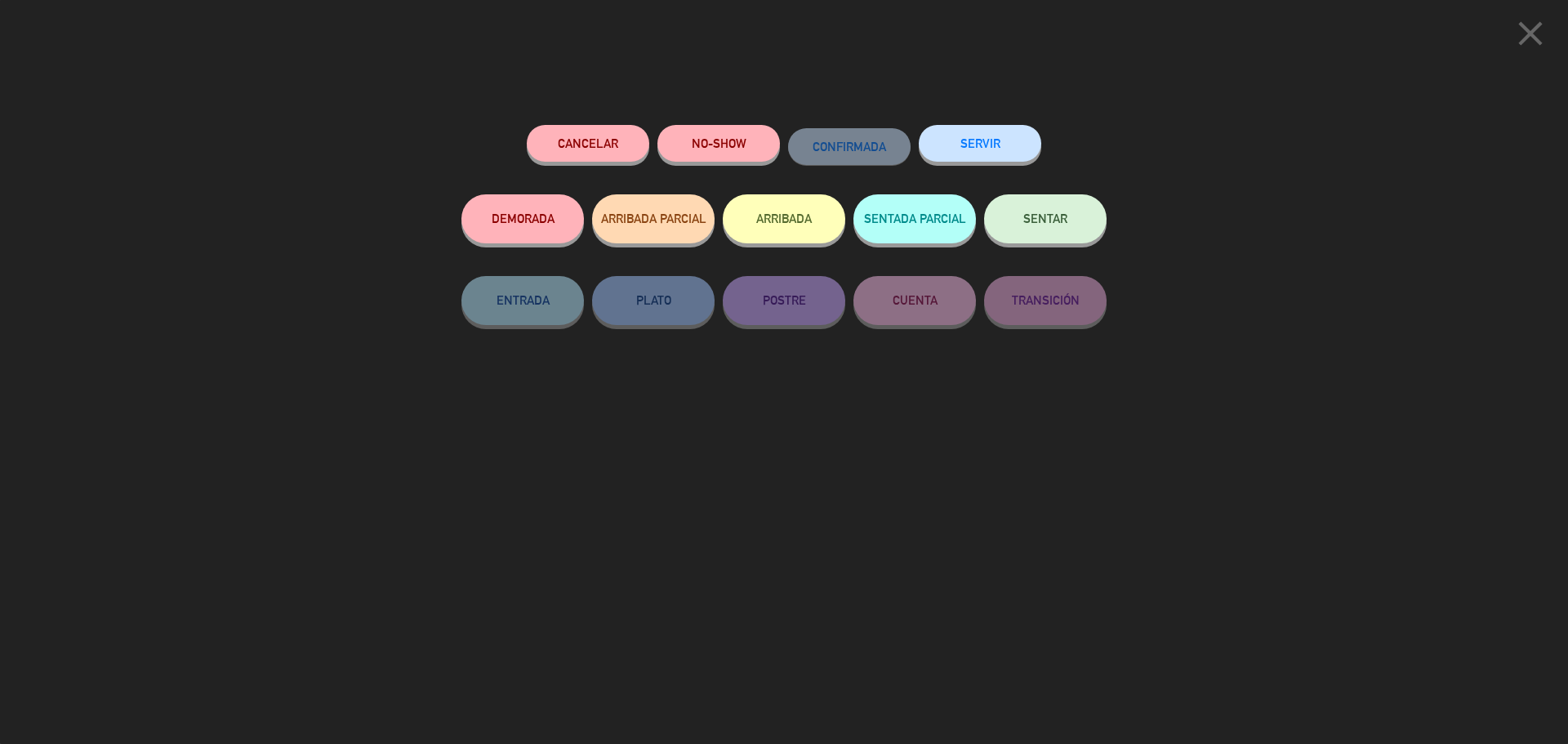
click at [1066, 220] on span "SENTAR" at bounding box center [1046, 218] width 44 height 14
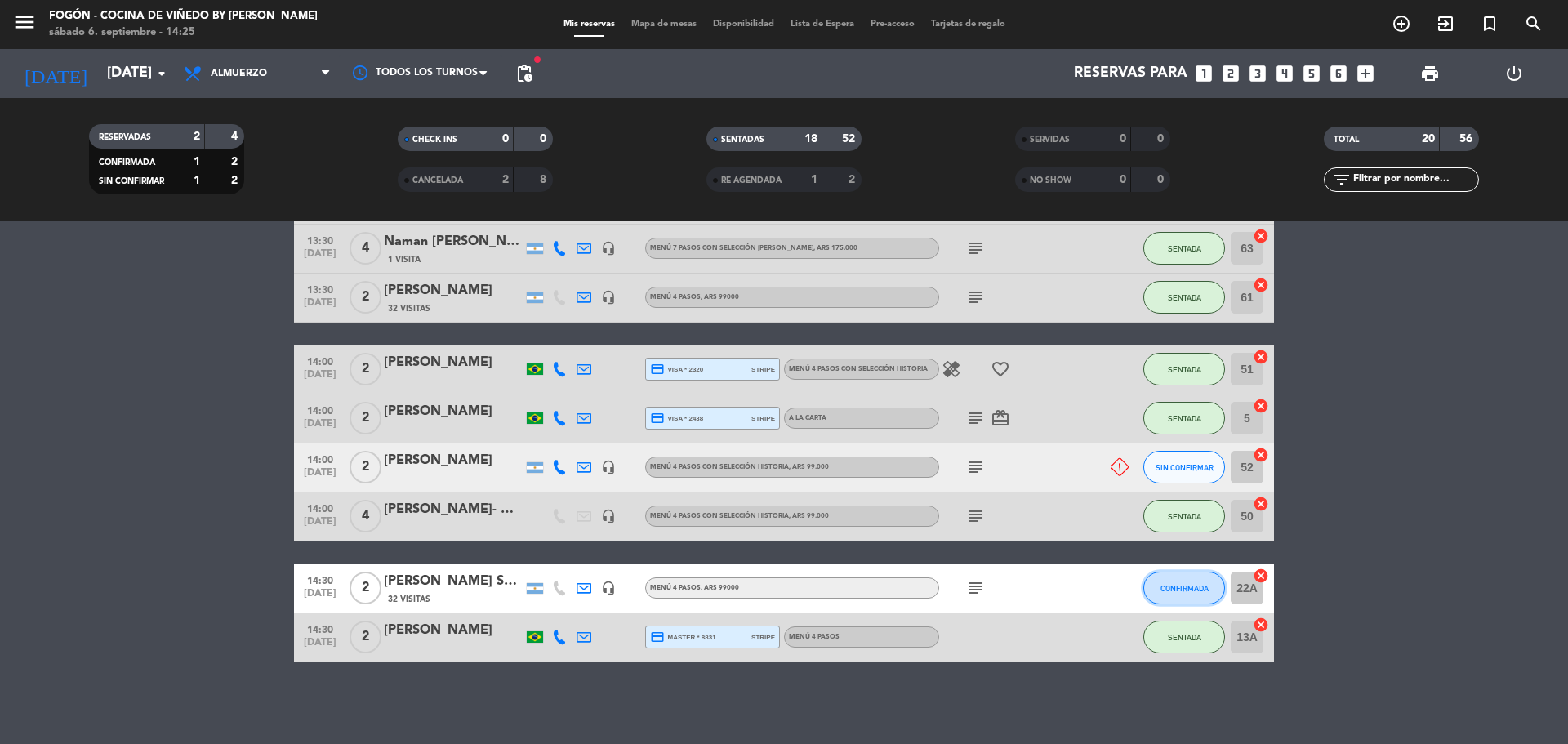
click at [1202, 596] on button "CONFIRMADA" at bounding box center [1184, 588] width 82 height 33
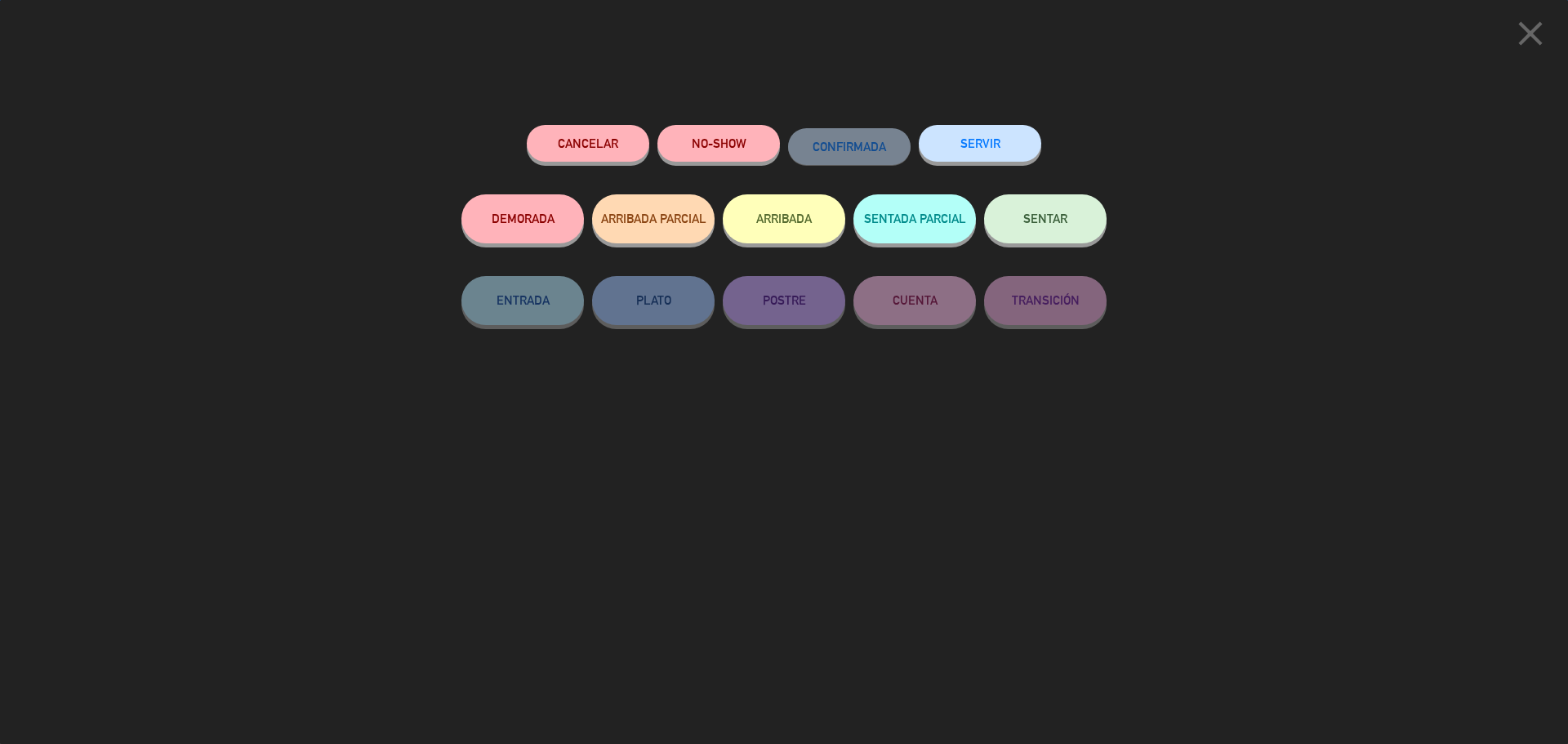
click at [1047, 228] on button "SENTAR" at bounding box center [1046, 219] width 123 height 49
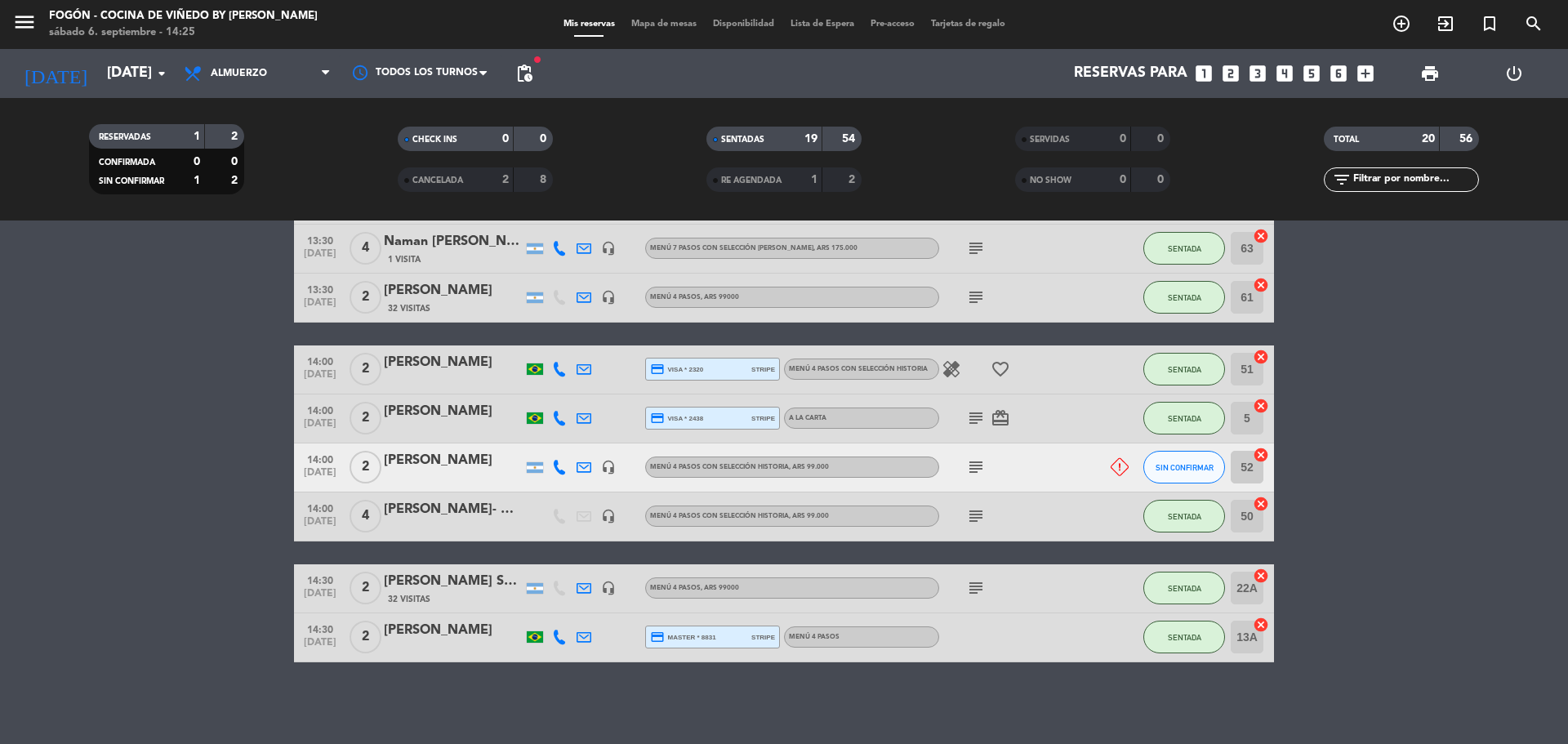
click at [457, 472] on div at bounding box center [453, 478] width 139 height 13
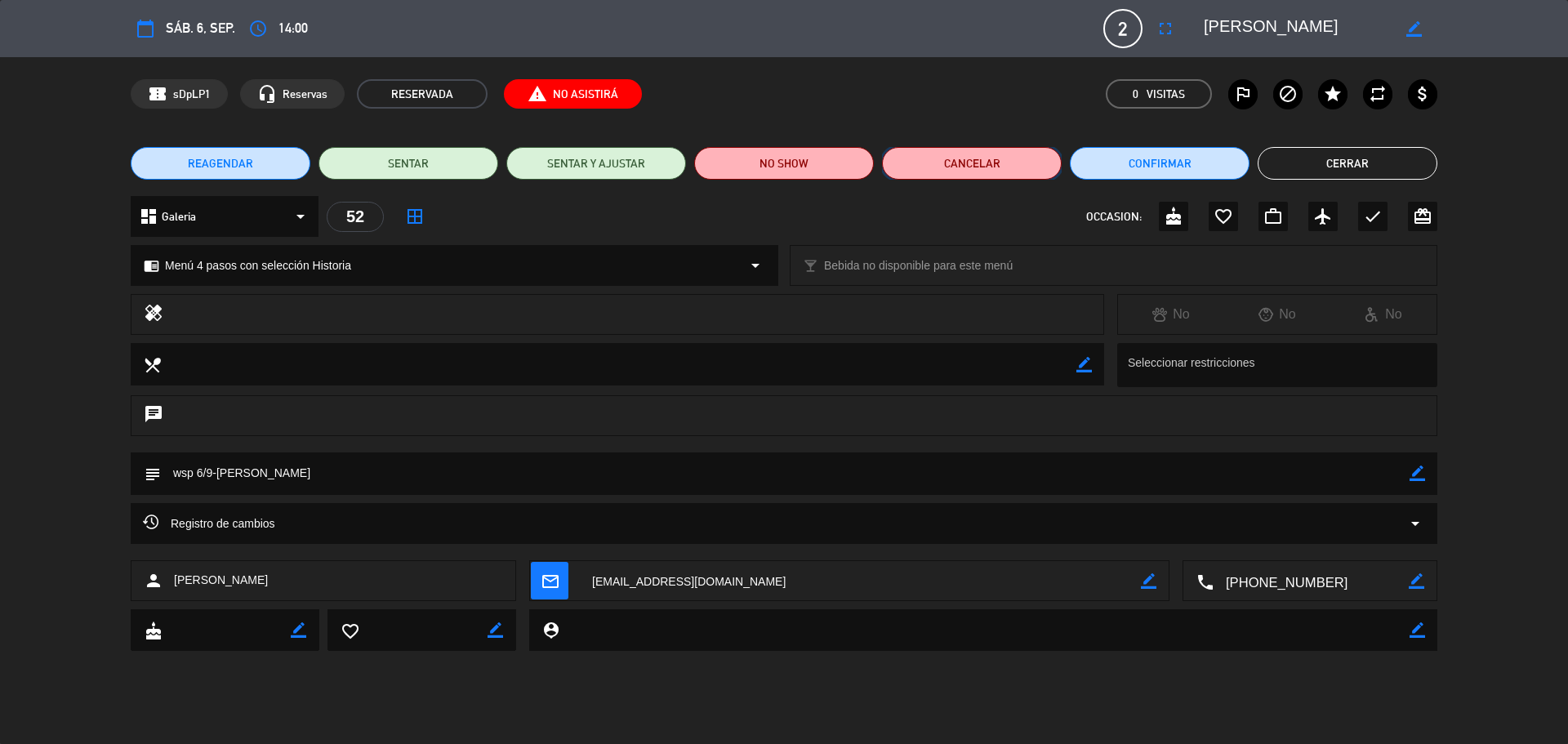
click at [1048, 164] on button "Cancelar" at bounding box center [972, 164] width 180 height 33
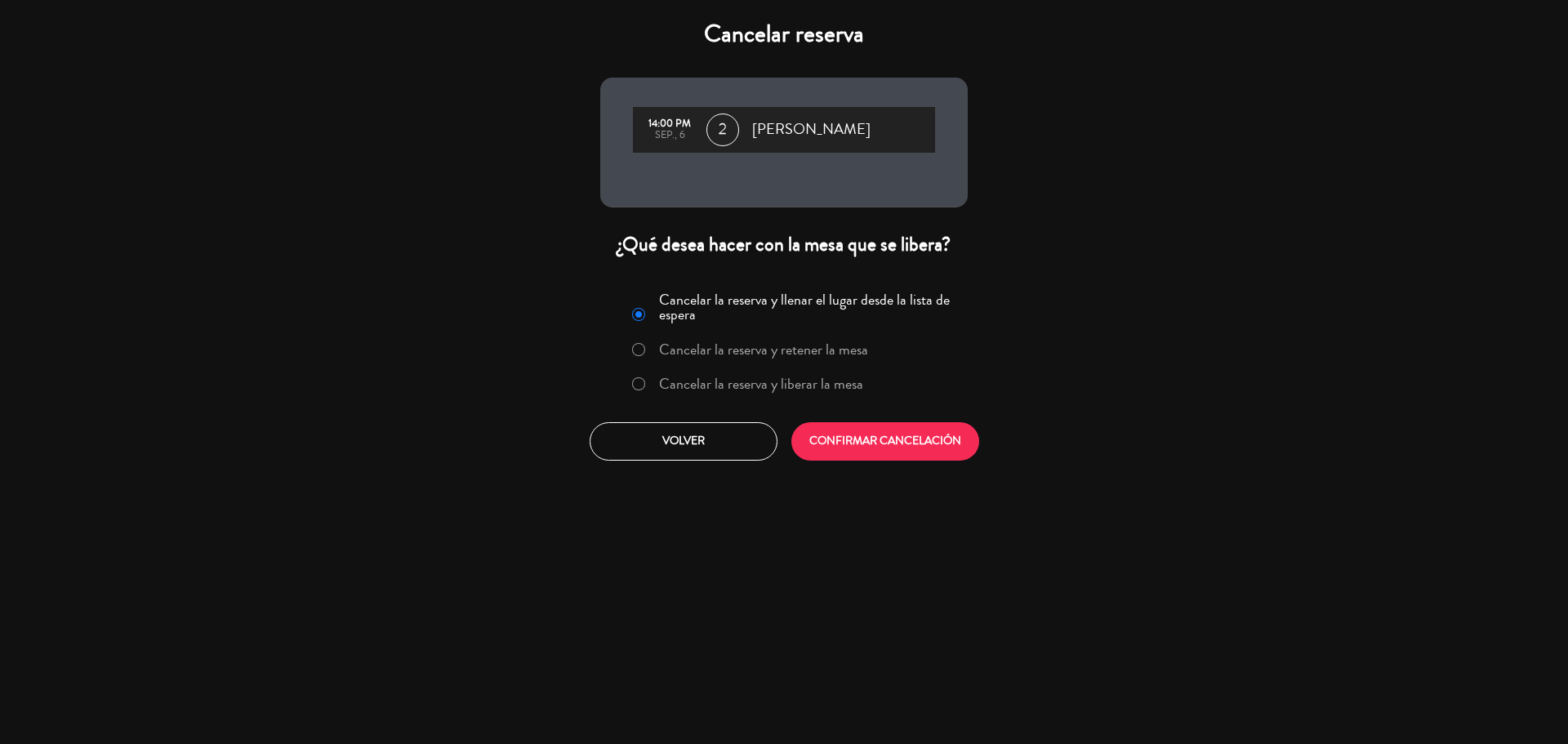
click at [834, 381] on label "Cancelar la reserva y liberar la mesa" at bounding box center [761, 384] width 205 height 15
click at [901, 430] on button "CONFIRMAR CANCELACIÓN" at bounding box center [885, 441] width 188 height 38
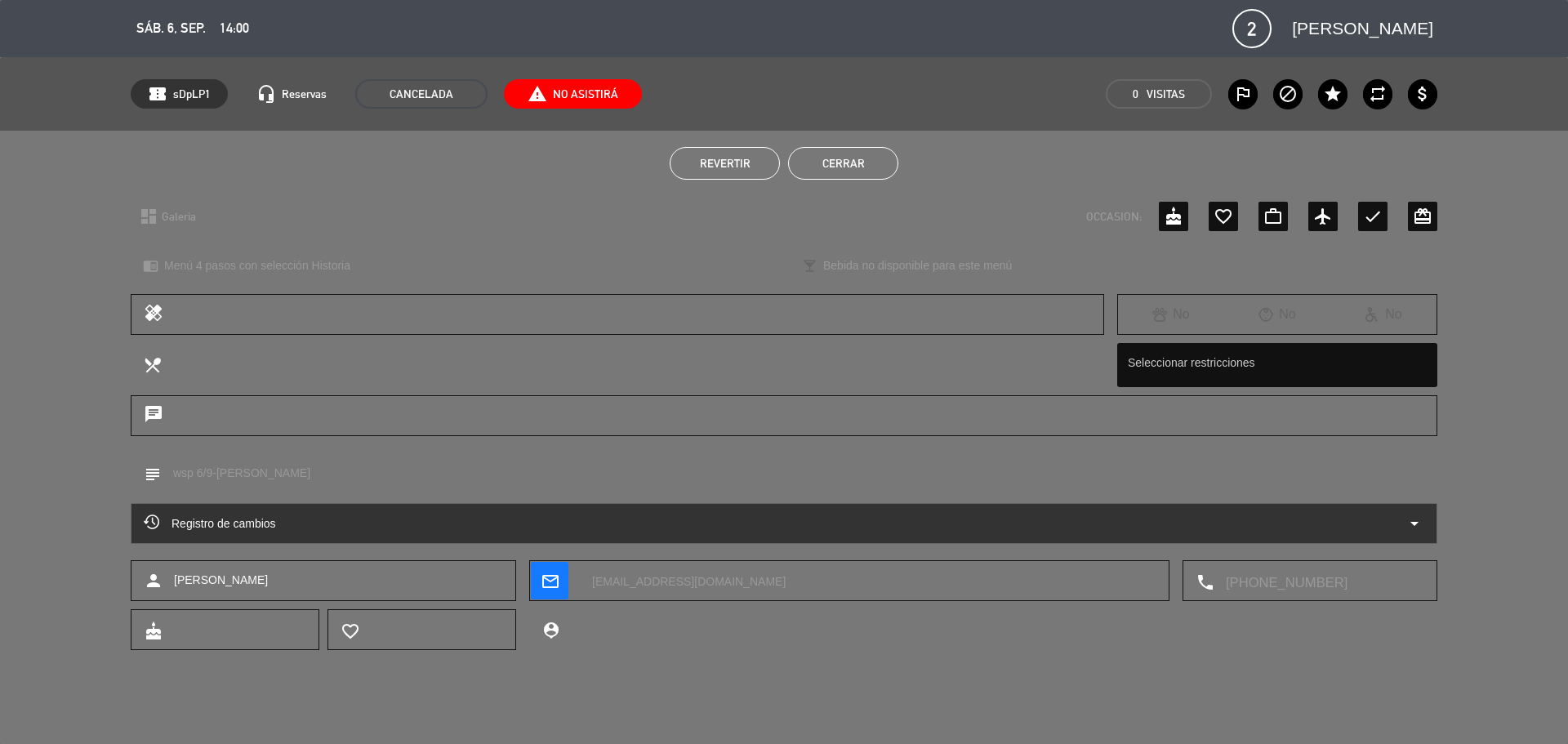
click at [871, 157] on button "Cerrar" at bounding box center [843, 164] width 110 height 33
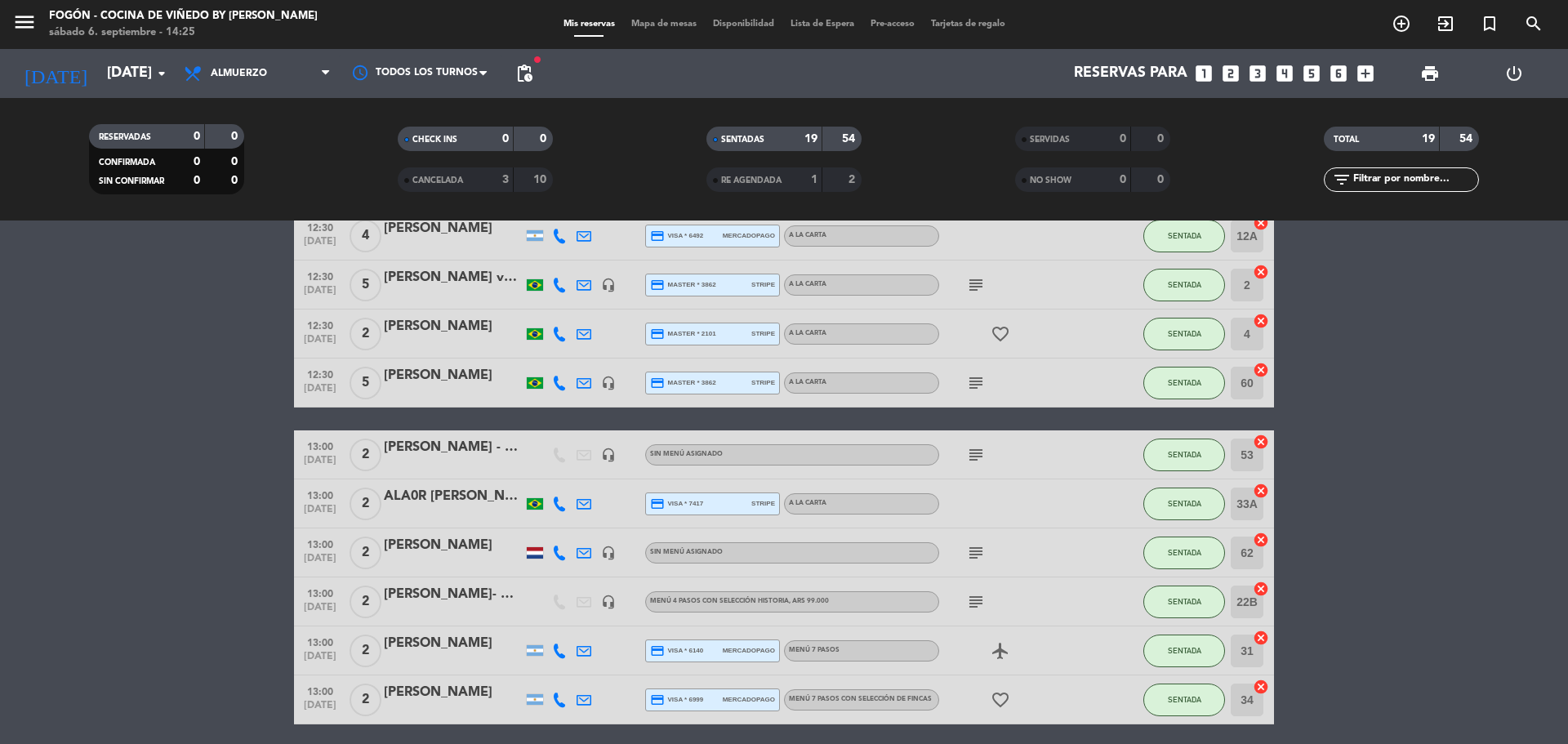
scroll to position [0, 0]
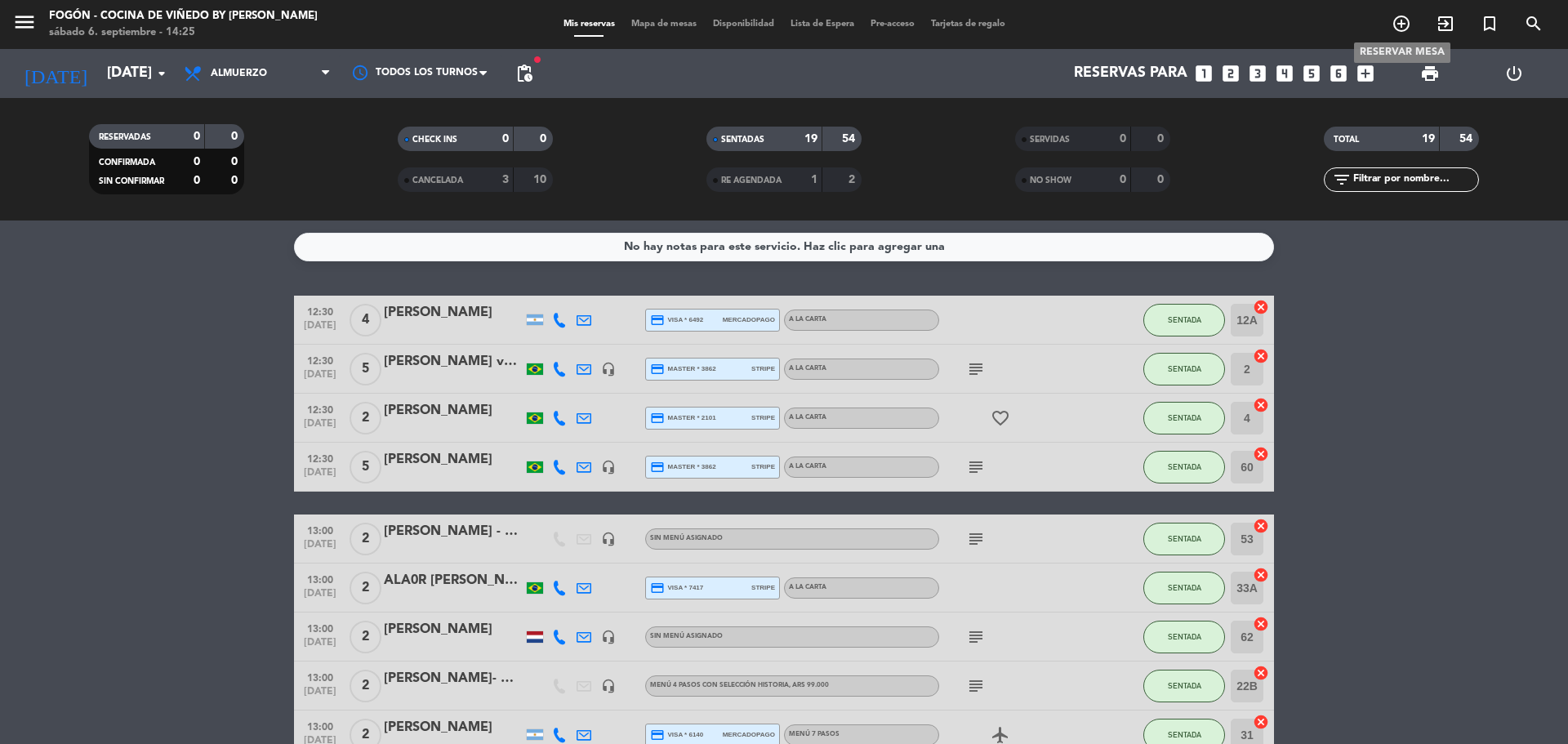
click at [1405, 29] on icon "add_circle_outline" at bounding box center [1402, 24] width 20 height 20
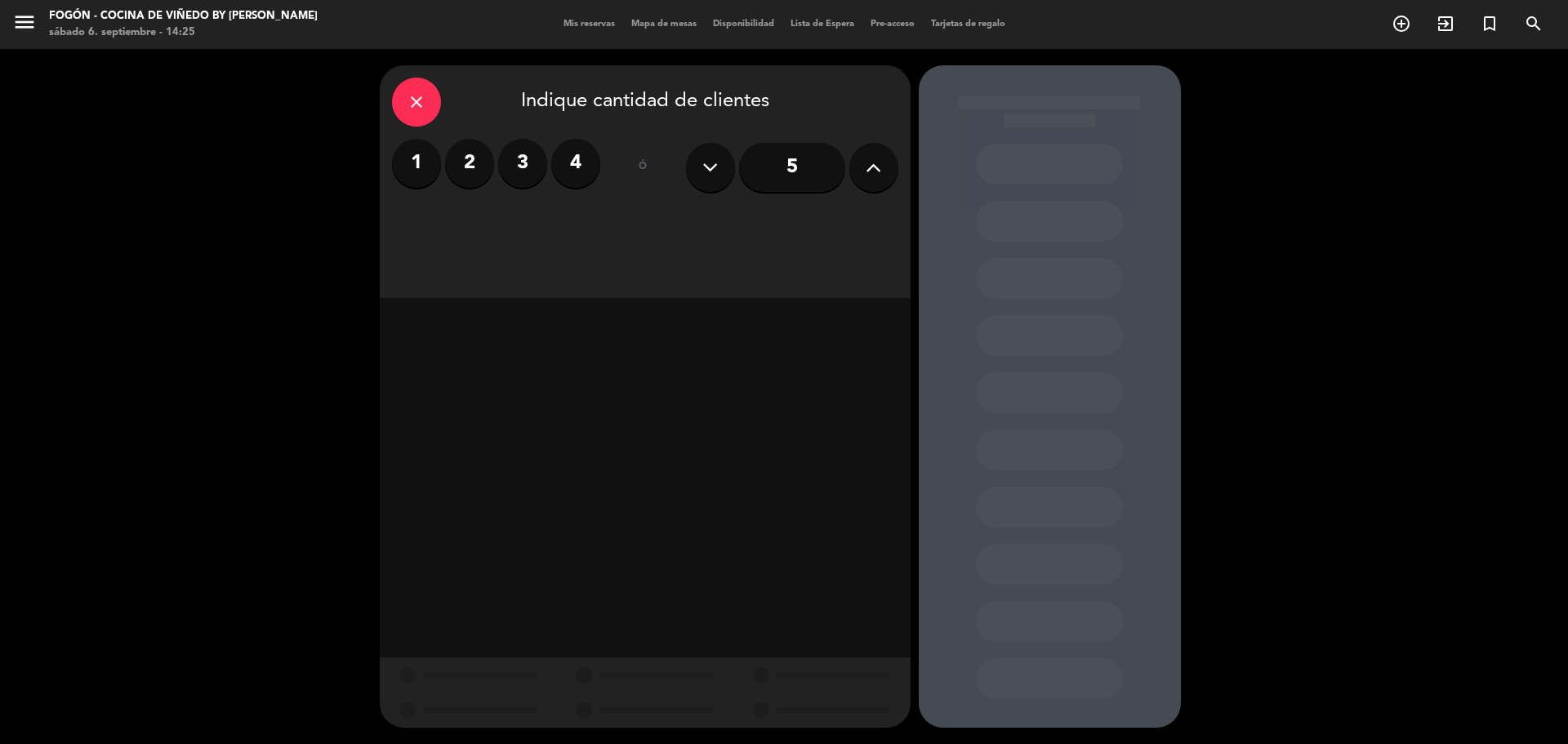
click at [884, 166] on button at bounding box center [874, 168] width 49 height 49
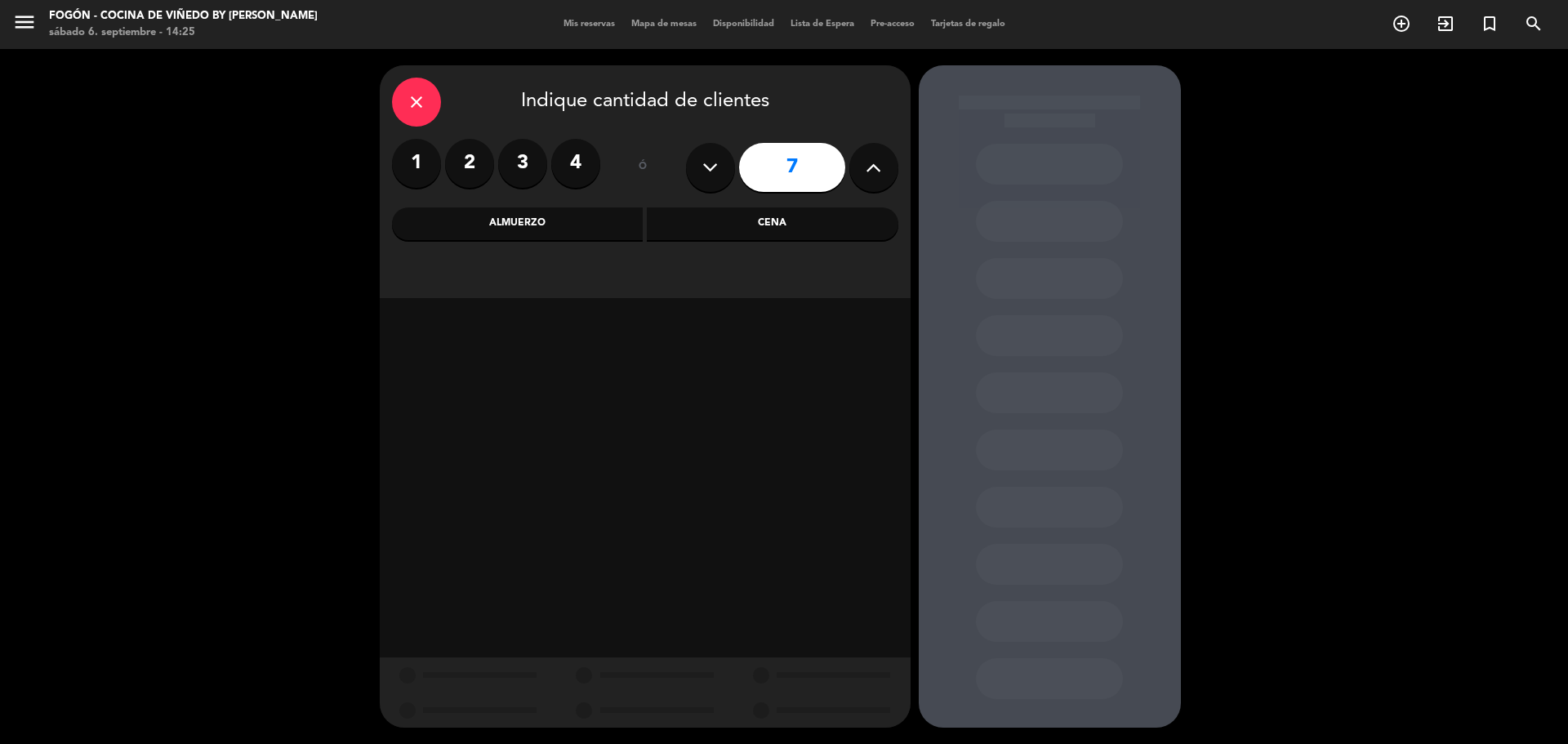
click at [884, 166] on button at bounding box center [874, 168] width 49 height 49
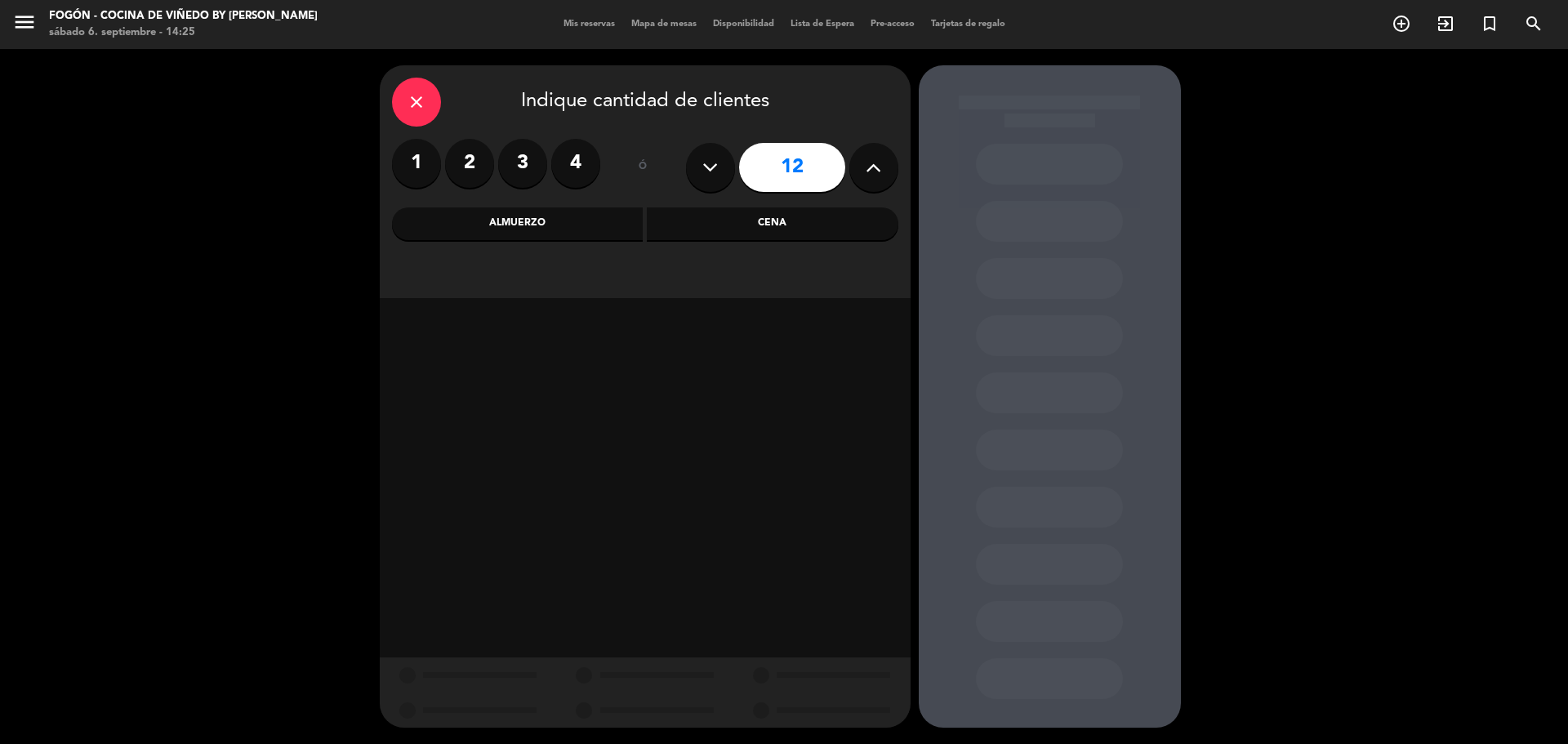
click at [884, 166] on button at bounding box center [874, 168] width 49 height 49
type input "14"
click at [616, 227] on div "Almuerzo" at bounding box center [517, 224] width 251 height 33
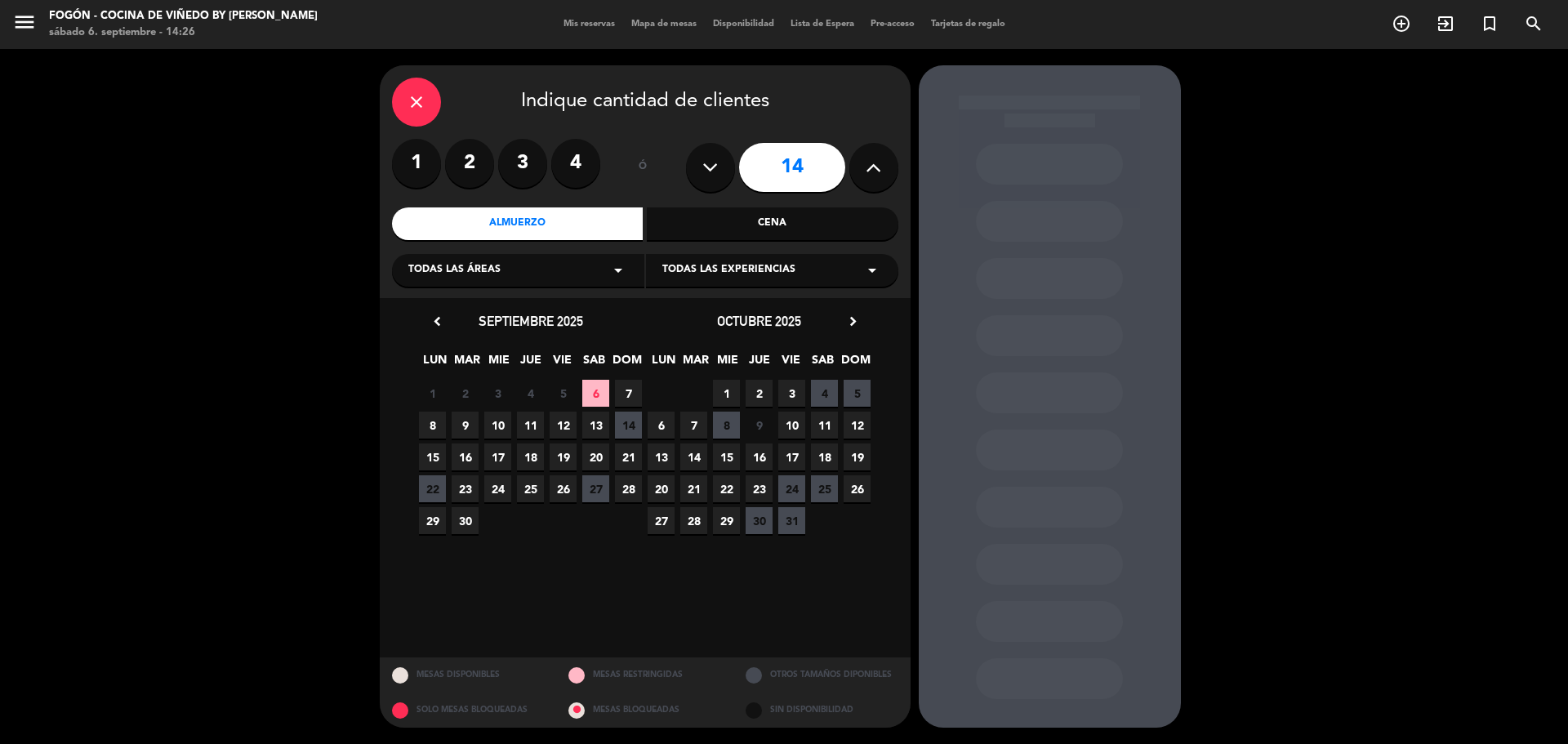
click at [600, 394] on span "6" at bounding box center [596, 393] width 27 height 27
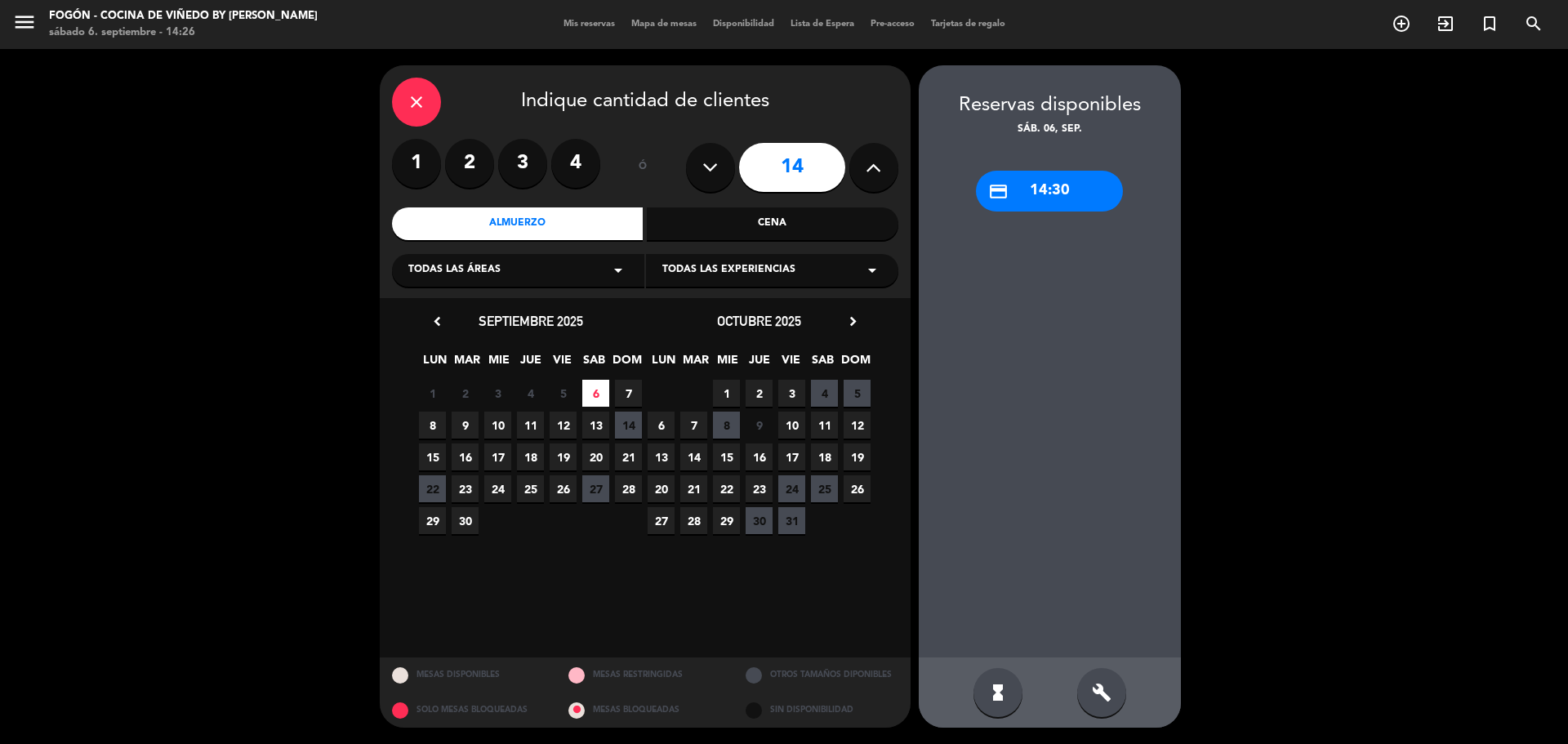
drag, startPoint x: 1066, startPoint y: 176, endPoint x: 1063, endPoint y: 189, distance: 13.3
click at [1066, 180] on div "credit_card 14:30" at bounding box center [1050, 192] width 147 height 41
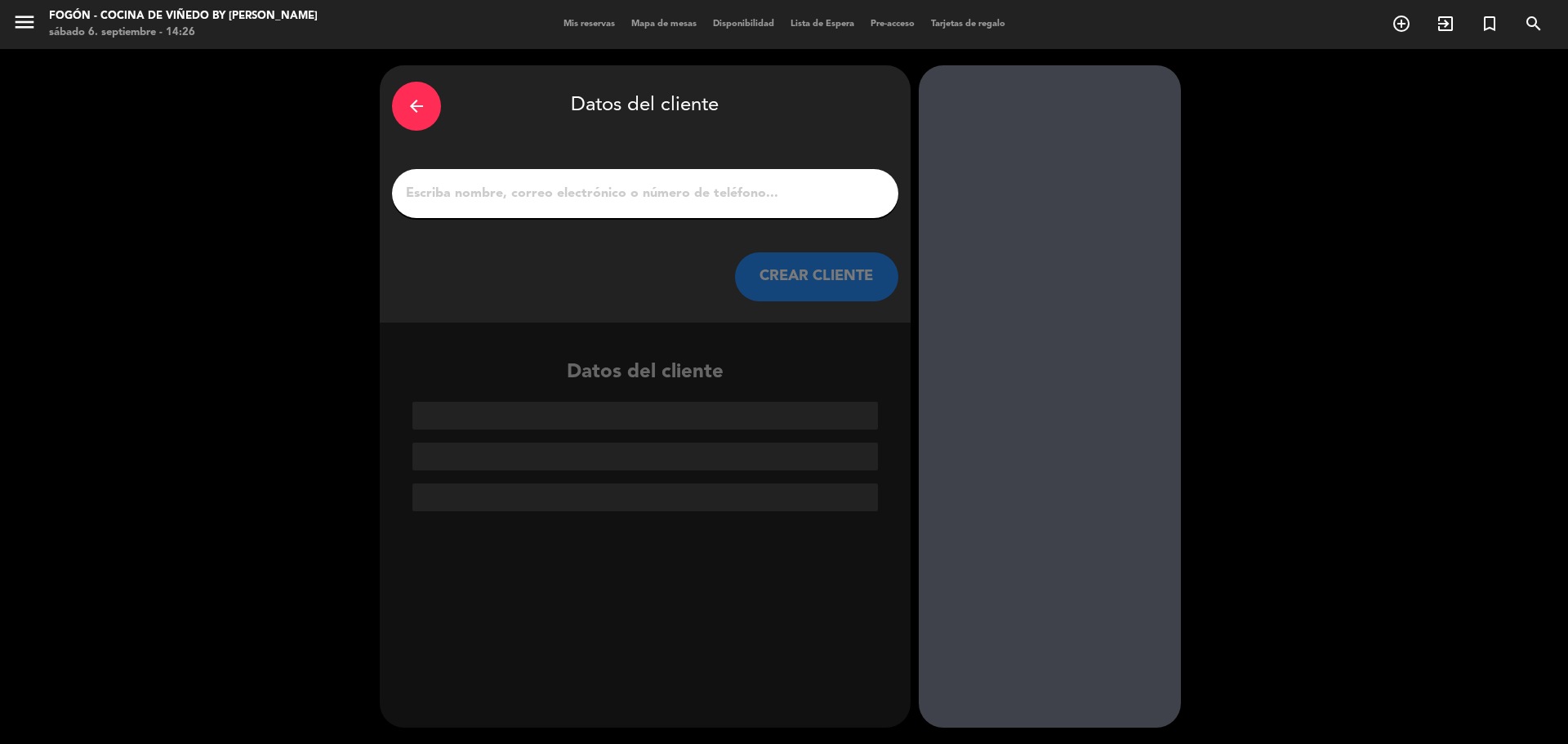
click at [723, 190] on input "1" at bounding box center [645, 194] width 482 height 23
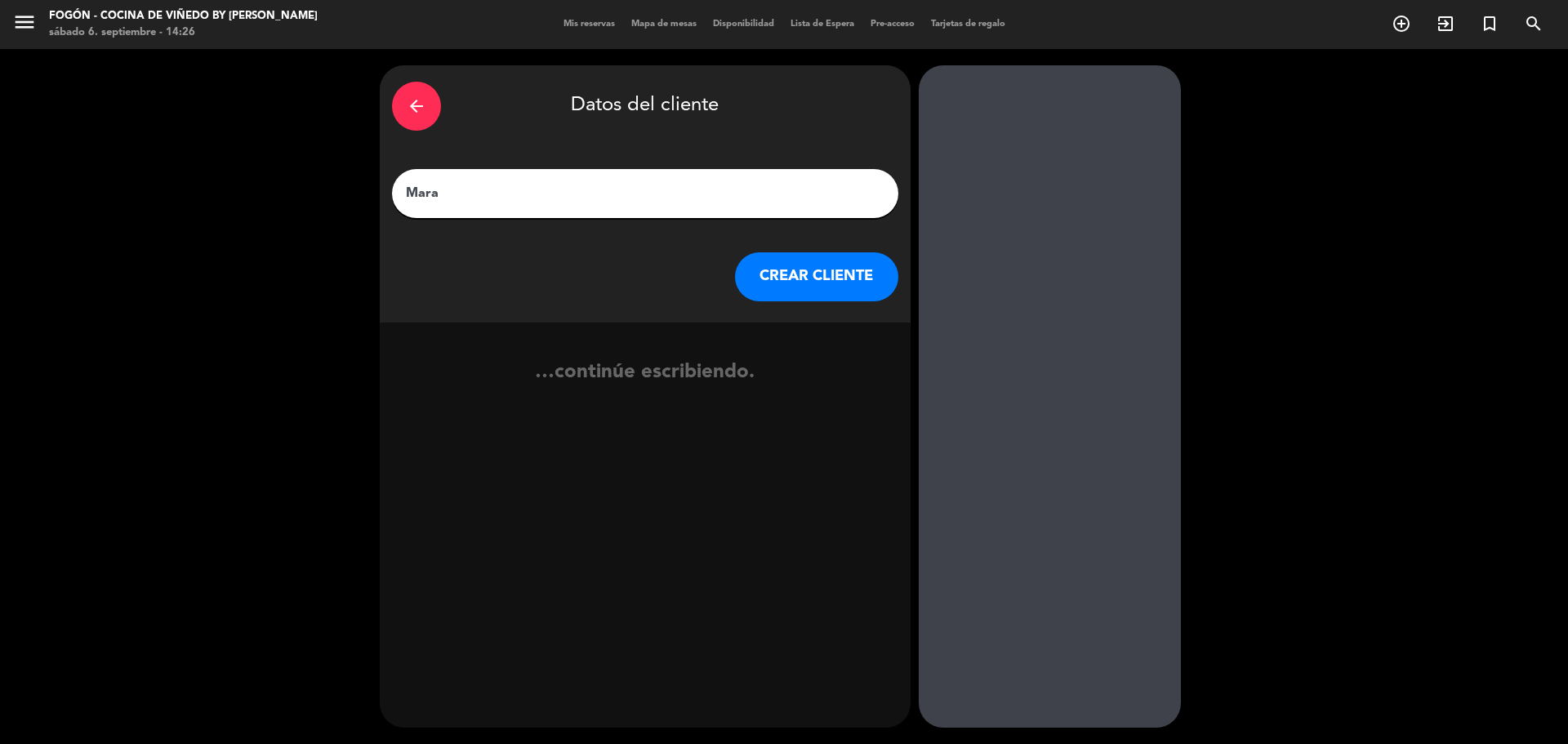
type input "Mara"
click at [805, 268] on button "CREAR CLIENTE" at bounding box center [817, 277] width 164 height 49
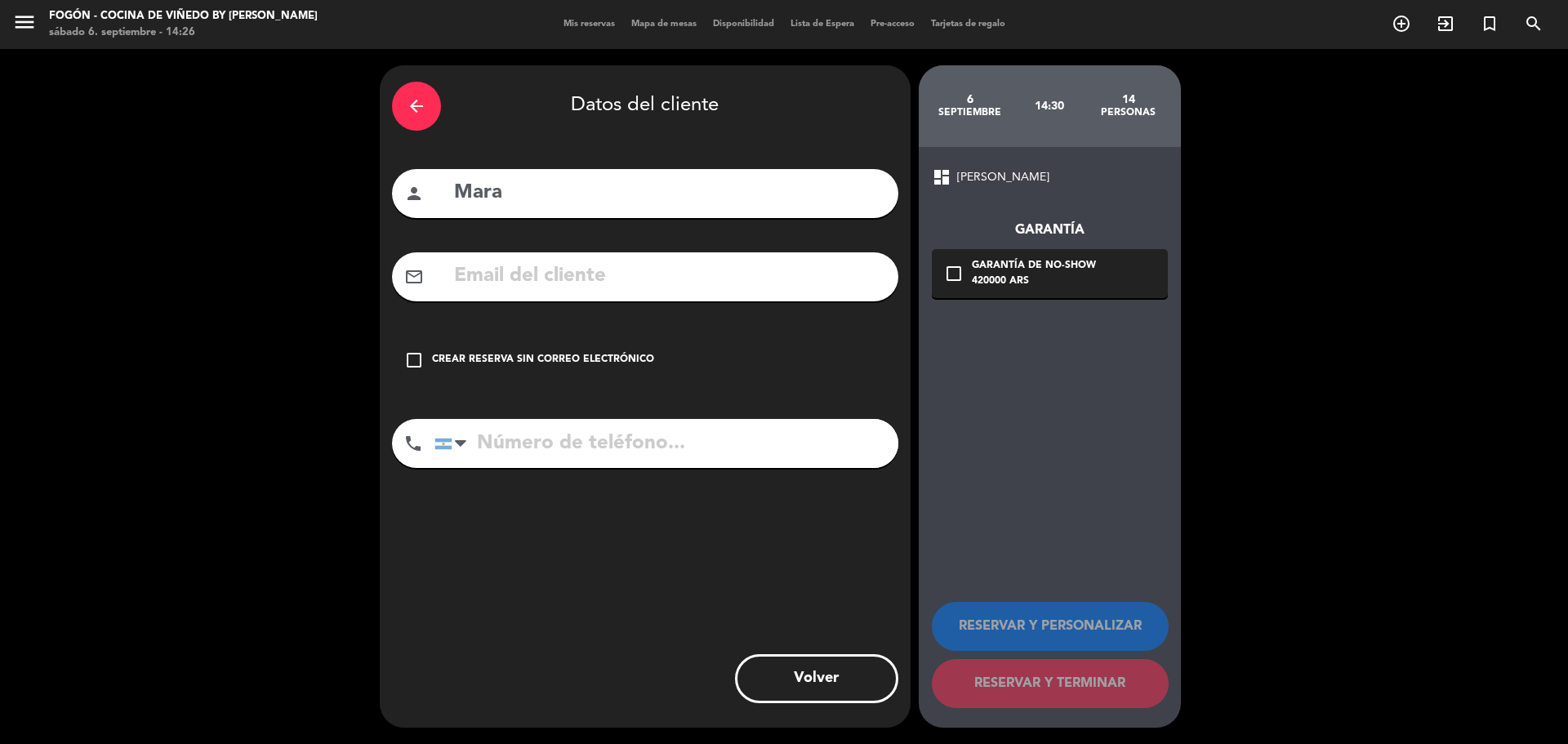
click at [547, 352] on div "Crear reserva sin correo electrónico" at bounding box center [543, 360] width 222 height 16
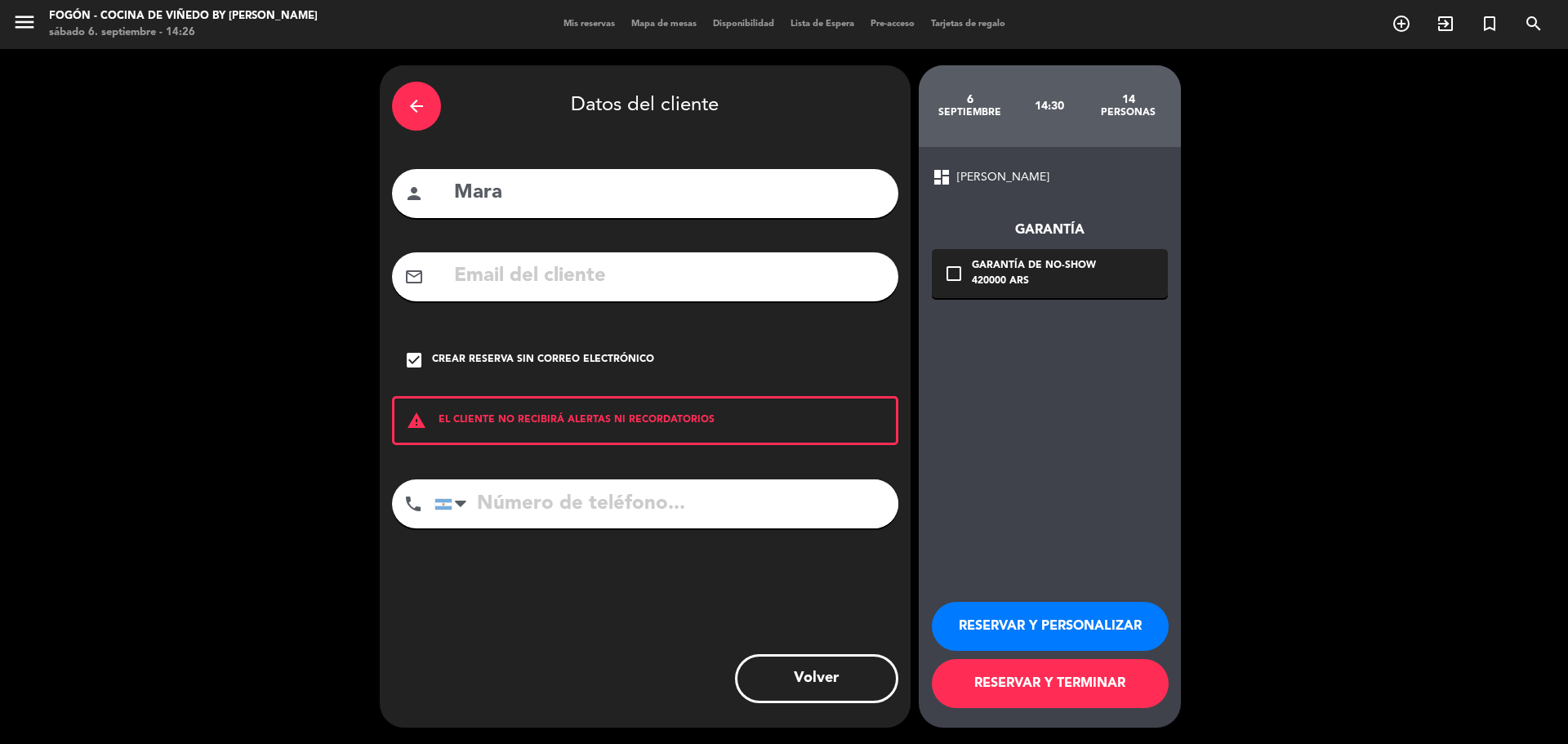
click at [467, 165] on div "arrow_back Datos del cliente person Mara mail_outline check_box Crear reserva s…" at bounding box center [645, 396] width 531 height 662
click at [1033, 620] on button "RESERVAR Y PERSONALIZAR" at bounding box center [1050, 627] width 237 height 49
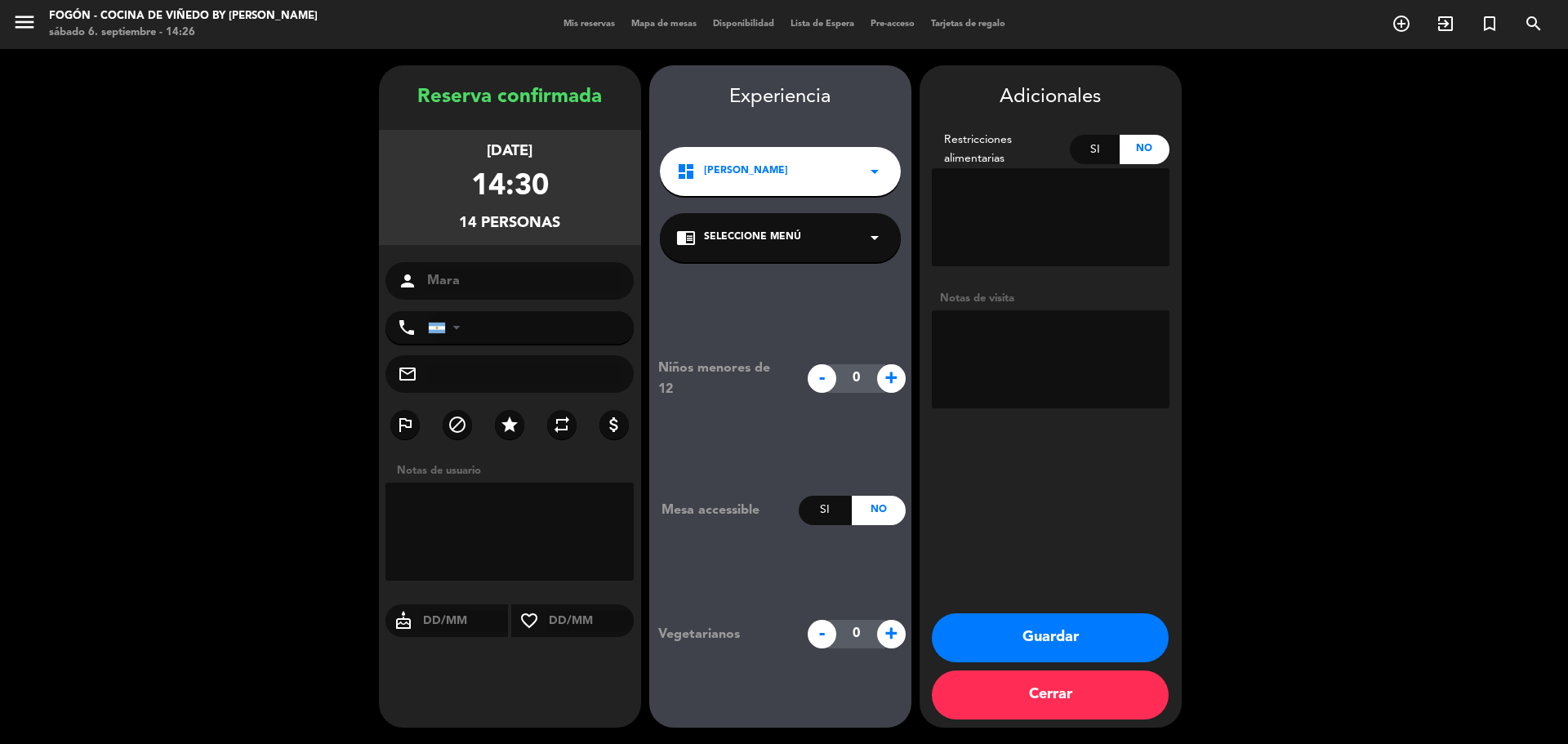
click at [1039, 639] on button "Guardar" at bounding box center [1050, 638] width 237 height 49
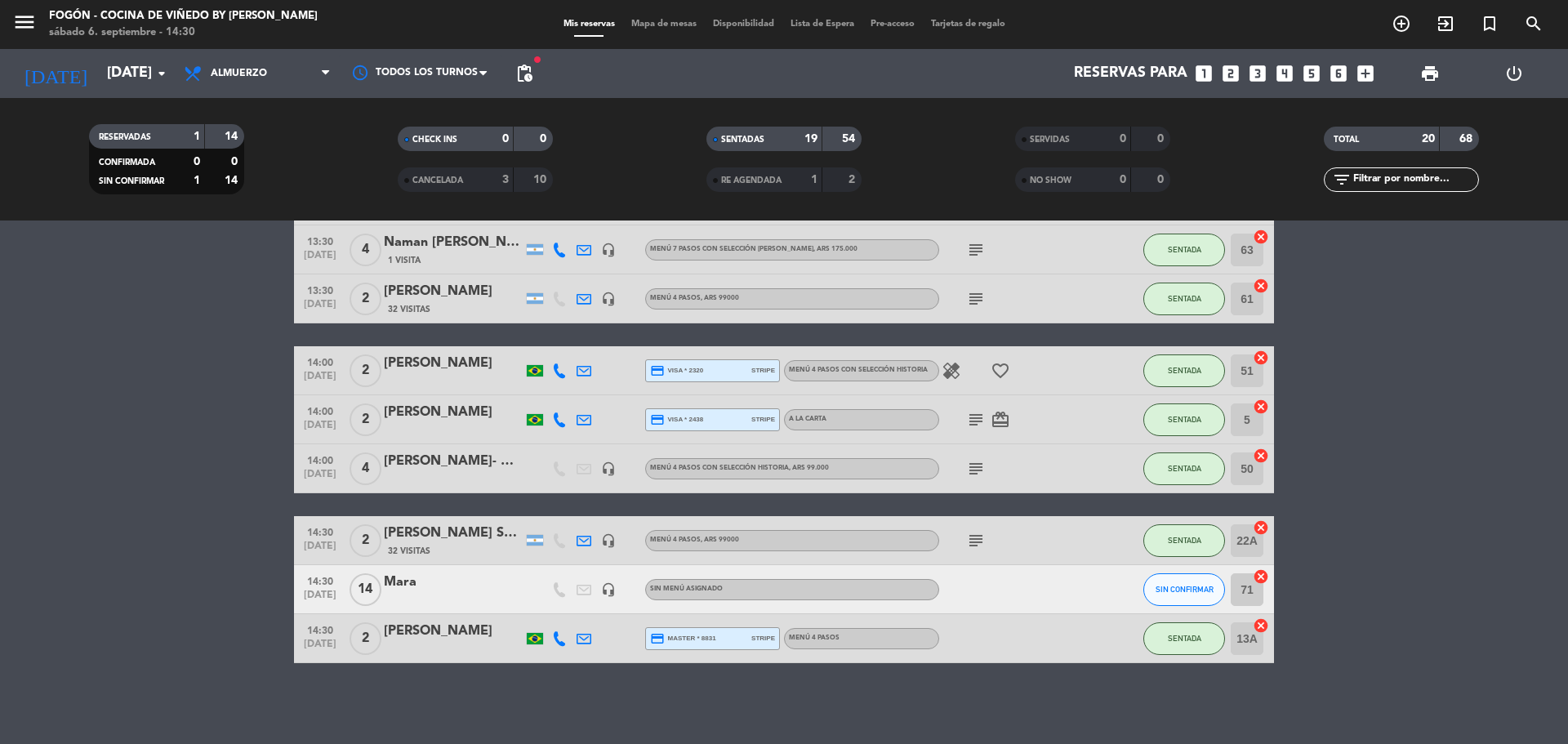
scroll to position [705, 0]
click at [1191, 584] on button "SIN CONFIRMAR" at bounding box center [1184, 589] width 82 height 33
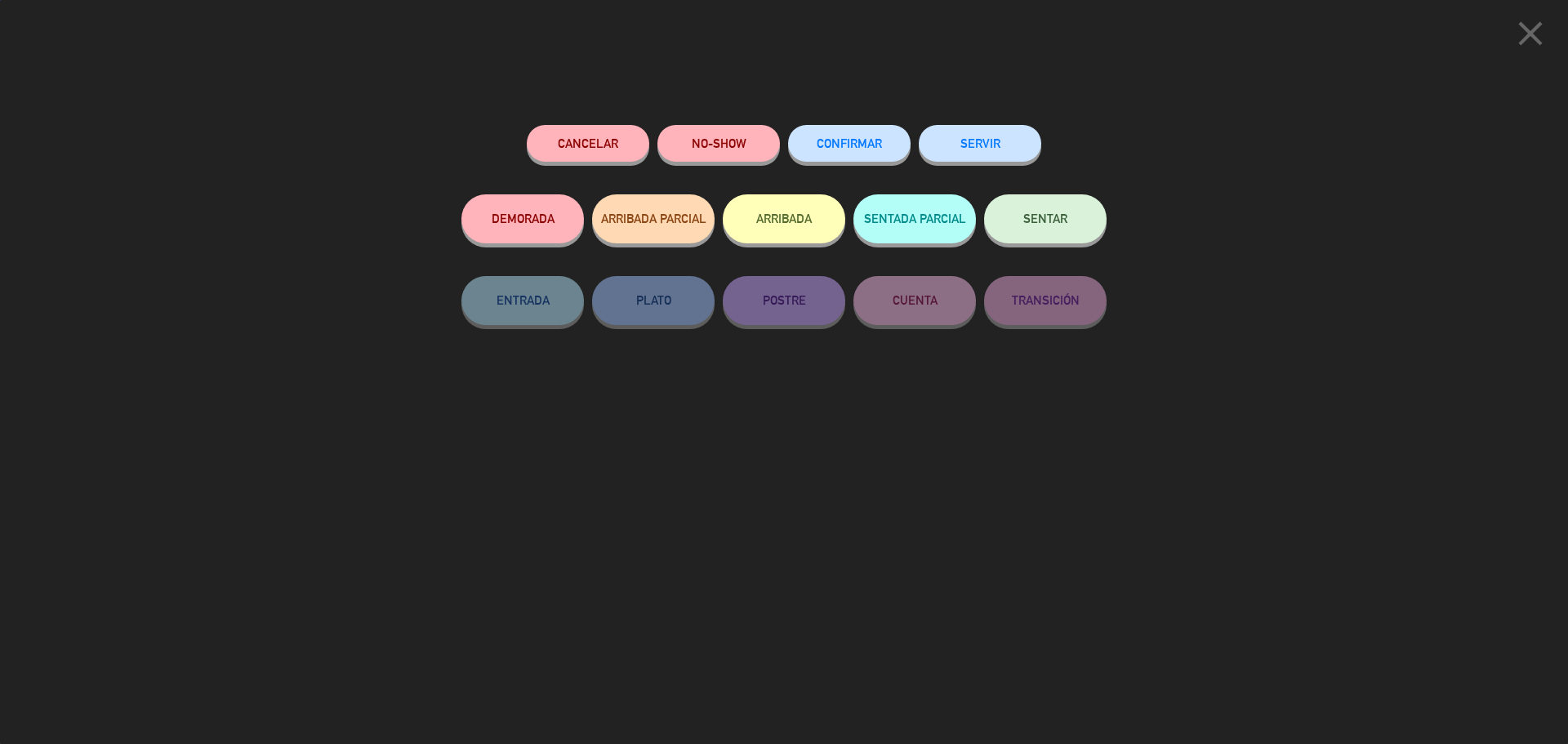
click at [1048, 230] on button "SENTAR" at bounding box center [1046, 219] width 123 height 49
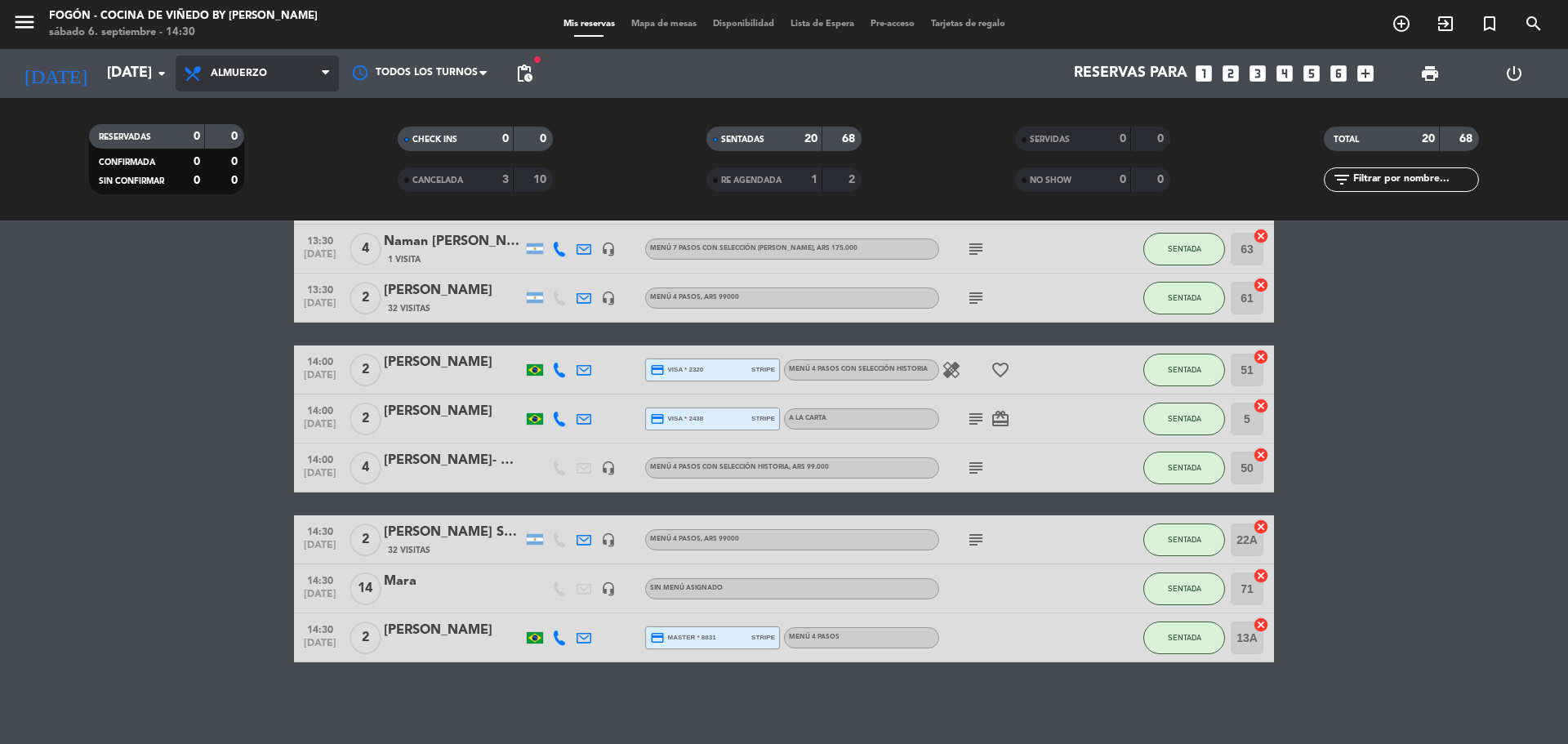
click at [278, 62] on span "Almuerzo" at bounding box center [258, 74] width 164 height 36
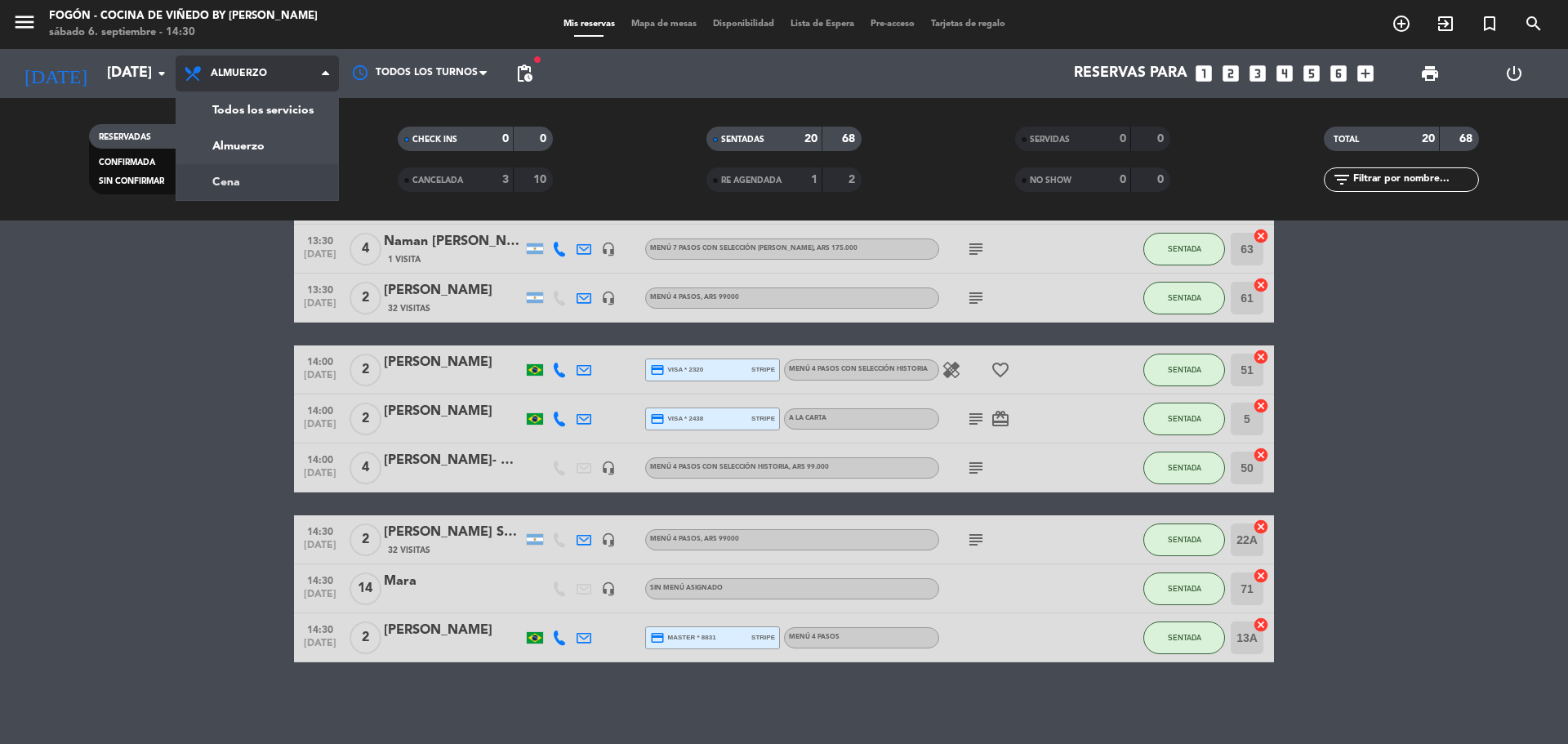
click at [241, 187] on div "menu Fogón - Cocina de viñedo by [PERSON_NAME] [DATE] 6. septiembre - 14:30 Mis…" at bounding box center [784, 110] width 1568 height 220
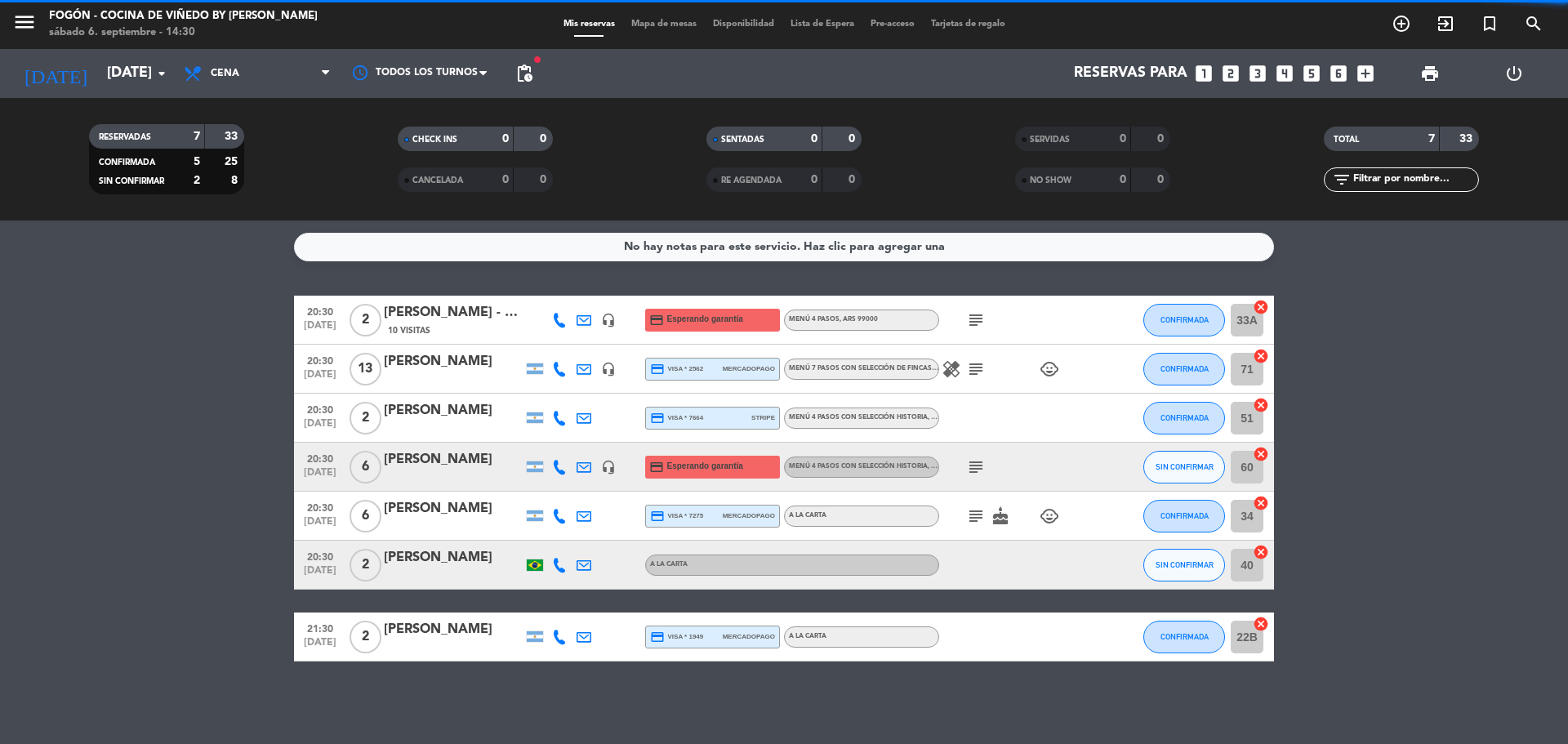
scroll to position [0, 0]
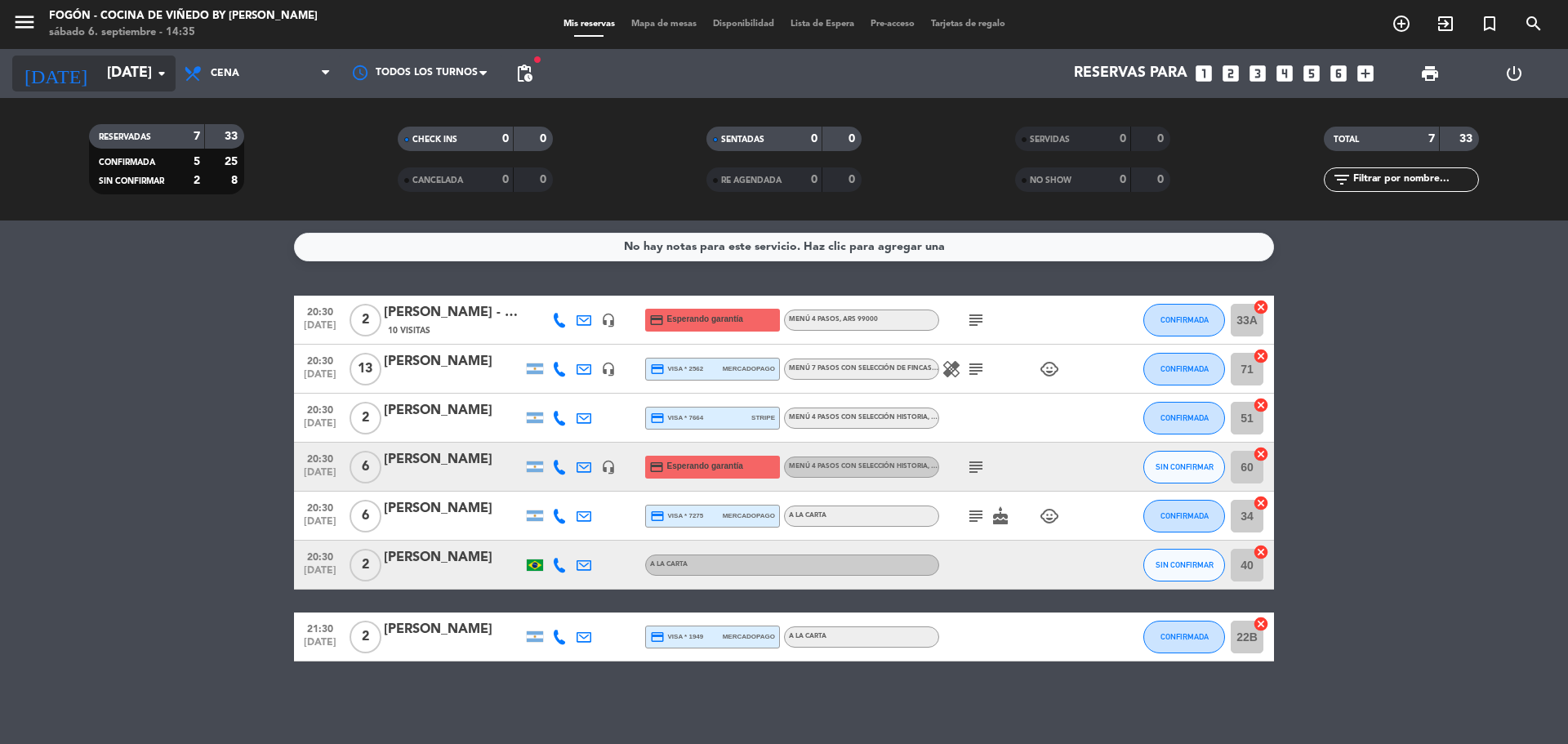
click at [142, 78] on input "[DATE]" at bounding box center [194, 74] width 190 height 33
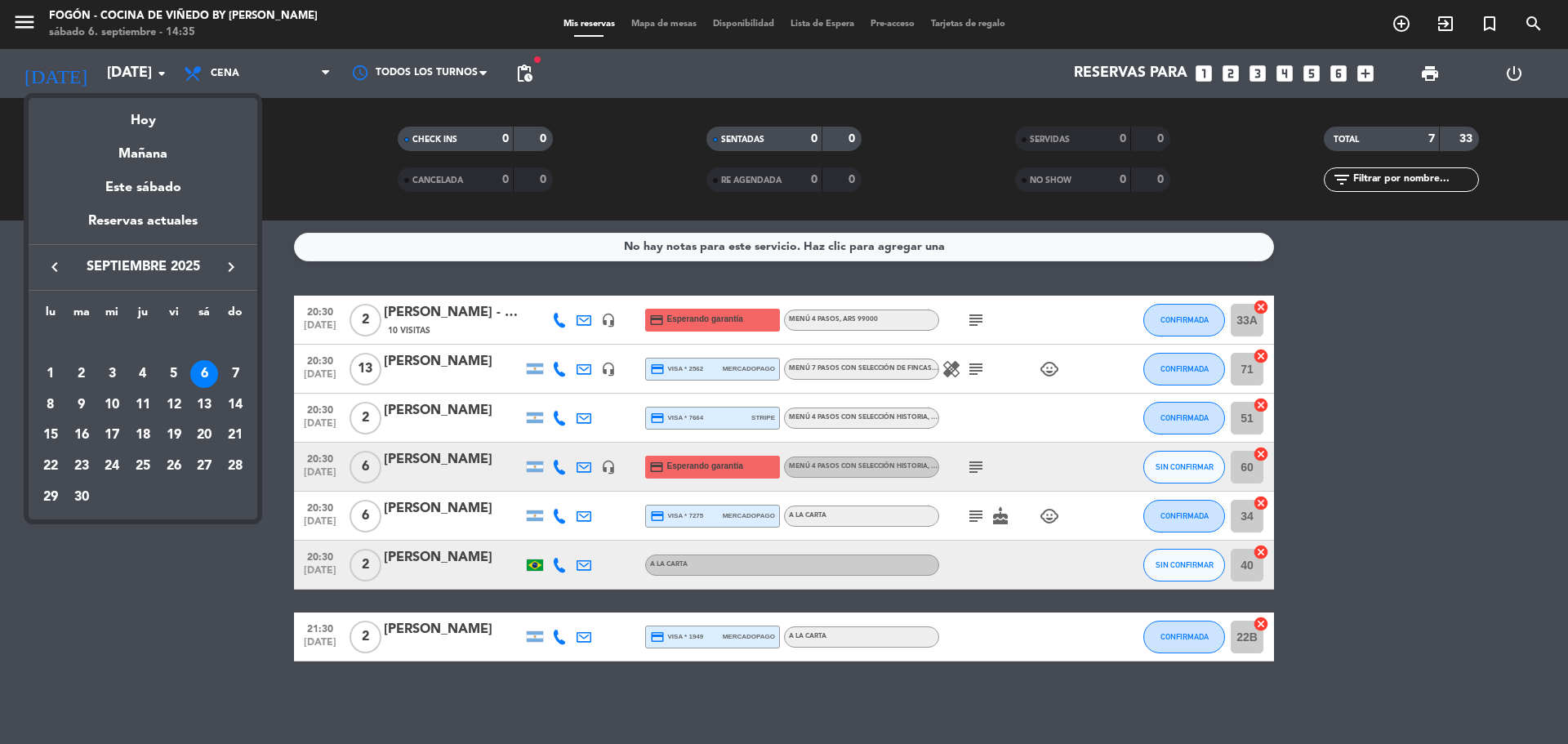
click at [228, 263] on icon "keyboard_arrow_right" at bounding box center [231, 267] width 20 height 20
click at [228, 262] on icon "keyboard_arrow_right" at bounding box center [231, 267] width 20 height 20
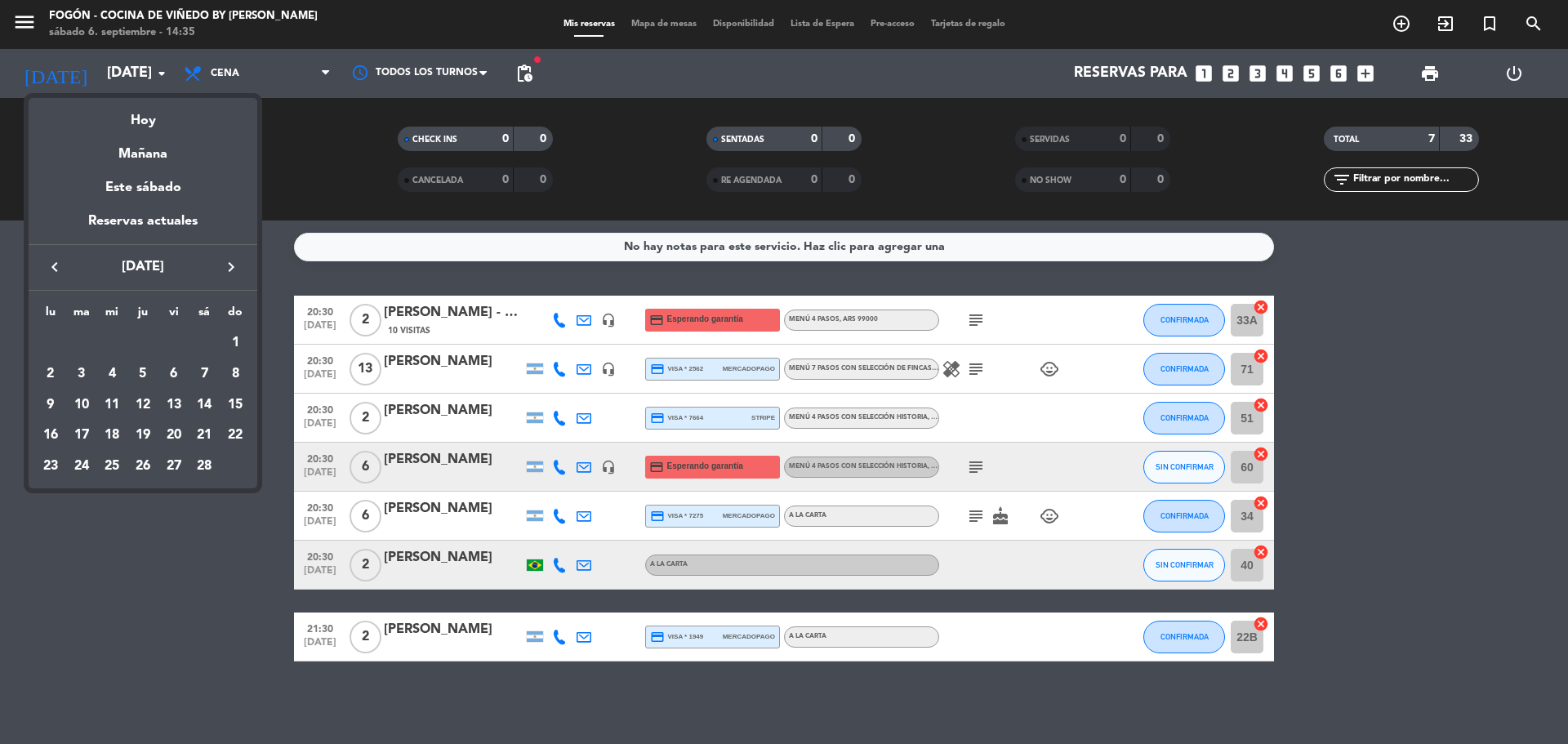
click at [228, 262] on icon "keyboard_arrow_right" at bounding box center [231, 267] width 20 height 20
click at [140, 369] on div "5" at bounding box center [143, 374] width 28 height 28
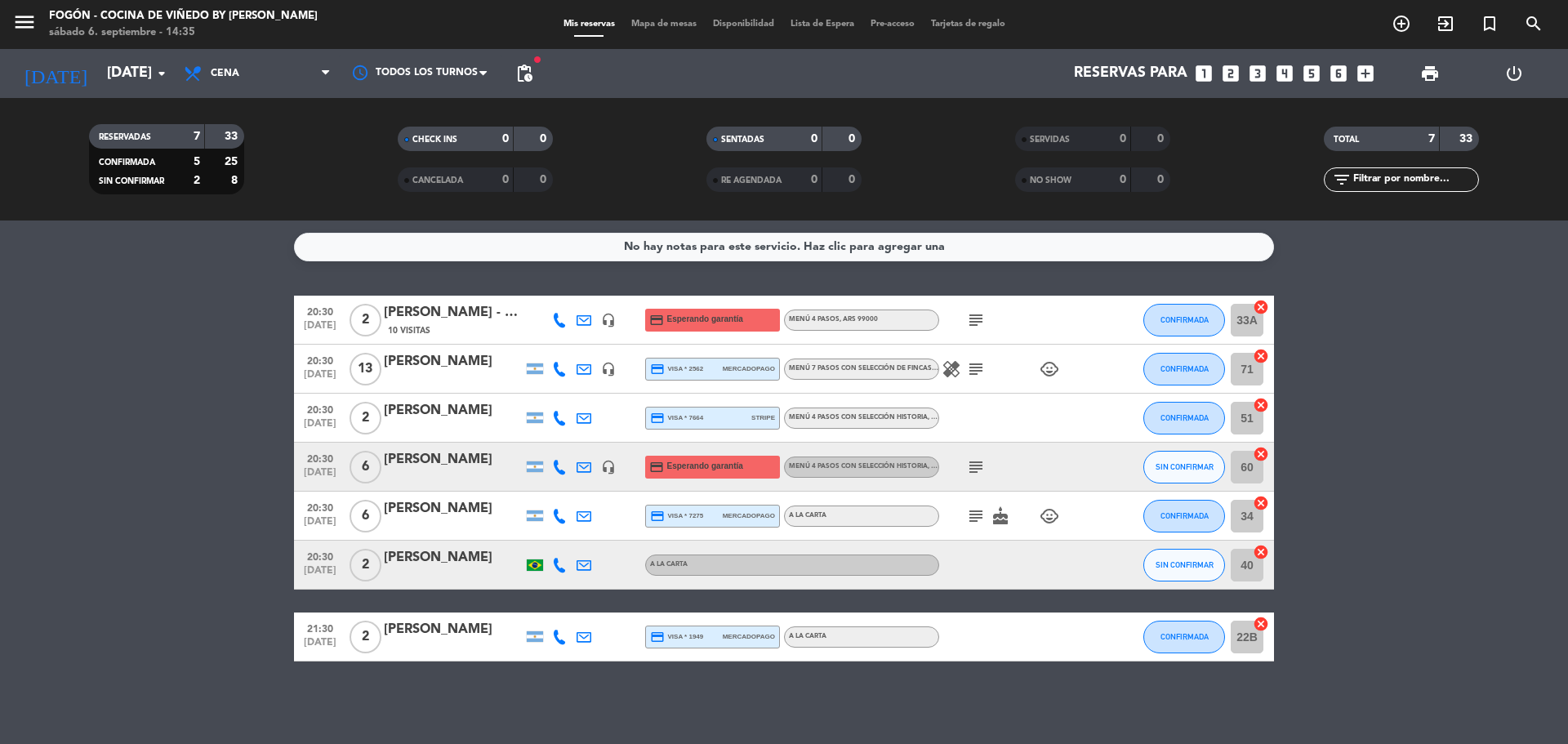
type input "[DEMOGRAPHIC_DATA][DATE]"
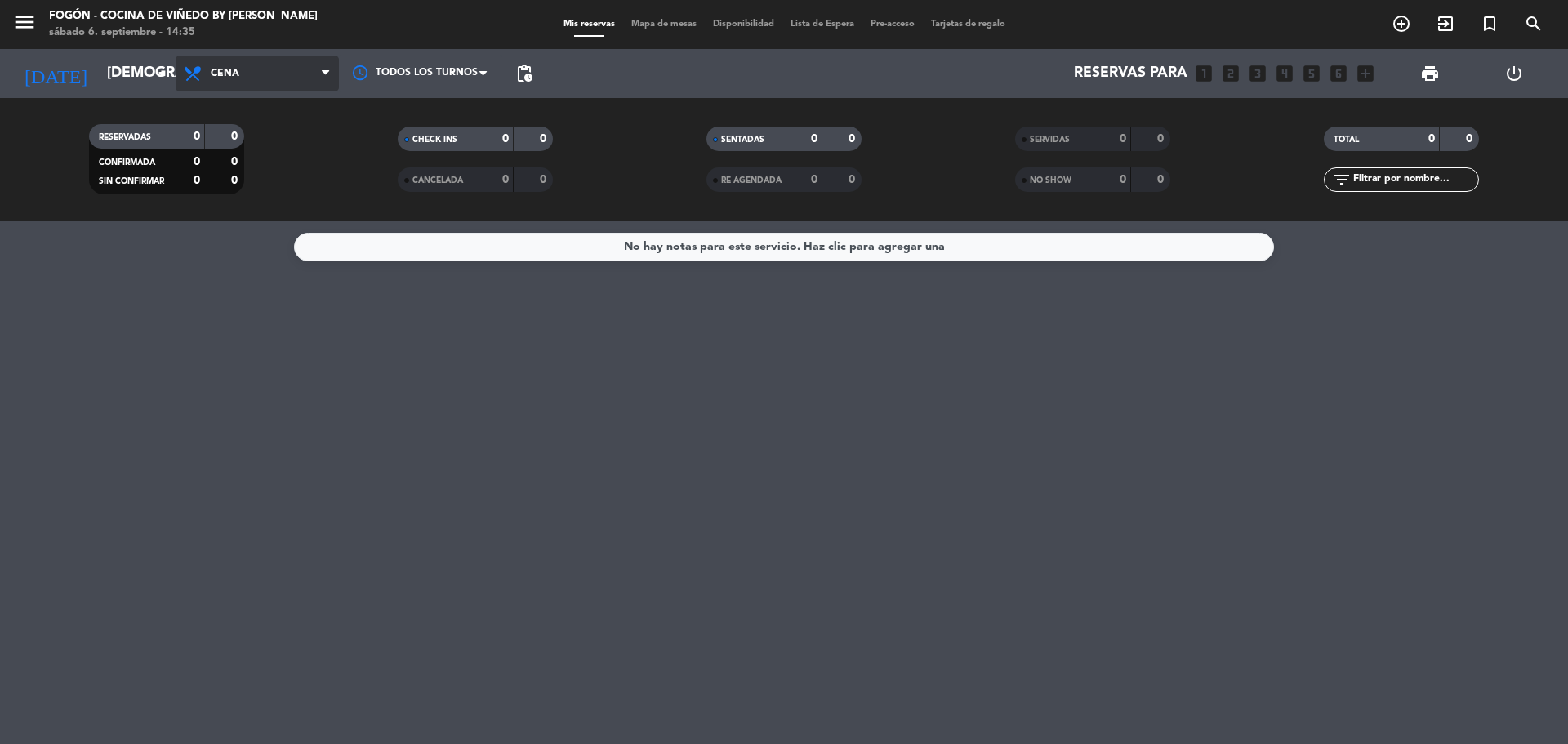
click at [246, 61] on span "Cena" at bounding box center [258, 74] width 164 height 36
click at [261, 150] on div "menu Fogón - Cocina de viñedo by [PERSON_NAME] [DATE] 6. septiembre - 14:35 Mis…" at bounding box center [784, 110] width 1568 height 220
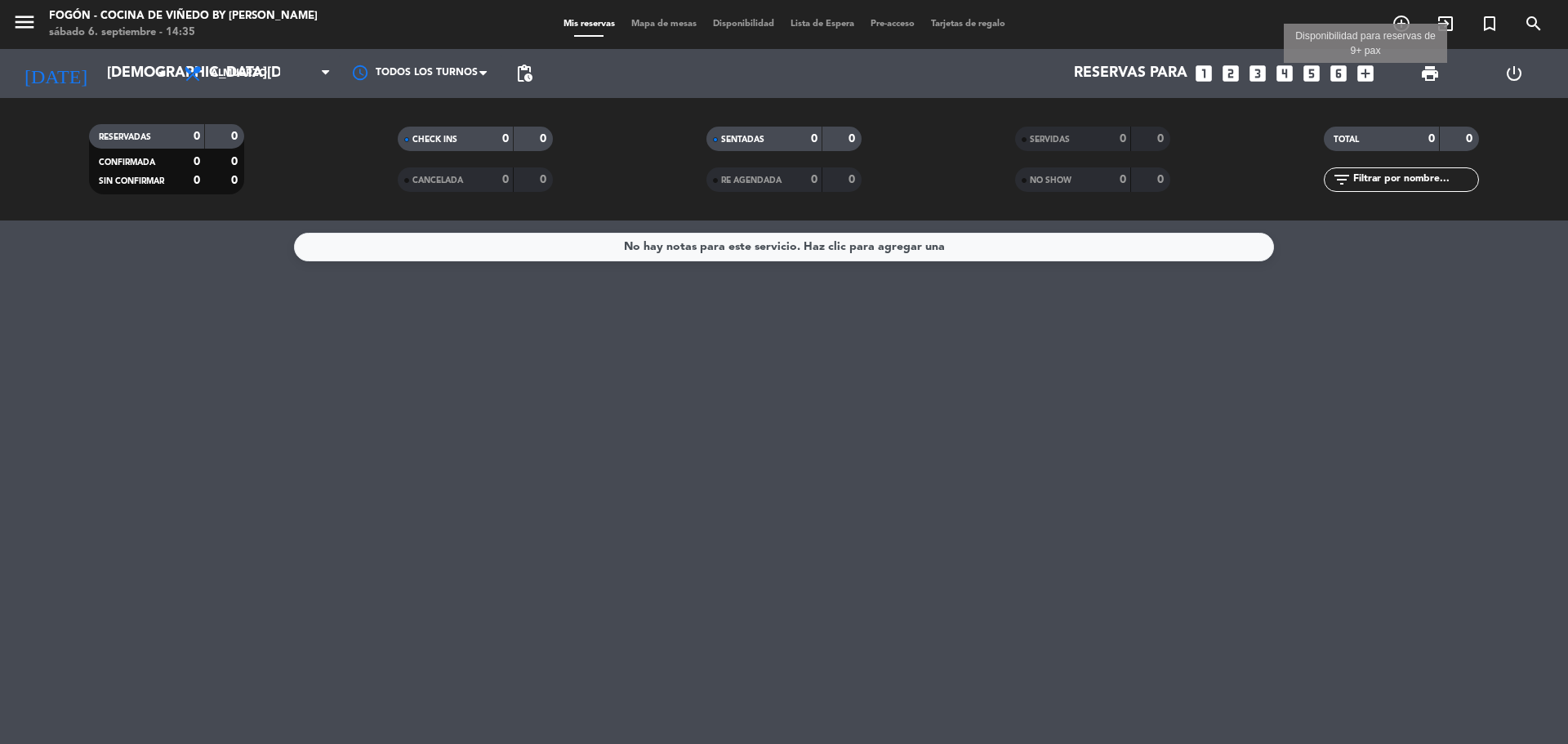
click at [1371, 68] on icon "add_box" at bounding box center [1366, 74] width 21 height 21
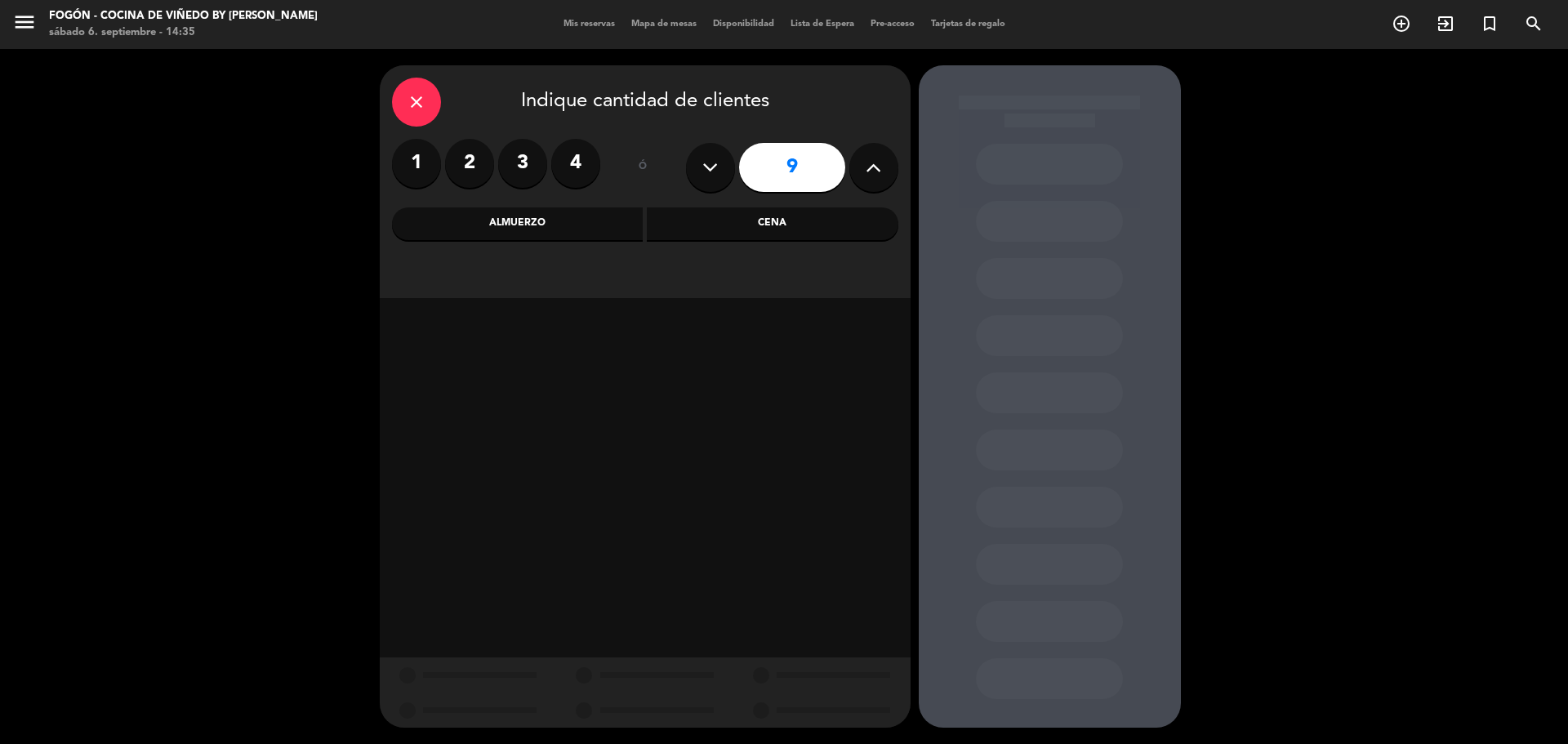
click at [696, 159] on button at bounding box center [710, 168] width 49 height 49
type input "8"
click at [593, 215] on div "Almuerzo" at bounding box center [517, 224] width 251 height 33
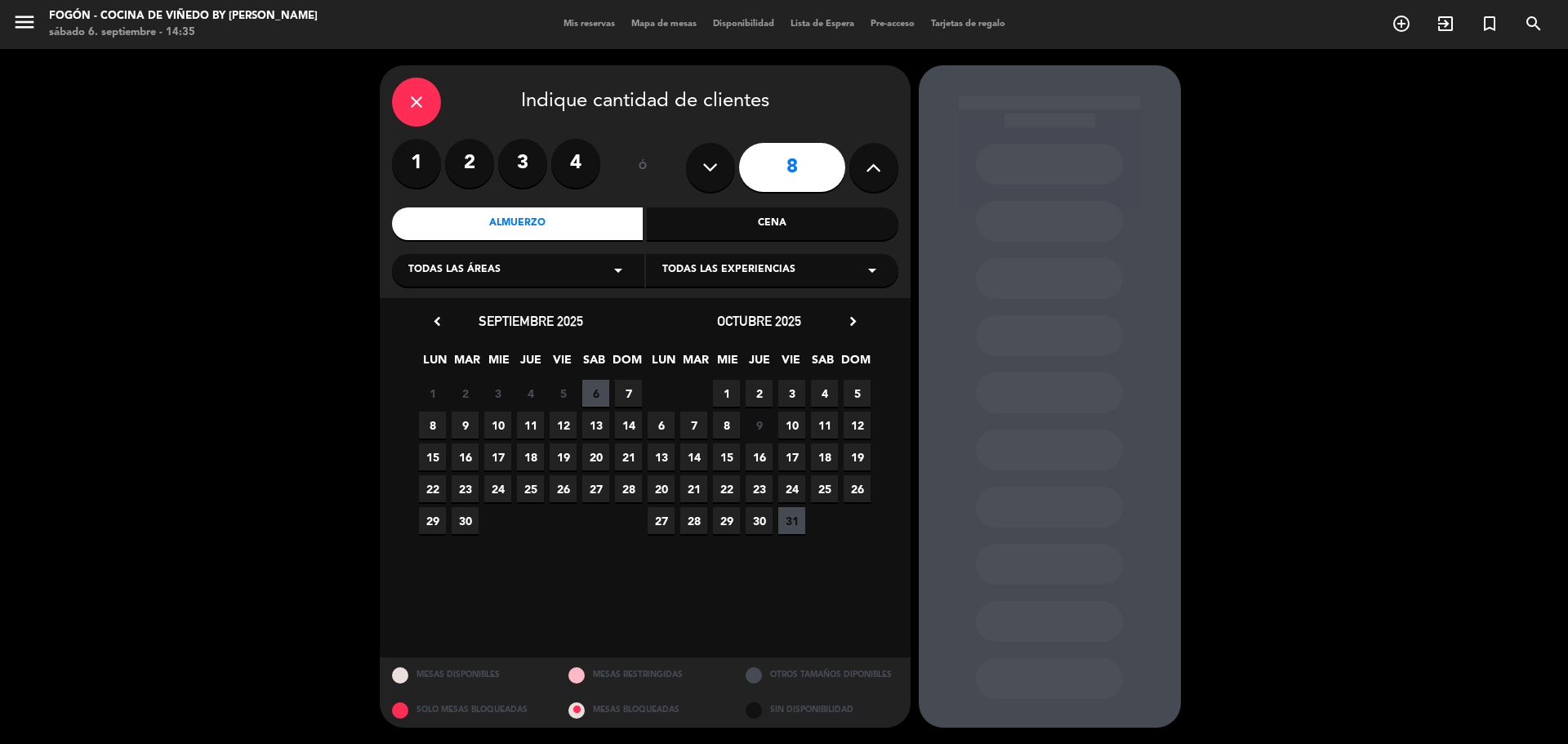
click at [851, 329] on icon "chevron_right" at bounding box center [853, 321] width 17 height 17
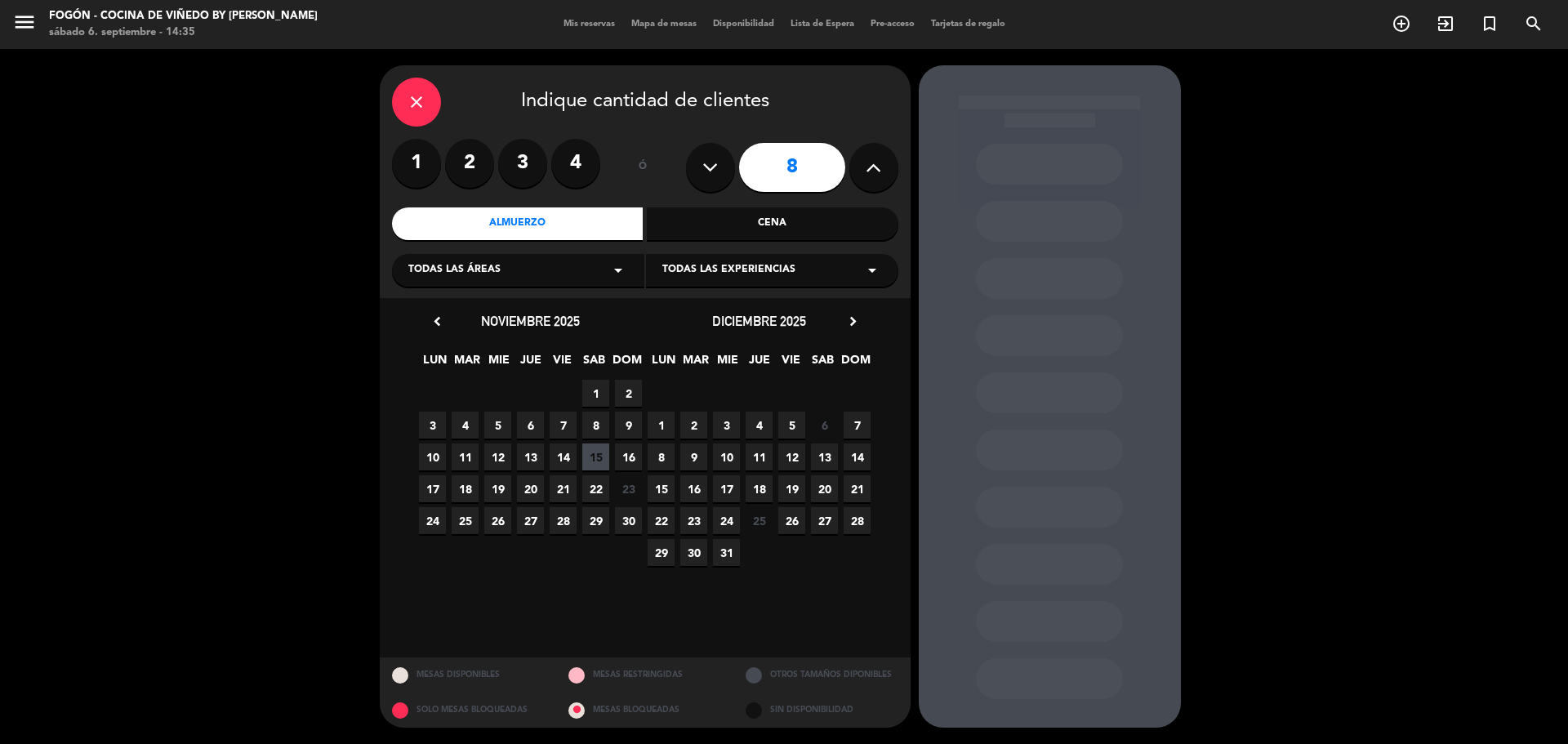
click at [851, 329] on icon "chevron_right" at bounding box center [853, 321] width 17 height 17
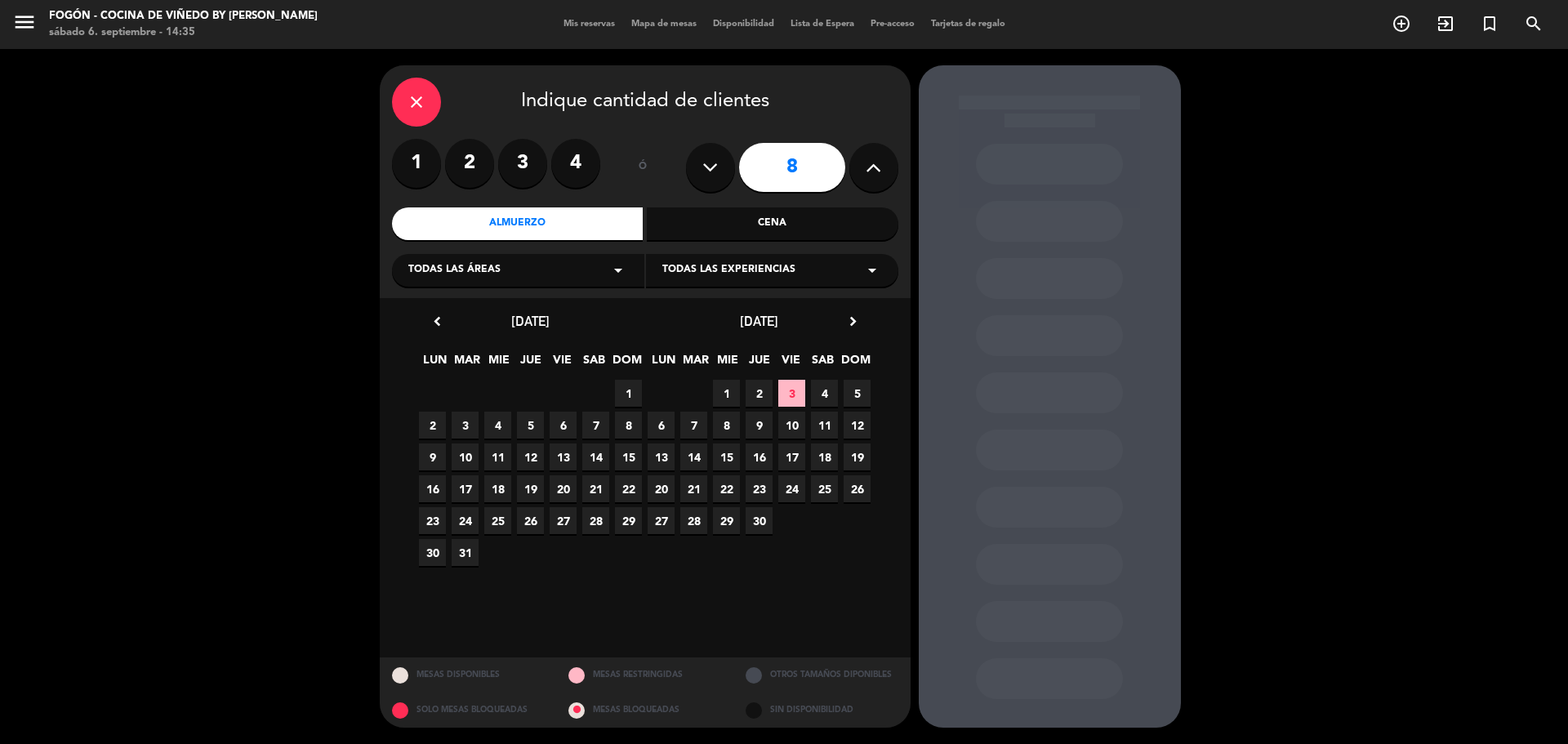
click at [534, 428] on span "5" at bounding box center [530, 425] width 27 height 27
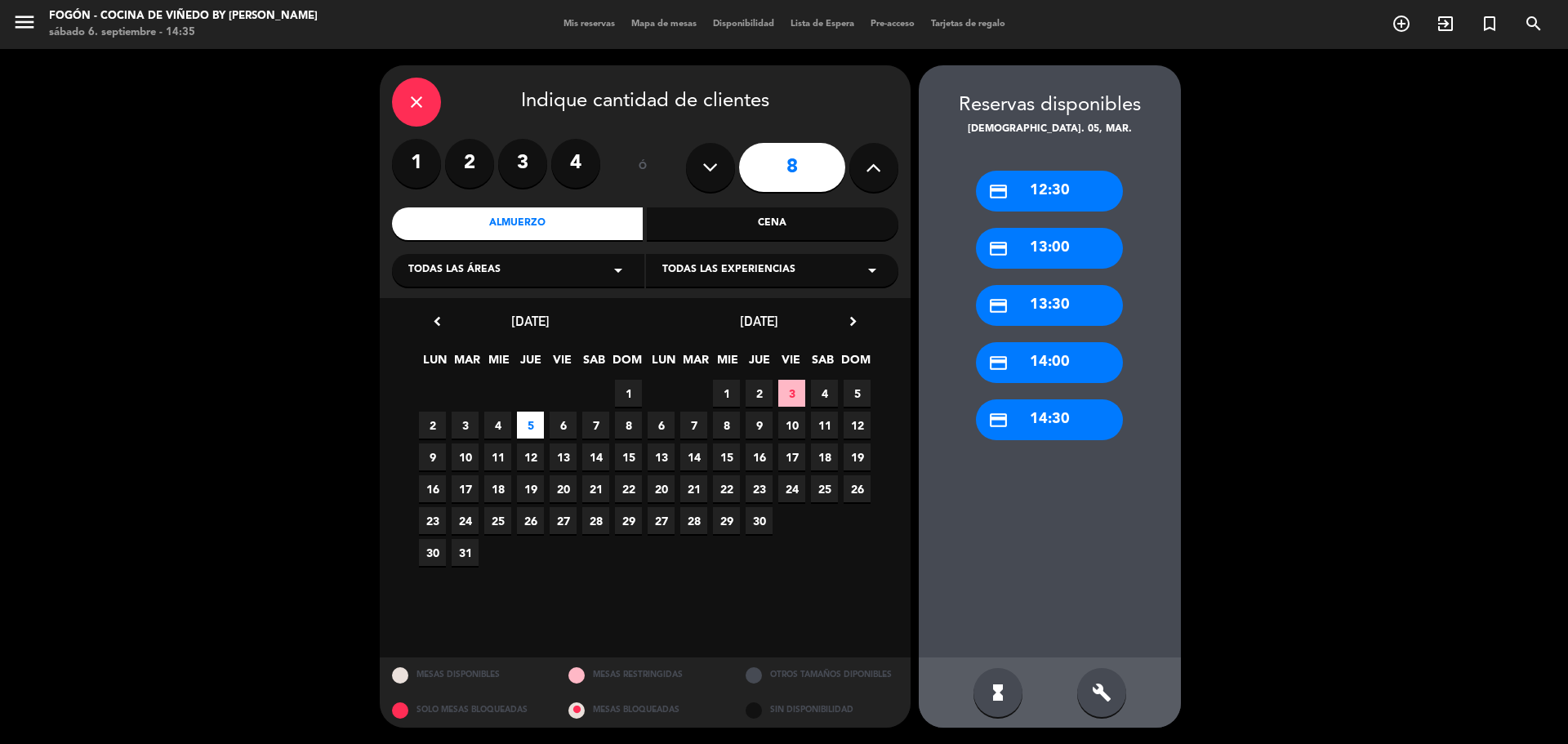
click at [1081, 195] on div "credit_card 12:30" at bounding box center [1050, 192] width 147 height 41
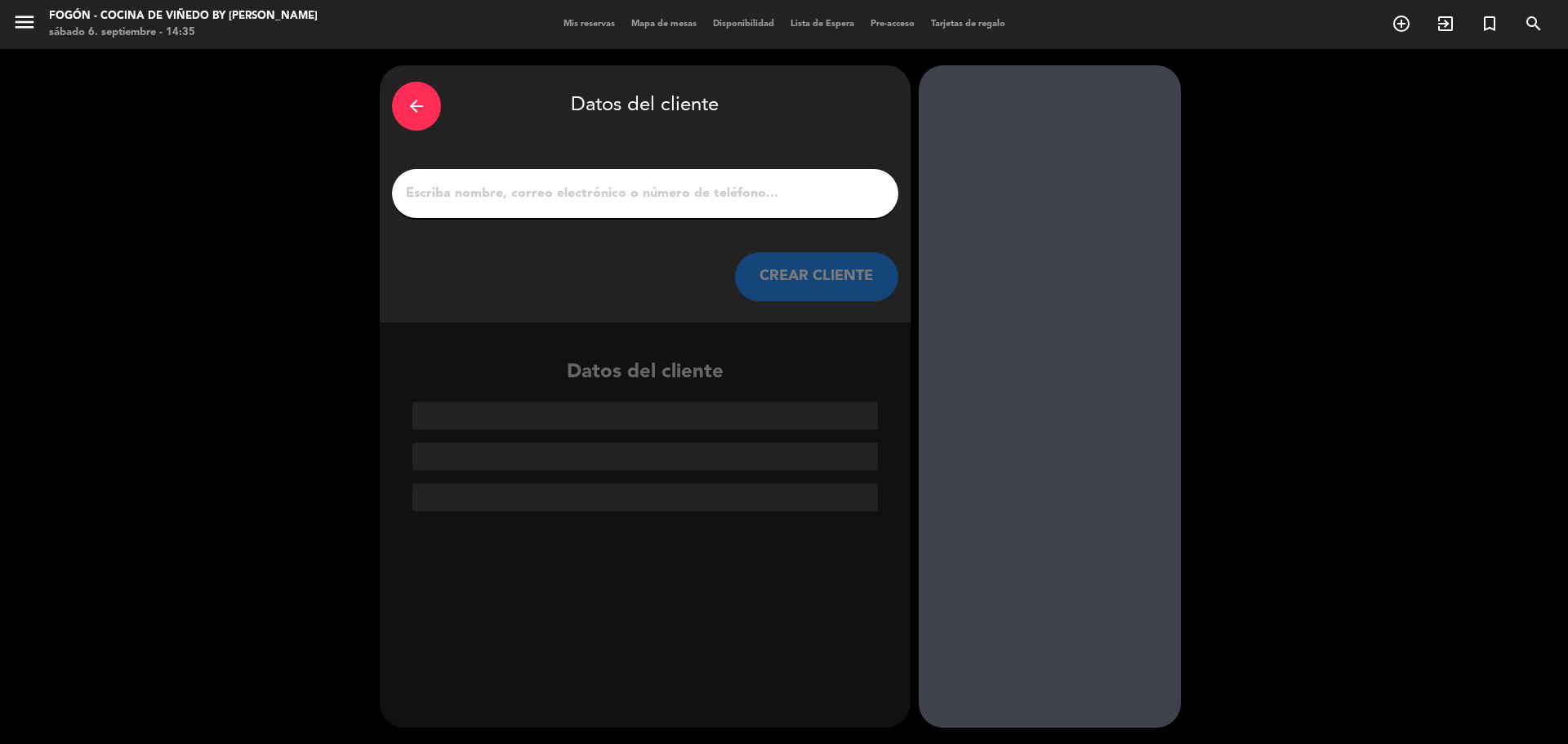
click at [669, 187] on input "1" at bounding box center [645, 194] width 482 height 23
paste input "[PERSON_NAME]"
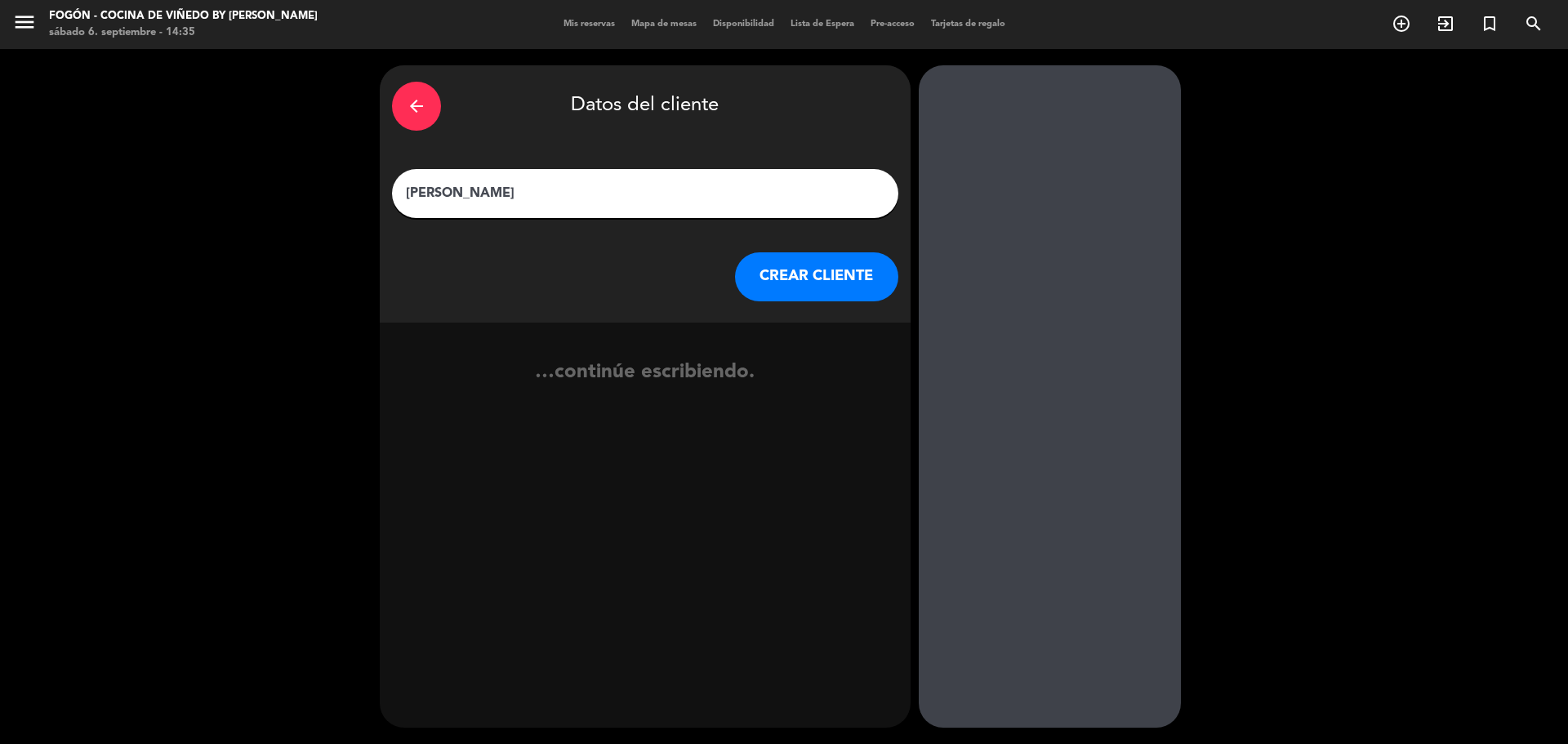
type input "[PERSON_NAME]"
click at [797, 273] on button "CREAR CLIENTE" at bounding box center [817, 277] width 164 height 49
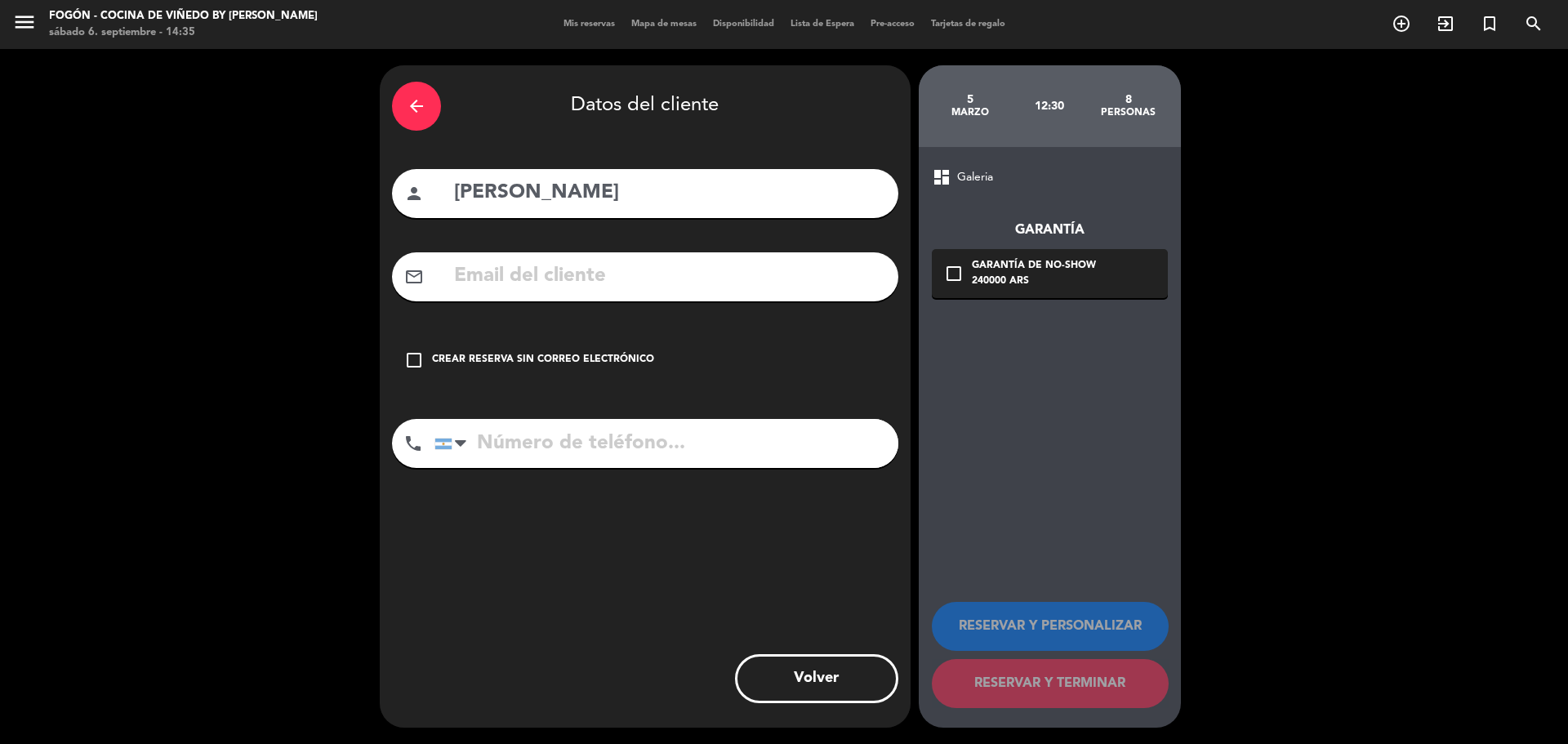
click at [627, 277] on input "text" at bounding box center [669, 276] width 434 height 34
paste input "[EMAIL_ADDRESS][DOMAIN_NAME]"
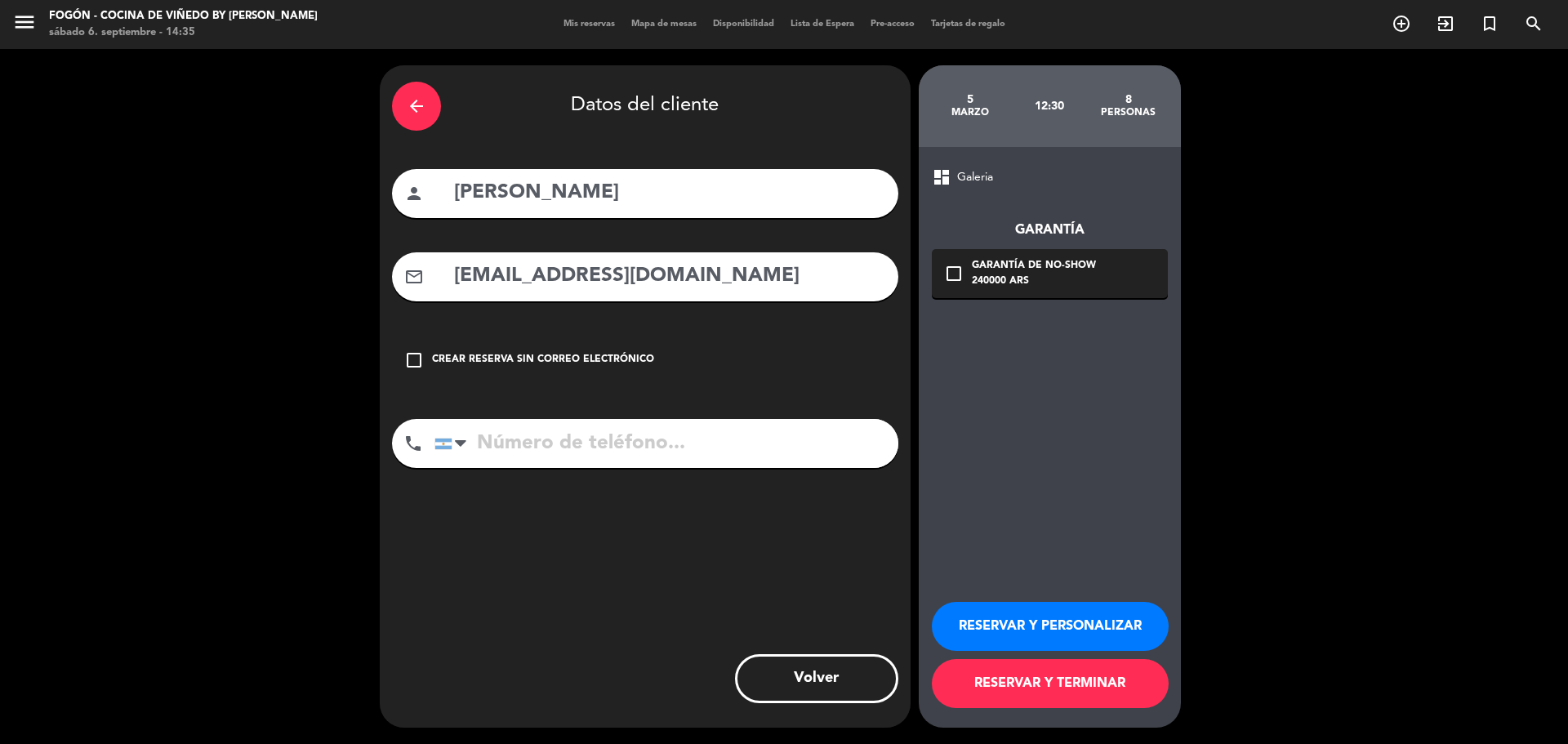
type input "[EMAIL_ADDRESS][DOMAIN_NAME]"
click at [970, 287] on div "check_box_outline_blank Garantía de no-show 240000 ARS" at bounding box center [1050, 273] width 236 height 49
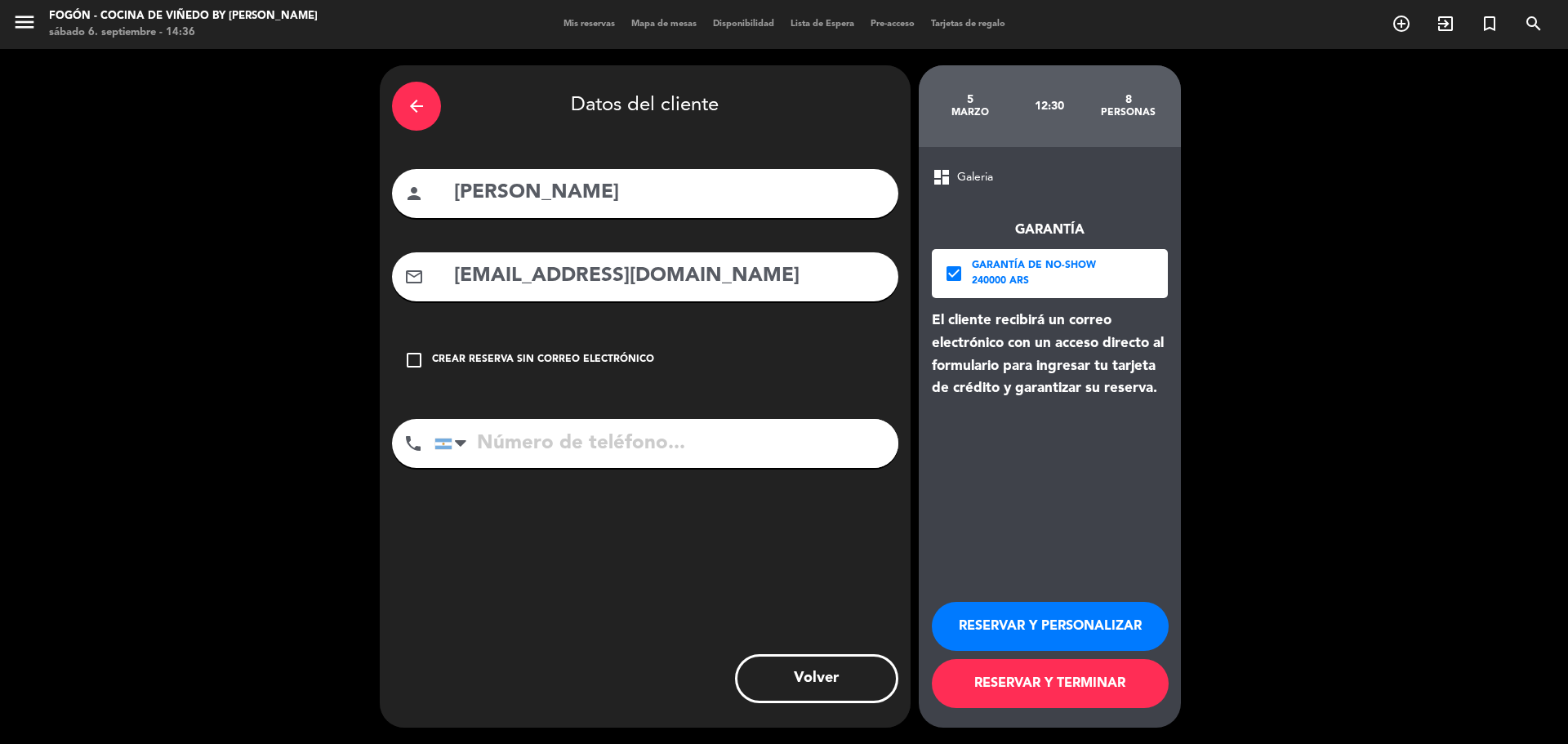
click at [1014, 628] on button "RESERVAR Y PERSONALIZAR" at bounding box center [1050, 627] width 237 height 49
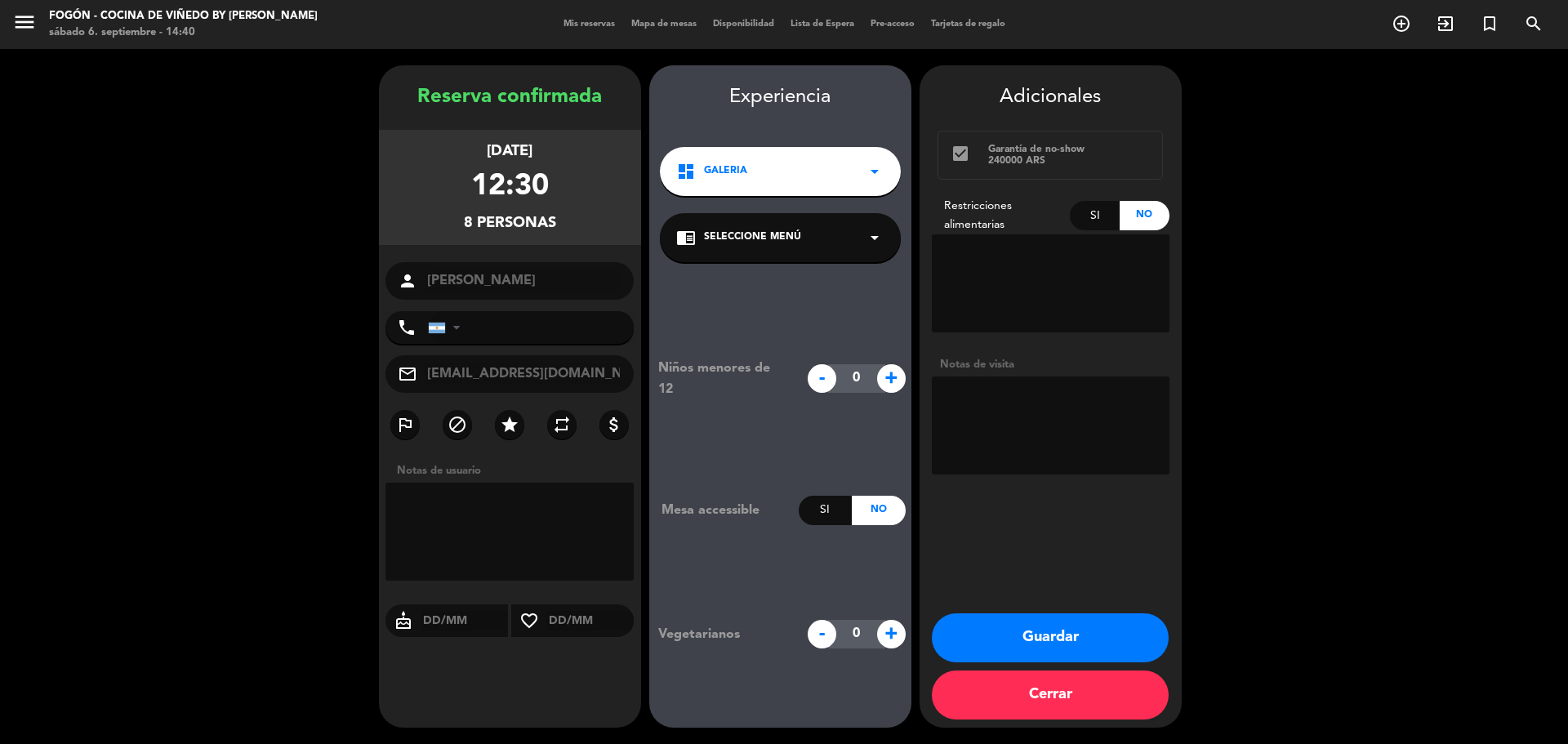
click at [801, 246] on div "chrome_reader_mode Seleccione Menú arrow_drop_down" at bounding box center [780, 237] width 241 height 49
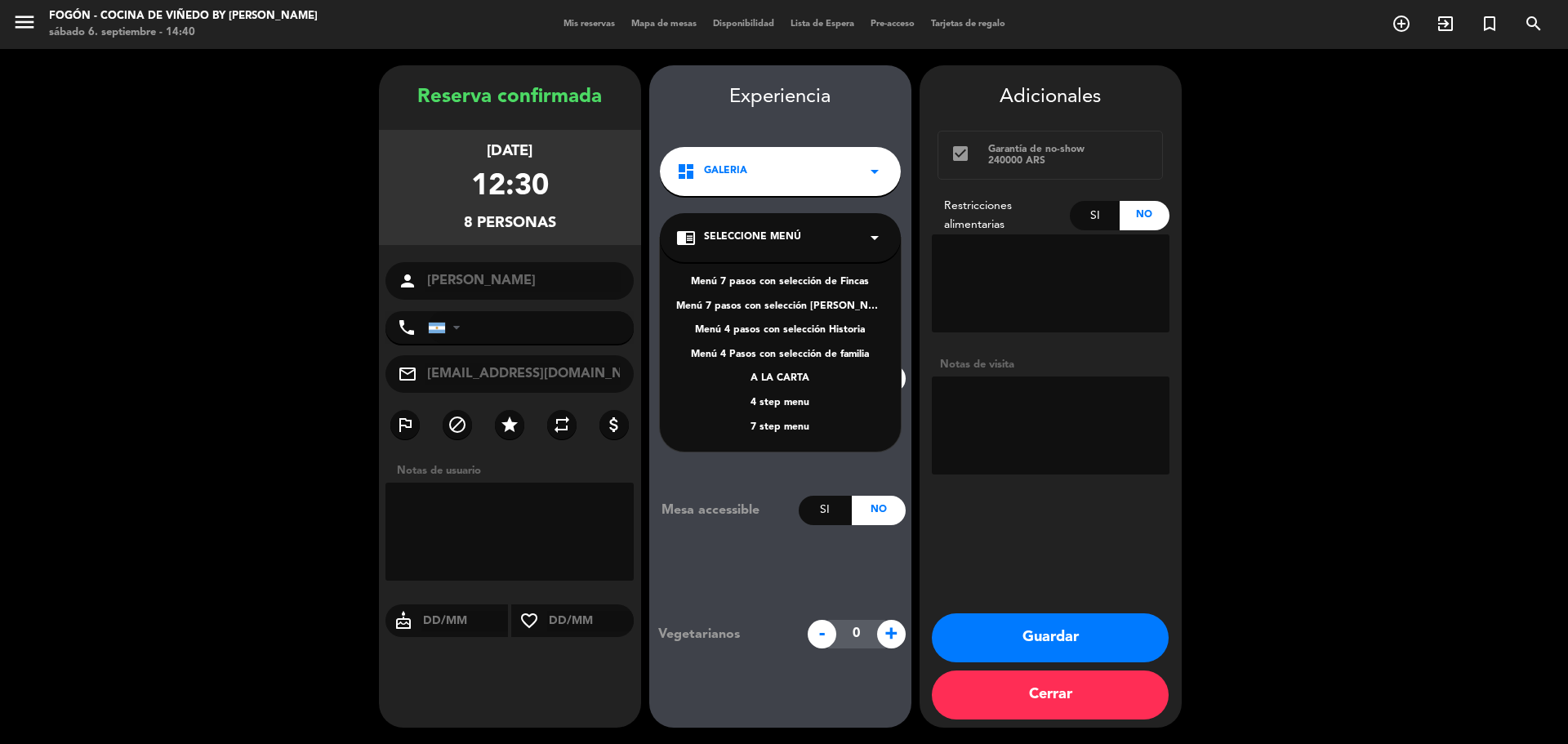
click at [814, 336] on div "Menú 4 pasos con selección Historia" at bounding box center [780, 331] width 209 height 16
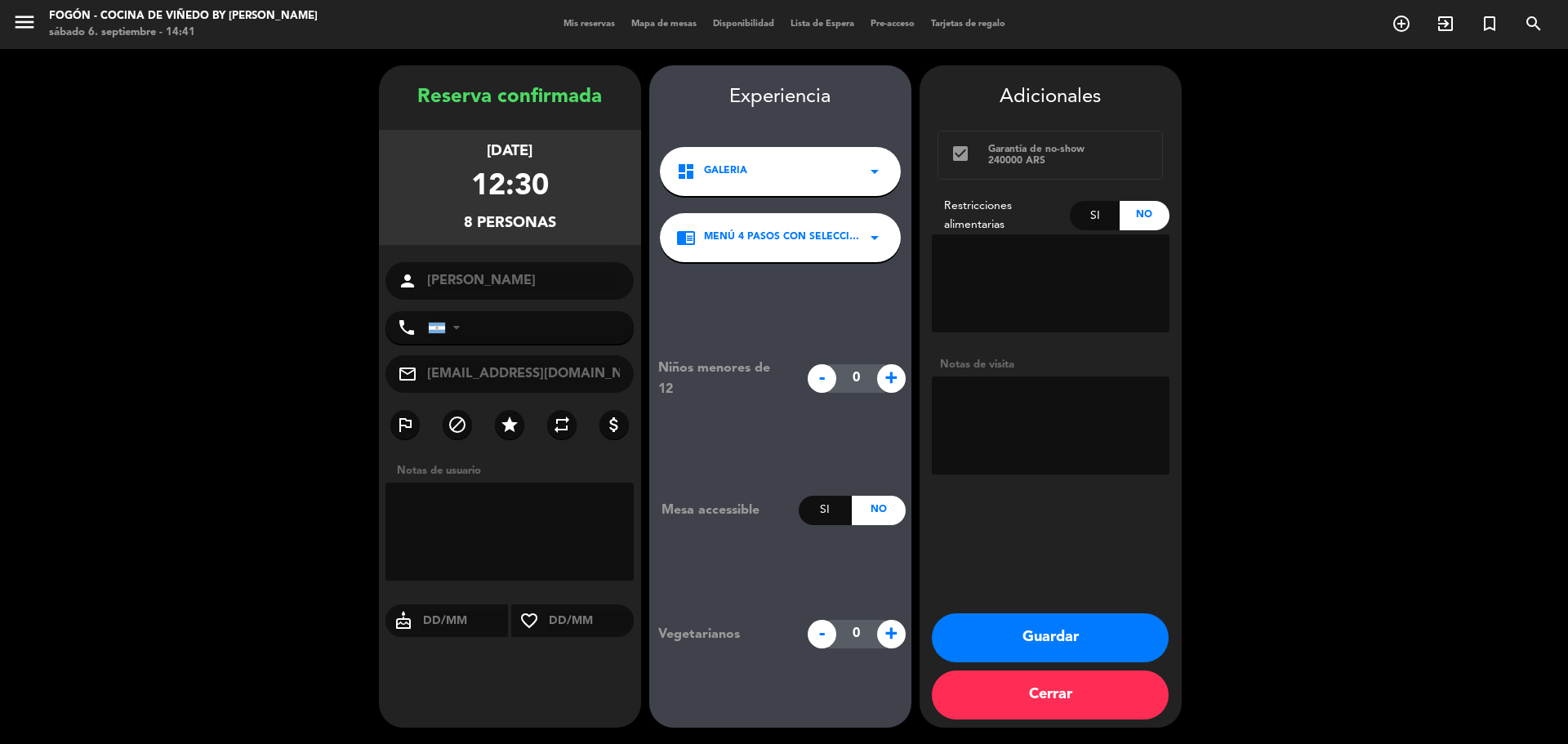
click at [1036, 416] on textarea at bounding box center [1051, 426] width 237 height 98
type textarea "mail 6/9-[PERSON_NAME]"
click at [1059, 640] on button "Guardar" at bounding box center [1050, 638] width 237 height 49
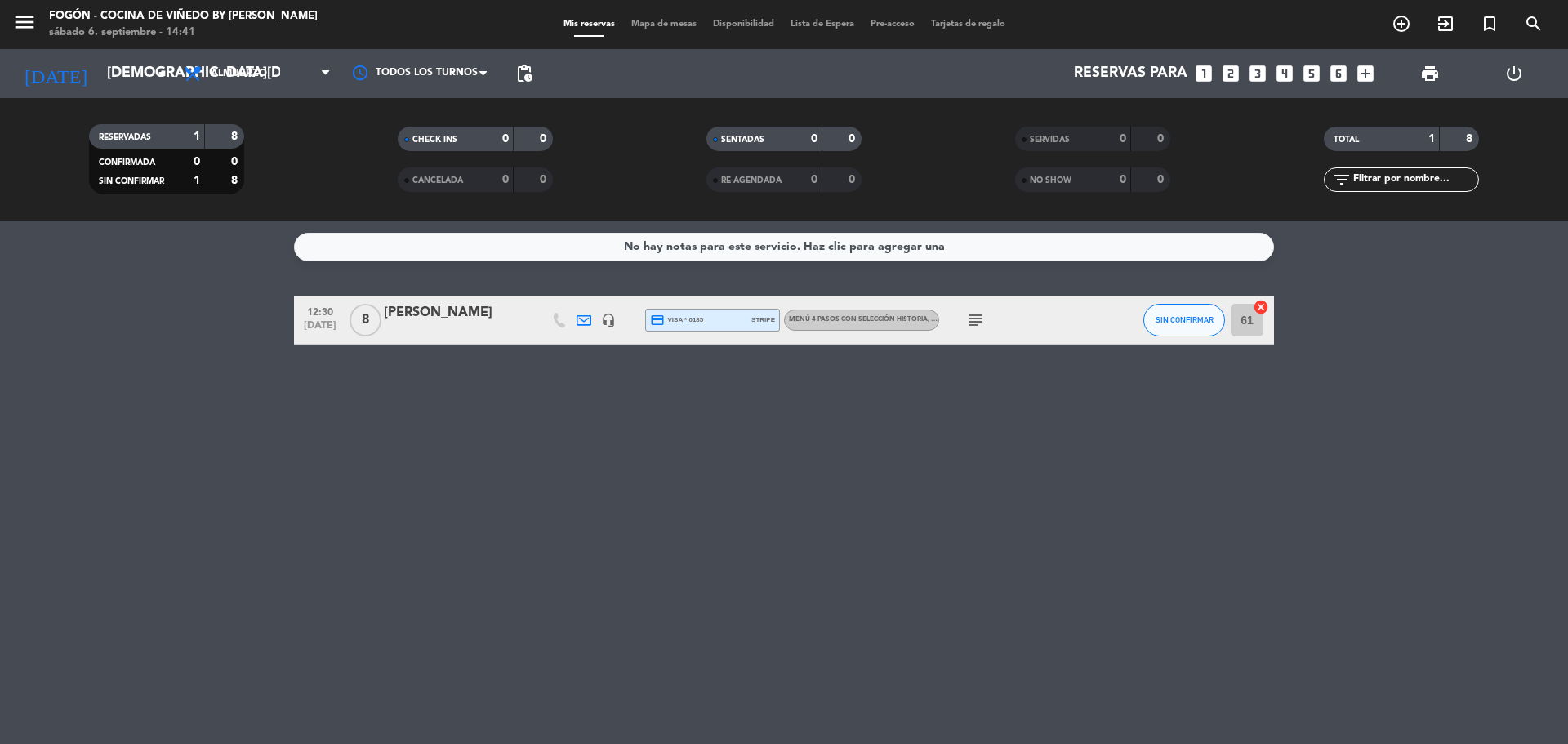
click at [490, 322] on div "[PERSON_NAME]" at bounding box center [453, 313] width 139 height 21
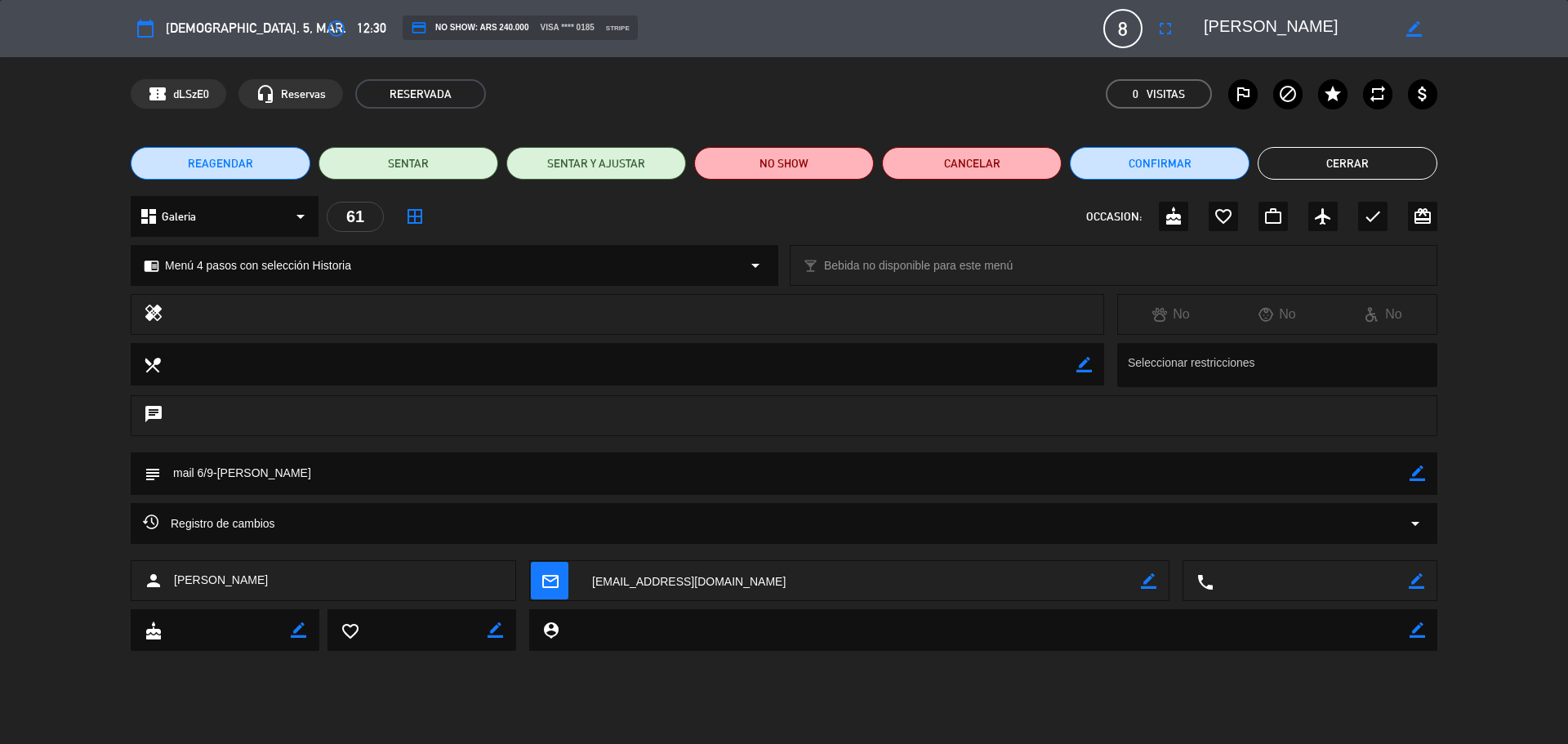
click at [1285, 158] on button "Cerrar" at bounding box center [1348, 164] width 180 height 33
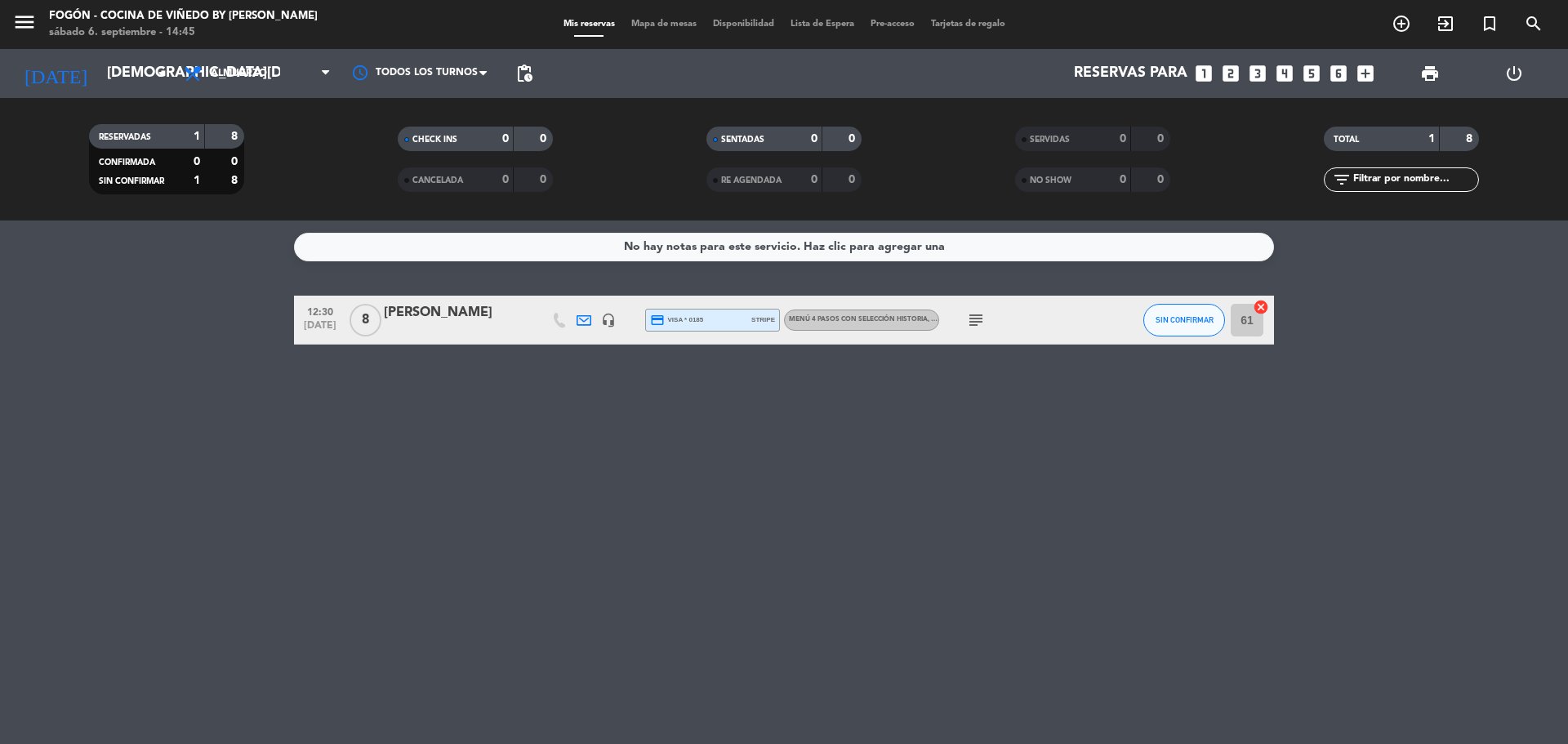
click at [467, 314] on div "[PERSON_NAME]" at bounding box center [453, 313] width 139 height 21
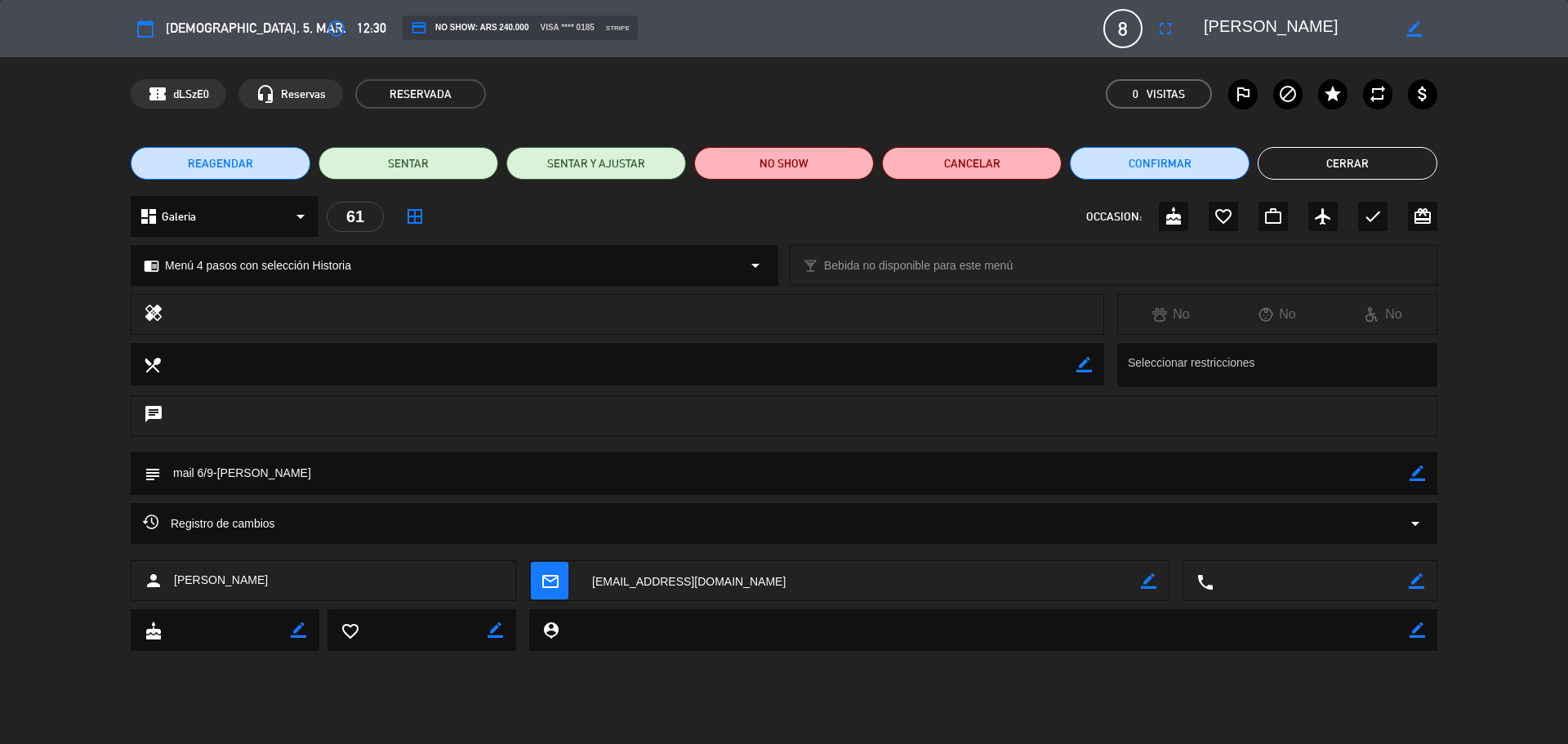
click at [1414, 584] on icon "border_color" at bounding box center [1417, 581] width 16 height 16
click at [1374, 584] on textarea at bounding box center [1311, 582] width 196 height 41
paste textarea "[PHONE_NUMBER]"
type textarea "[PHONE_NUMBER]"
drag, startPoint x: 1348, startPoint y: 584, endPoint x: 1227, endPoint y: 582, distance: 121.0
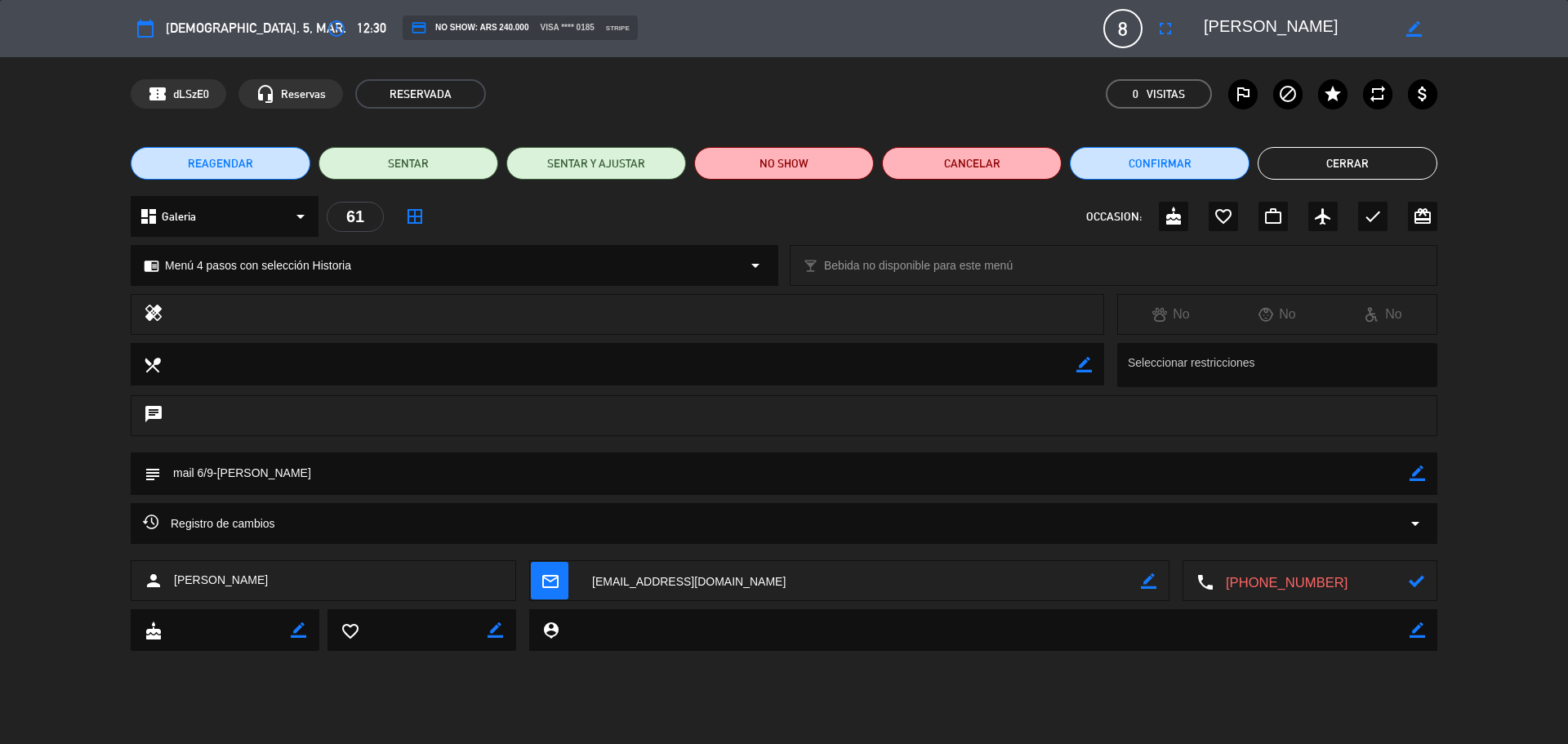
click at [1227, 582] on textarea at bounding box center [1311, 582] width 196 height 41
click at [1359, 575] on textarea at bounding box center [1311, 582] width 196 height 41
type textarea "+"
drag, startPoint x: 1423, startPoint y: 476, endPoint x: 1409, endPoint y: 470, distance: 15.2
click at [1424, 477] on icon "border_color" at bounding box center [1417, 473] width 16 height 16
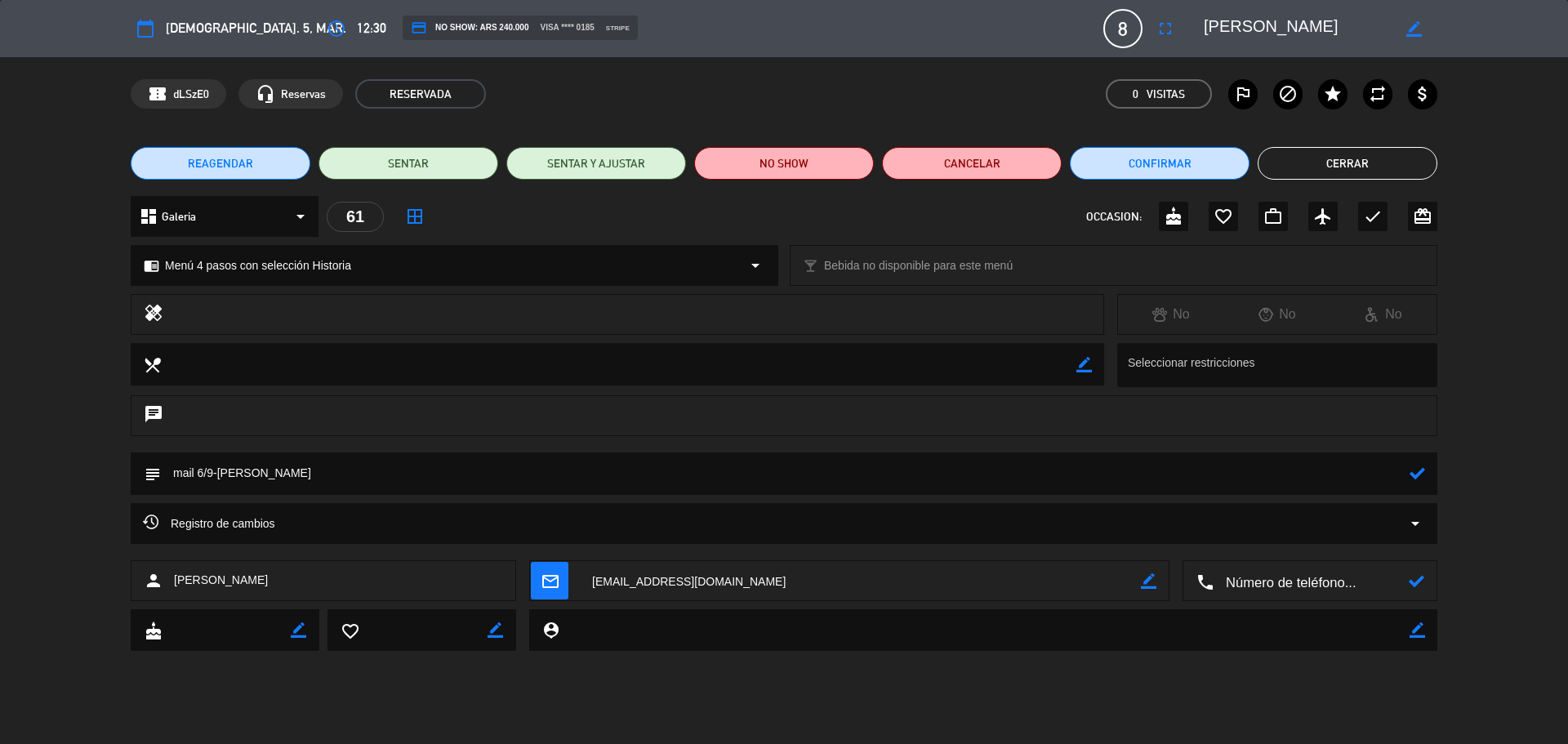
click at [1226, 468] on textarea at bounding box center [786, 473] width 1249 height 42
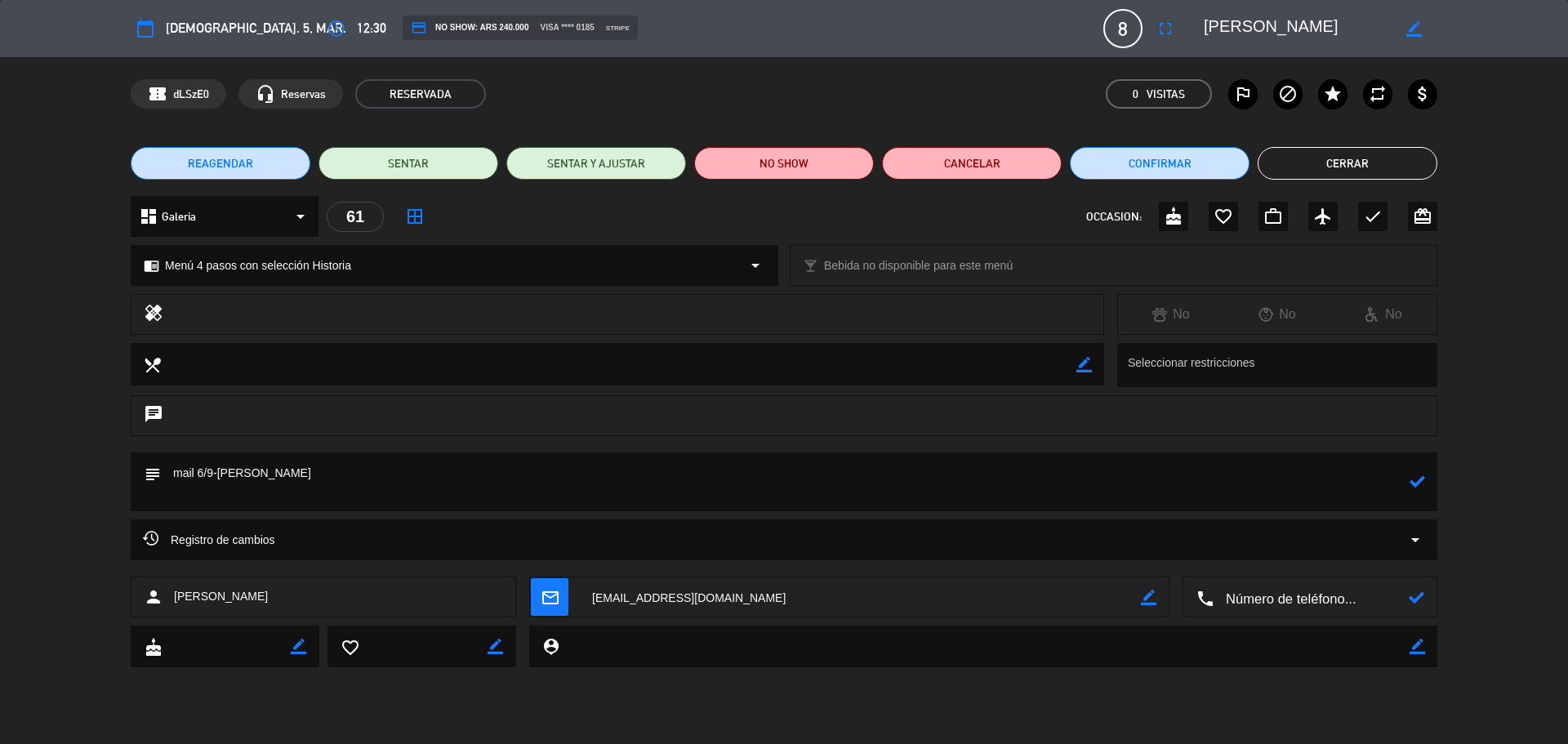
paste textarea "[PHONE_NUMBER]"
click at [1414, 487] on icon at bounding box center [1417, 481] width 16 height 16
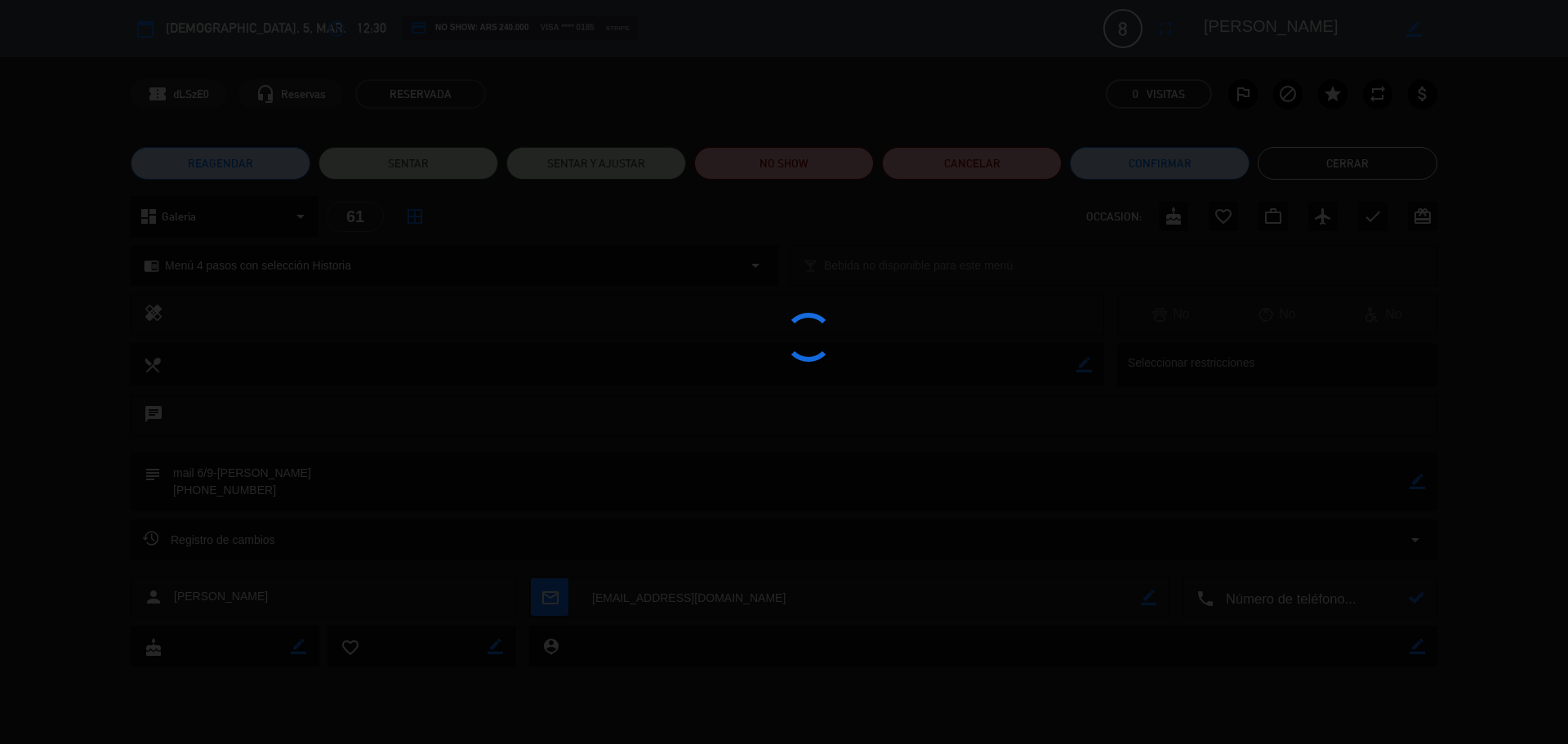
type textarea "mail 6/9-[PERSON_NAME] [PHONE_NUMBER]"
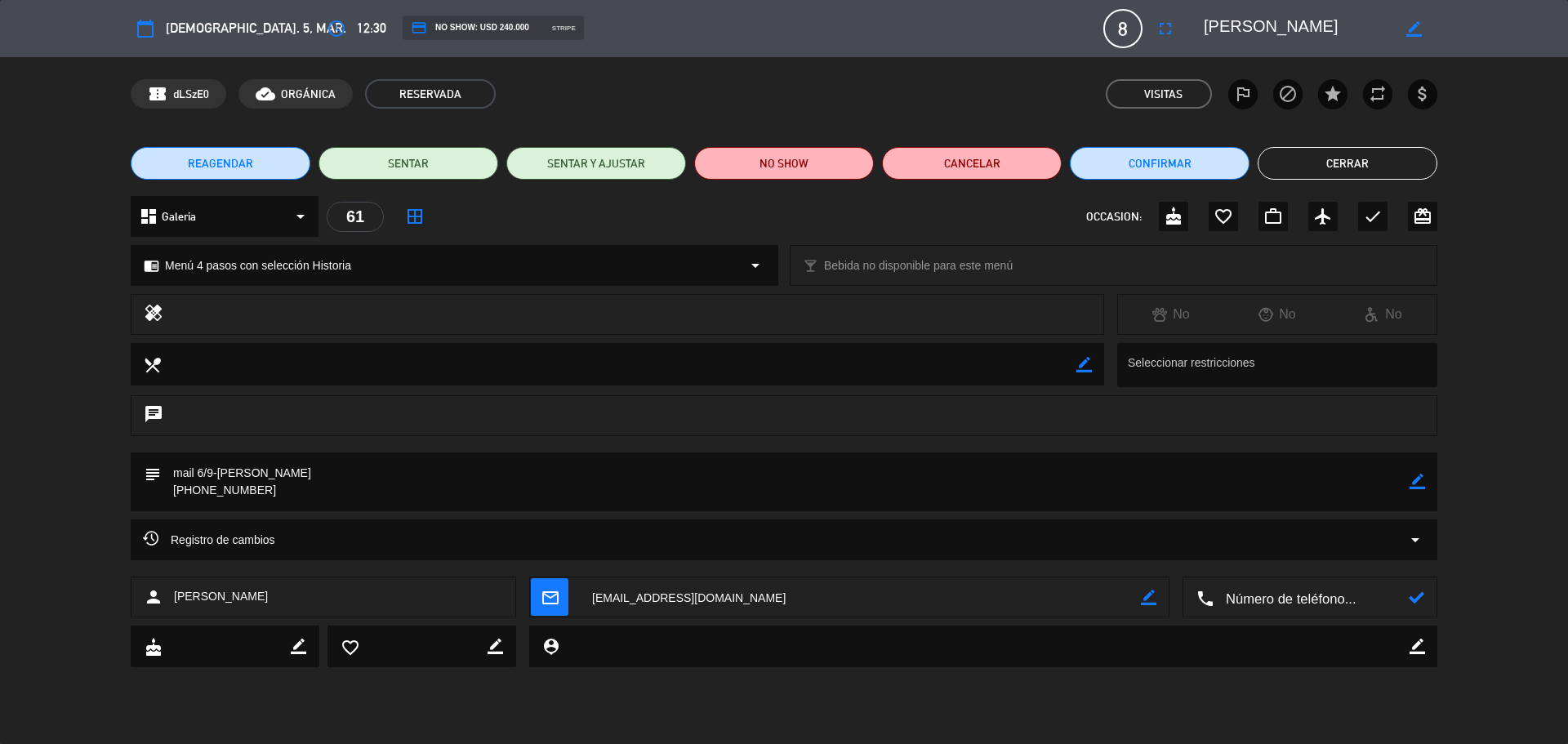
click at [1352, 161] on button "Cerrar" at bounding box center [1348, 164] width 180 height 33
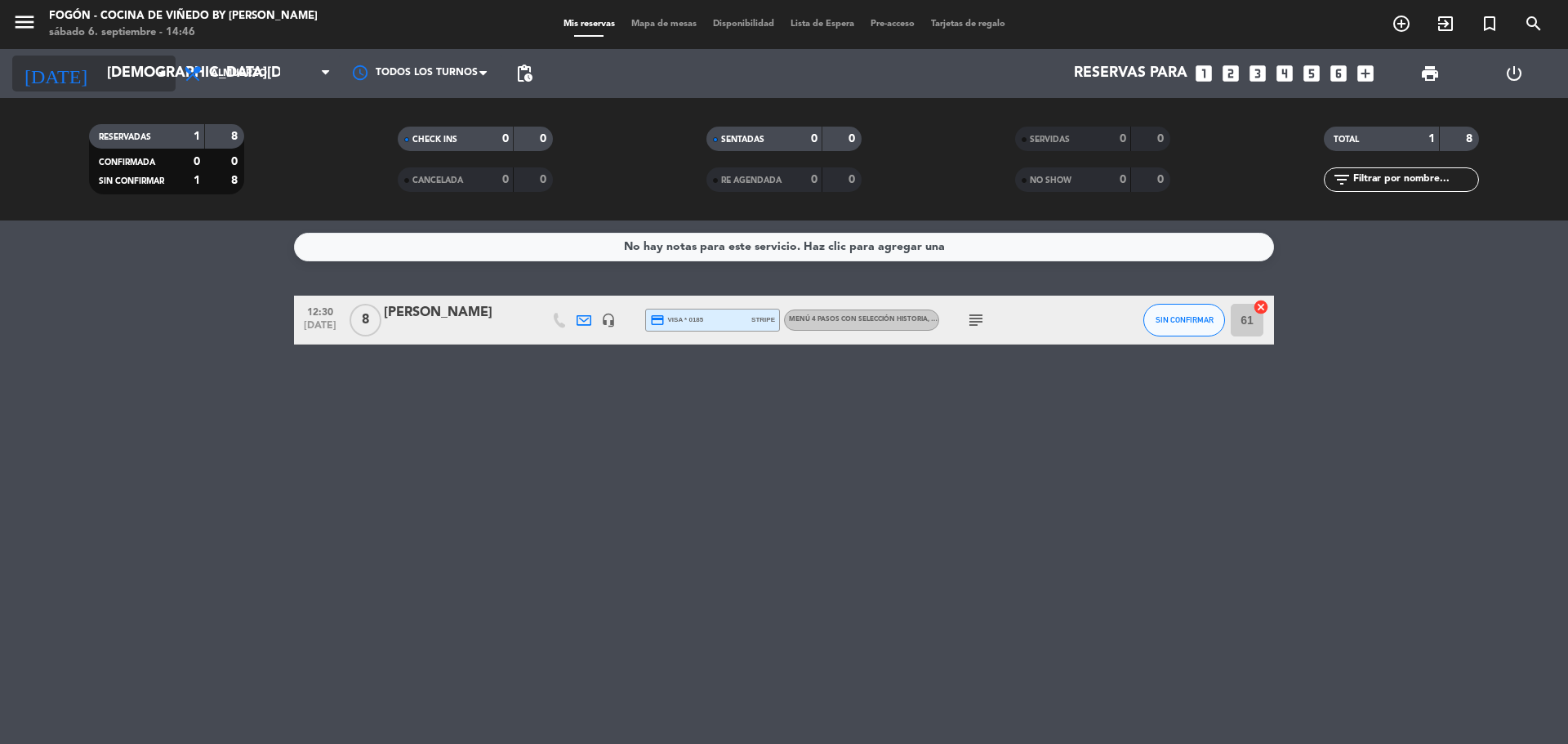
click at [106, 83] on input "[DEMOGRAPHIC_DATA][DATE]" at bounding box center [194, 74] width 190 height 33
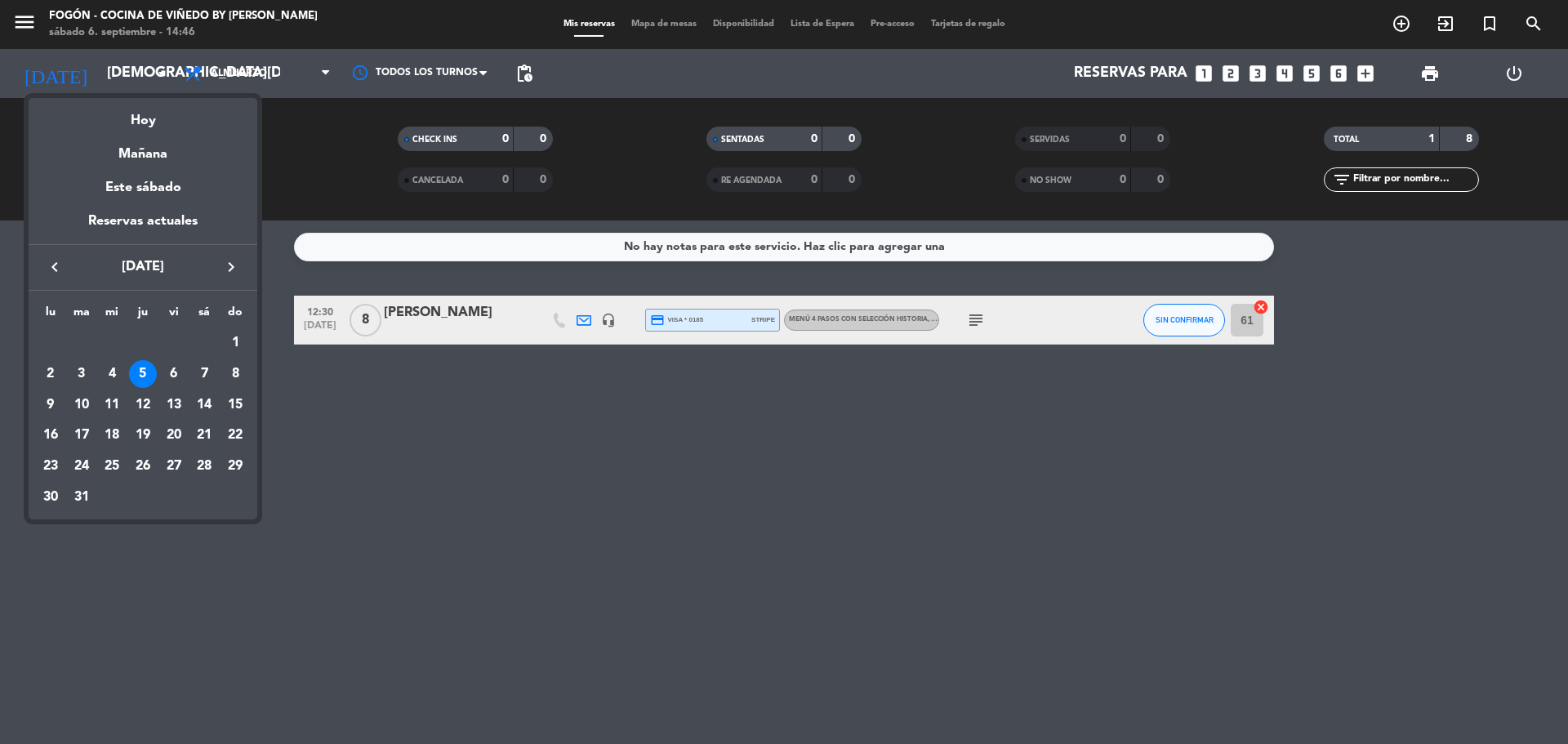
click at [56, 268] on icon "keyboard_arrow_left" at bounding box center [55, 267] width 20 height 20
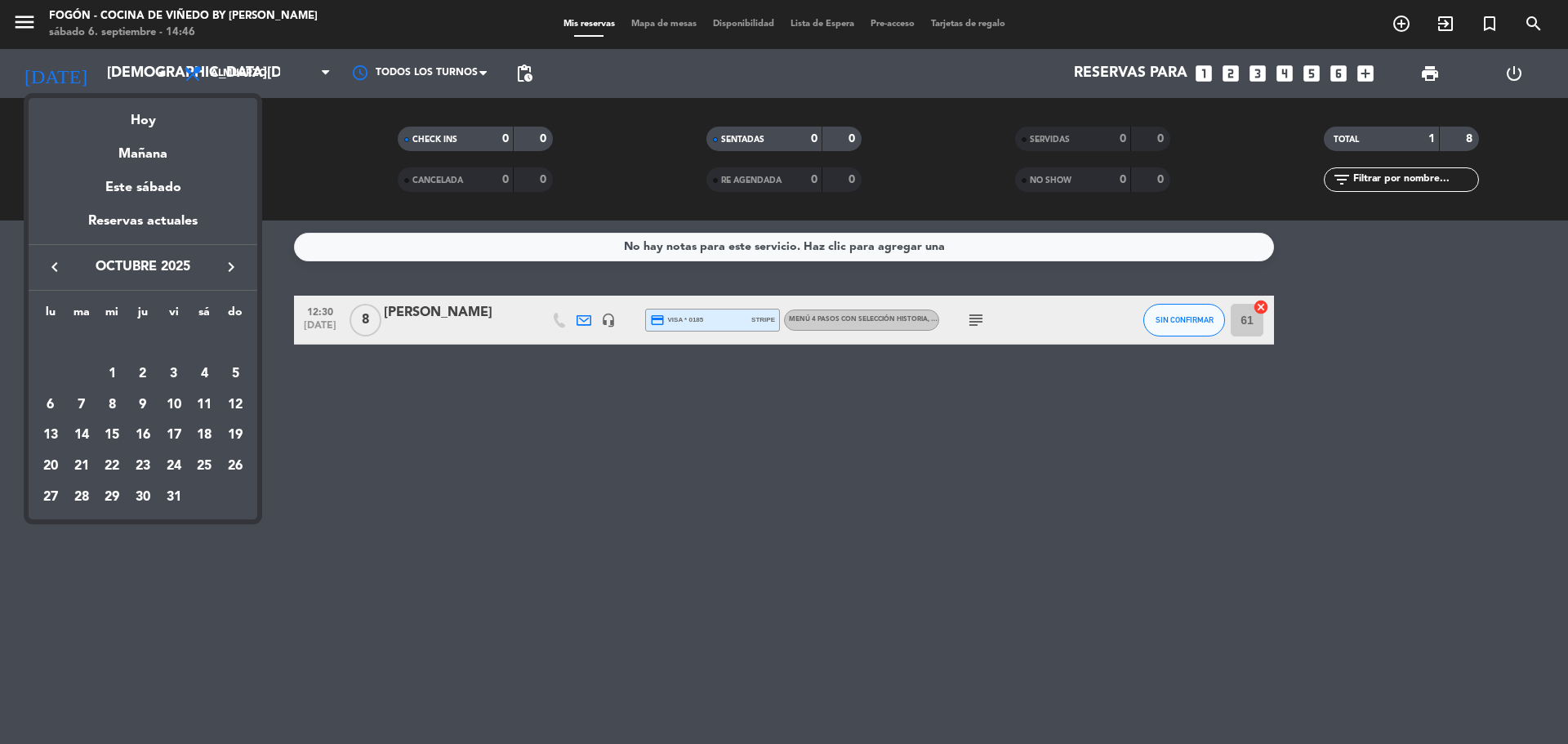
click at [56, 268] on icon "keyboard_arrow_left" at bounding box center [55, 267] width 20 height 20
click at [57, 403] on div "8" at bounding box center [51, 405] width 28 height 28
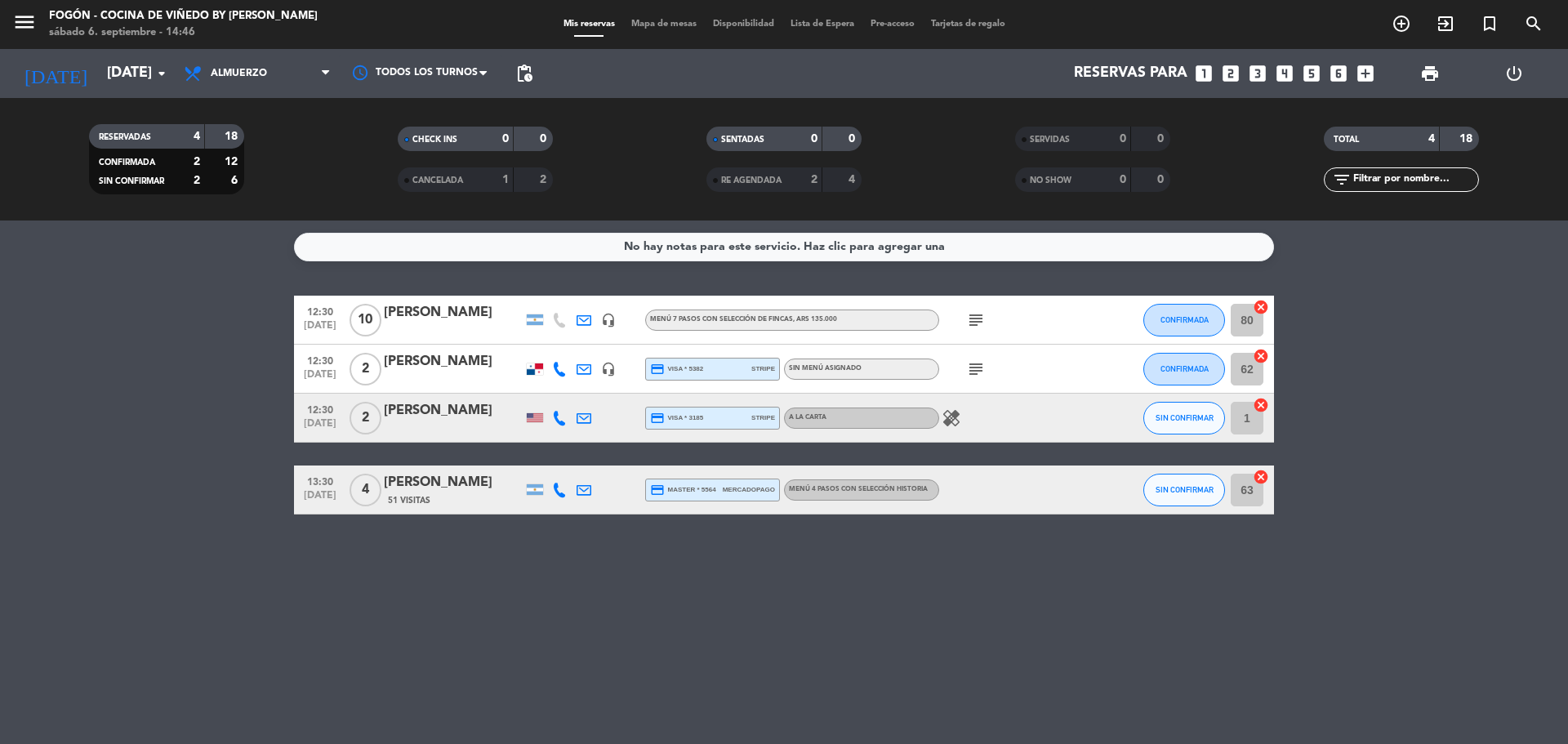
click at [446, 329] on div at bounding box center [453, 331] width 139 height 13
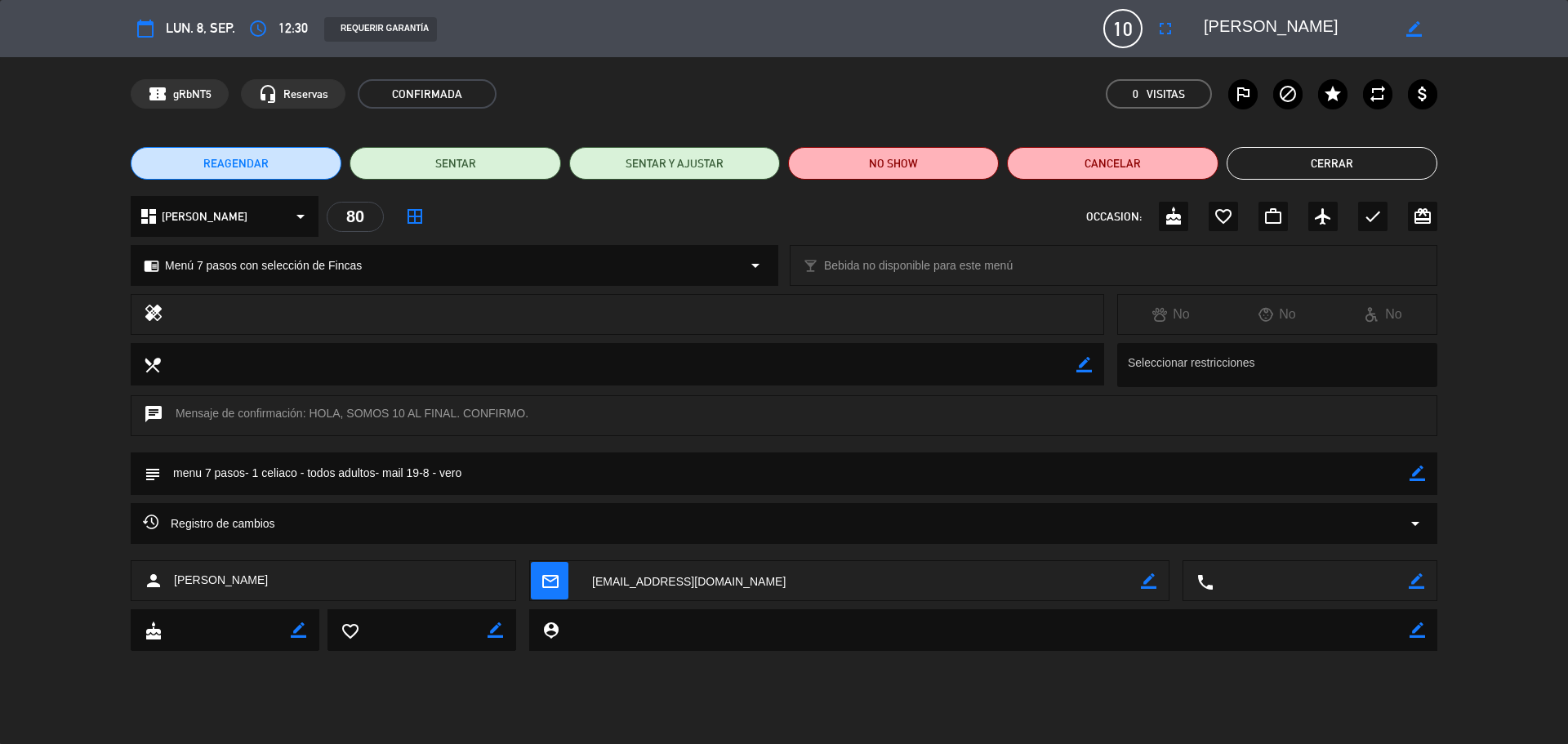
click at [1339, 165] on button "Cerrar" at bounding box center [1331, 164] width 210 height 33
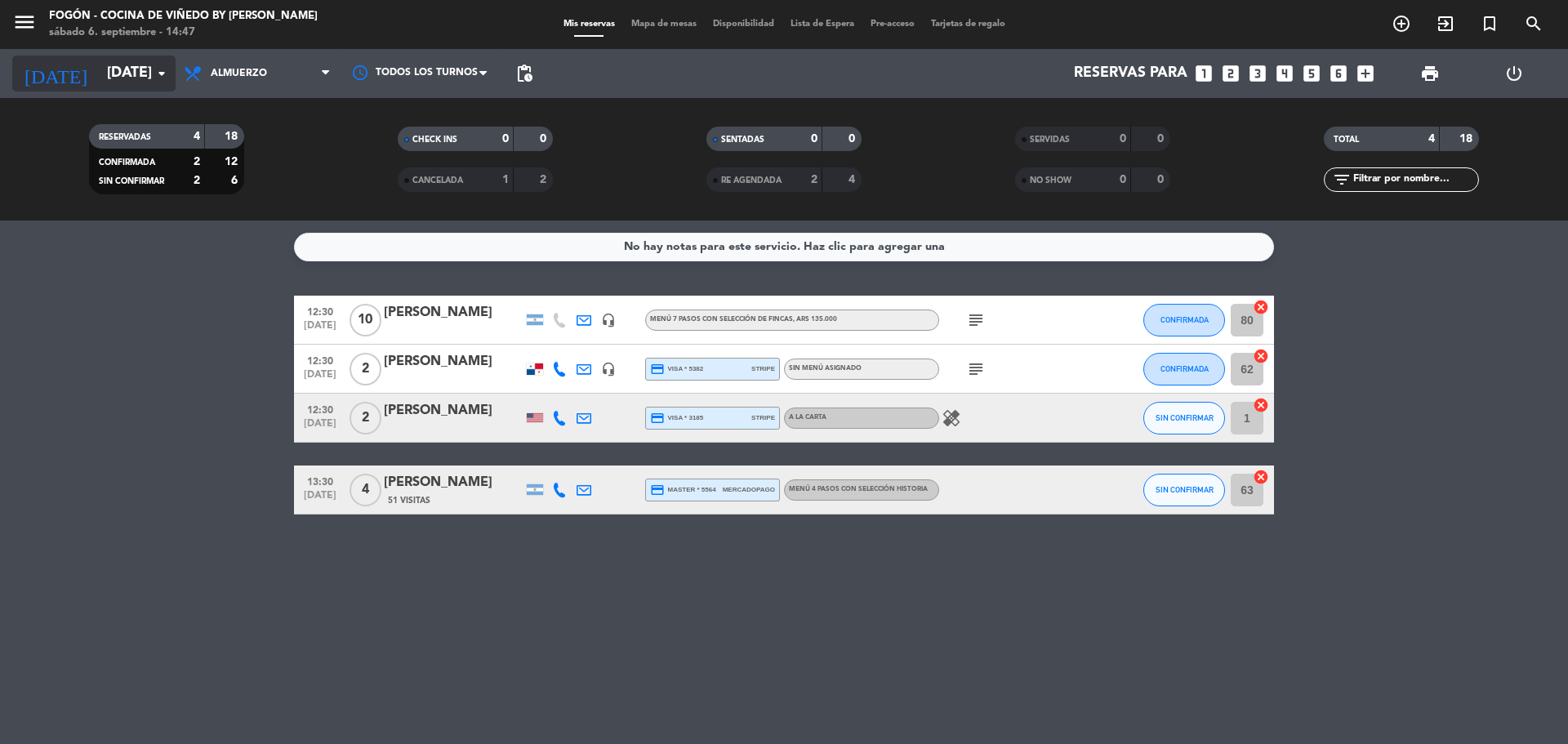
click at [140, 77] on input "[DATE]" at bounding box center [194, 74] width 190 height 33
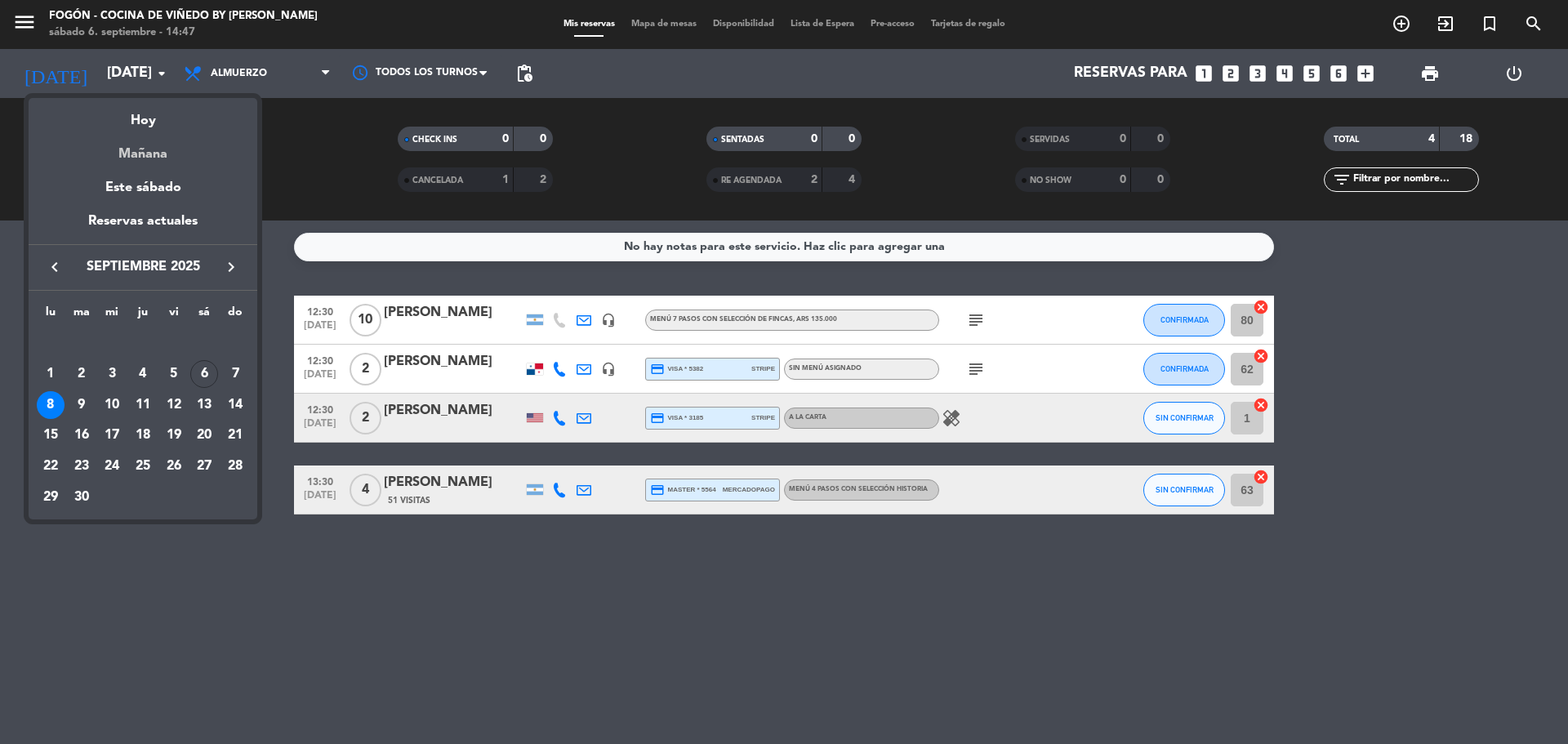
click at [153, 151] on div "Mañana" at bounding box center [142, 148] width 228 height 34
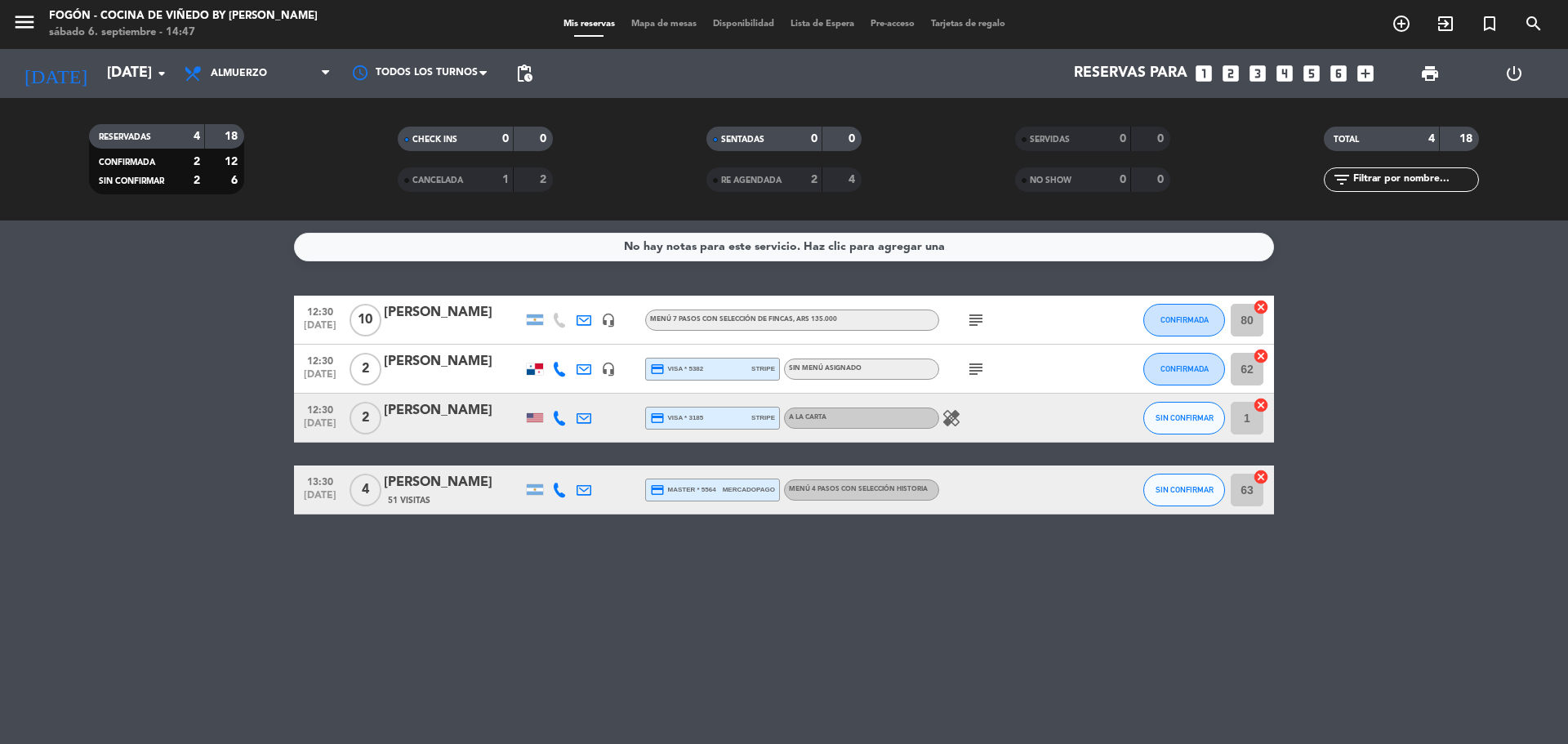
type input "[DATE]"
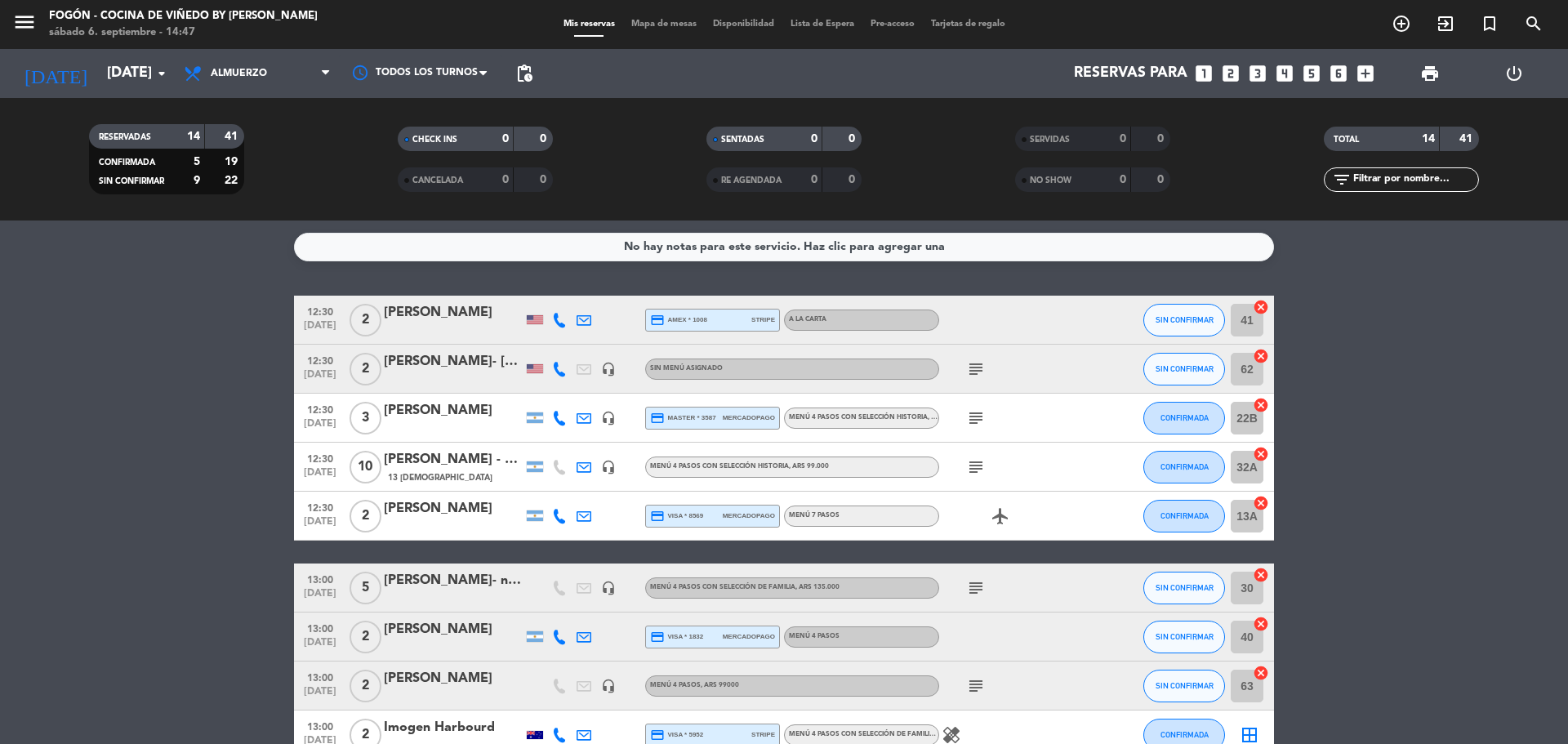
click at [1282, 73] on icon "looks_4" at bounding box center [1285, 74] width 21 height 21
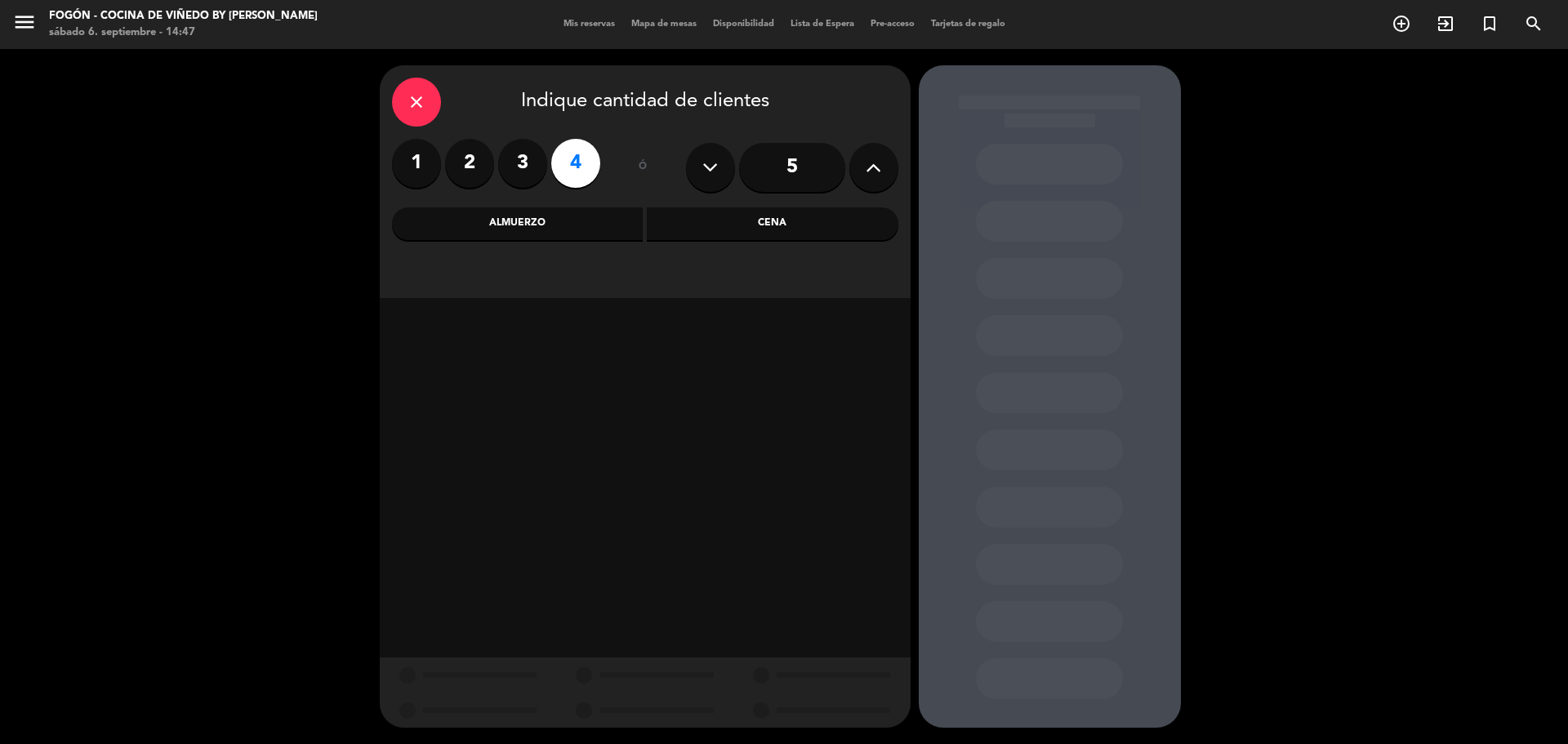
click at [615, 214] on div "Almuerzo" at bounding box center [517, 224] width 251 height 33
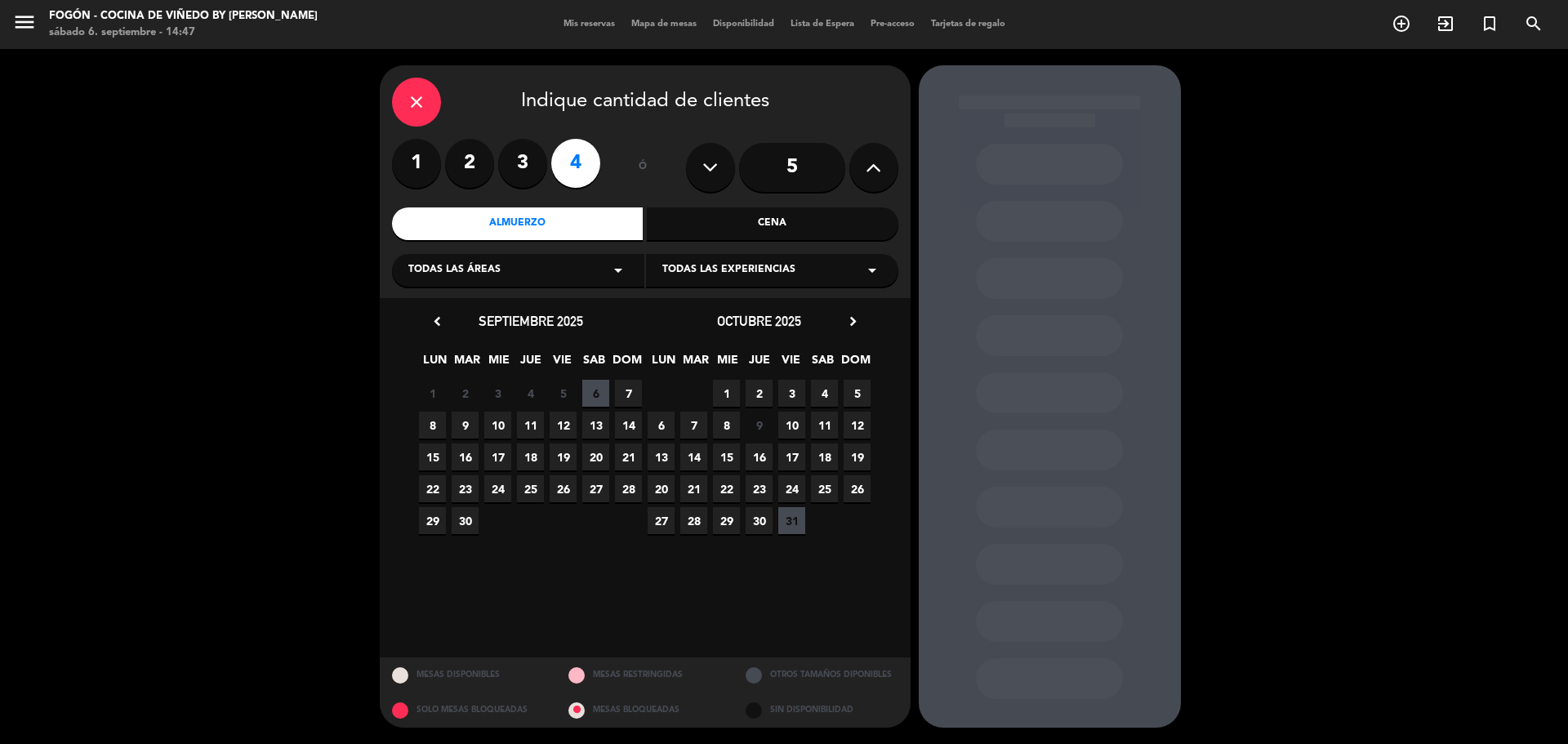
click at [629, 392] on span "7" at bounding box center [629, 393] width 27 height 27
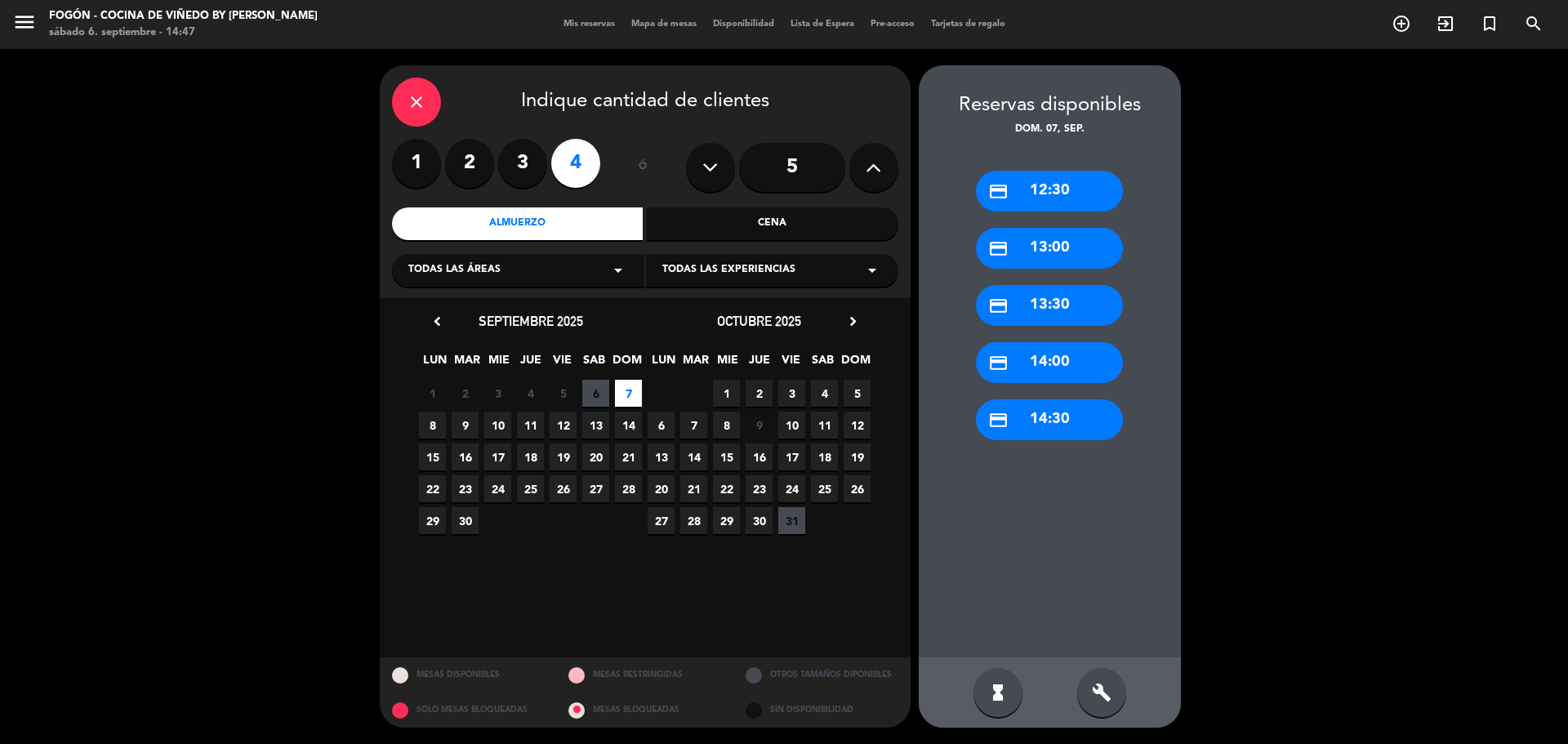
click at [1089, 244] on div "credit_card 13:00" at bounding box center [1050, 248] width 147 height 41
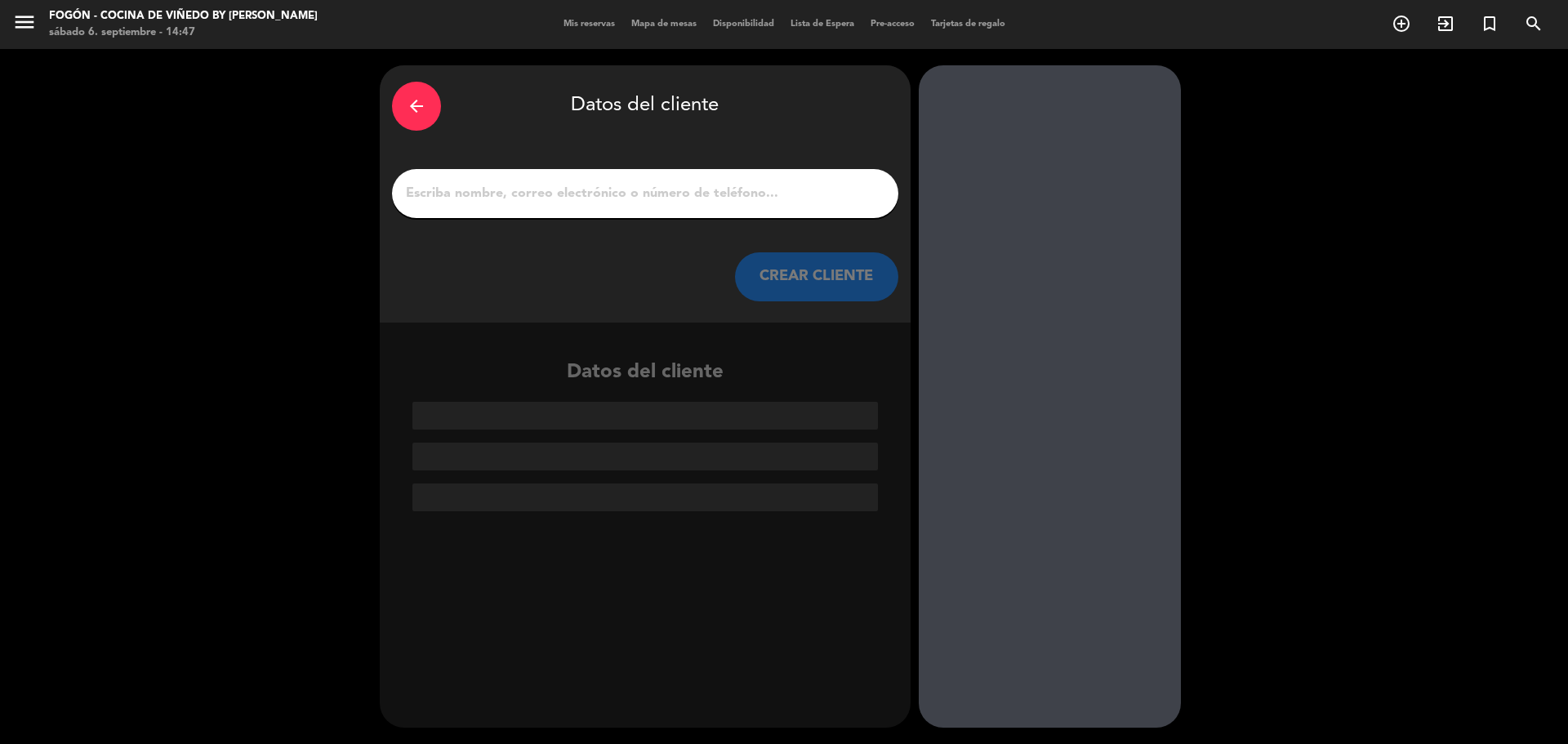
click at [580, 194] on input "1" at bounding box center [645, 194] width 482 height 23
paste input "[PERSON_NAME]"
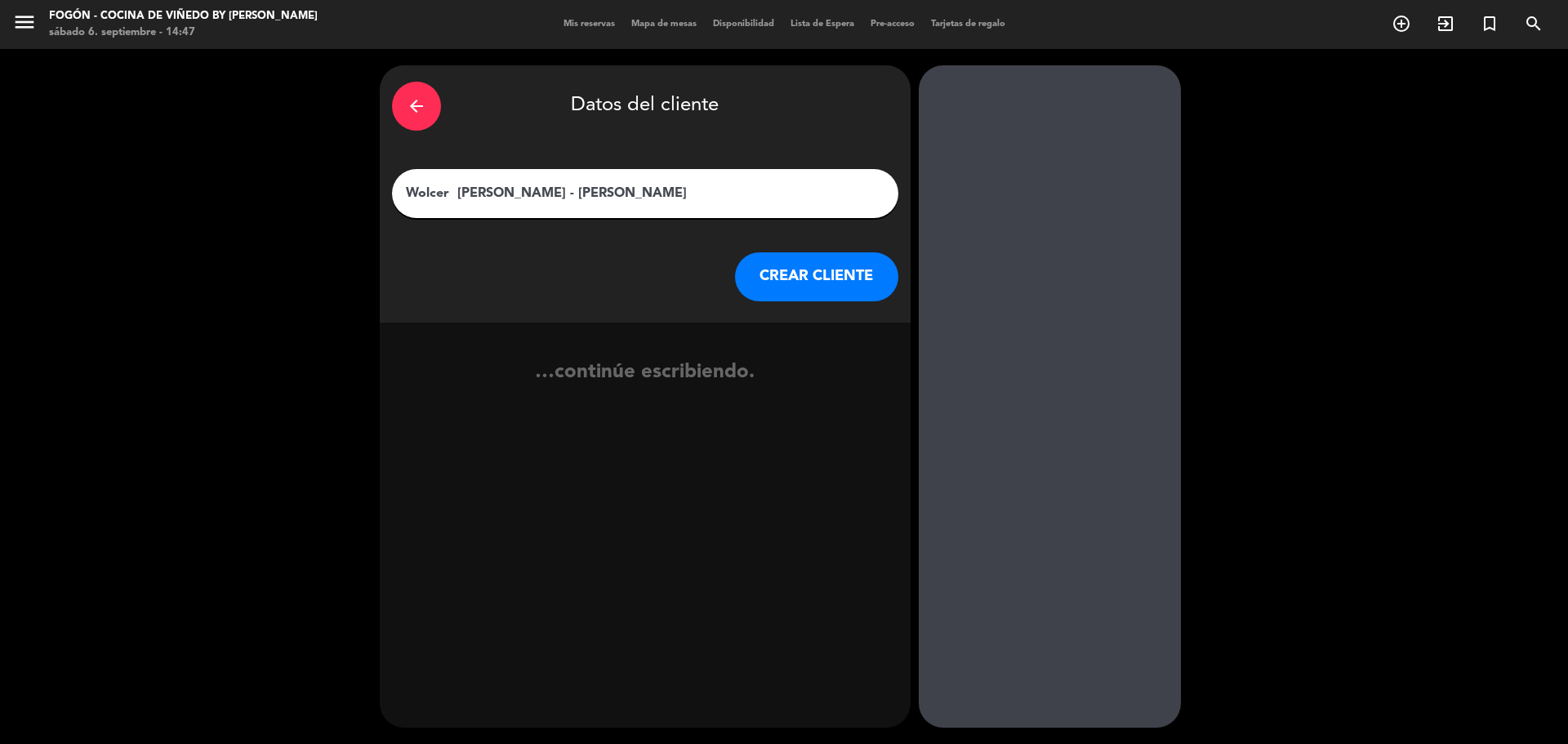
type input "Wolcer [PERSON_NAME] - [PERSON_NAME]"
click at [840, 264] on button "CREAR CLIENTE" at bounding box center [817, 277] width 164 height 49
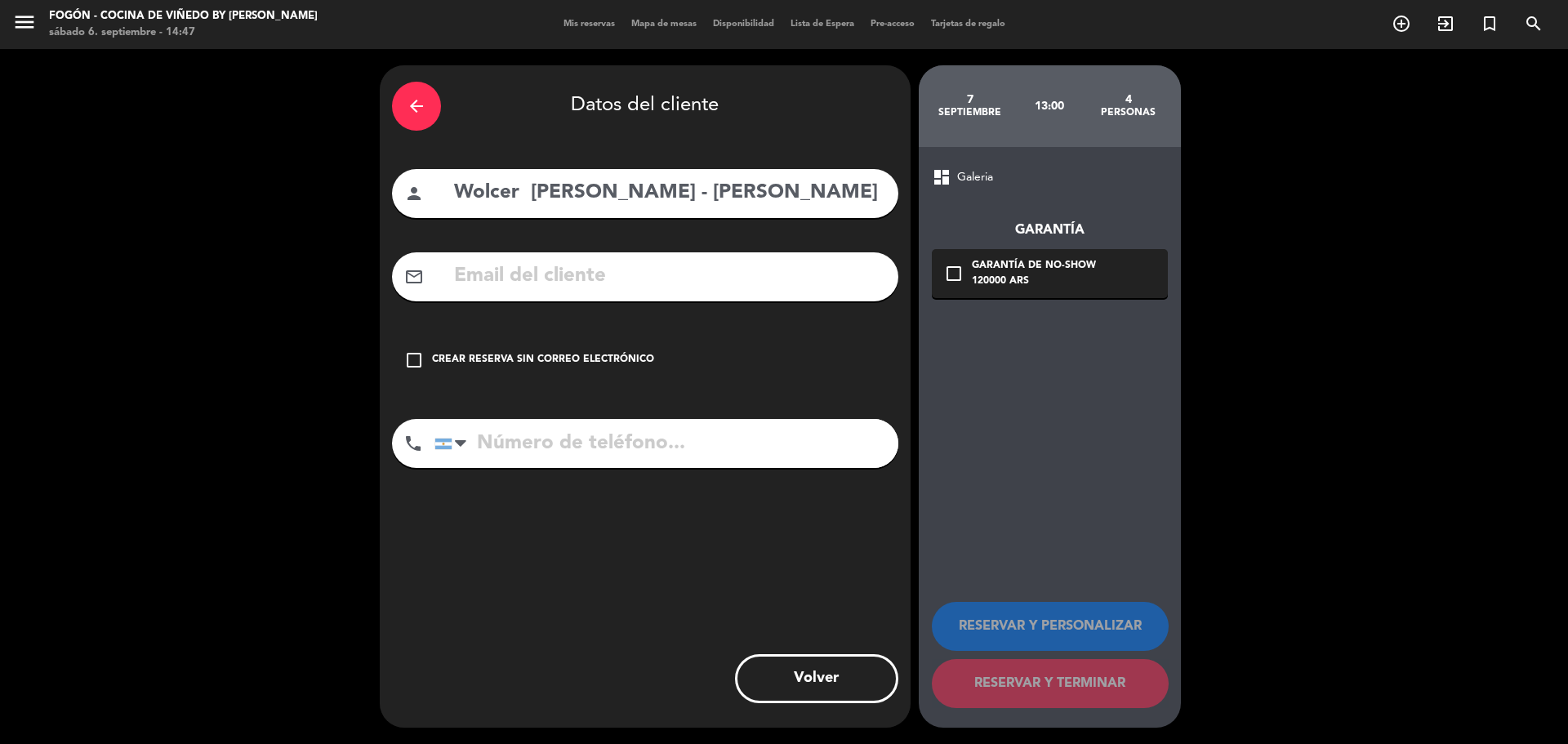
click at [580, 354] on div "check_box_outline_blank Crear reserva sin correo electrónico" at bounding box center [645, 360] width 507 height 49
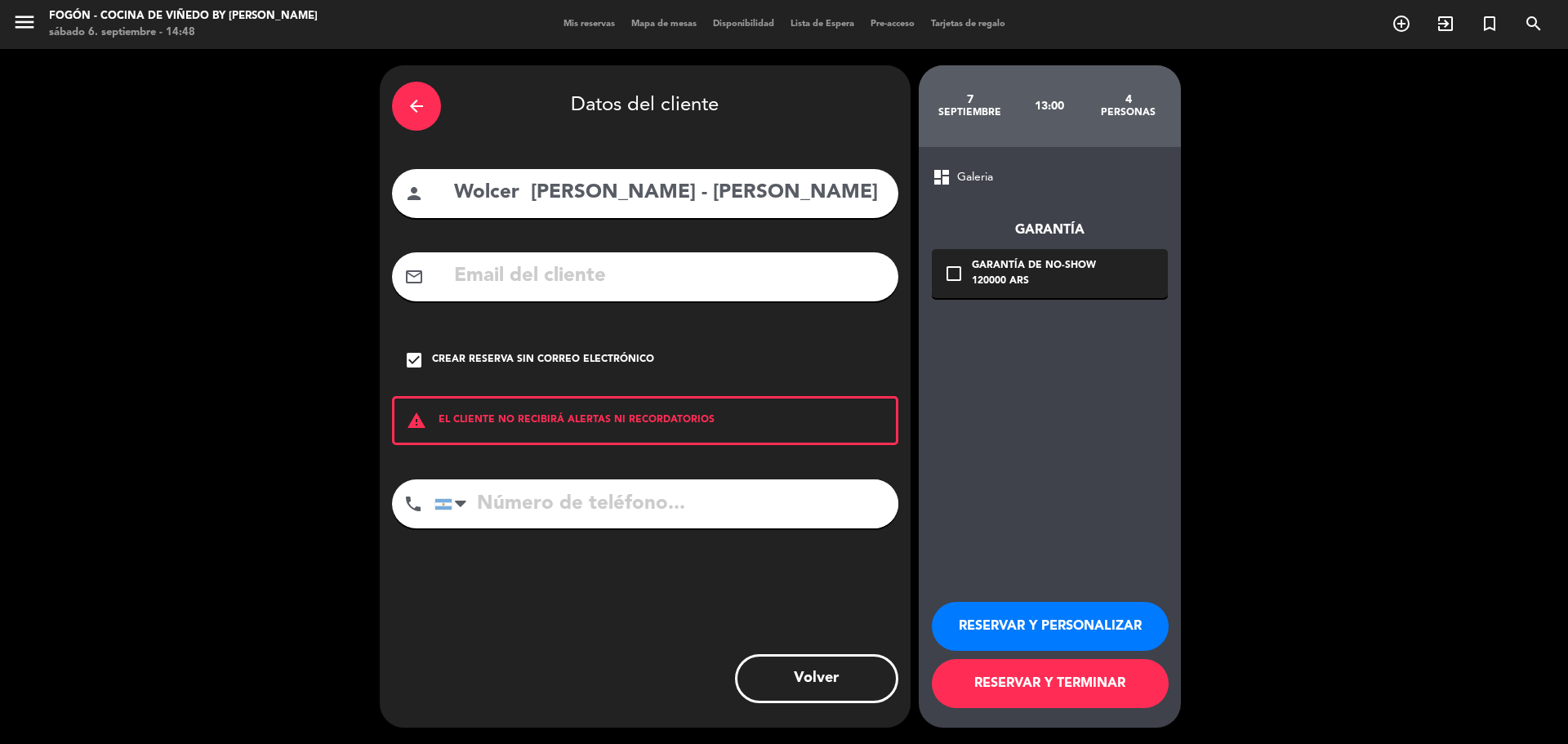
click at [1066, 630] on button "RESERVAR Y PERSONALIZAR" at bounding box center [1050, 627] width 237 height 49
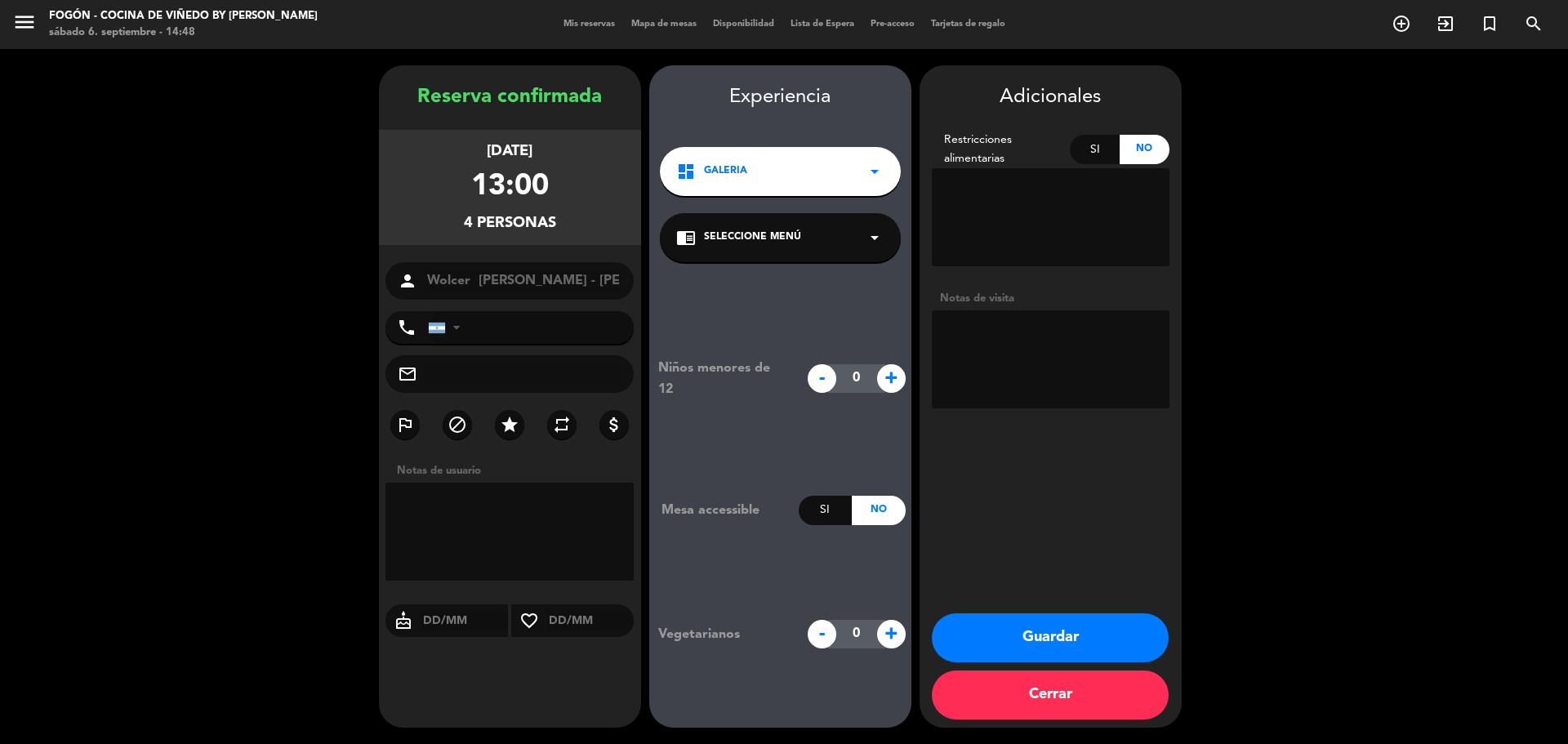
click at [971, 331] on textarea at bounding box center [1051, 359] width 237 height 98
paste textarea "4 pax. Dos adultos y dos menores"
type textarea "4 pax. Dos adultos y dos menores- paga pax- wsp 6/9-[PERSON_NAME]"
click at [1066, 643] on button "Guardar" at bounding box center [1050, 638] width 237 height 49
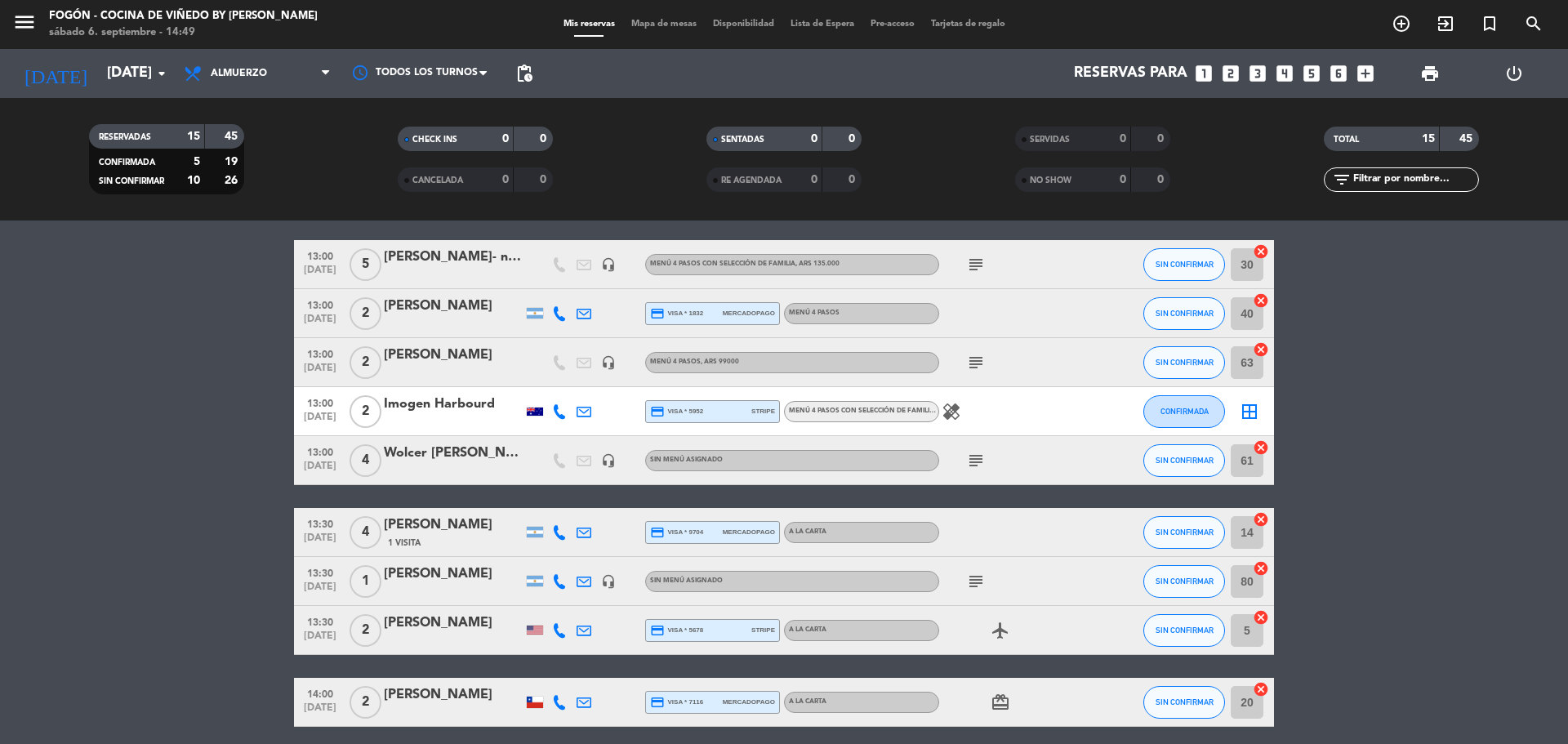
scroll to position [408, 0]
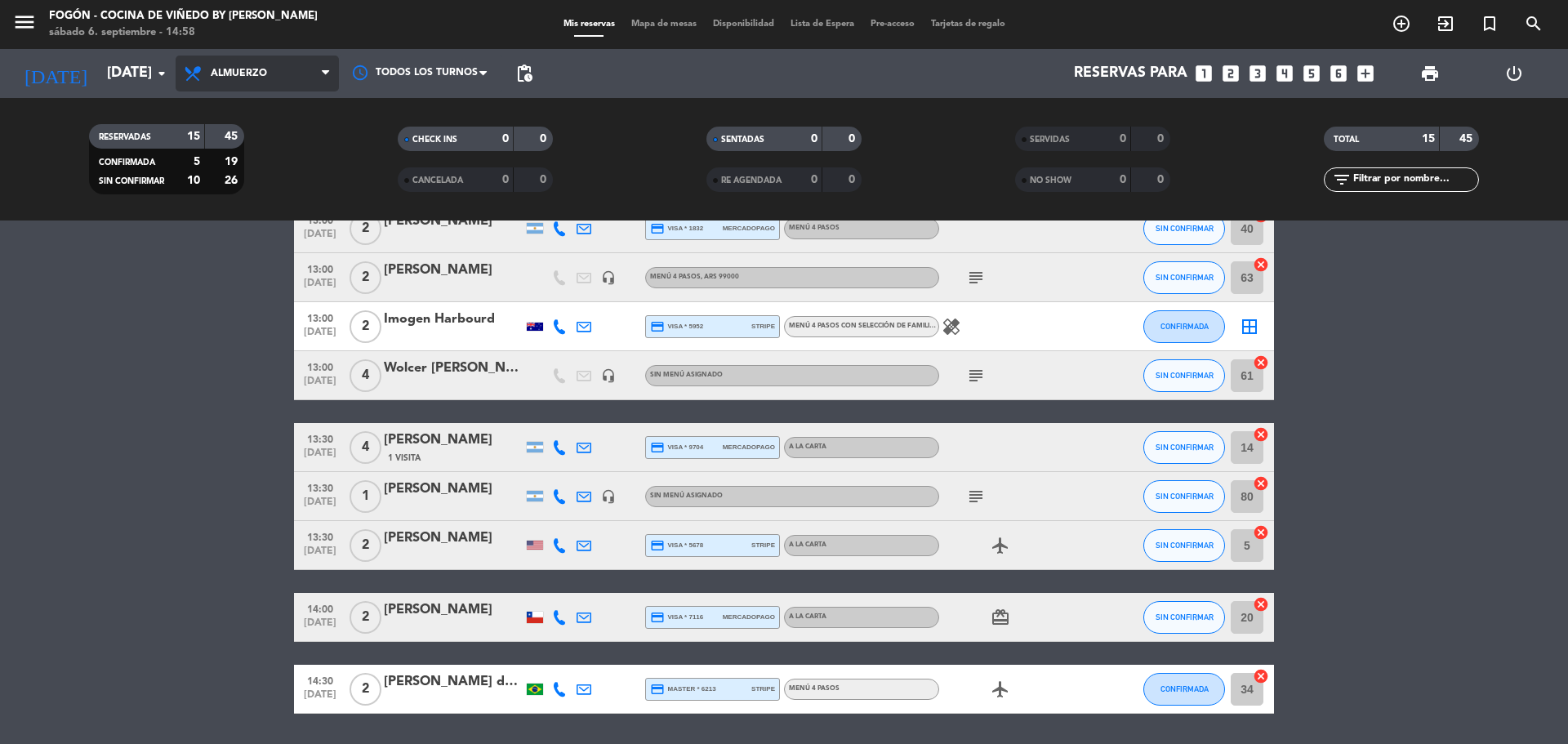
click at [226, 70] on span "Almuerzo" at bounding box center [238, 74] width 56 height 11
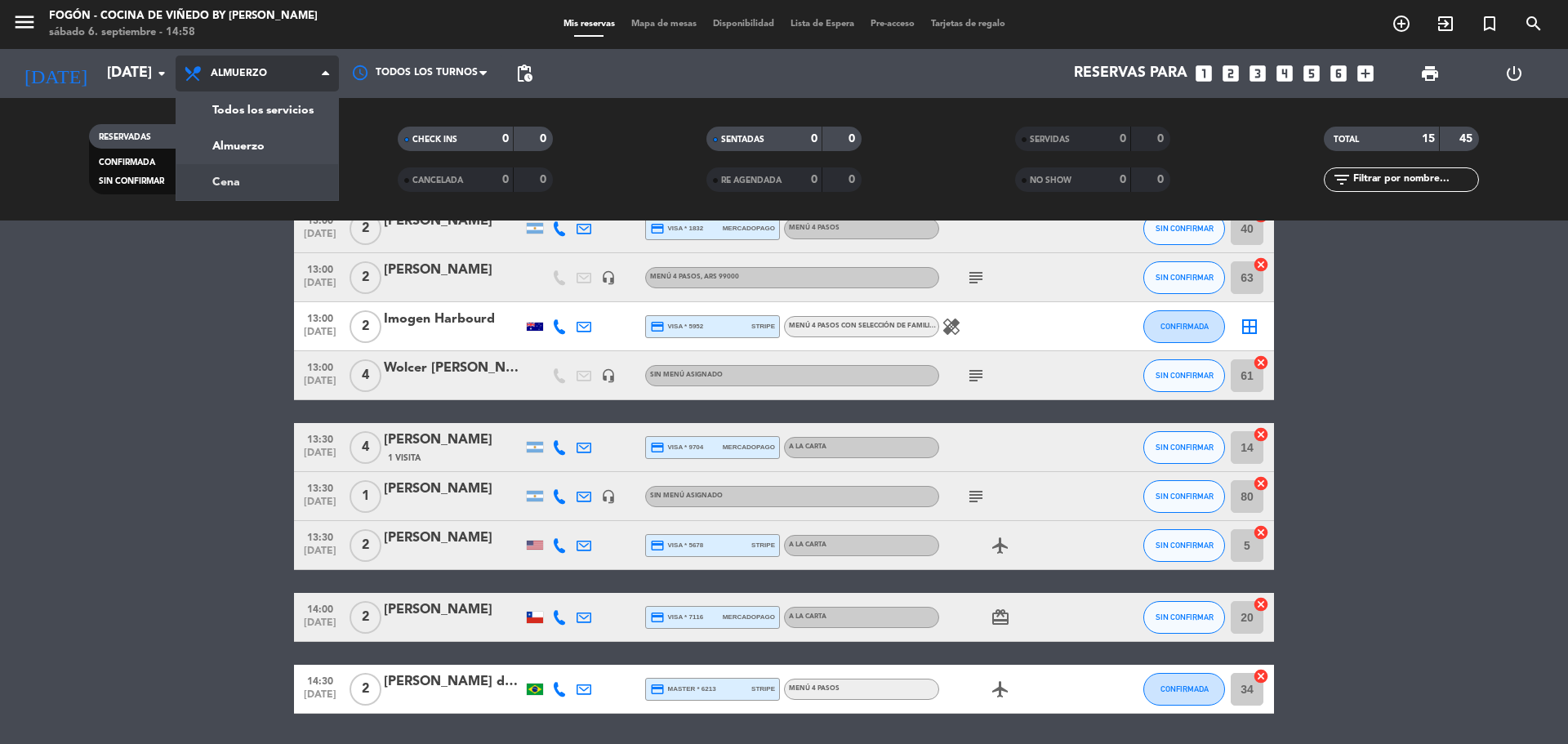
click at [227, 175] on div "menu Fogón - Cocina de viñedo by [PERSON_NAME] [DATE] 6. septiembre - 14:58 Mis…" at bounding box center [784, 110] width 1568 height 220
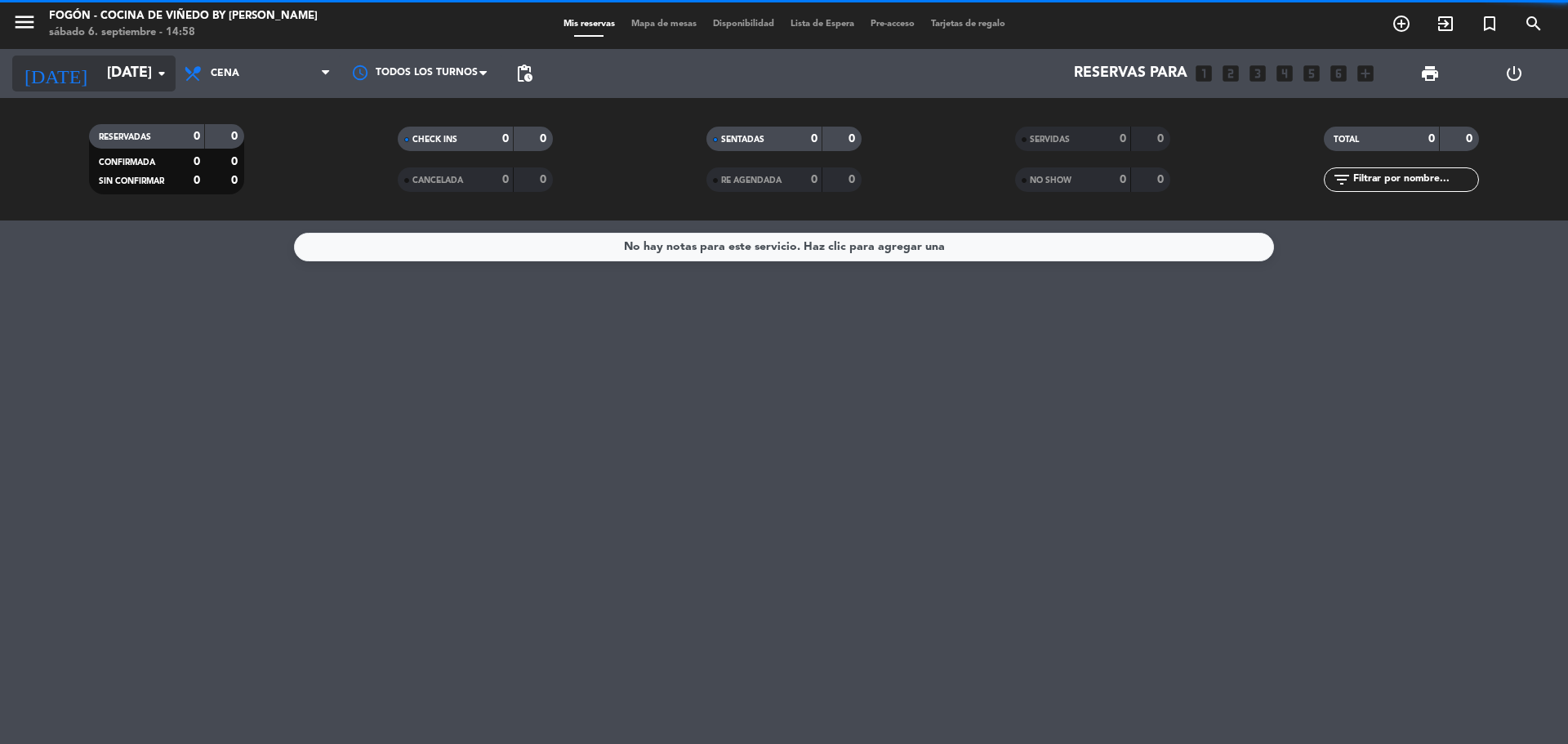
scroll to position [0, 0]
click at [146, 88] on input "[DATE]" at bounding box center [194, 74] width 190 height 33
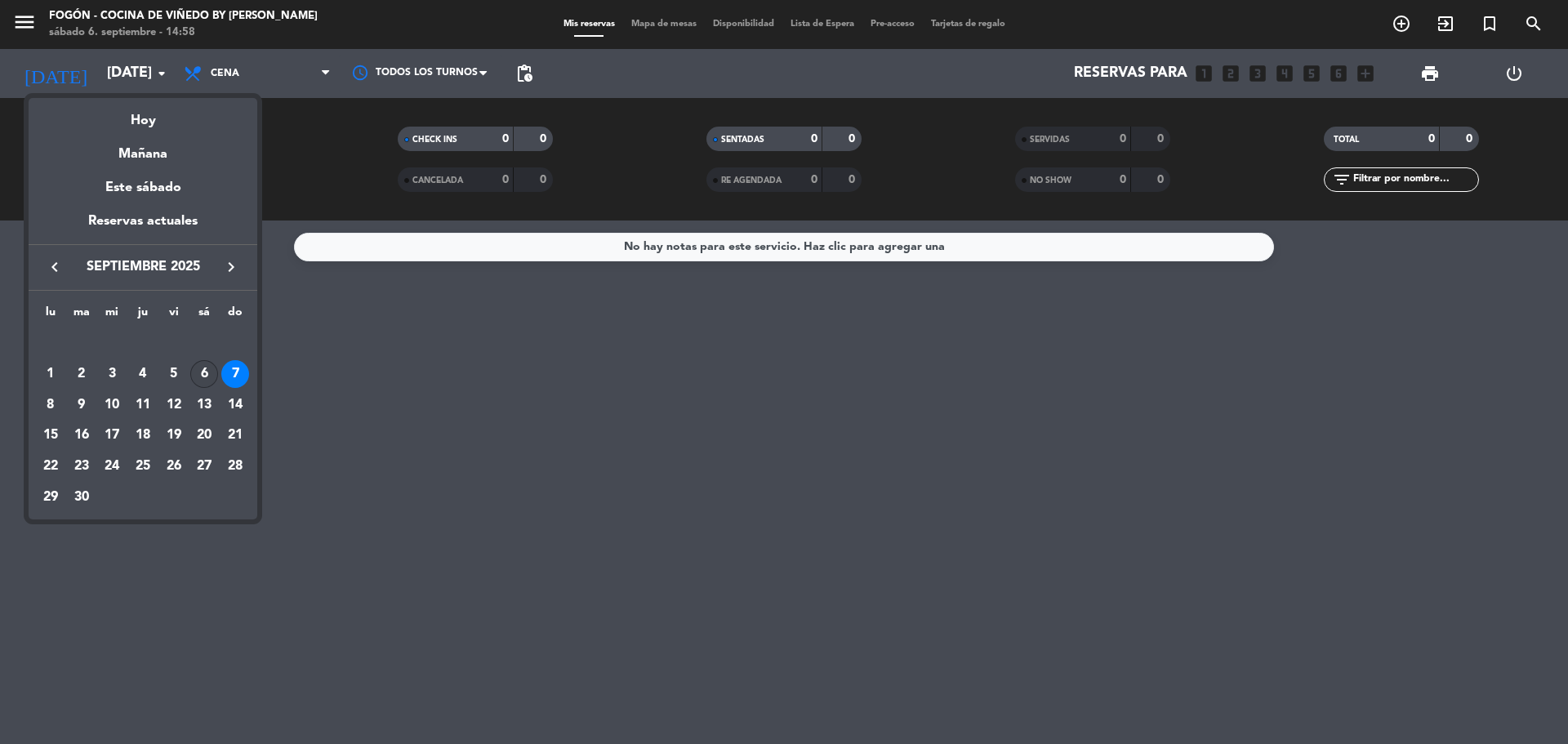
click at [204, 367] on div "6" at bounding box center [205, 374] width 28 height 28
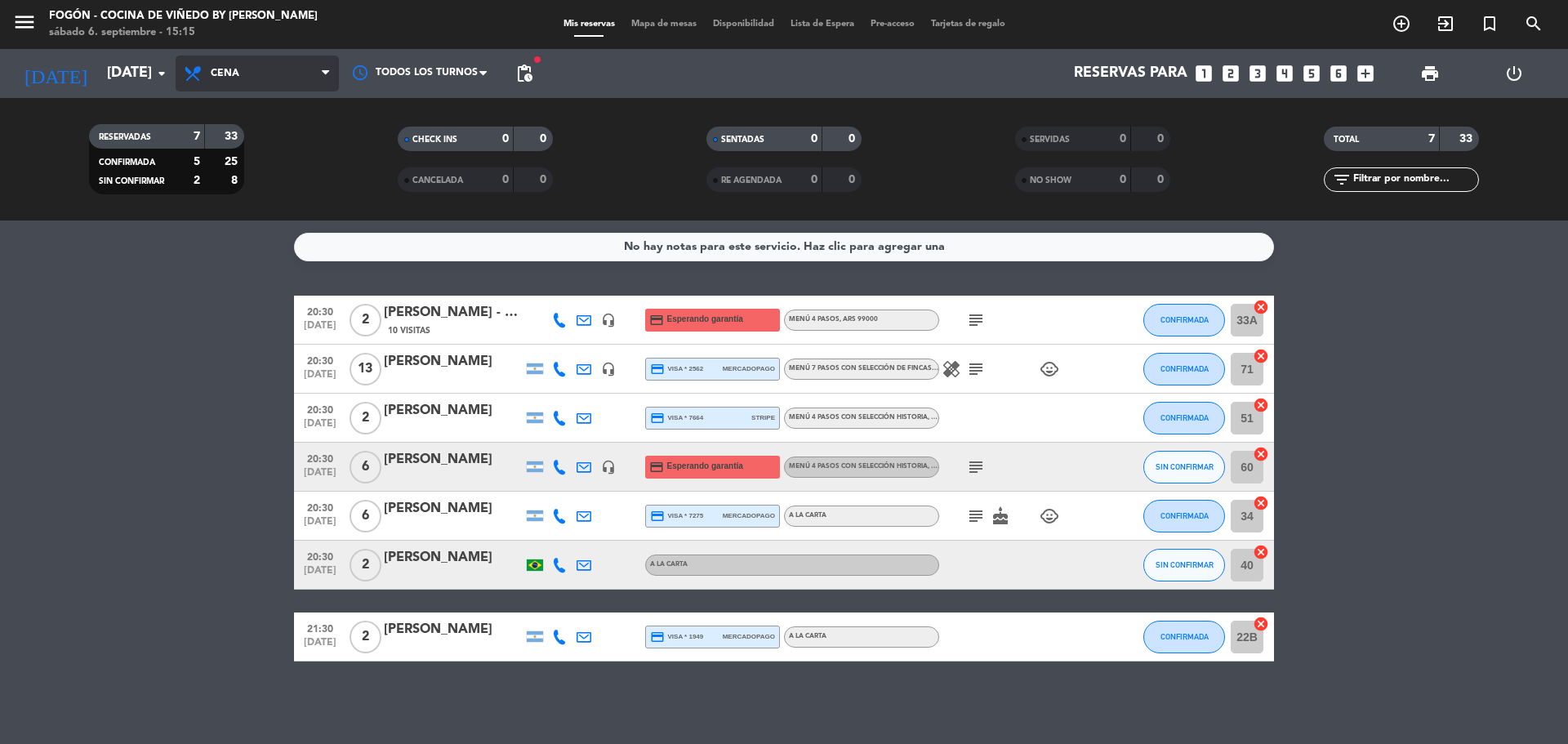
click at [275, 68] on span "Cena" at bounding box center [258, 74] width 164 height 36
click at [253, 138] on div "menu Fogón - Cocina de viñedo by [PERSON_NAME] [DATE] 6. septiembre - 15:15 Mis…" at bounding box center [784, 110] width 1568 height 220
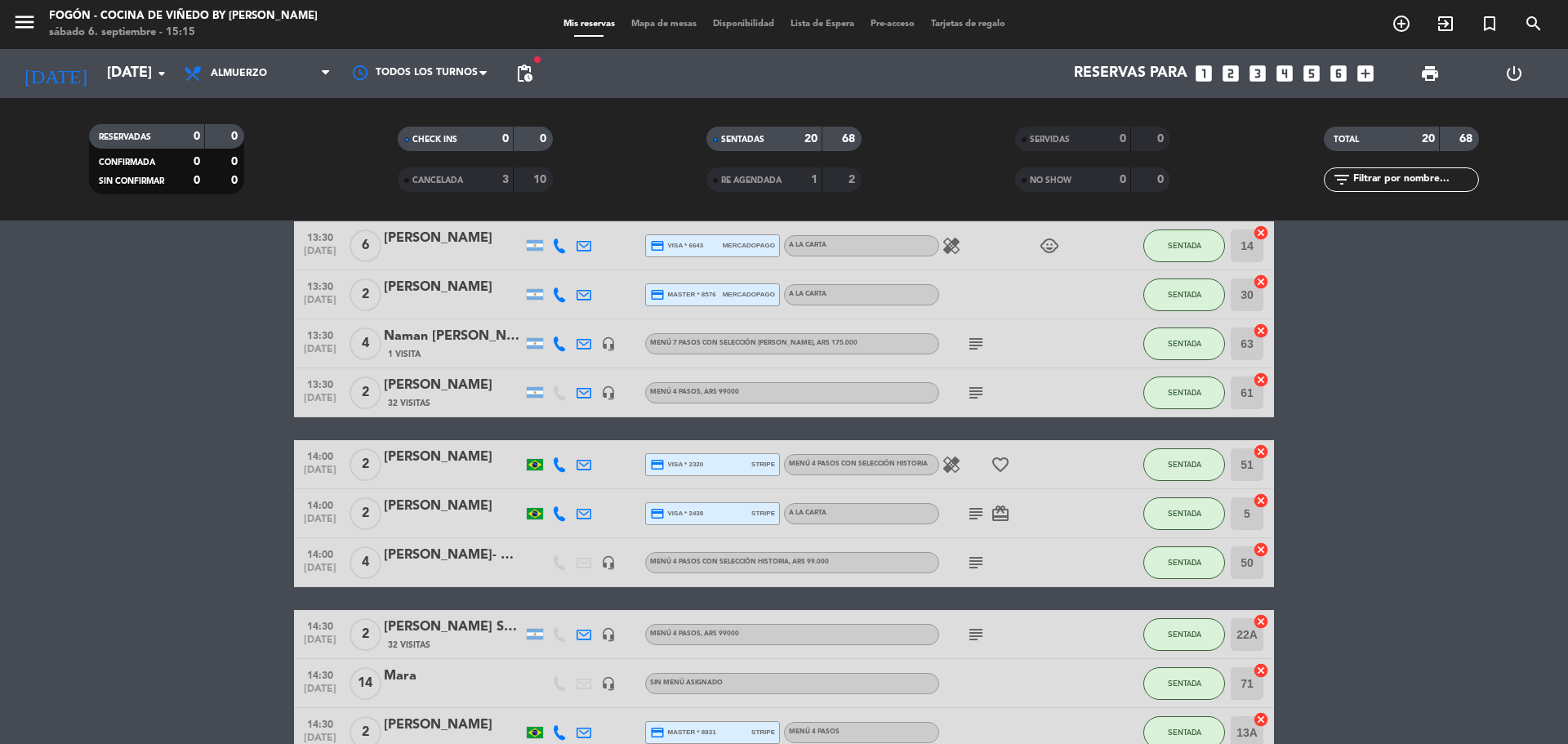
scroll to position [705, 0]
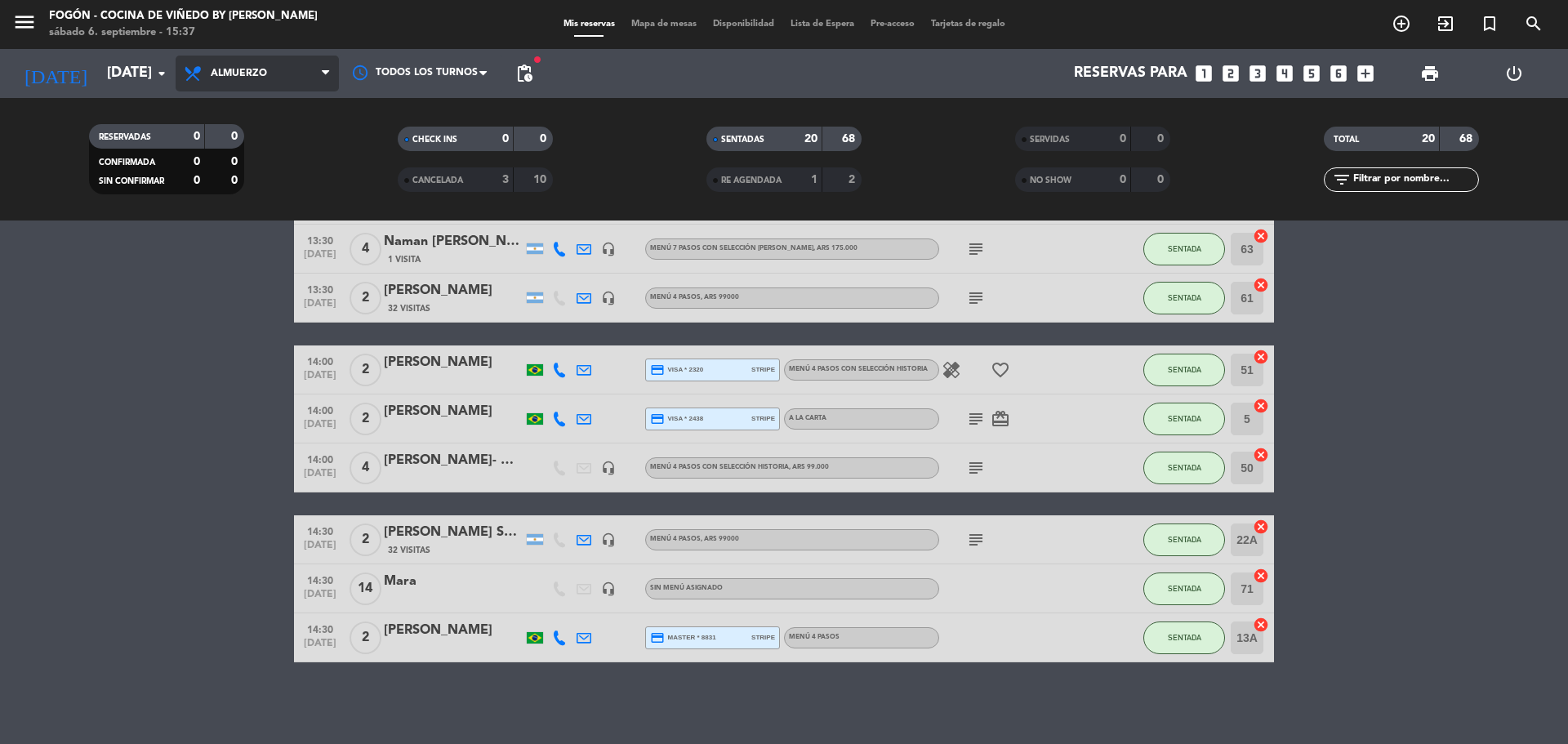
click at [234, 72] on span "Almuerzo" at bounding box center [238, 74] width 56 height 11
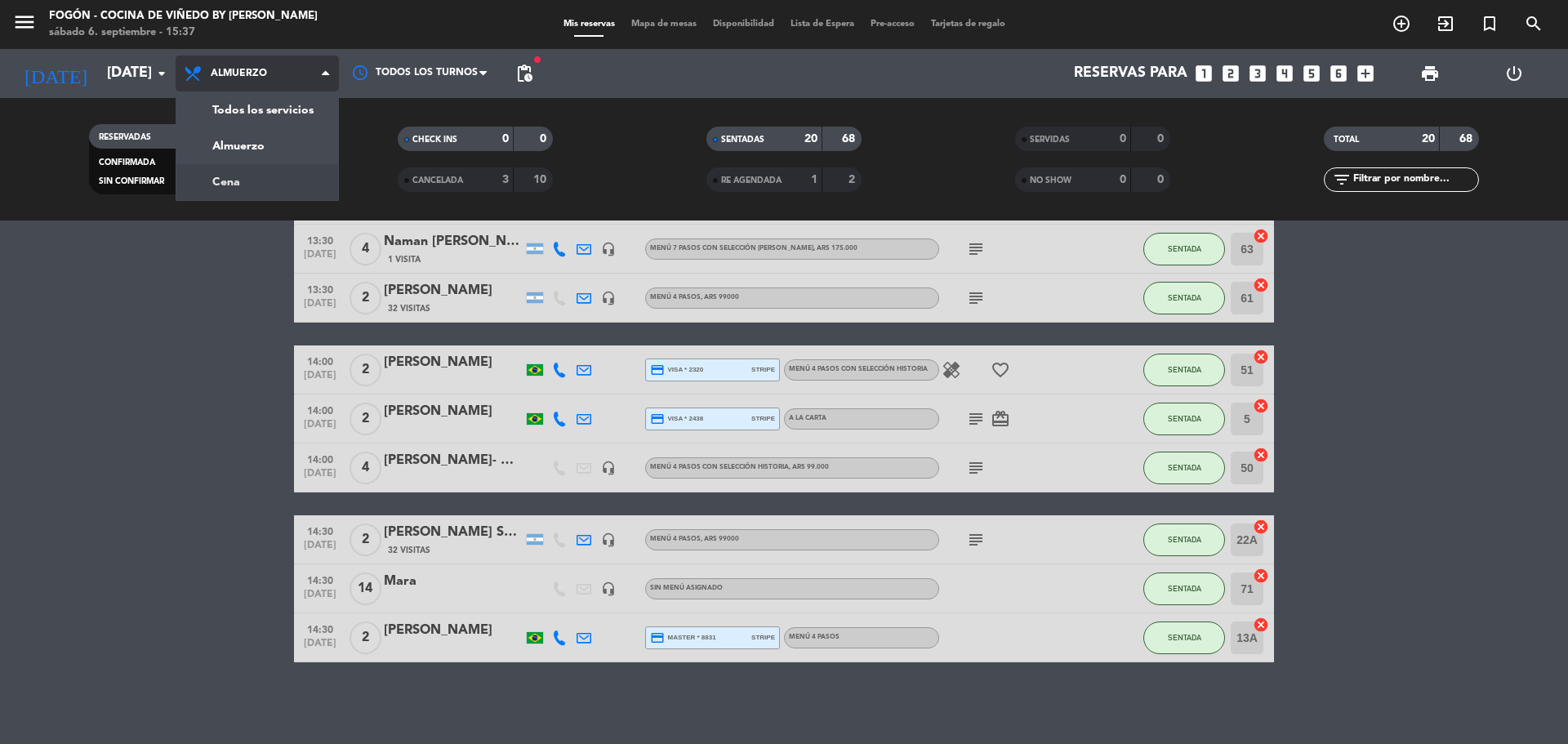
click at [245, 178] on div "menu Fogón - Cocina de viñedo by [PERSON_NAME] [DATE] 6. septiembre - 15:37 Mis…" at bounding box center [784, 110] width 1568 height 220
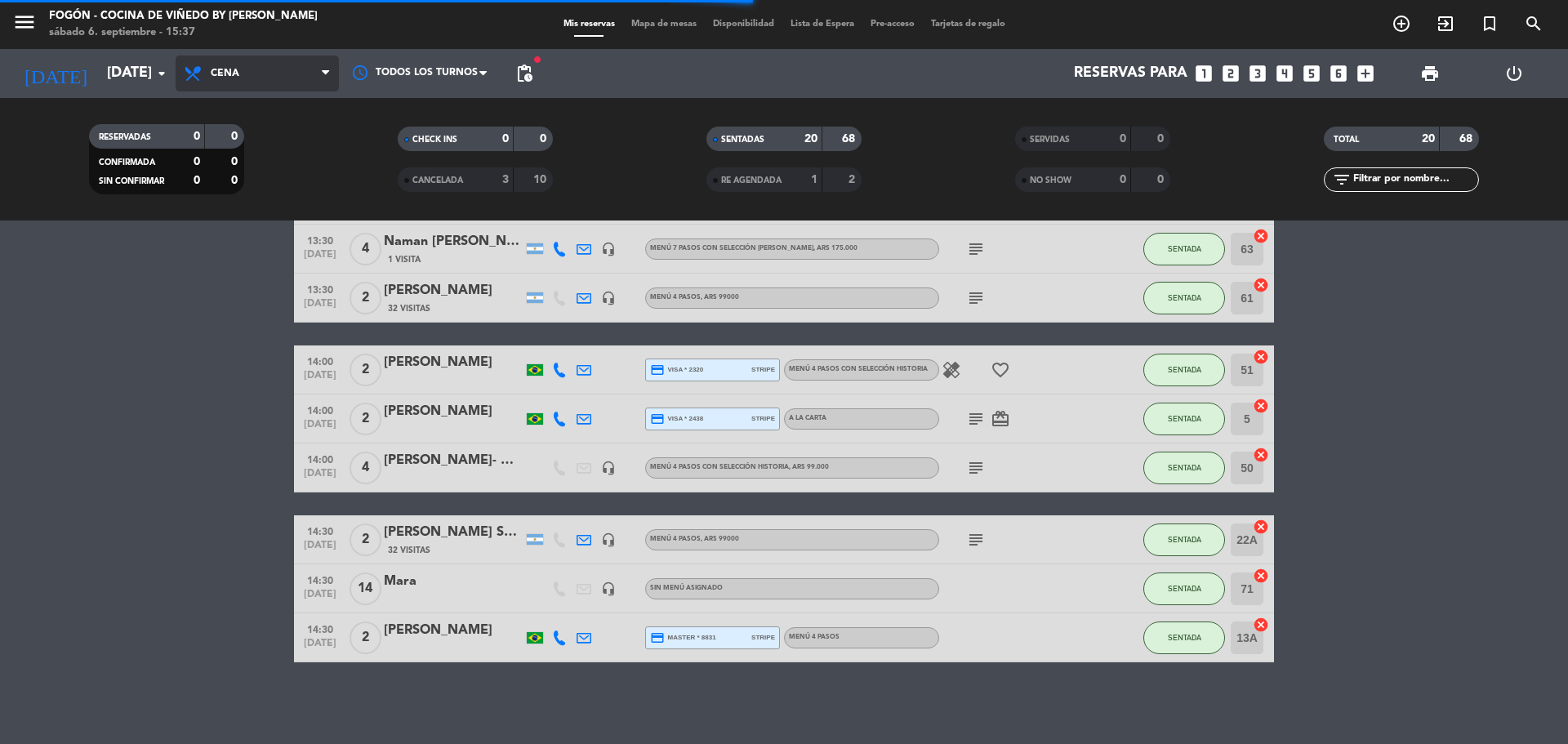
scroll to position [0, 0]
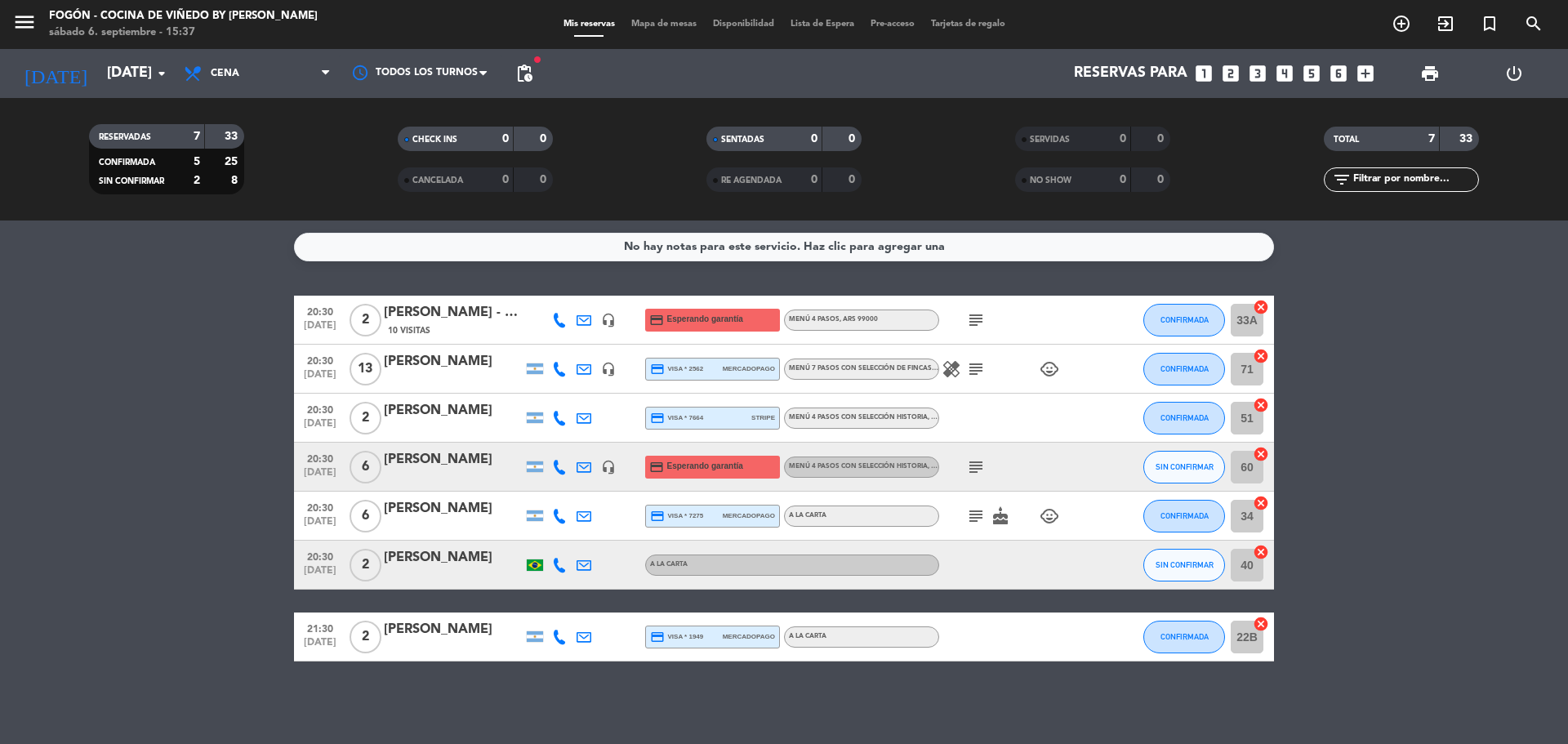
click at [274, 55] on div "Todos los servicios Almuerzo Cena Cena Todos los servicios Almuerzo Cena" at bounding box center [258, 74] width 164 height 49
click at [268, 85] on span "Cena" at bounding box center [258, 74] width 164 height 36
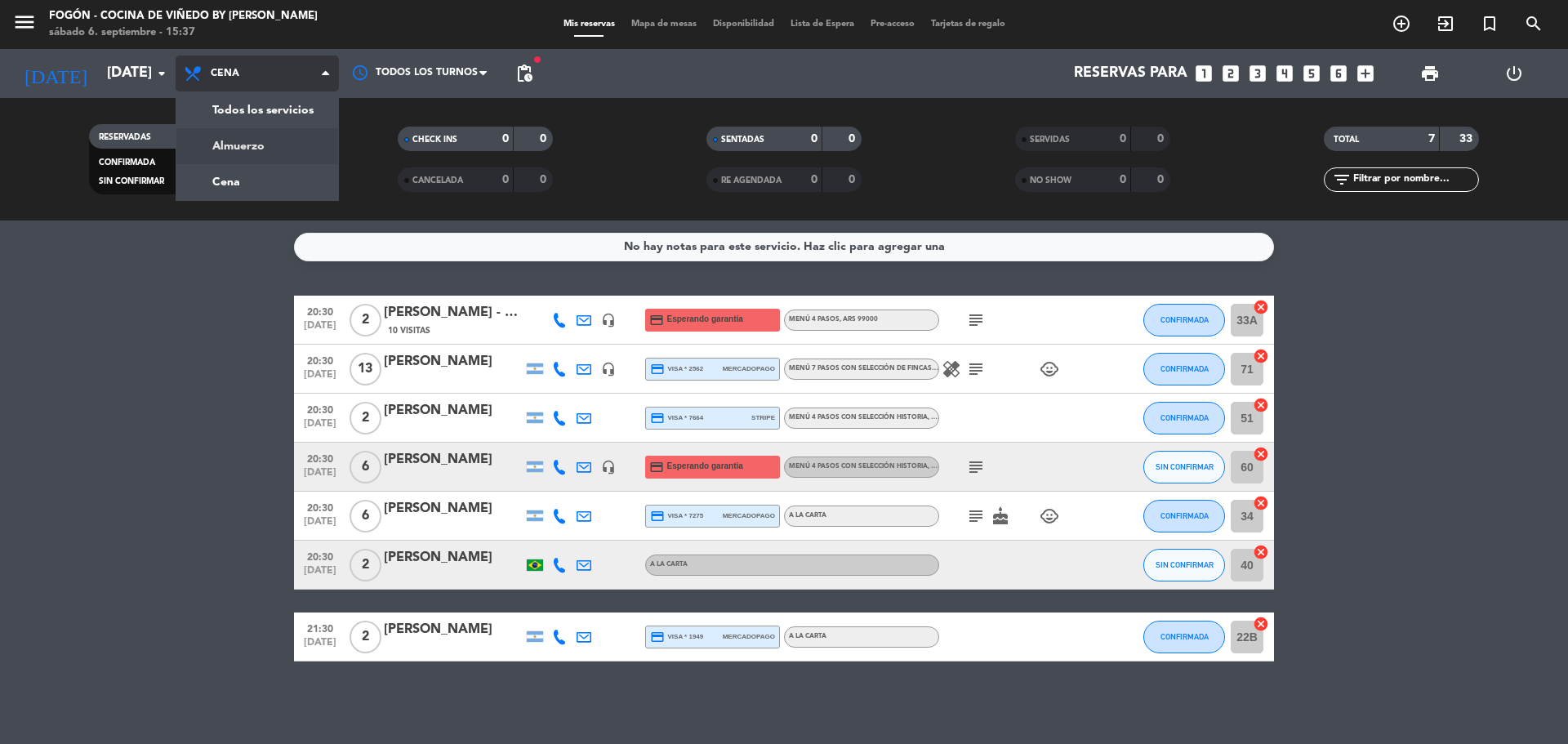
click at [260, 143] on div "menu Fogón - Cocina de viñedo by [PERSON_NAME] [DATE] 6. septiembre - 15:37 Mis…" at bounding box center [784, 110] width 1568 height 220
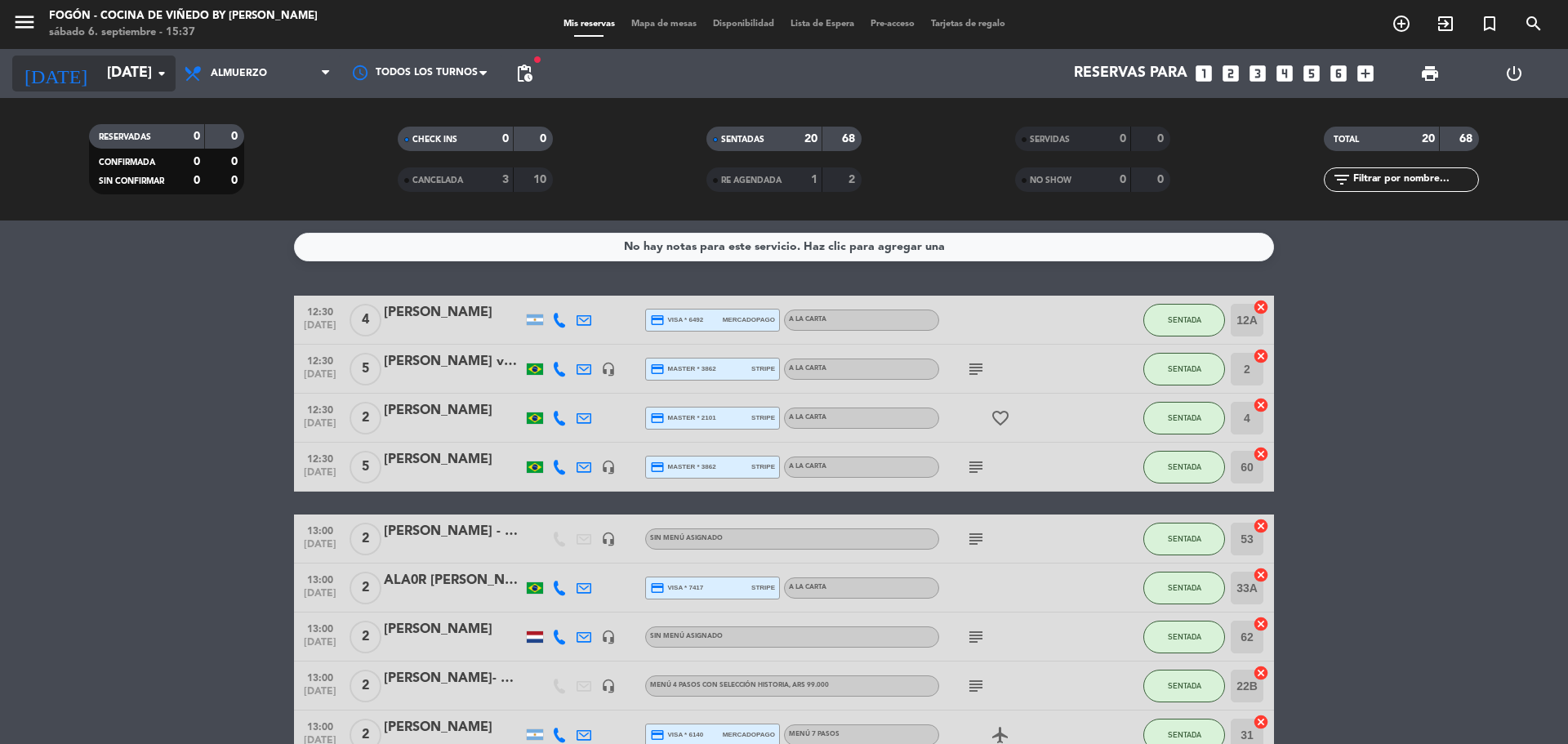
click at [119, 75] on input "[DATE]" at bounding box center [194, 74] width 190 height 33
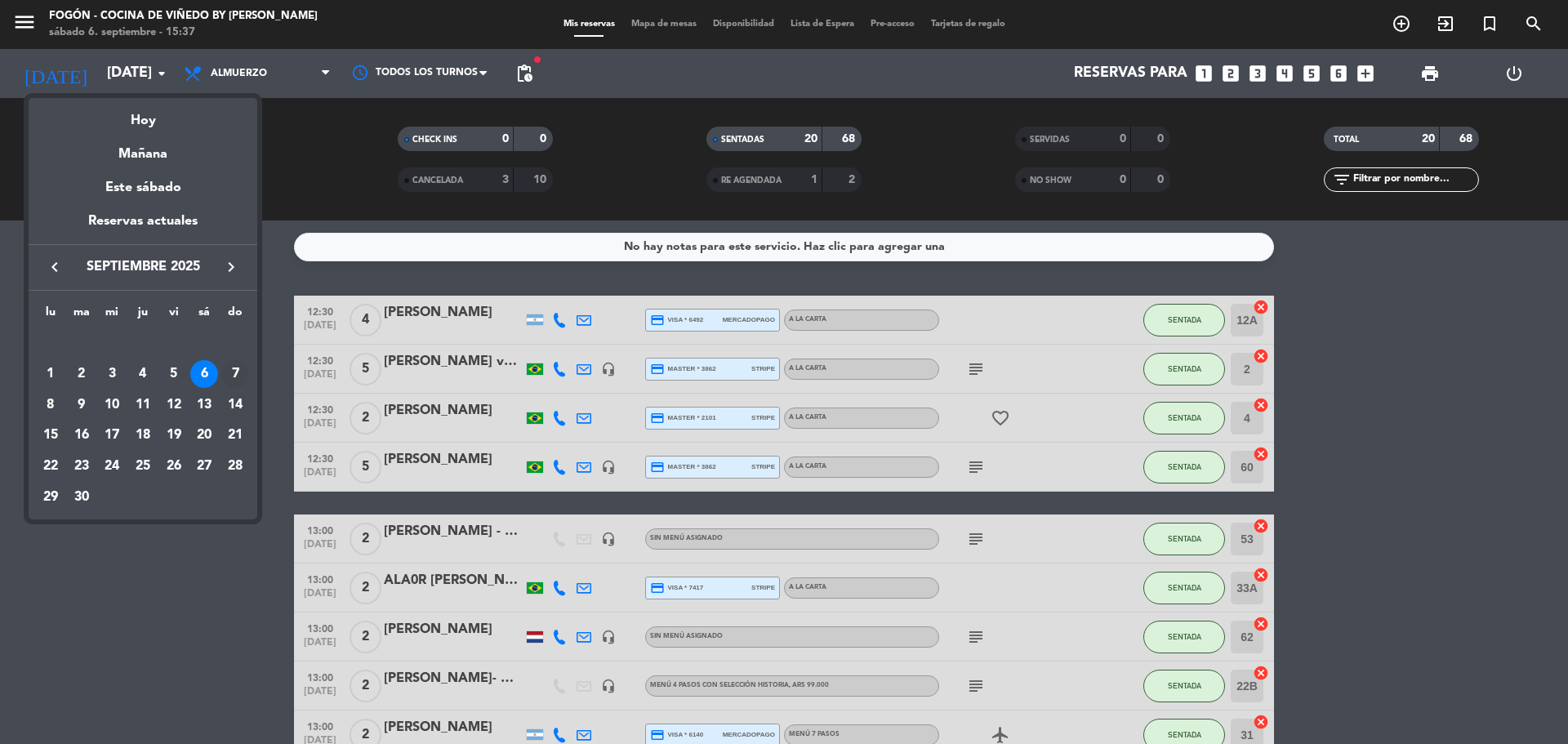
click at [230, 368] on div "7" at bounding box center [235, 374] width 28 height 28
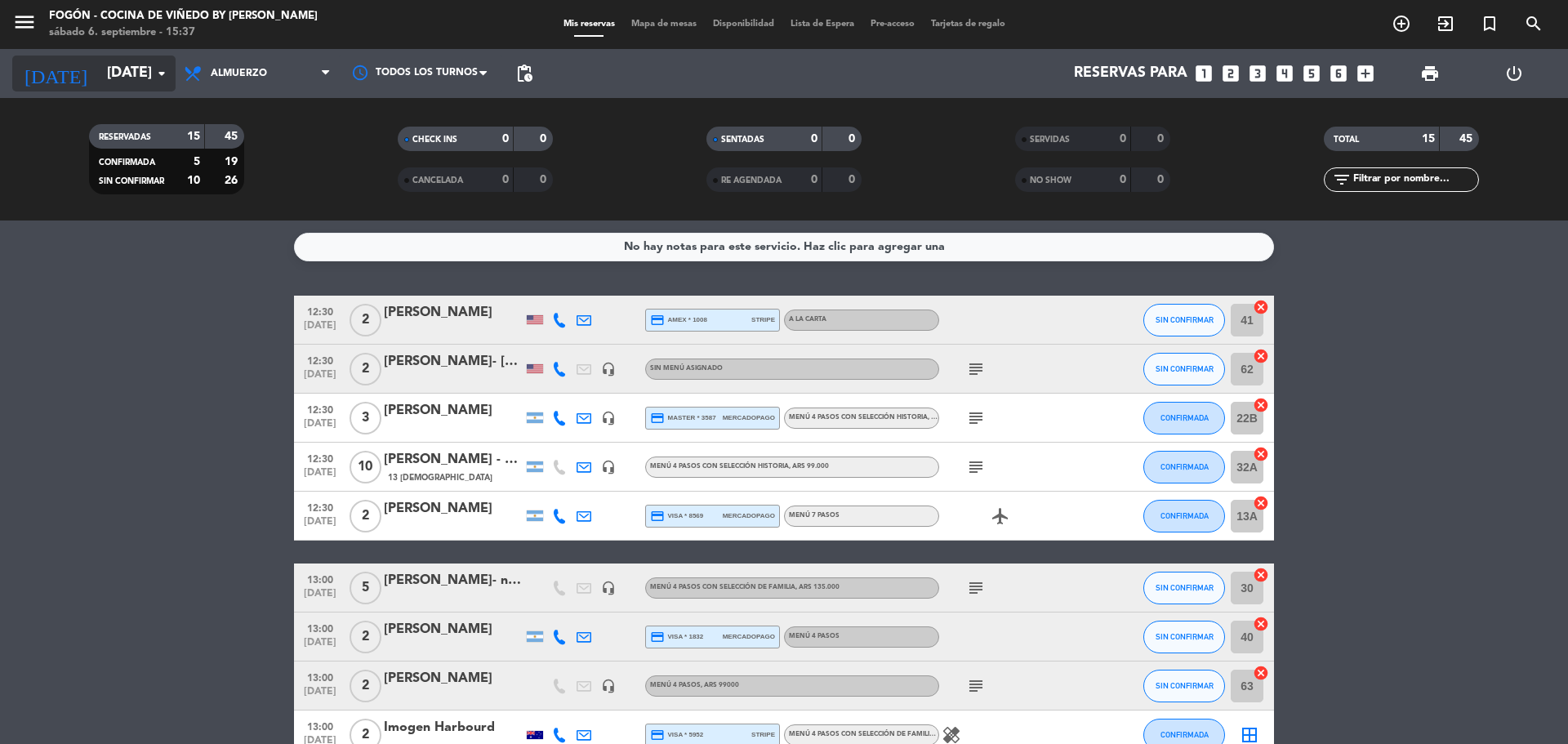
click at [155, 76] on icon "arrow_drop_down" at bounding box center [162, 74] width 20 height 20
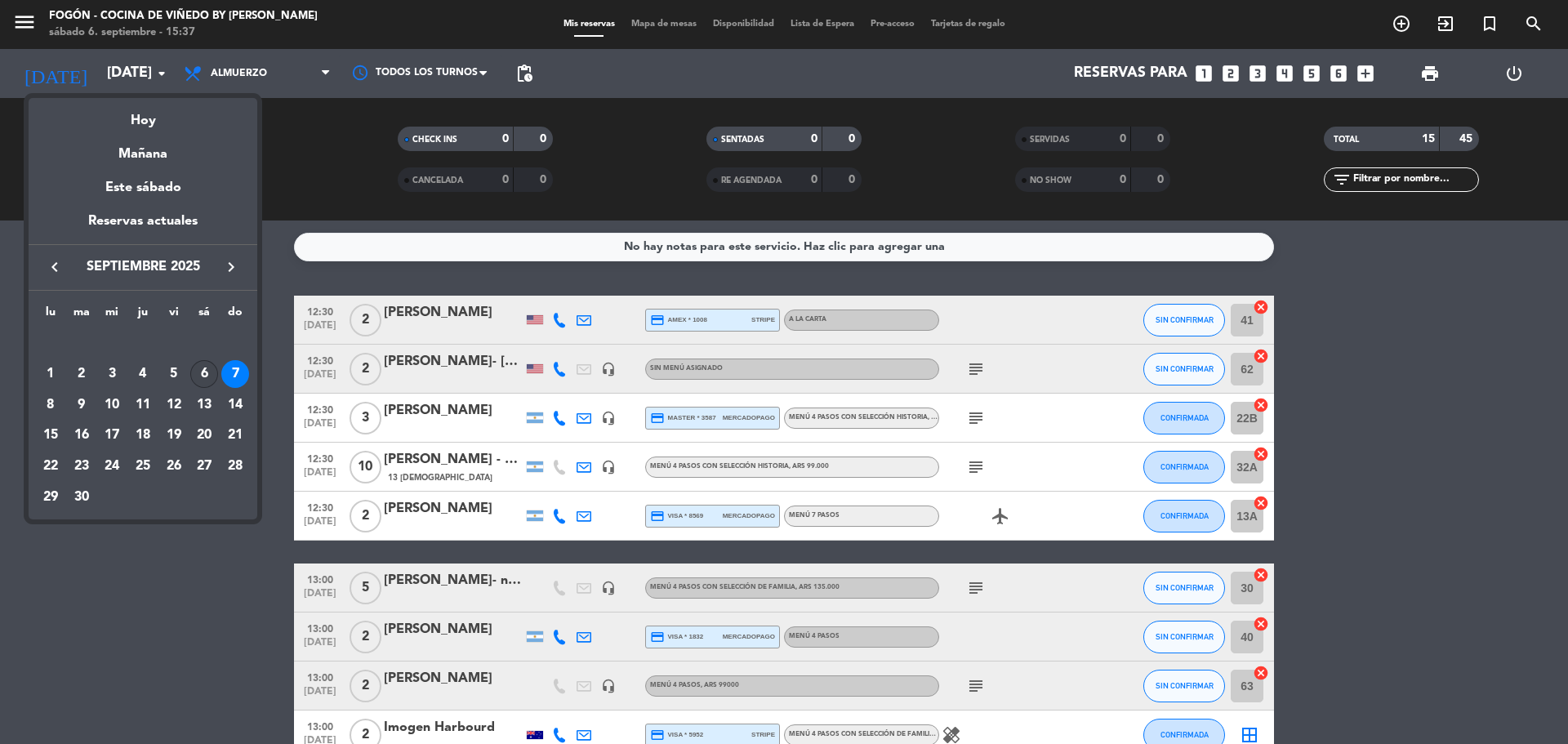
click at [206, 367] on div "6" at bounding box center [205, 374] width 28 height 28
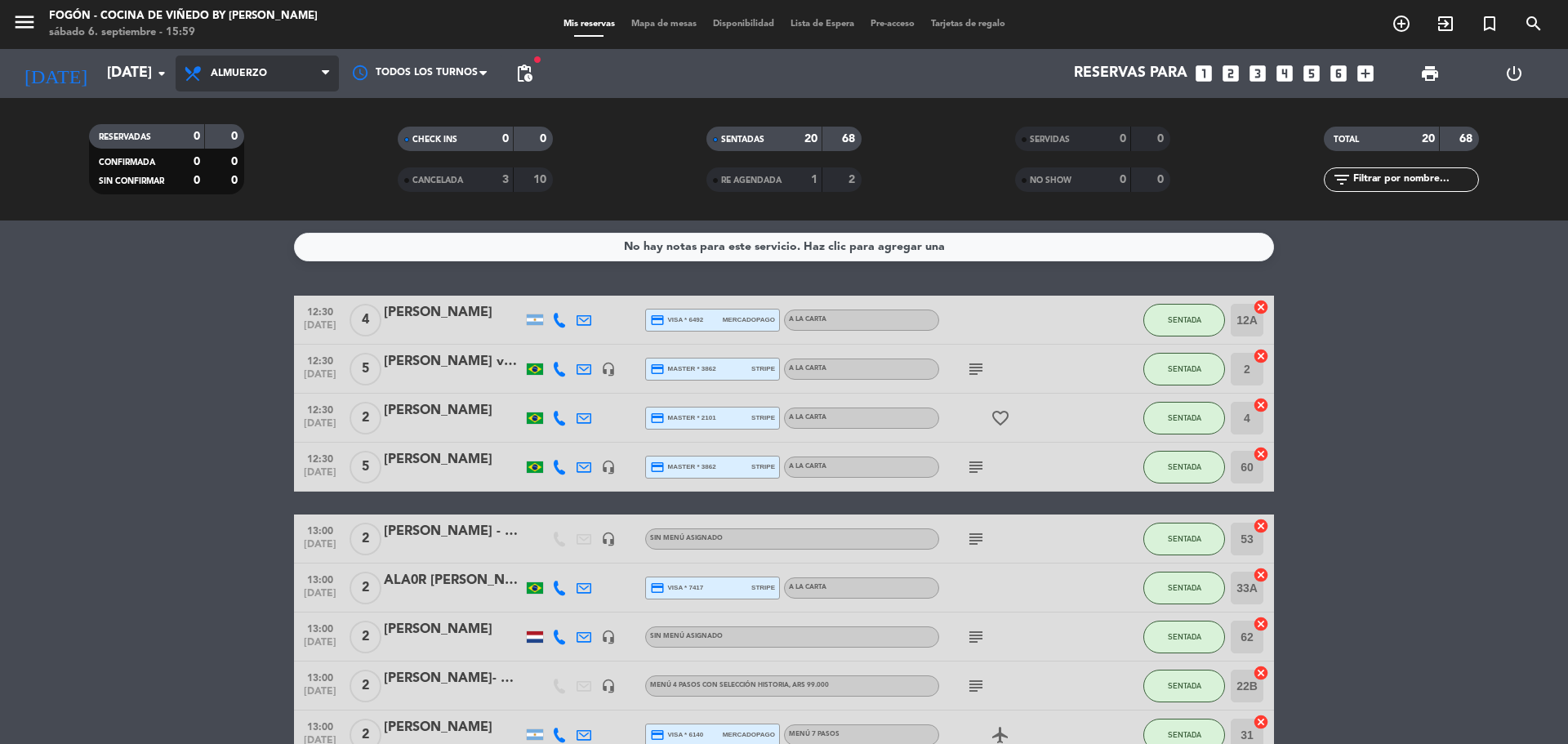
click at [285, 80] on span "Almuerzo" at bounding box center [258, 74] width 164 height 36
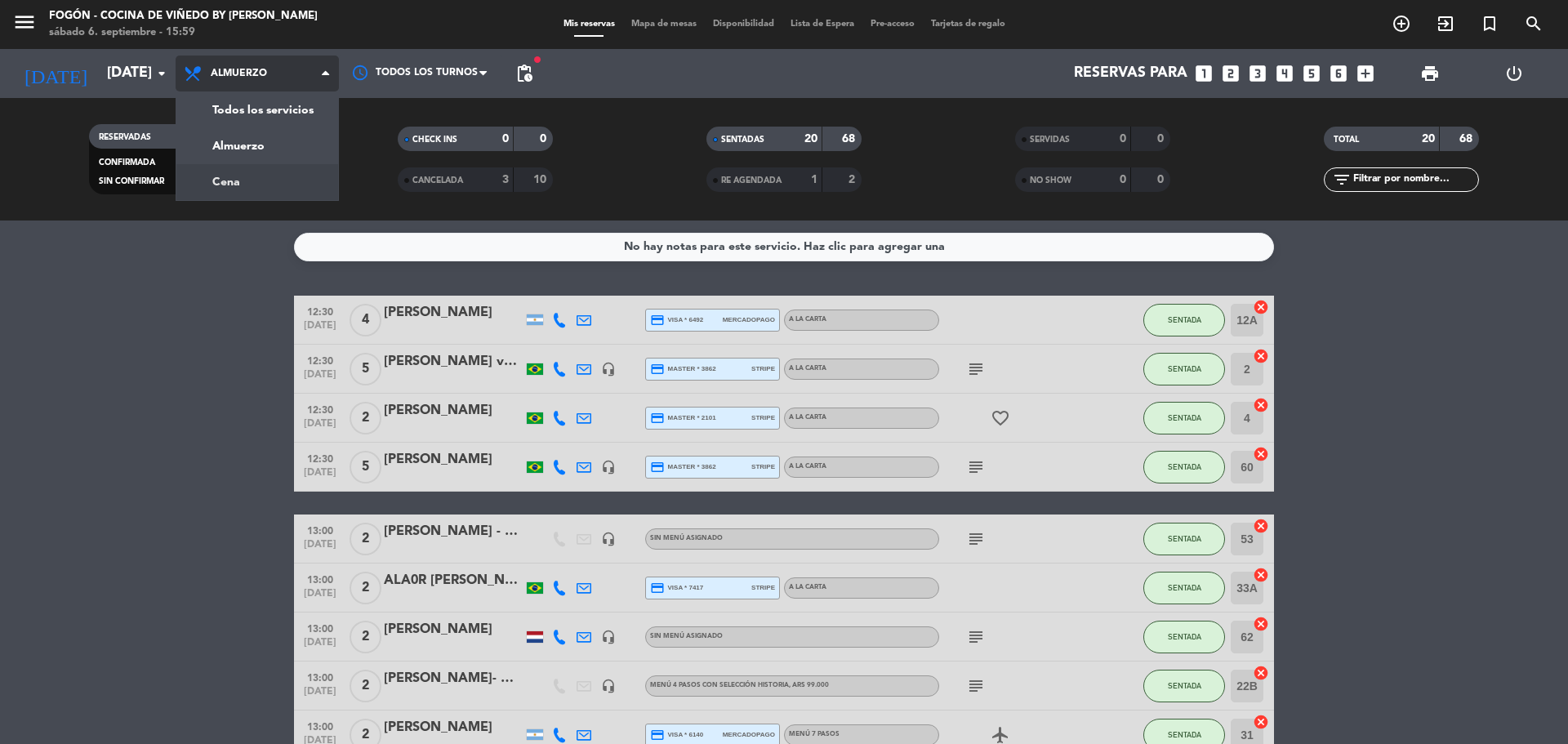
click at [322, 180] on div "menu Fogón - Cocina de viñedo by [PERSON_NAME] [DATE] 6. septiembre - 15:59 Mis…" at bounding box center [784, 110] width 1568 height 220
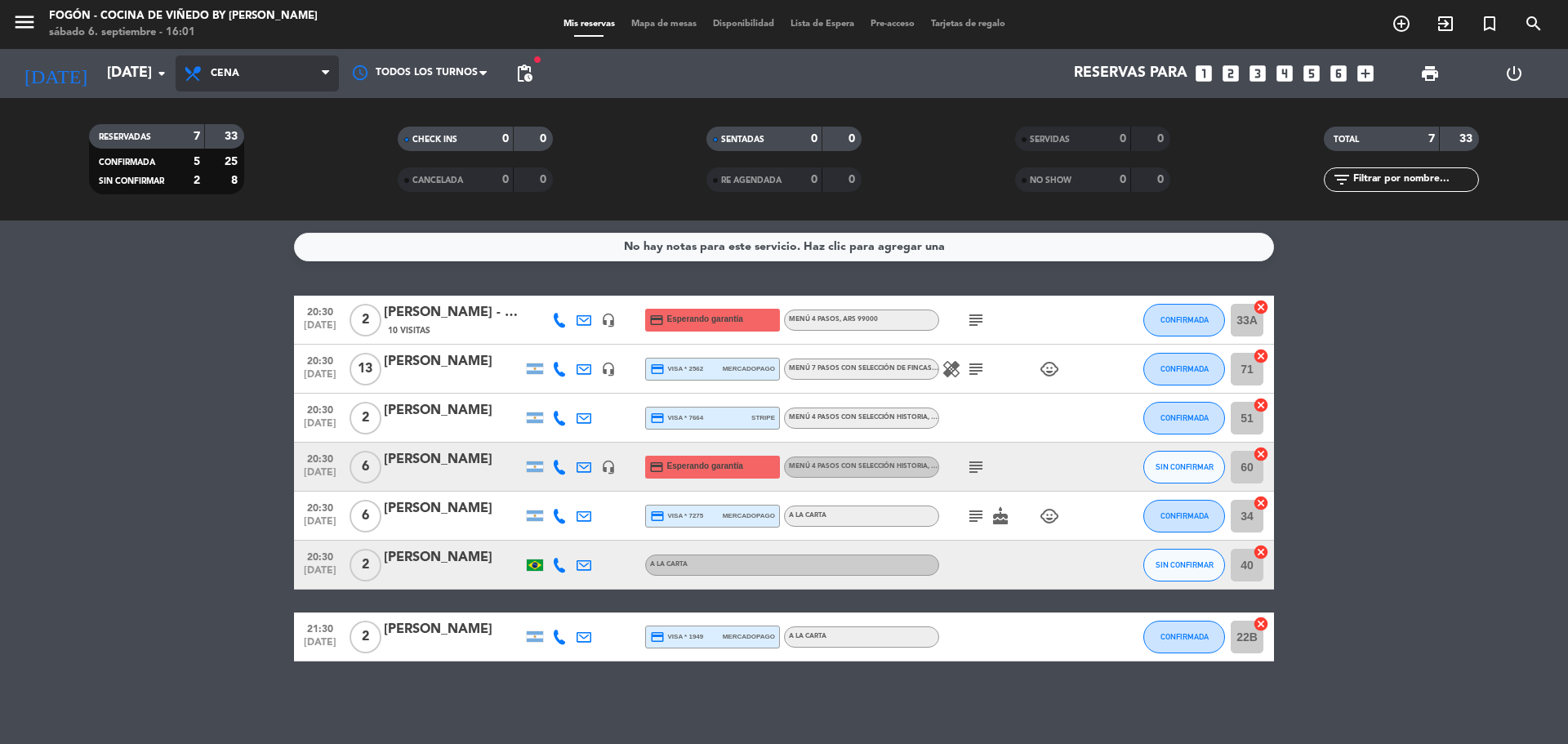
click at [256, 79] on span "Cena" at bounding box center [258, 74] width 164 height 36
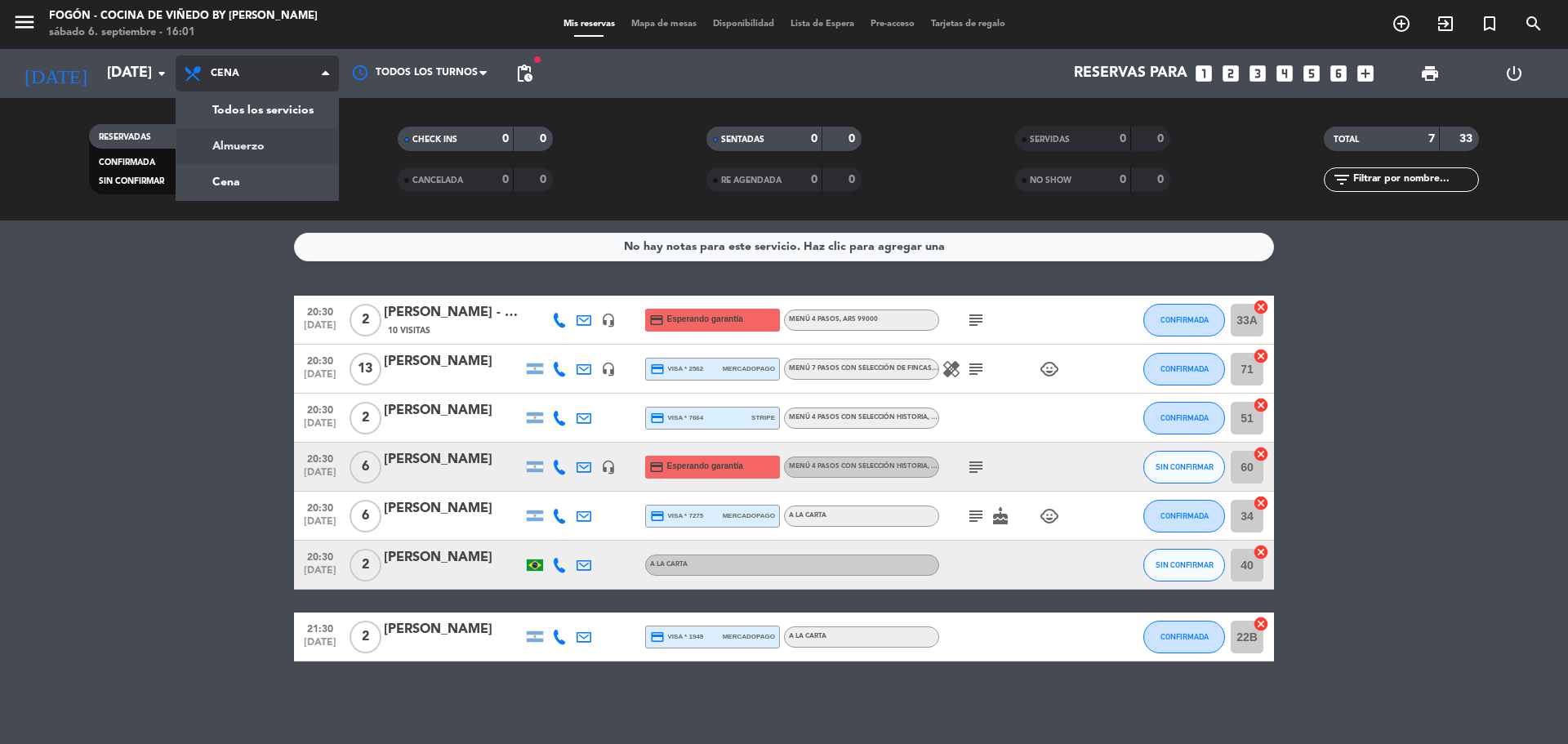
click at [250, 142] on div "menu Fogón - Cocina de viñedo by [PERSON_NAME] [DATE] 6. septiembre - 16:01 Mis…" at bounding box center [784, 110] width 1568 height 220
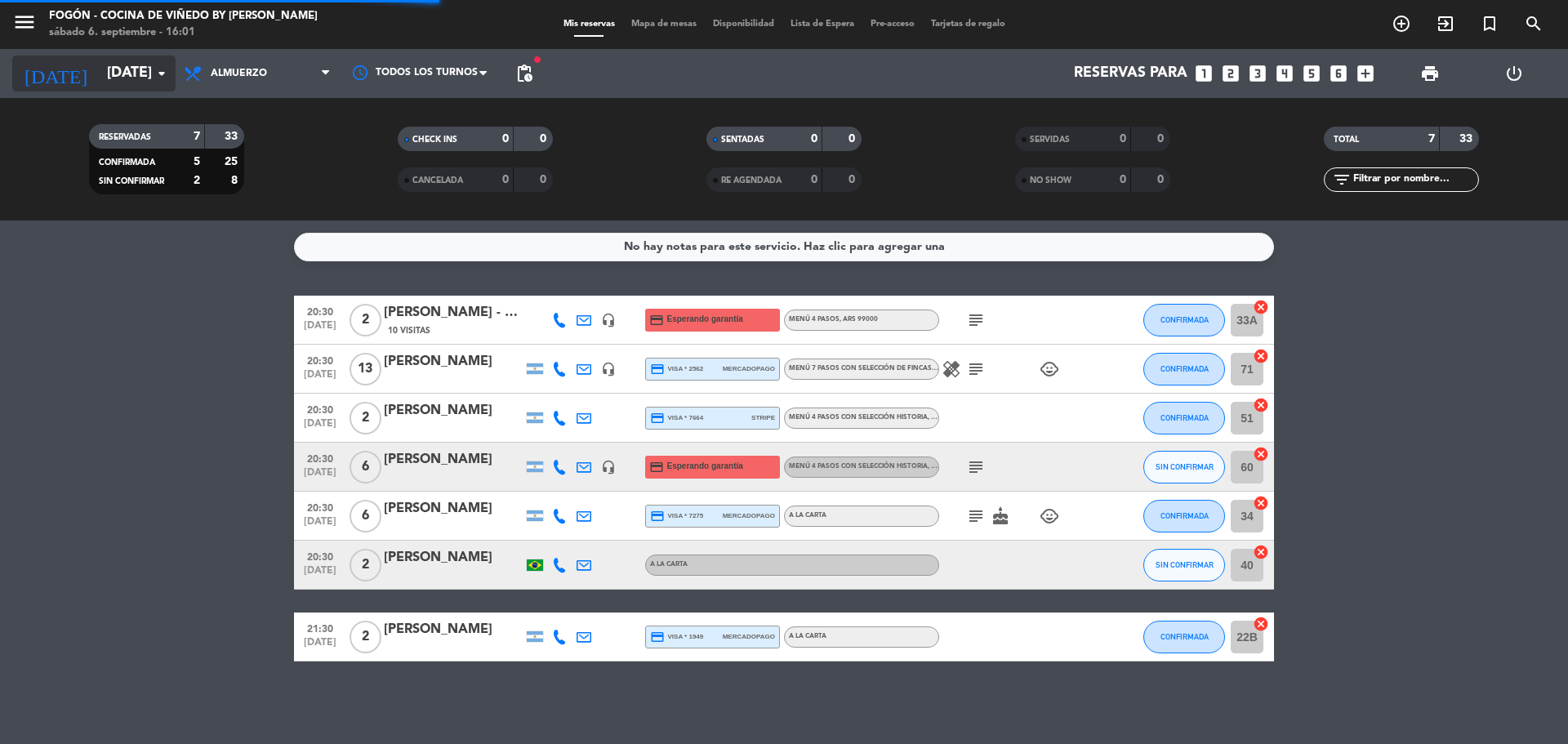
click at [139, 79] on input "[DATE]" at bounding box center [194, 74] width 190 height 33
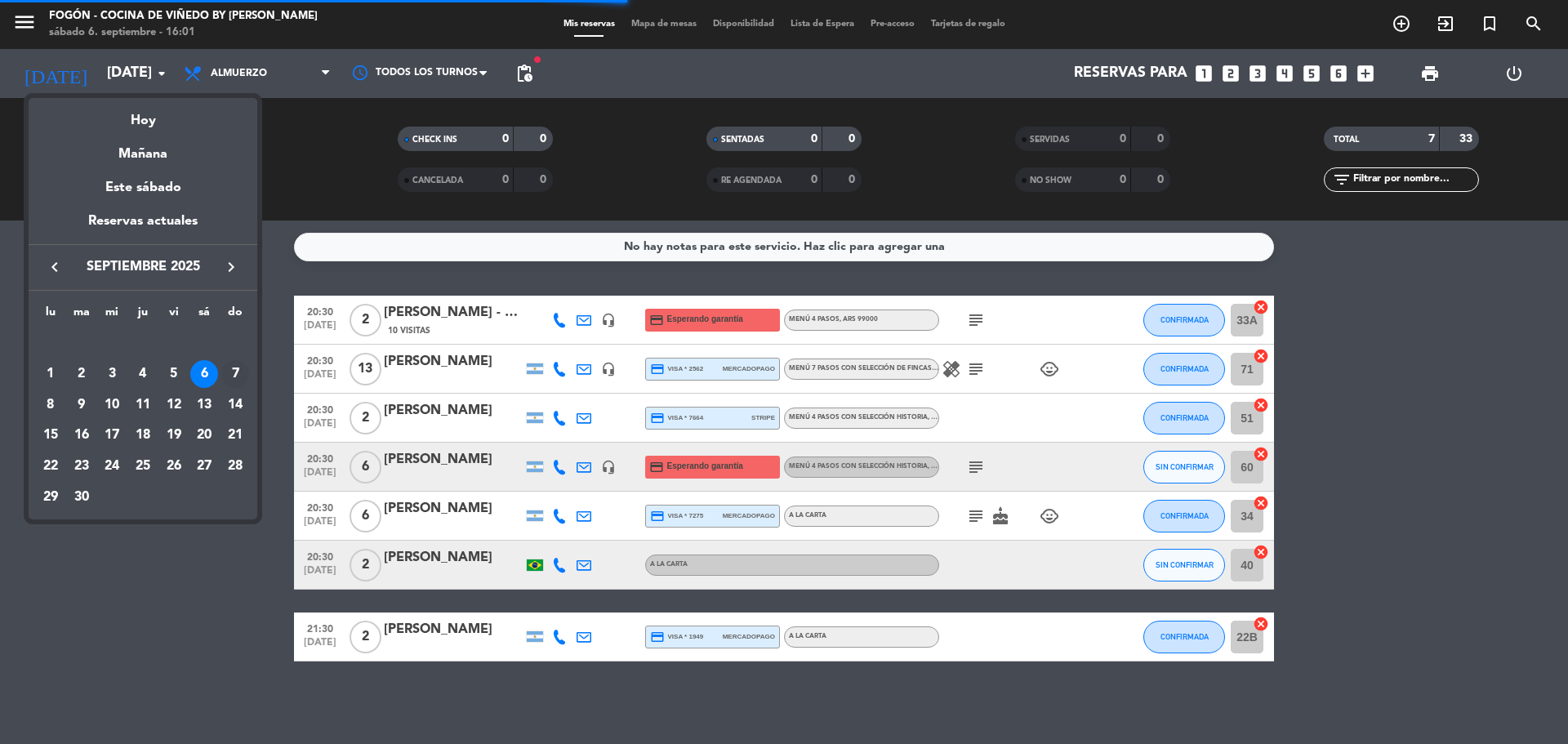
click at [238, 375] on div "7" at bounding box center [235, 374] width 28 height 28
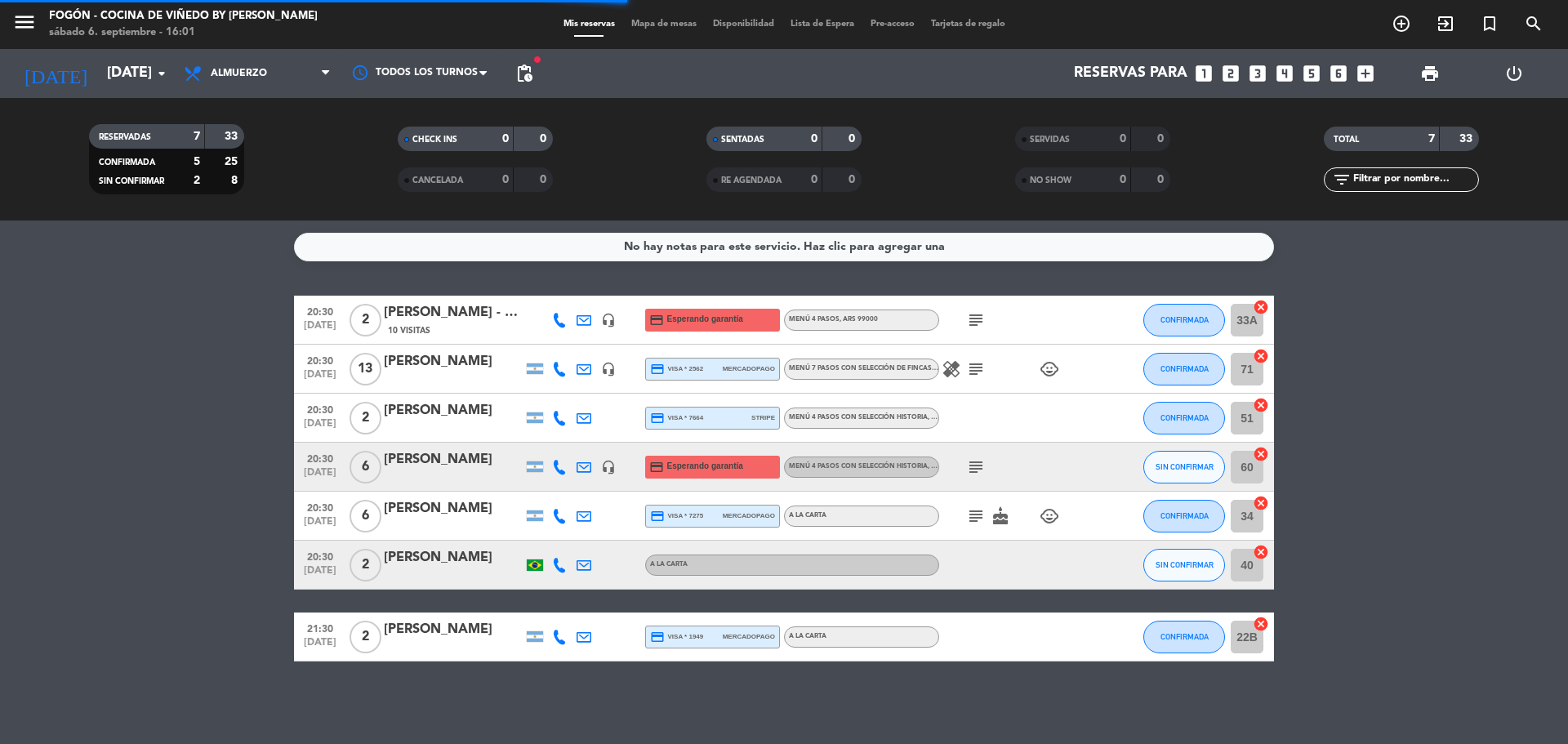
type input "[DATE]"
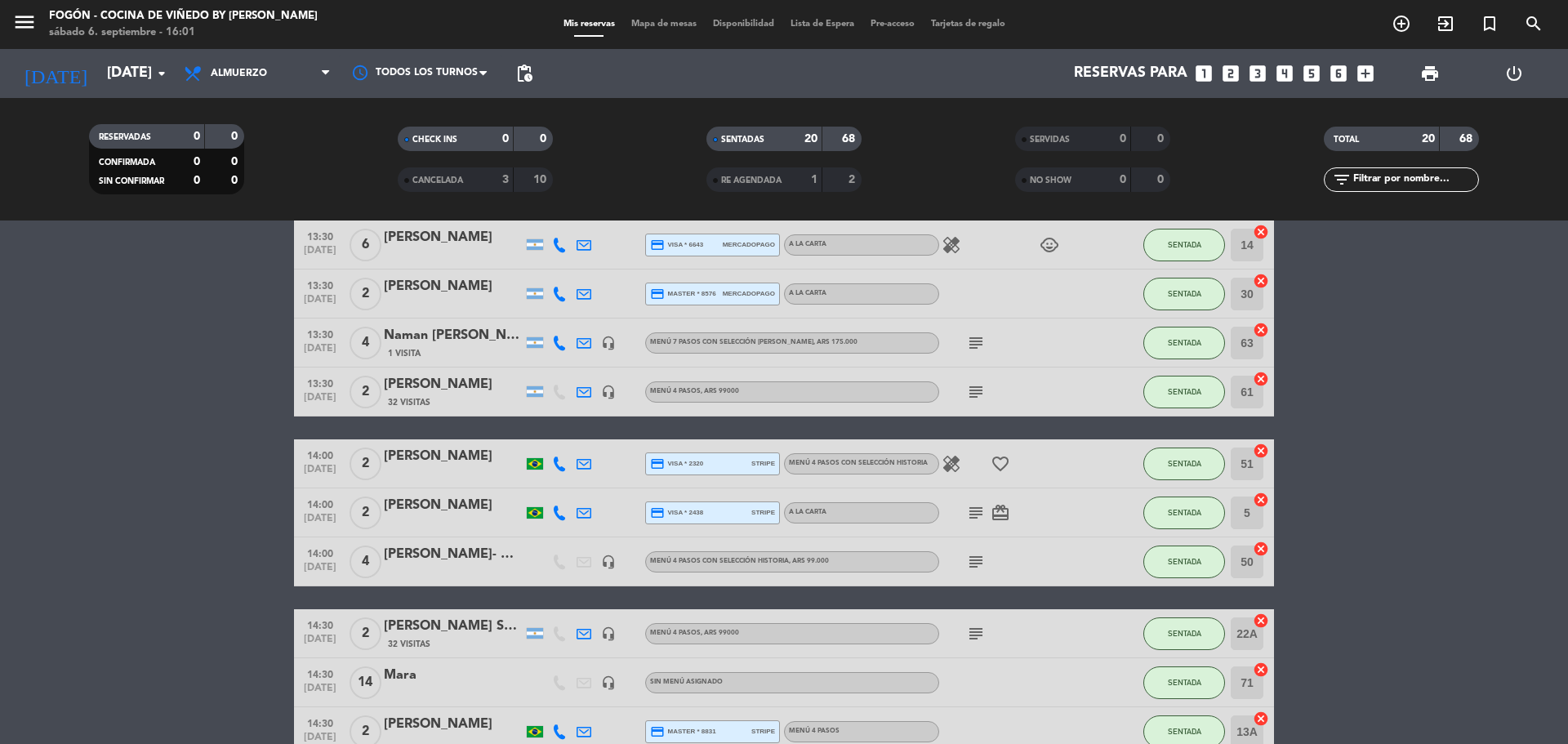
scroll to position [705, 0]
